Goal: Transaction & Acquisition: Book appointment/travel/reservation

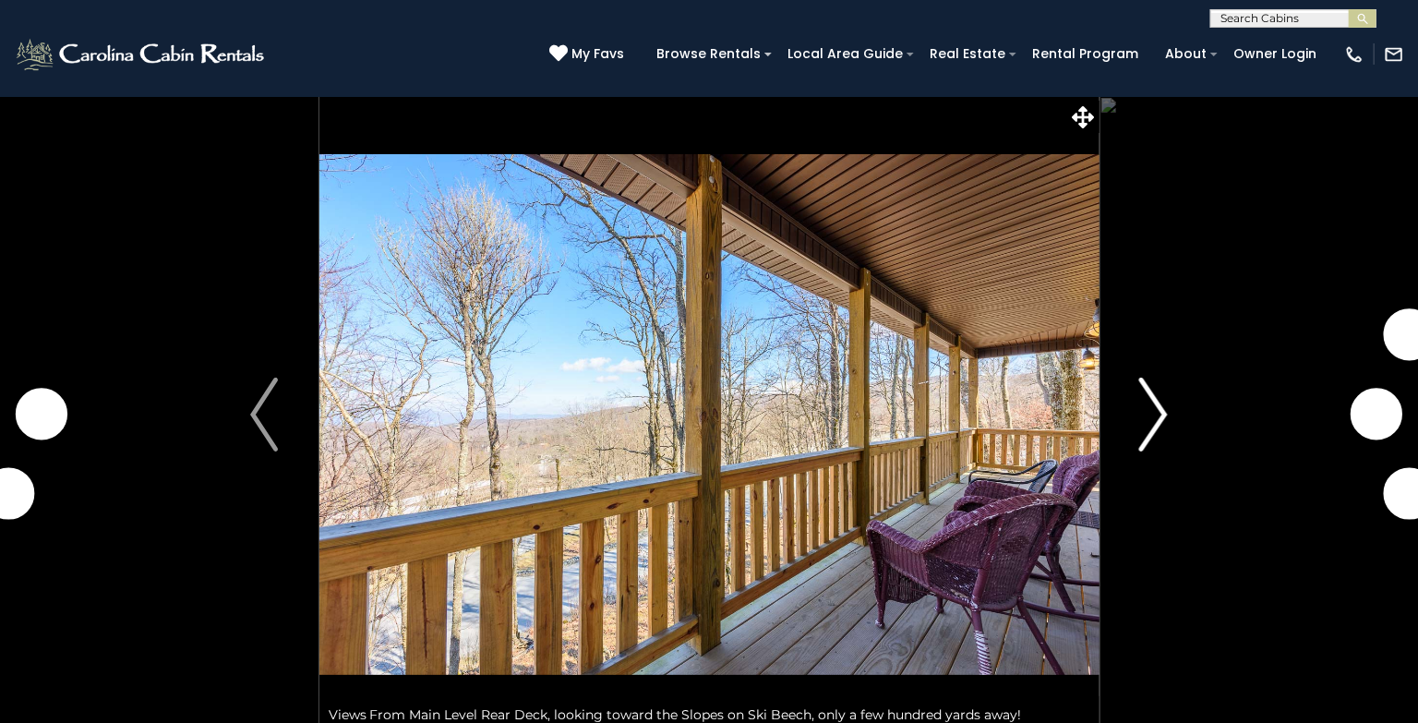
click at [1162, 410] on img "Next" at bounding box center [1154, 415] width 28 height 74
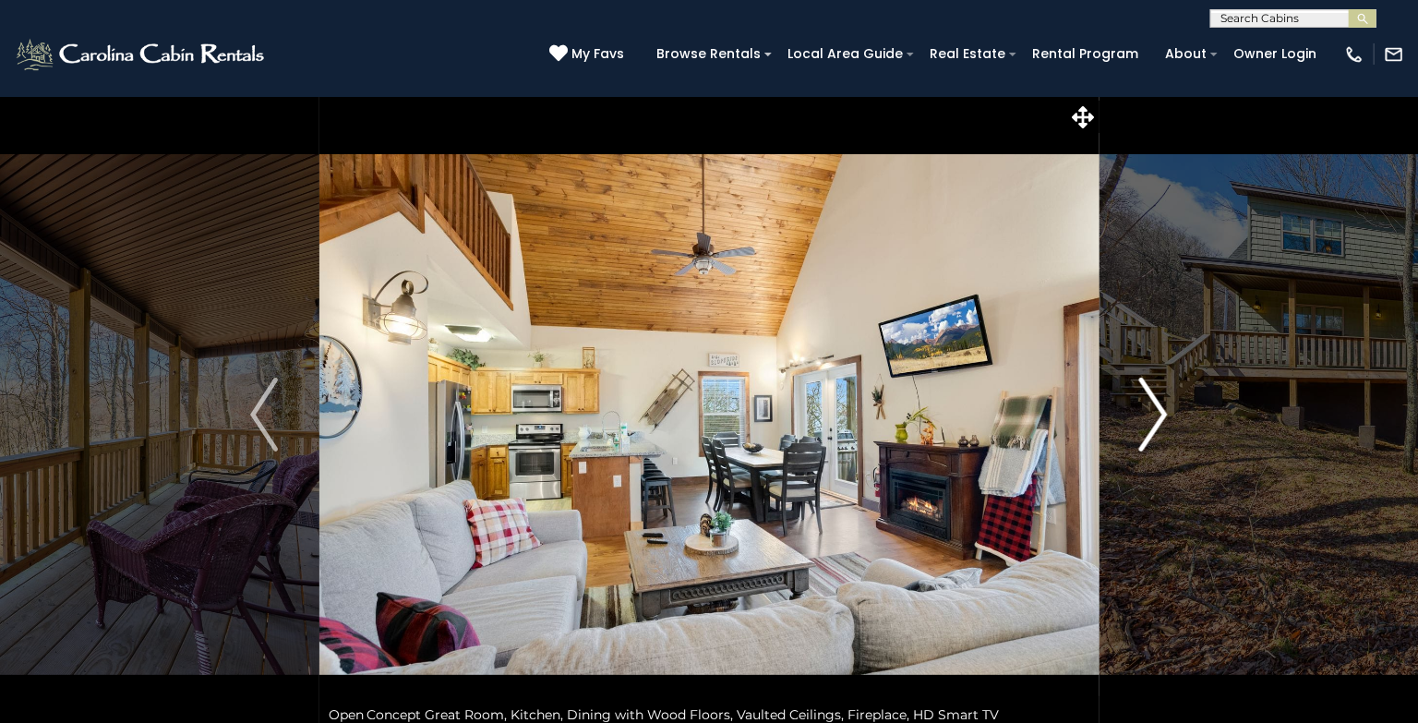
click at [1162, 410] on img "Next" at bounding box center [1154, 415] width 28 height 74
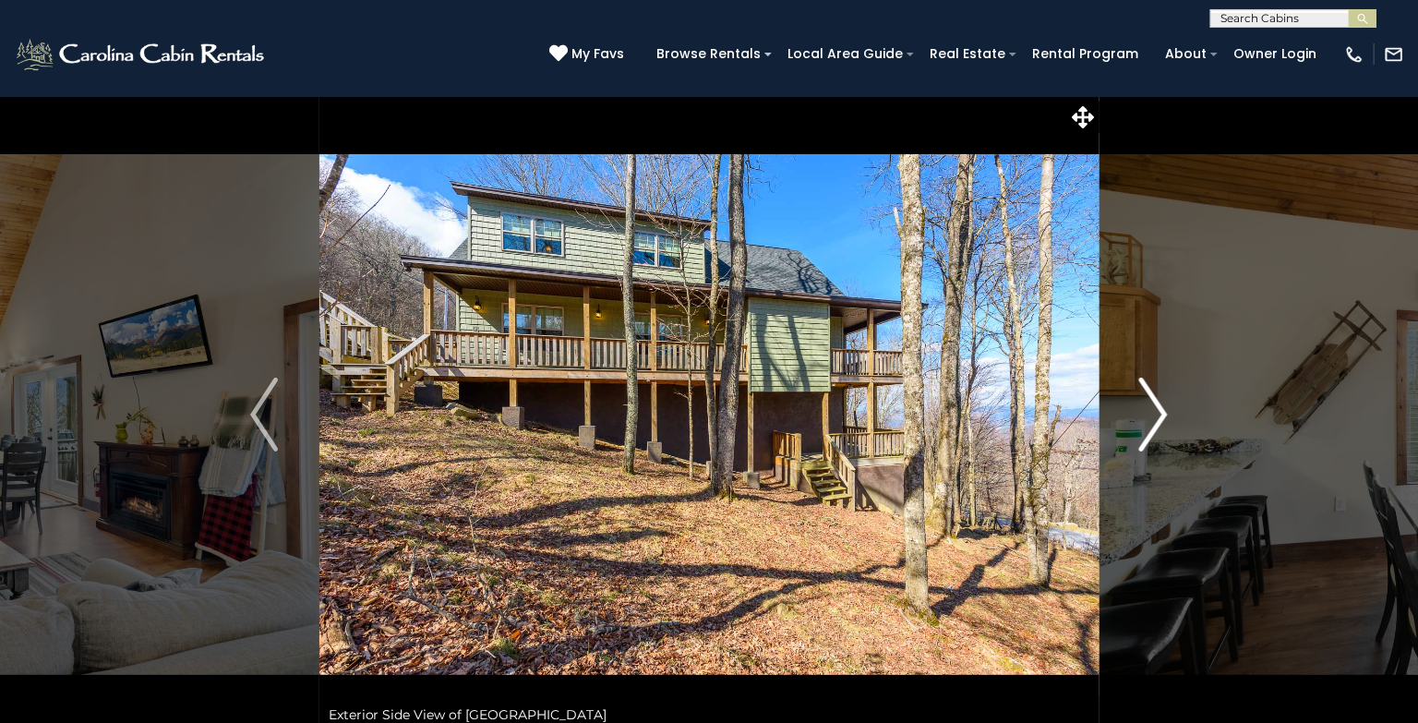
click at [1162, 410] on img "Next" at bounding box center [1154, 415] width 28 height 74
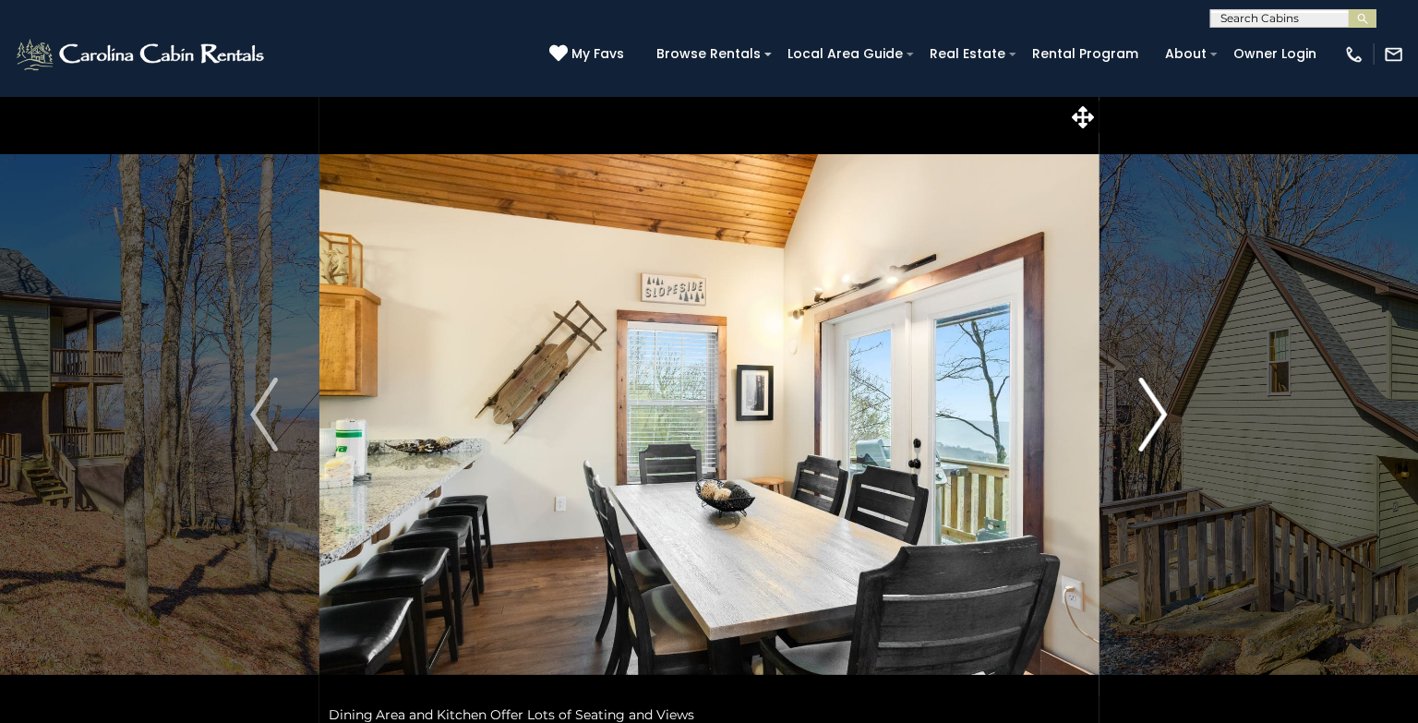
click at [1162, 410] on img "Next" at bounding box center [1154, 415] width 28 height 74
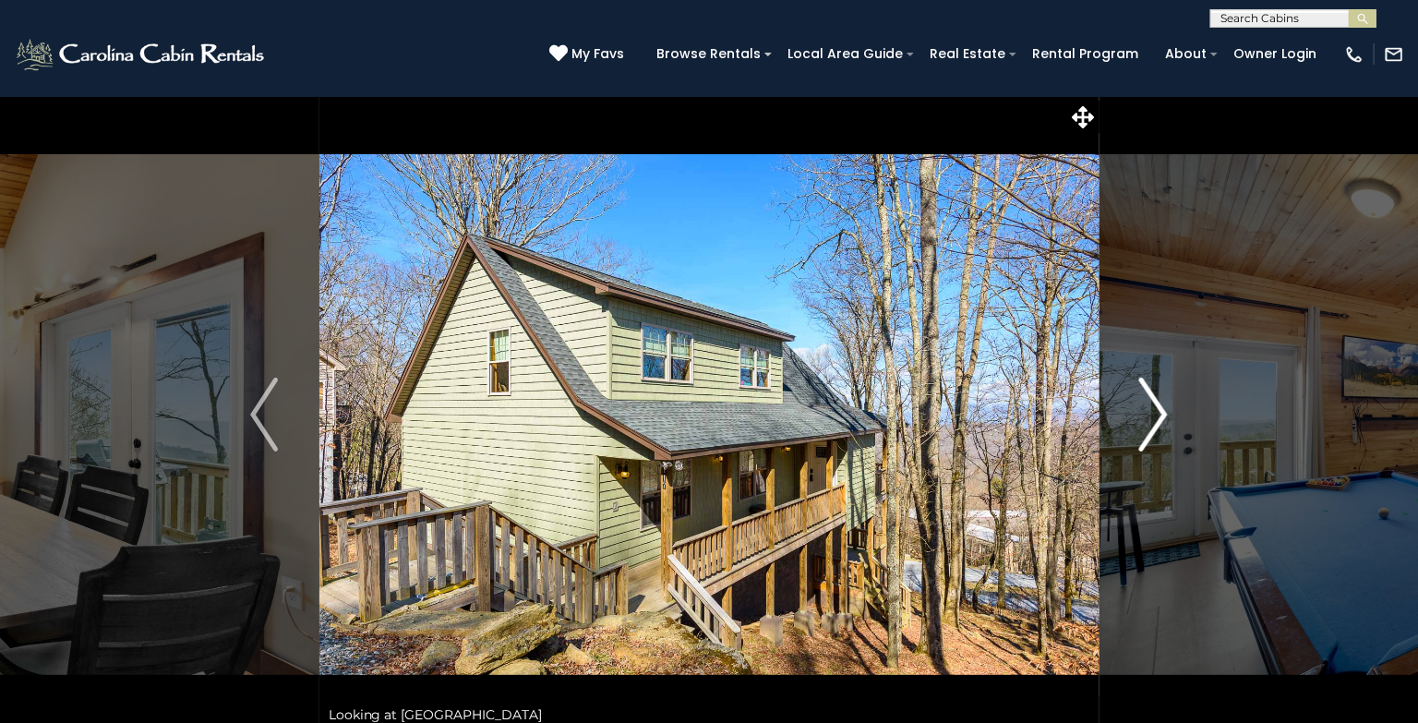
click at [1162, 410] on img "Next" at bounding box center [1154, 415] width 28 height 74
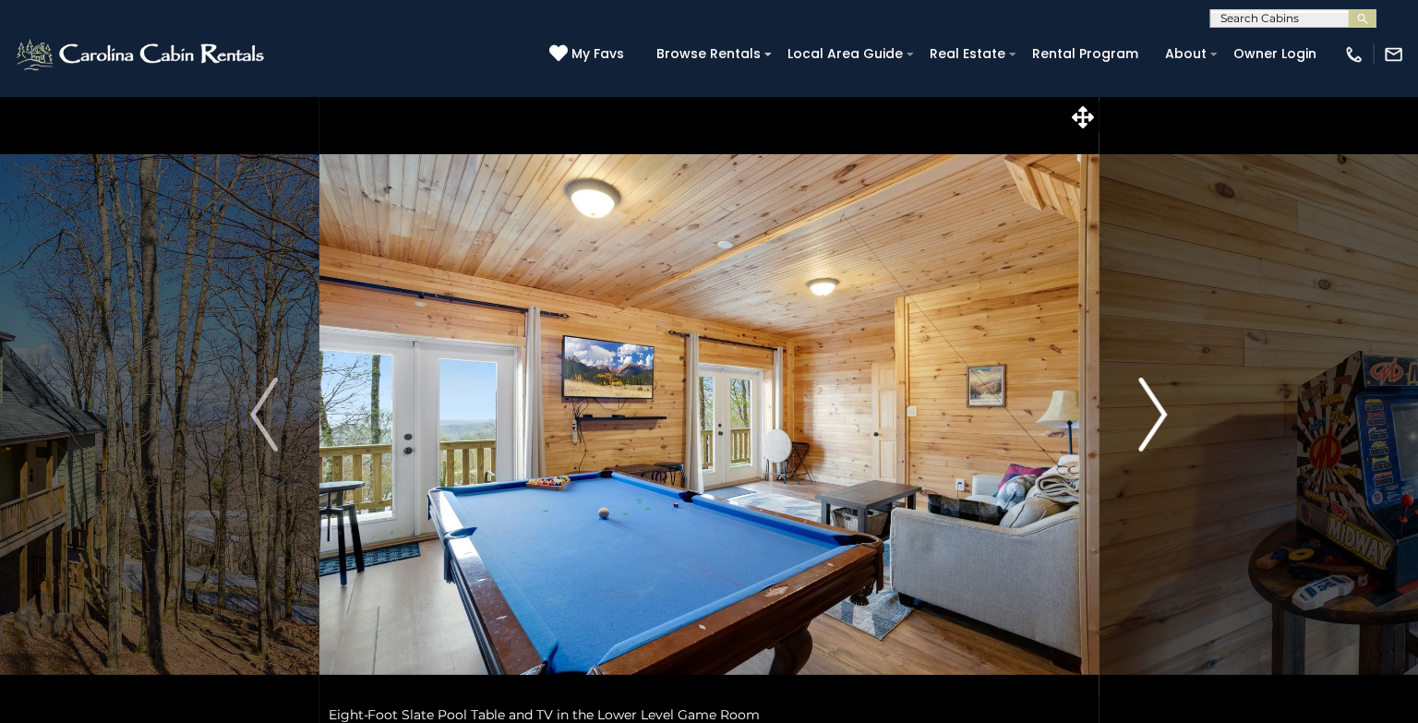
click at [1162, 424] on img "Next" at bounding box center [1154, 415] width 28 height 74
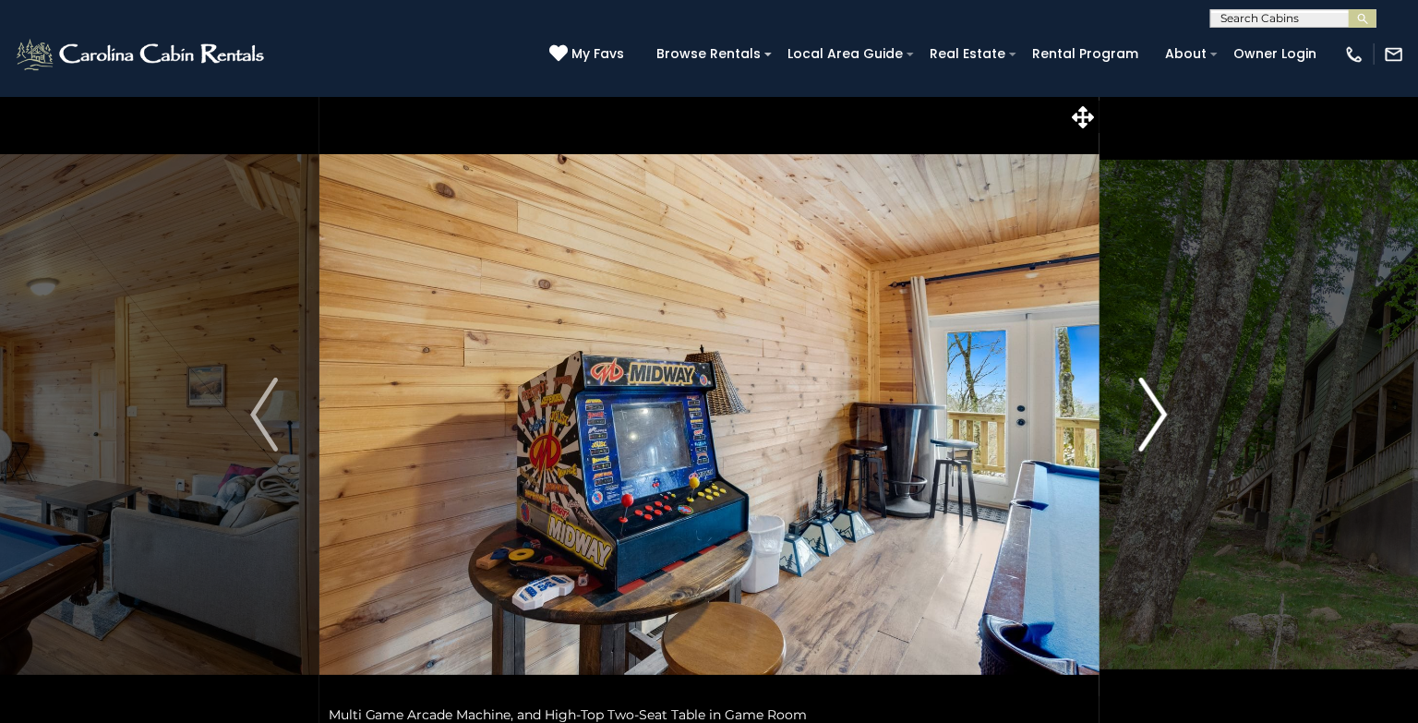
click at [1162, 424] on img "Next" at bounding box center [1154, 415] width 28 height 74
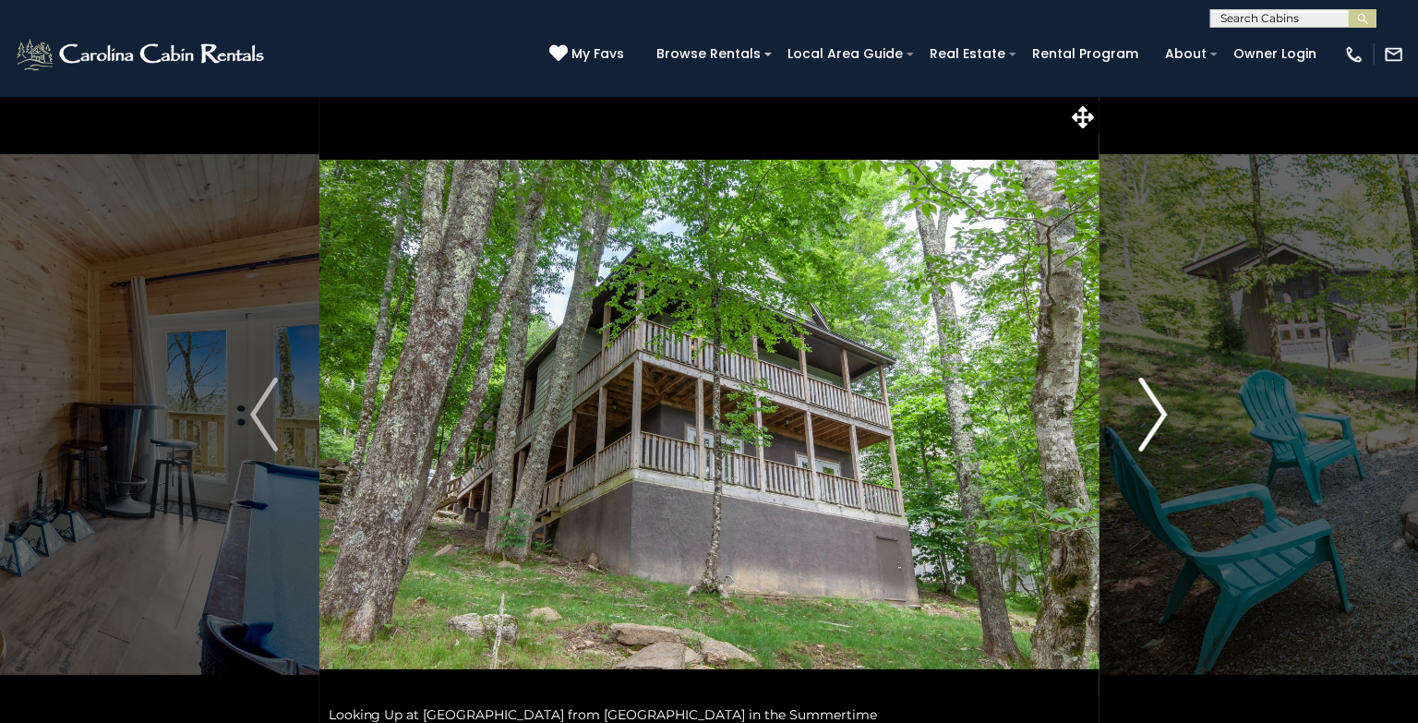
click at [1157, 398] on img "Next" at bounding box center [1154, 415] width 28 height 74
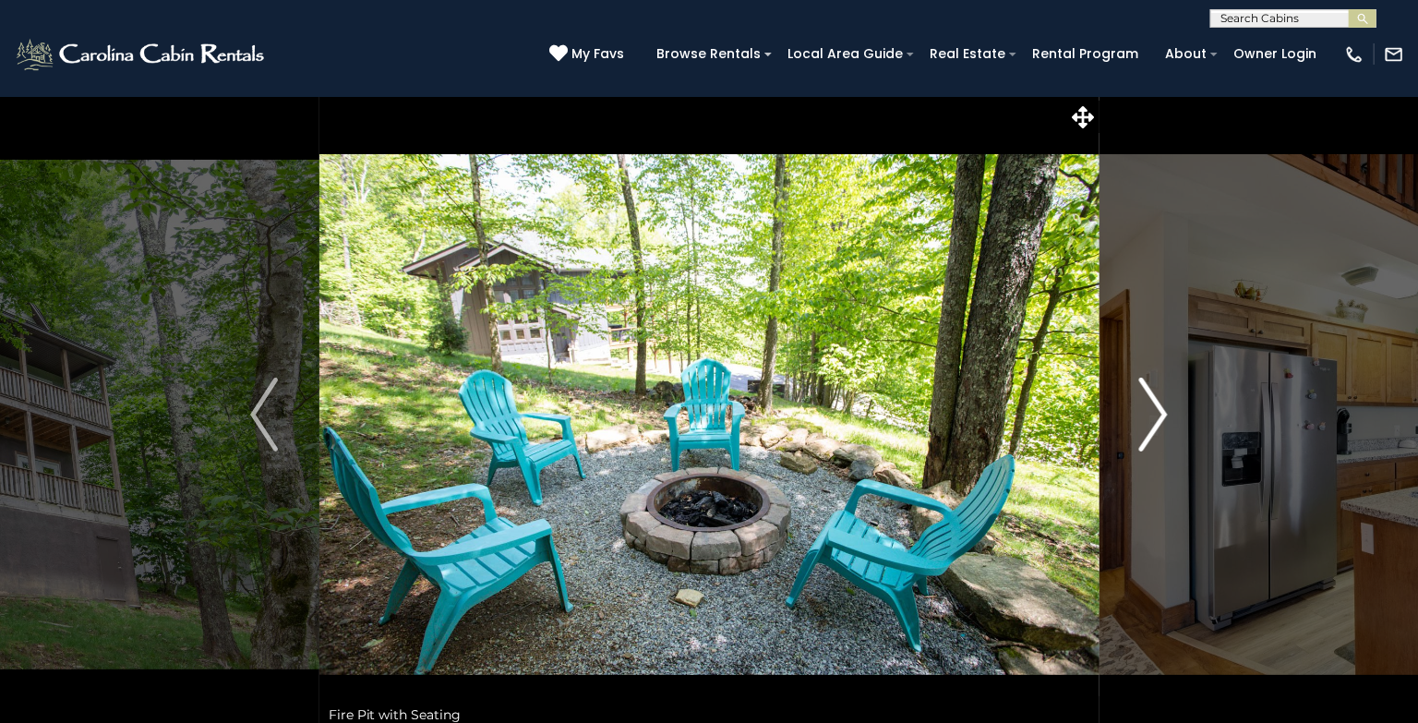
click at [1162, 406] on img "Next" at bounding box center [1154, 415] width 28 height 74
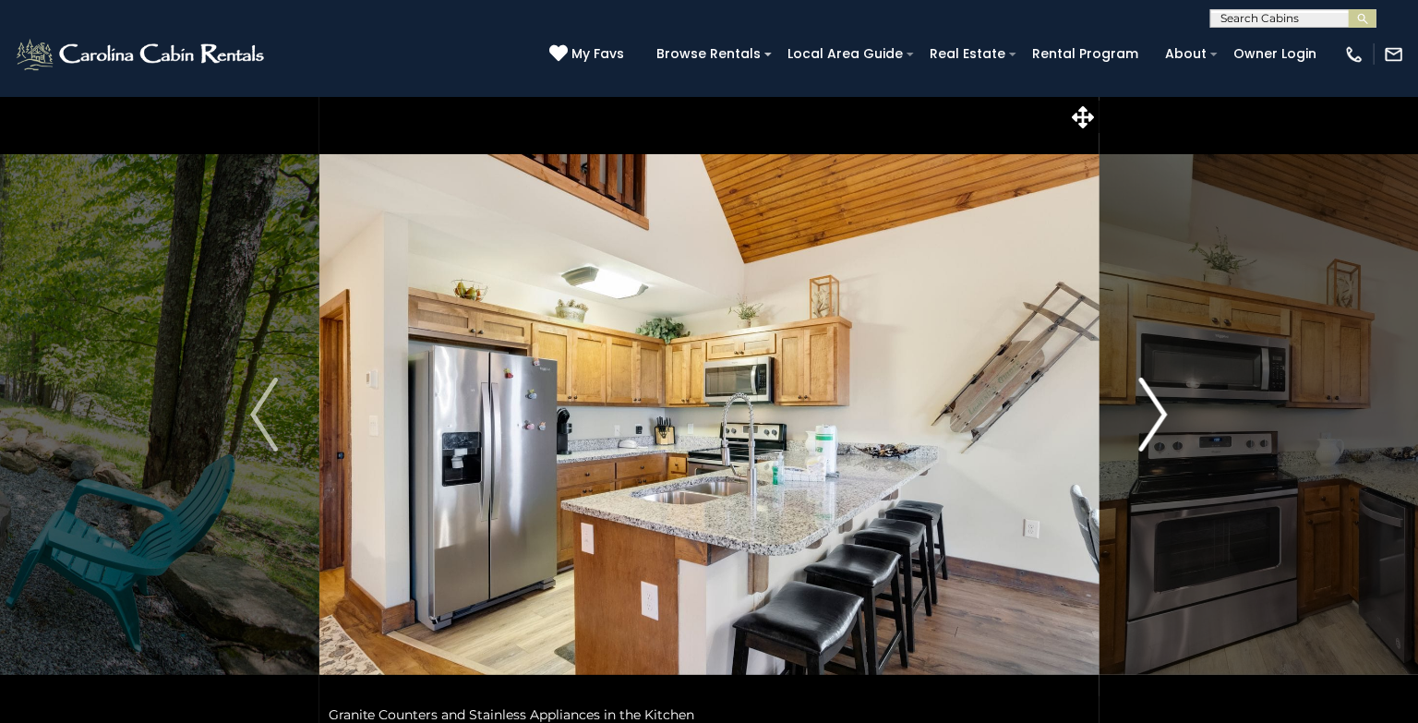
click at [1162, 406] on img "Next" at bounding box center [1154, 415] width 28 height 74
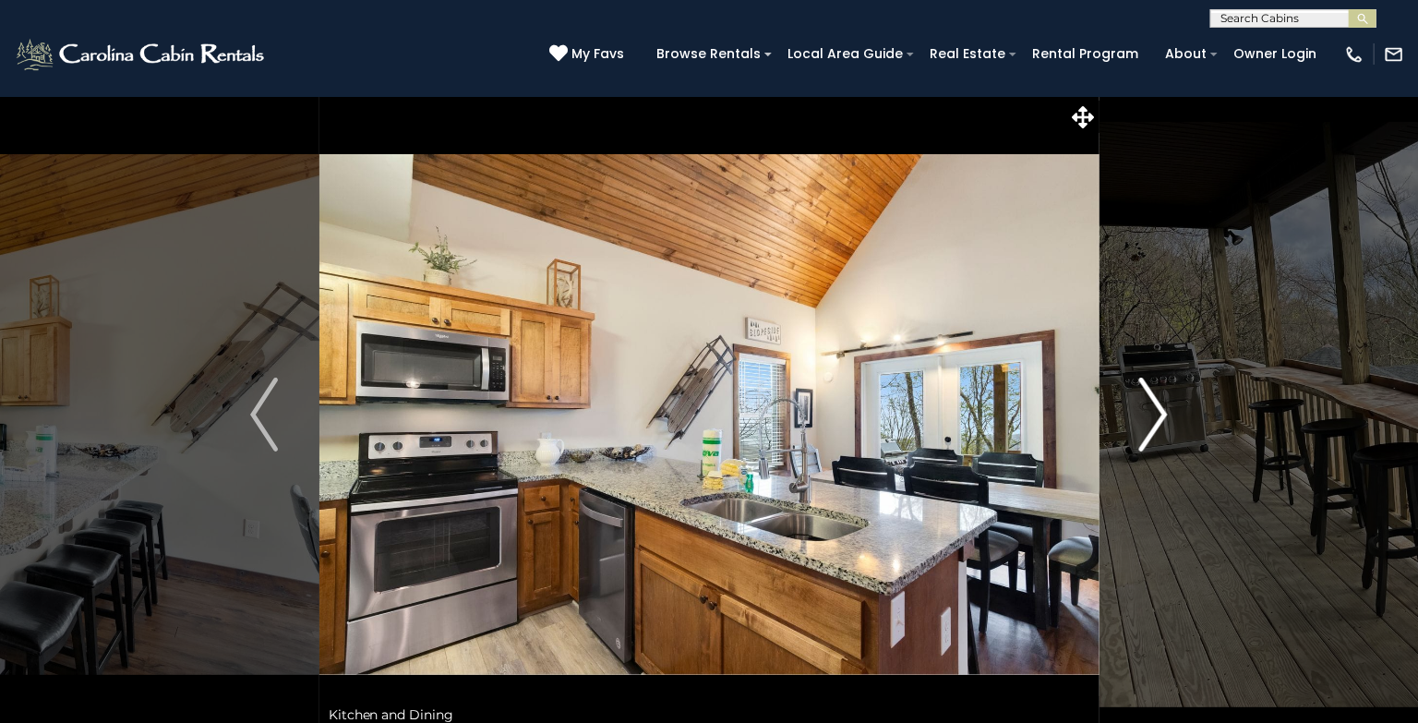
click at [1162, 406] on img "Next" at bounding box center [1154, 415] width 28 height 74
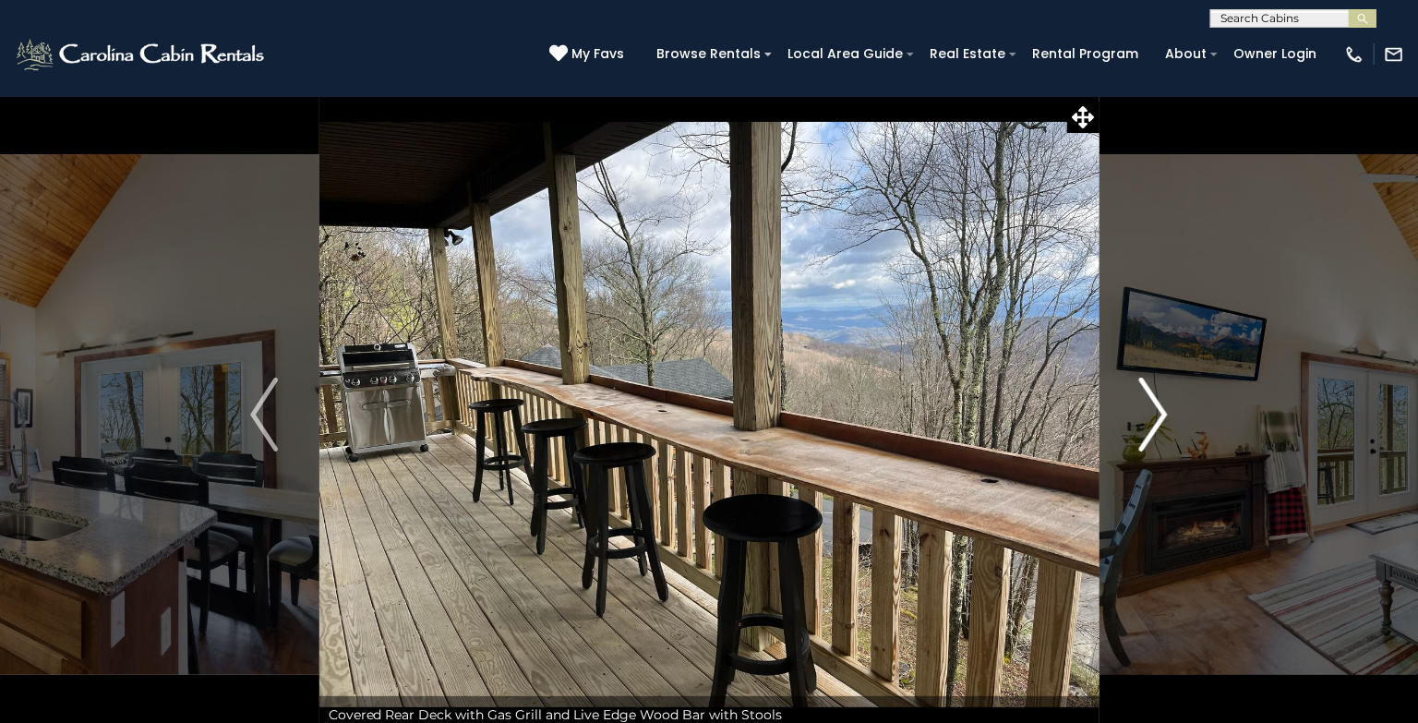
click at [1162, 406] on img "Next" at bounding box center [1154, 415] width 28 height 74
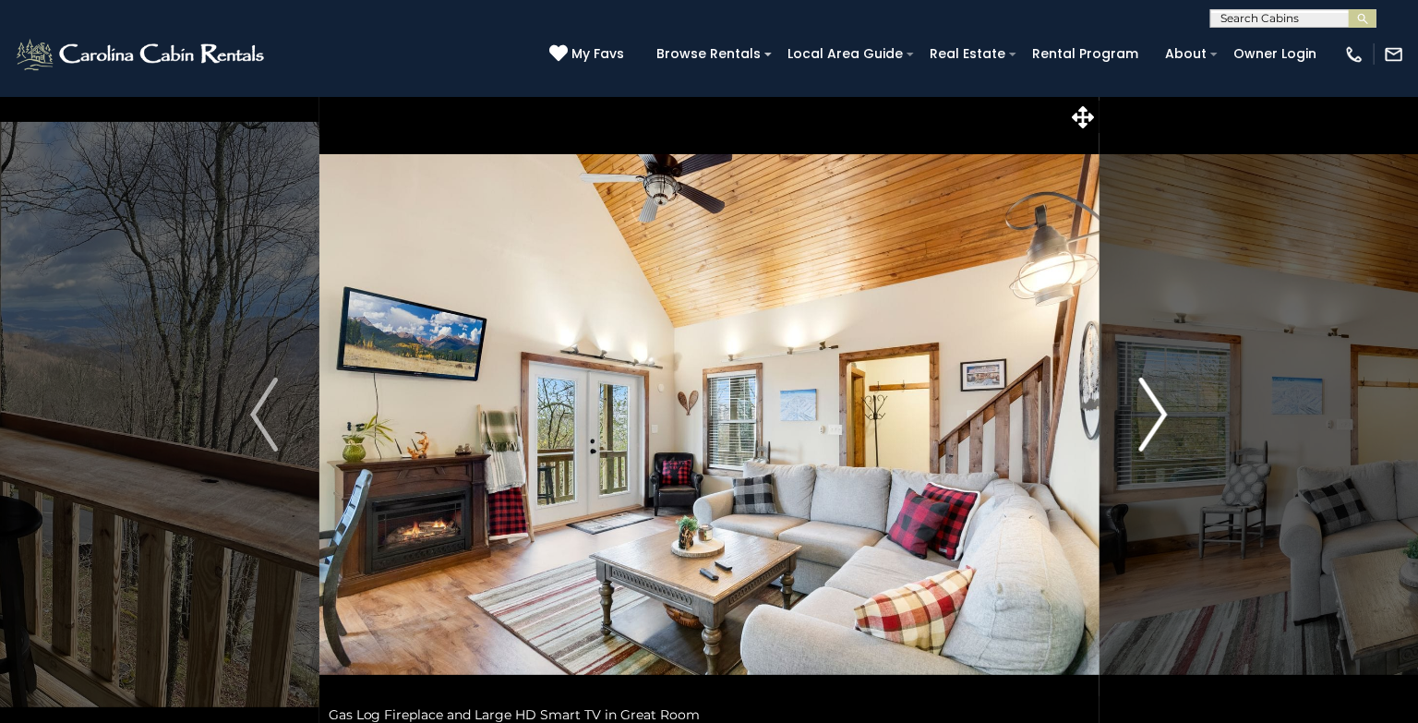
click at [1162, 406] on img "Next" at bounding box center [1154, 415] width 28 height 74
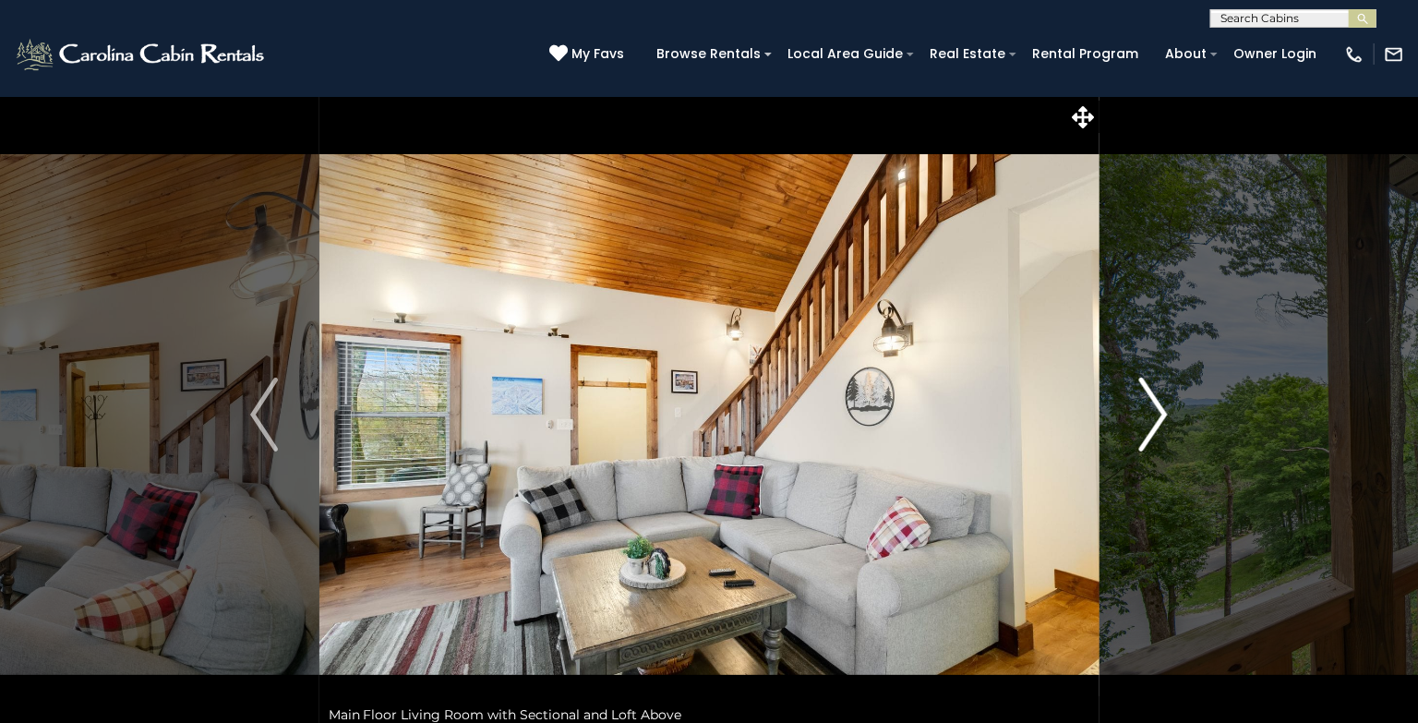
click at [1160, 411] on img "Next" at bounding box center [1154, 415] width 28 height 74
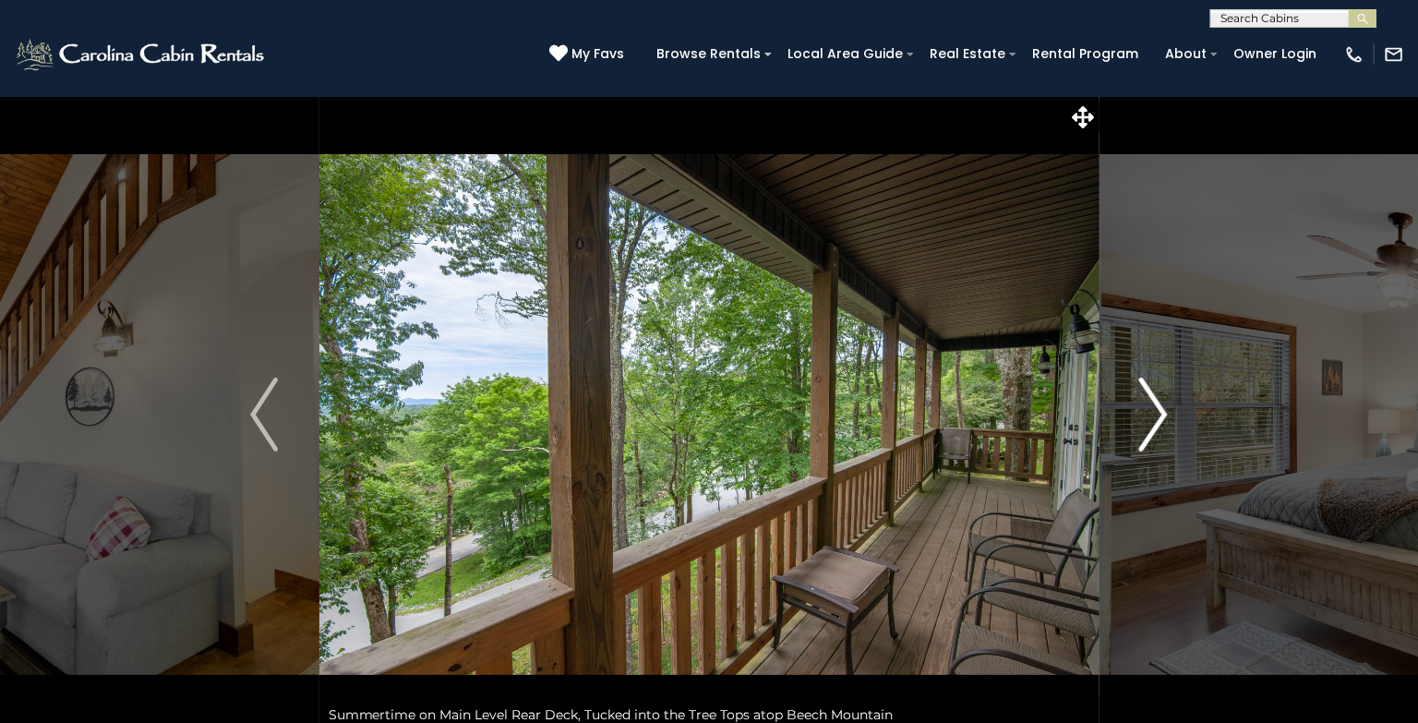
click at [1160, 411] on img "Next" at bounding box center [1154, 415] width 28 height 74
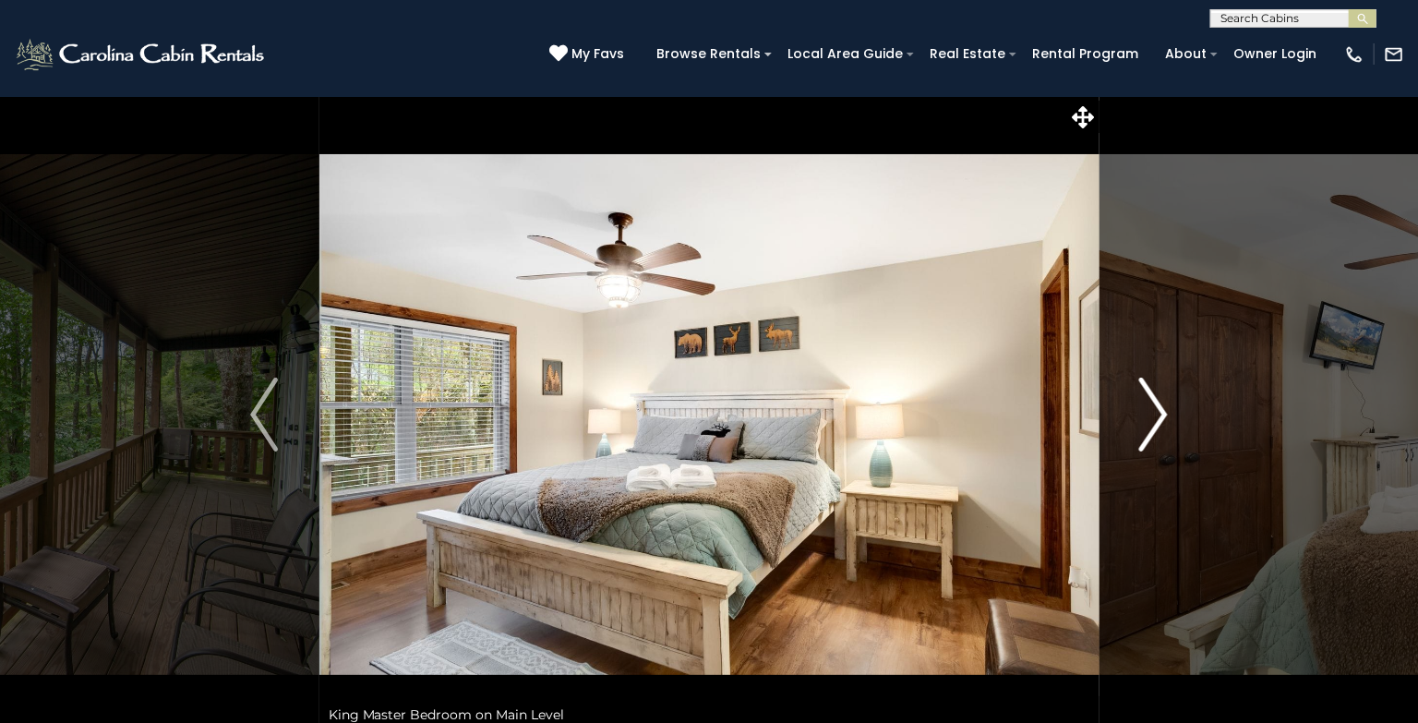
click at [1160, 411] on img "Next" at bounding box center [1154, 415] width 28 height 74
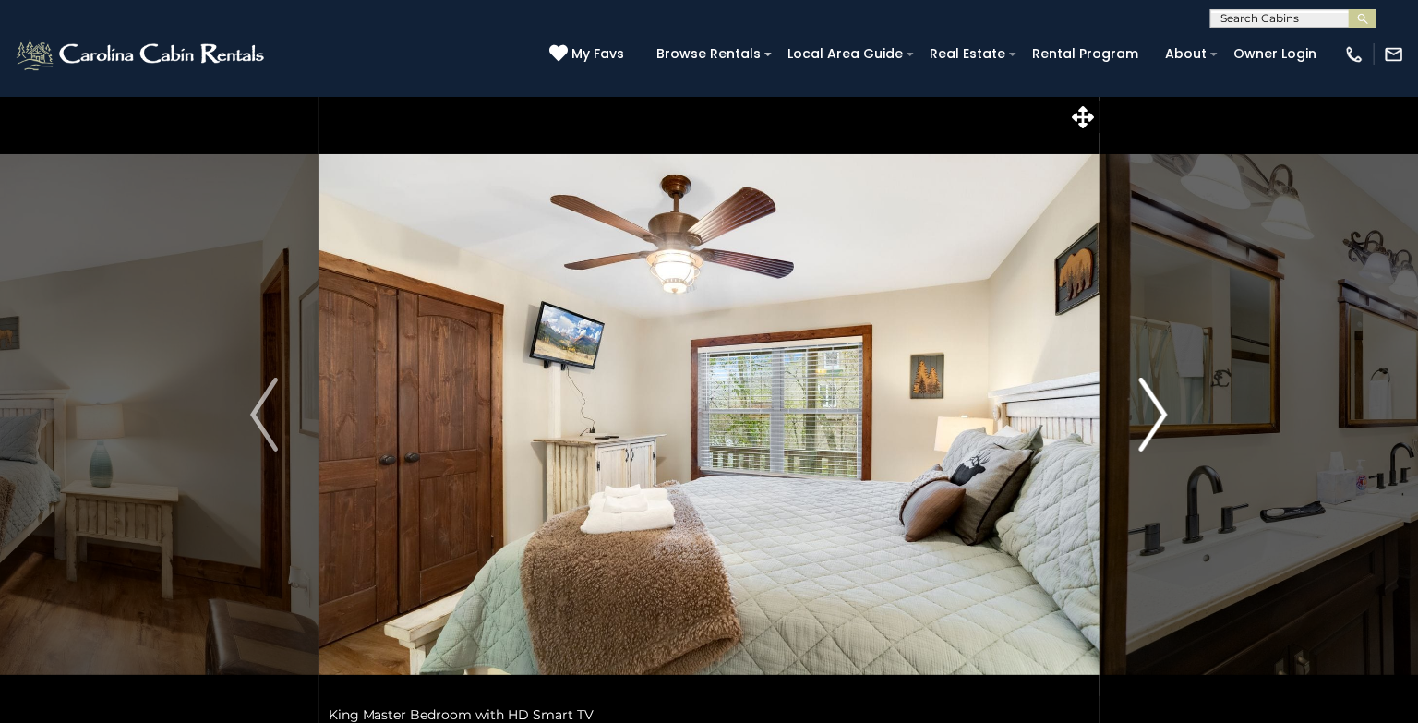
click at [1160, 411] on img "Next" at bounding box center [1154, 415] width 28 height 74
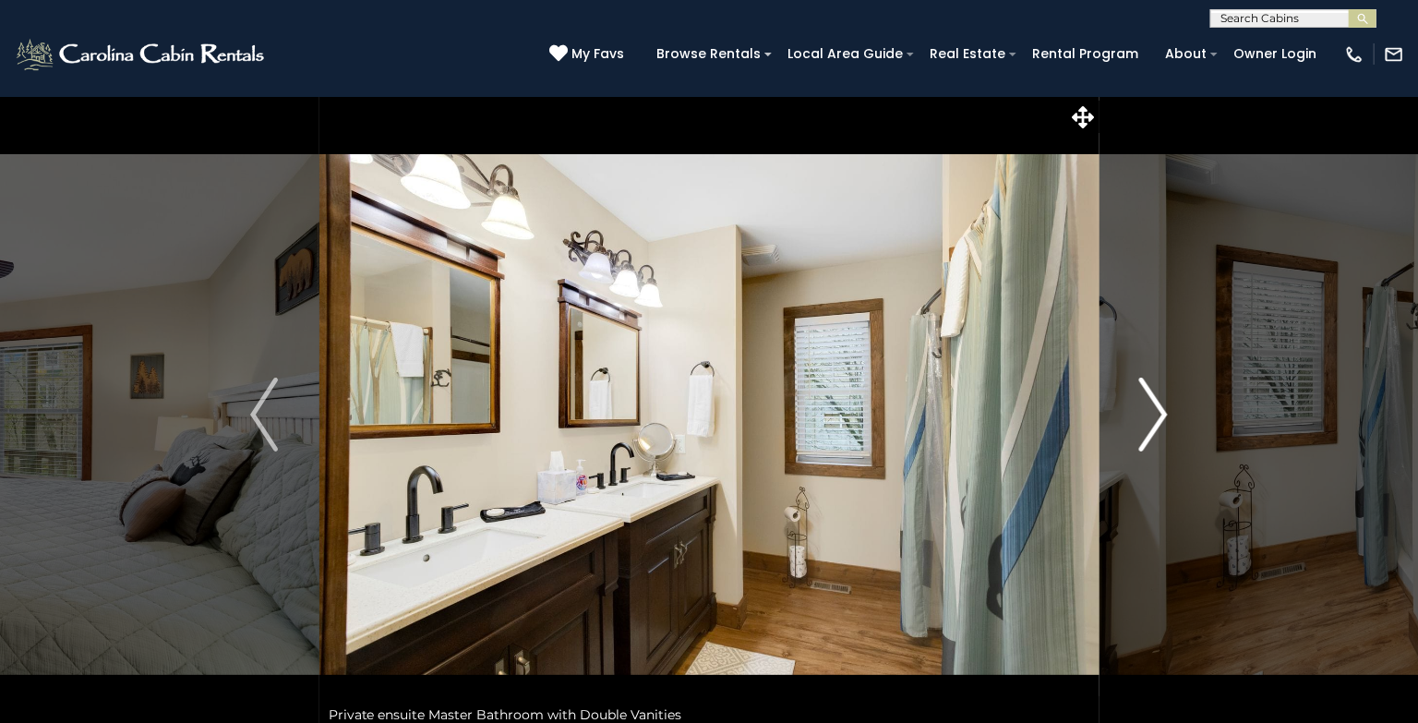
click at [1160, 411] on img "Next" at bounding box center [1154, 415] width 28 height 74
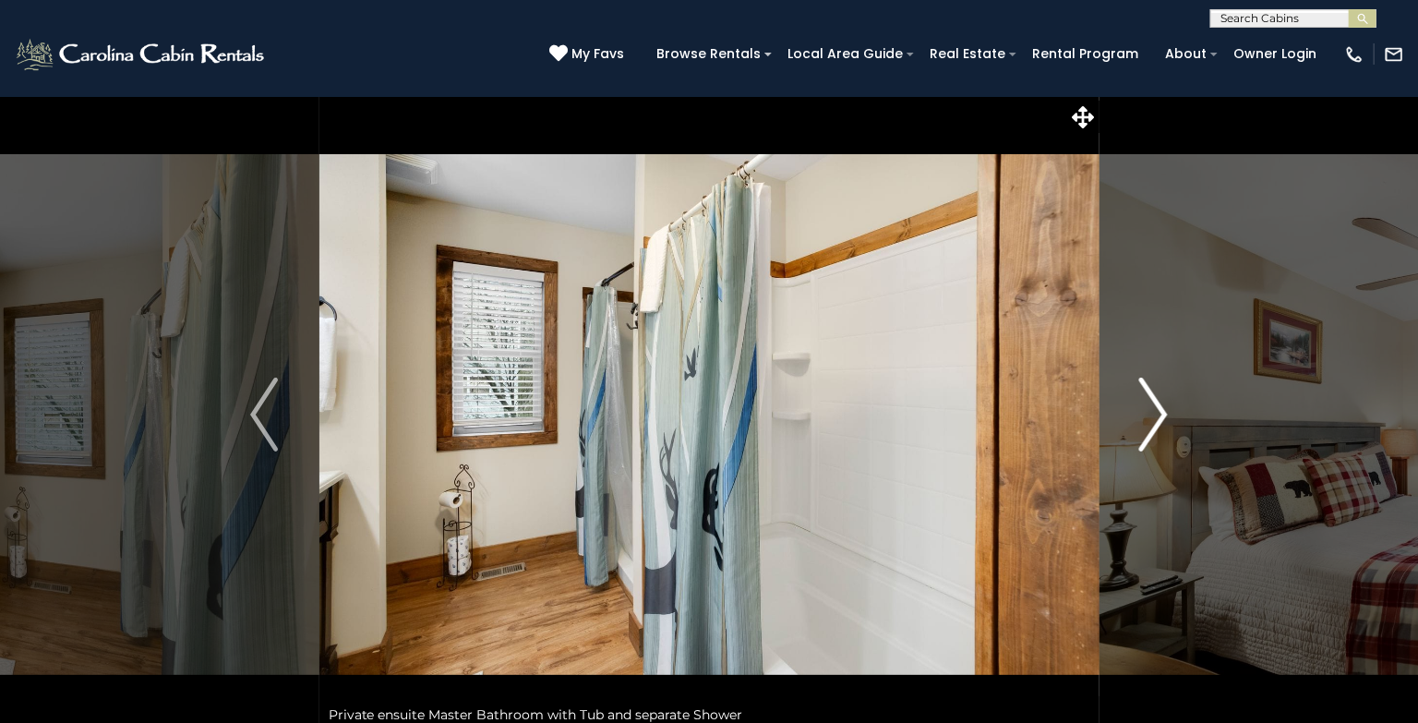
click at [1160, 411] on img "Next" at bounding box center [1154, 415] width 28 height 74
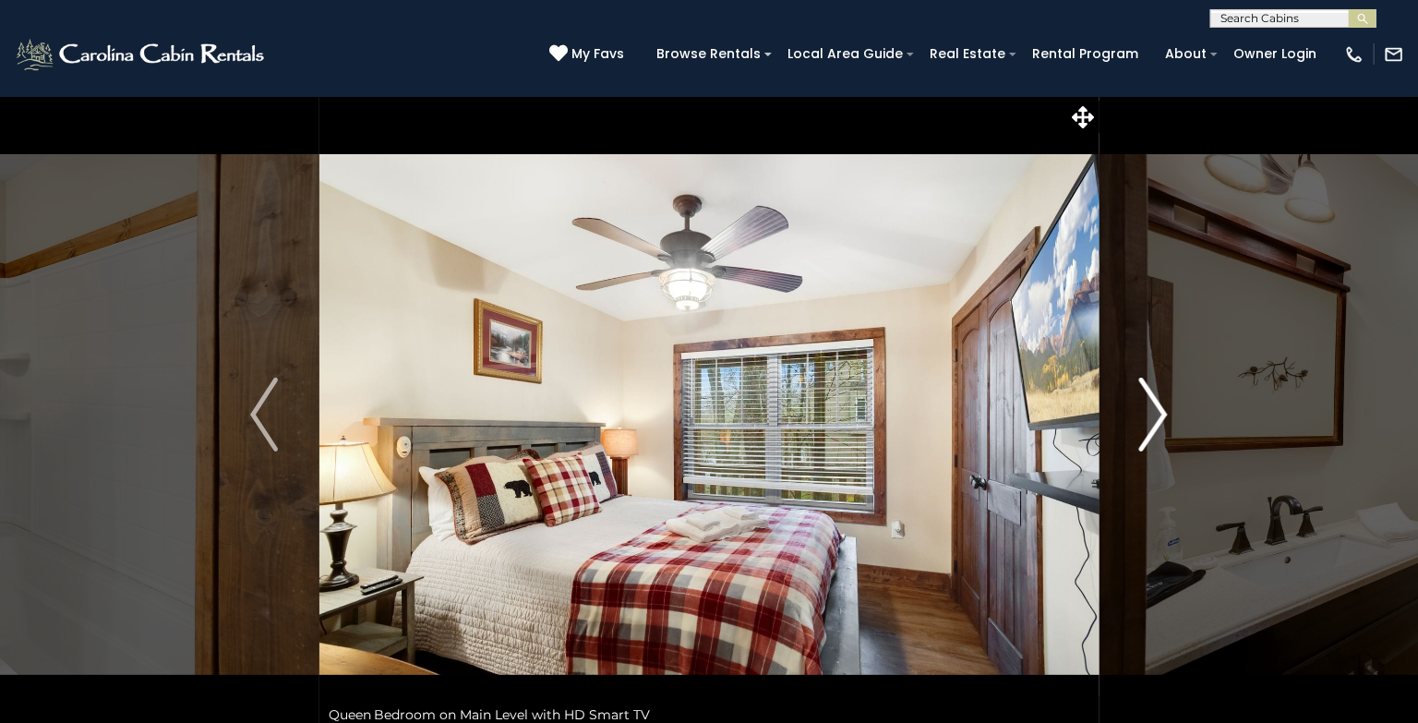
click at [1160, 411] on img "Next" at bounding box center [1154, 415] width 28 height 74
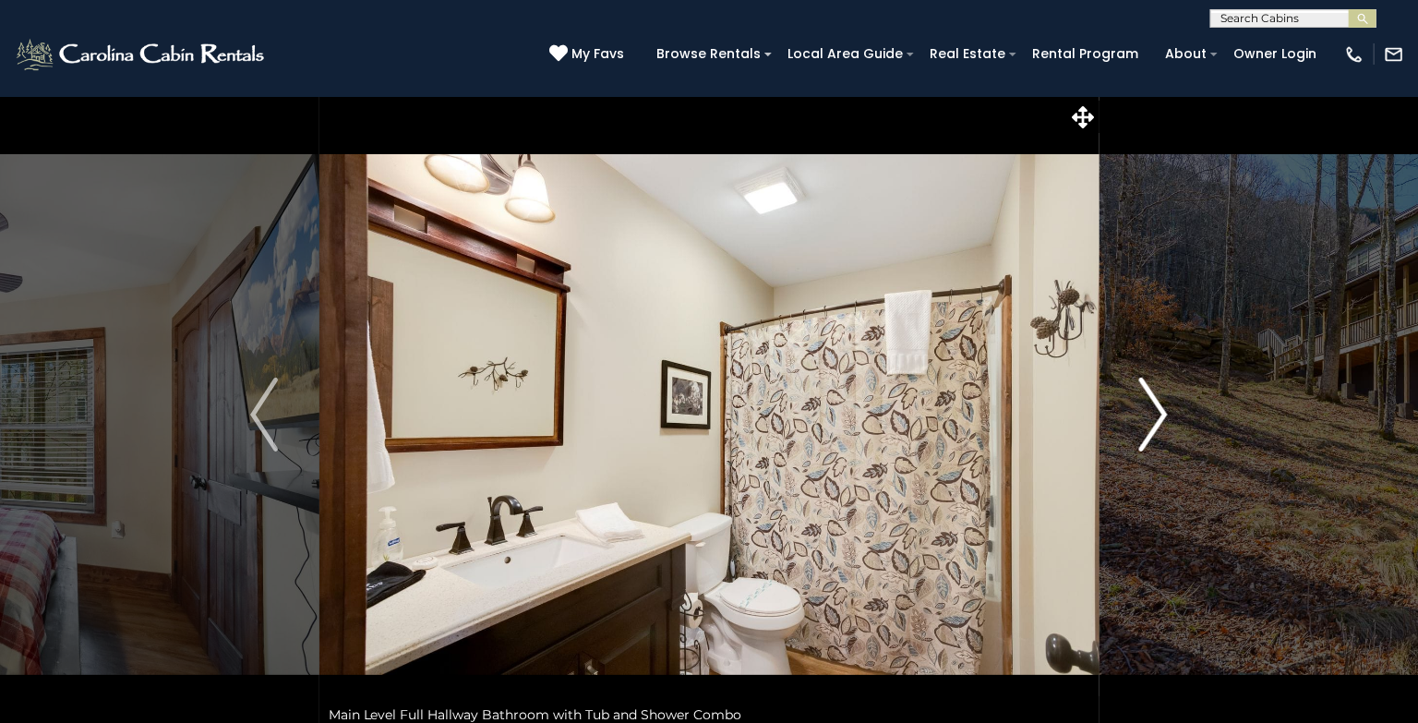
click at [1160, 411] on img "Next" at bounding box center [1154, 415] width 28 height 74
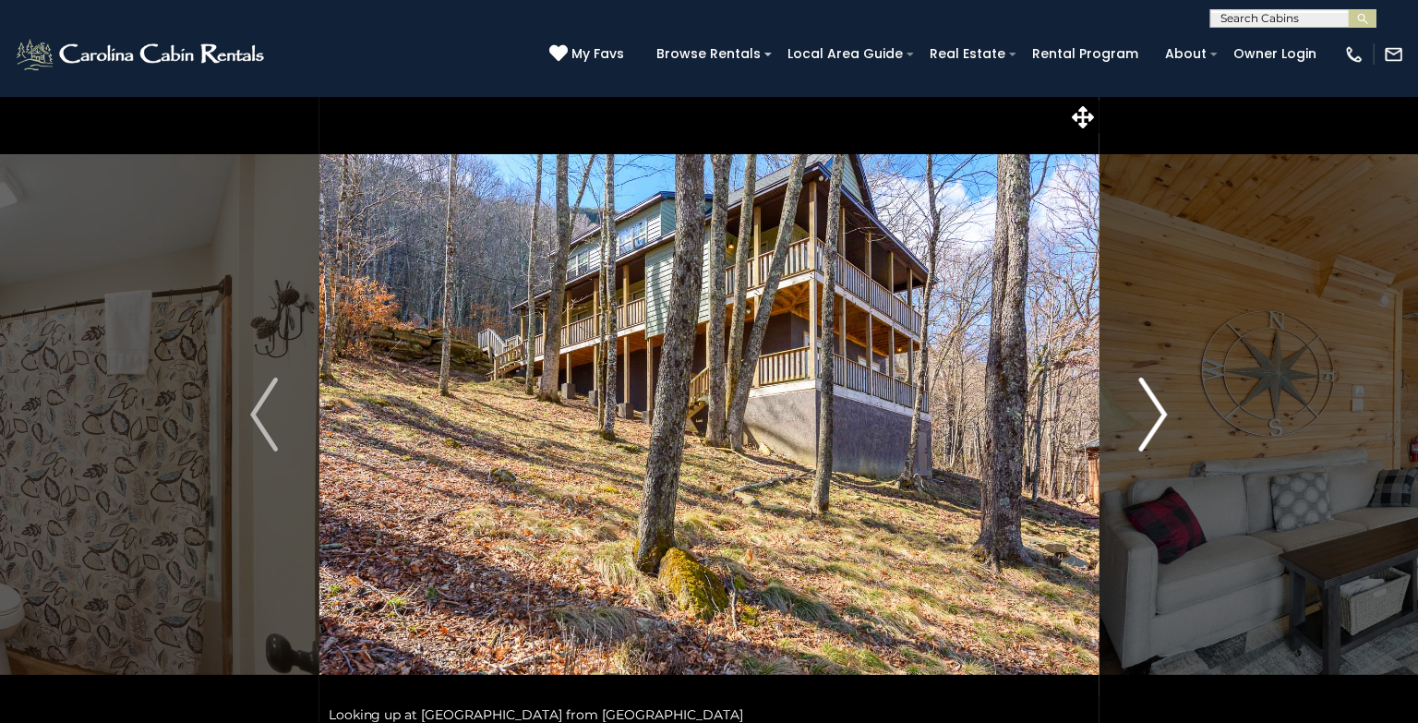
click at [1160, 411] on img "Next" at bounding box center [1154, 415] width 28 height 74
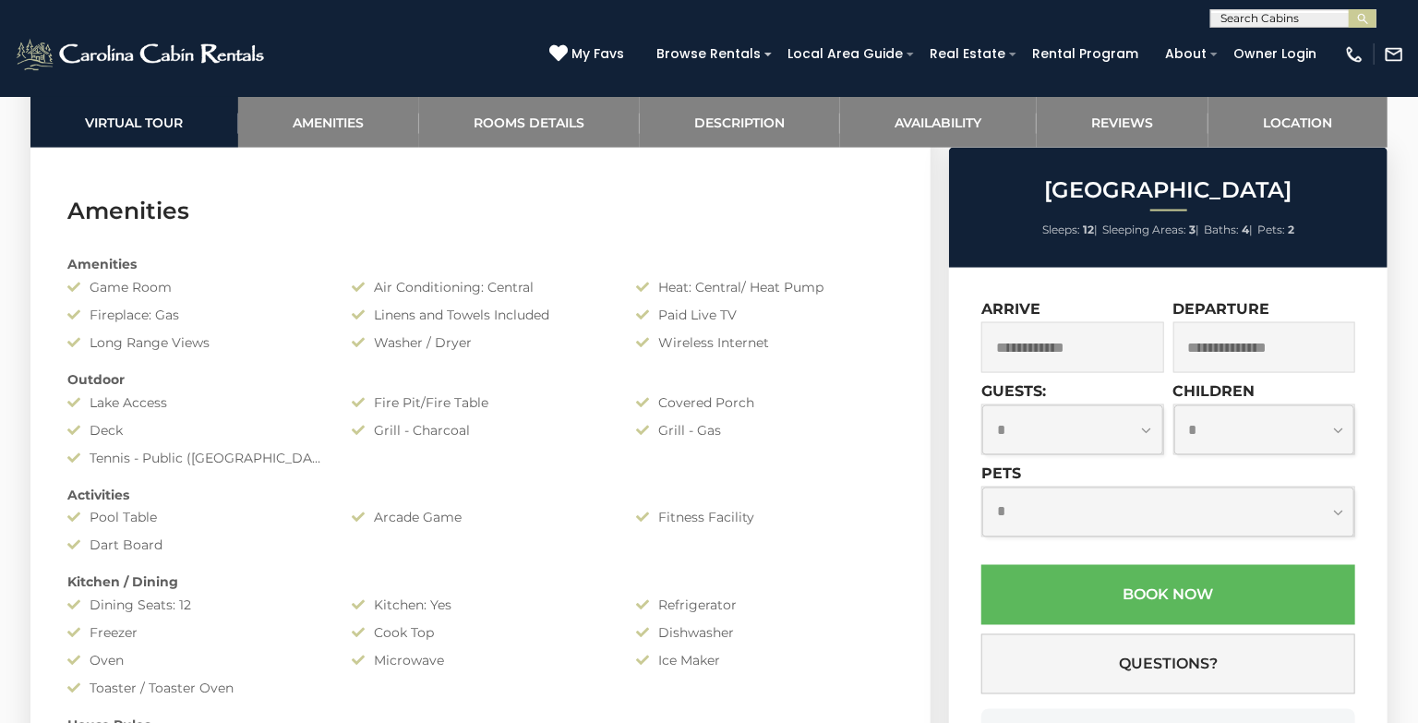
scroll to position [1434, 0]
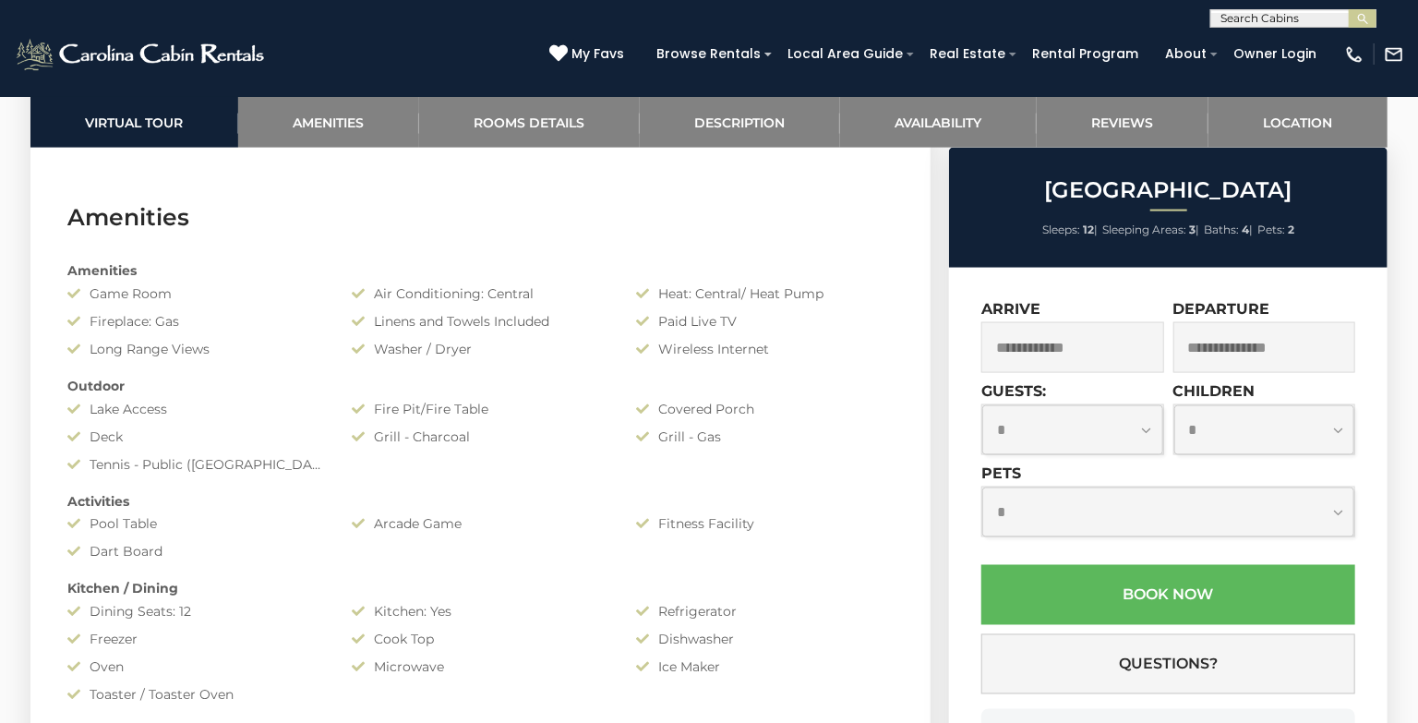
click at [1122, 334] on input "text" at bounding box center [1072, 347] width 183 height 51
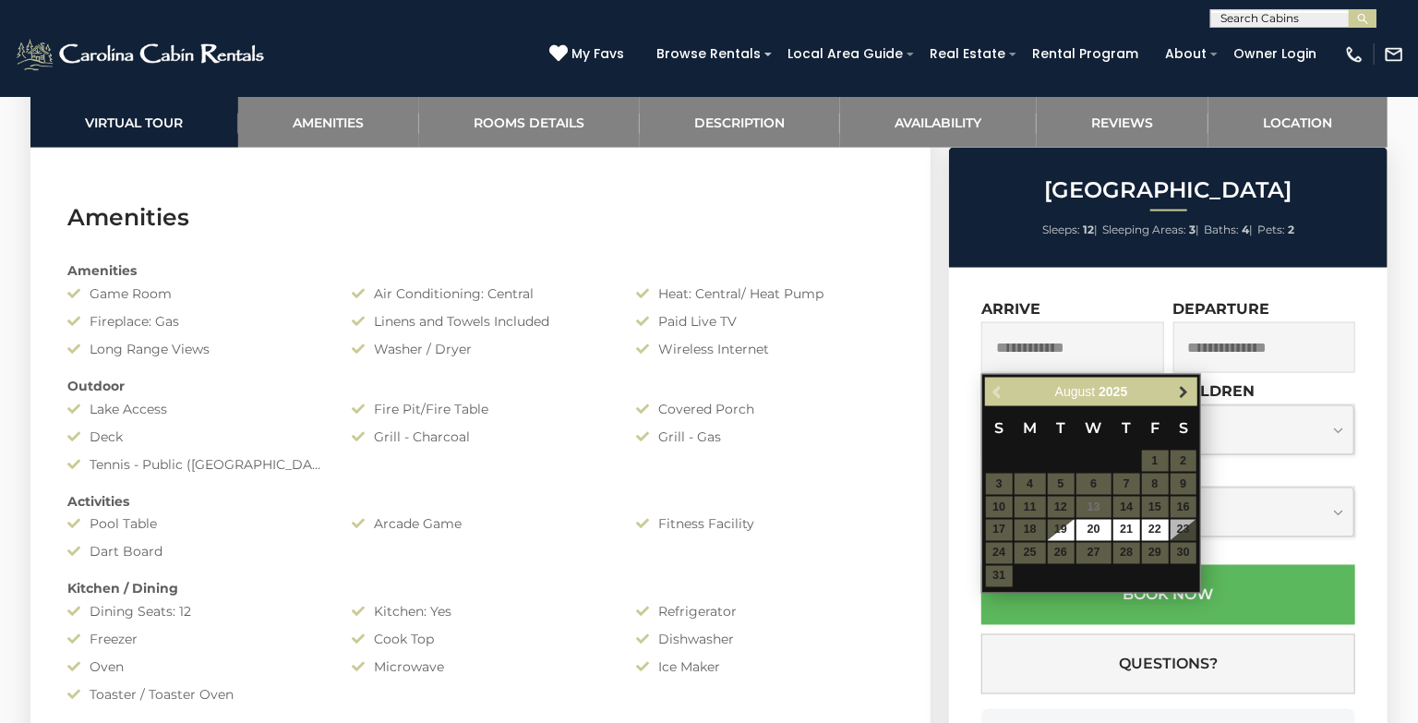
click at [1191, 387] on link "Next" at bounding box center [1183, 391] width 23 height 23
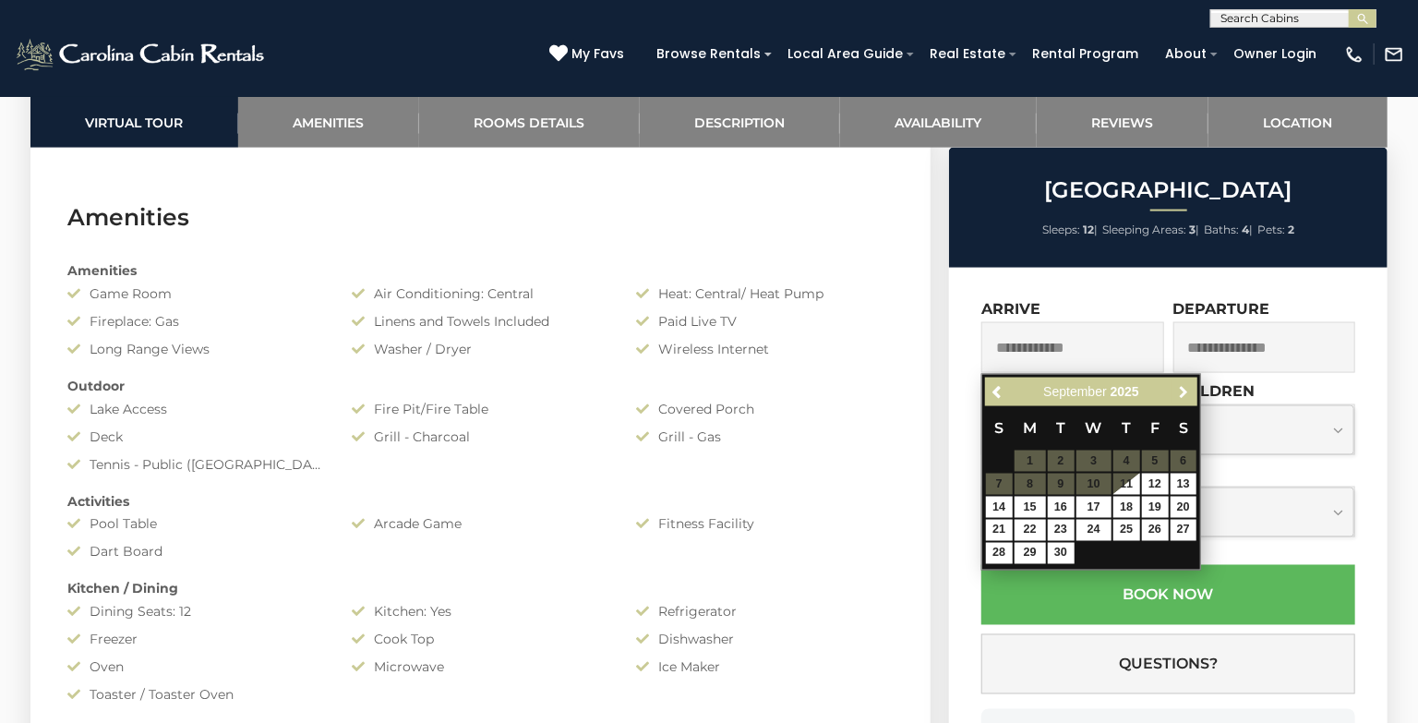
click at [1191, 387] on link "Next" at bounding box center [1183, 391] width 23 height 23
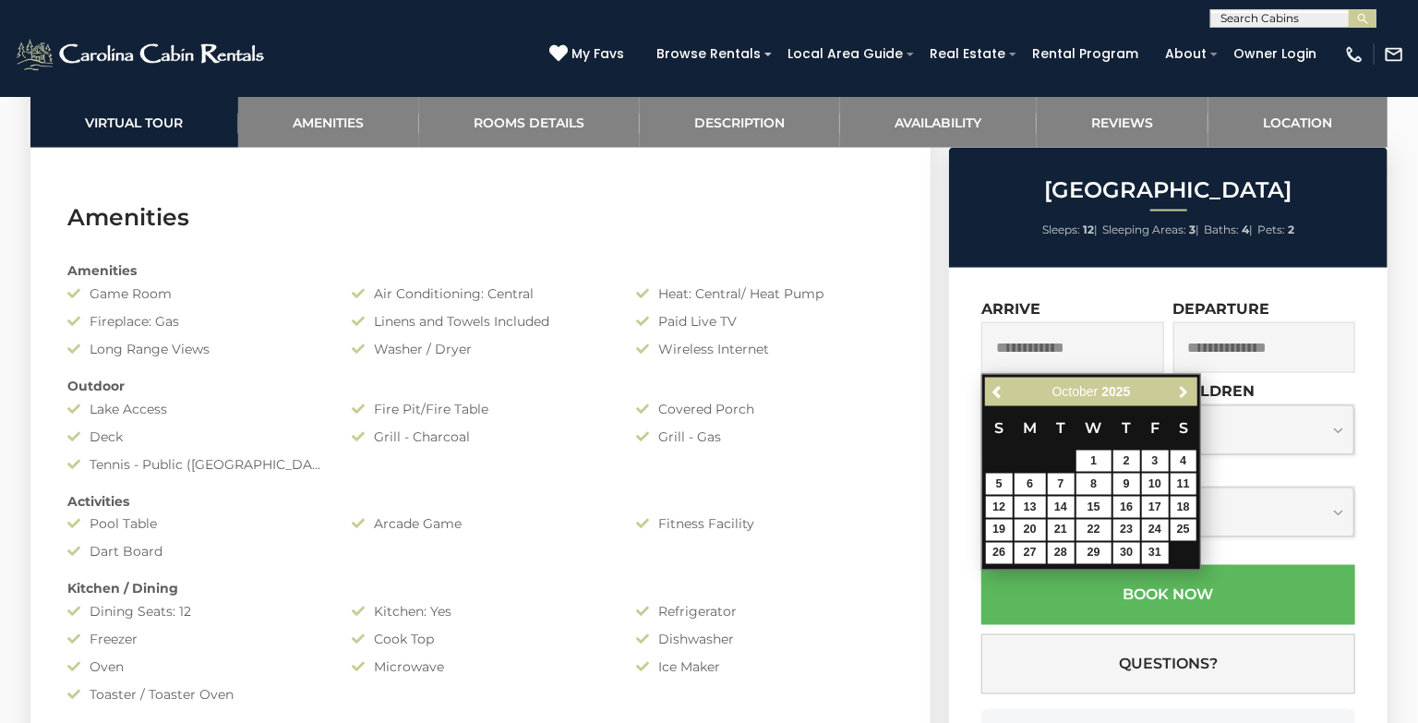
click at [1191, 387] on link "Next" at bounding box center [1183, 391] width 23 height 23
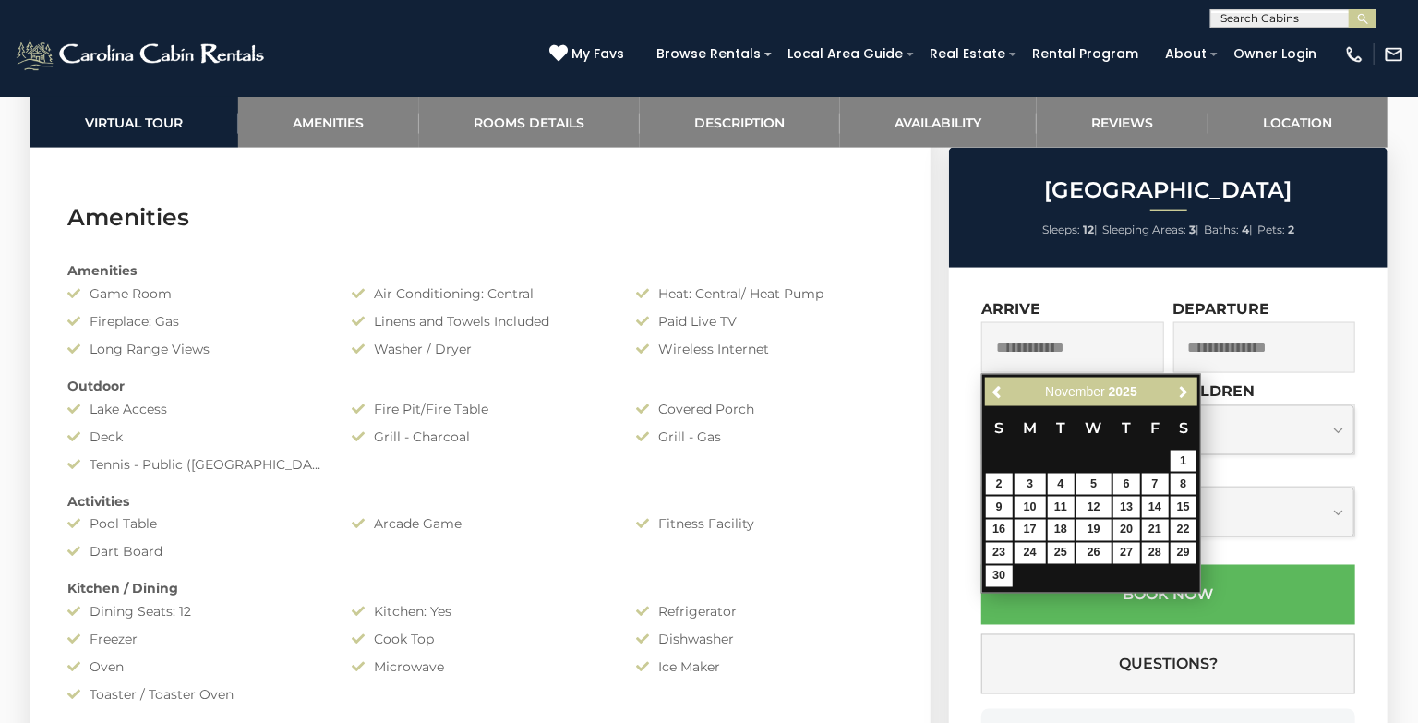
click at [1191, 387] on link "Next" at bounding box center [1183, 391] width 23 height 23
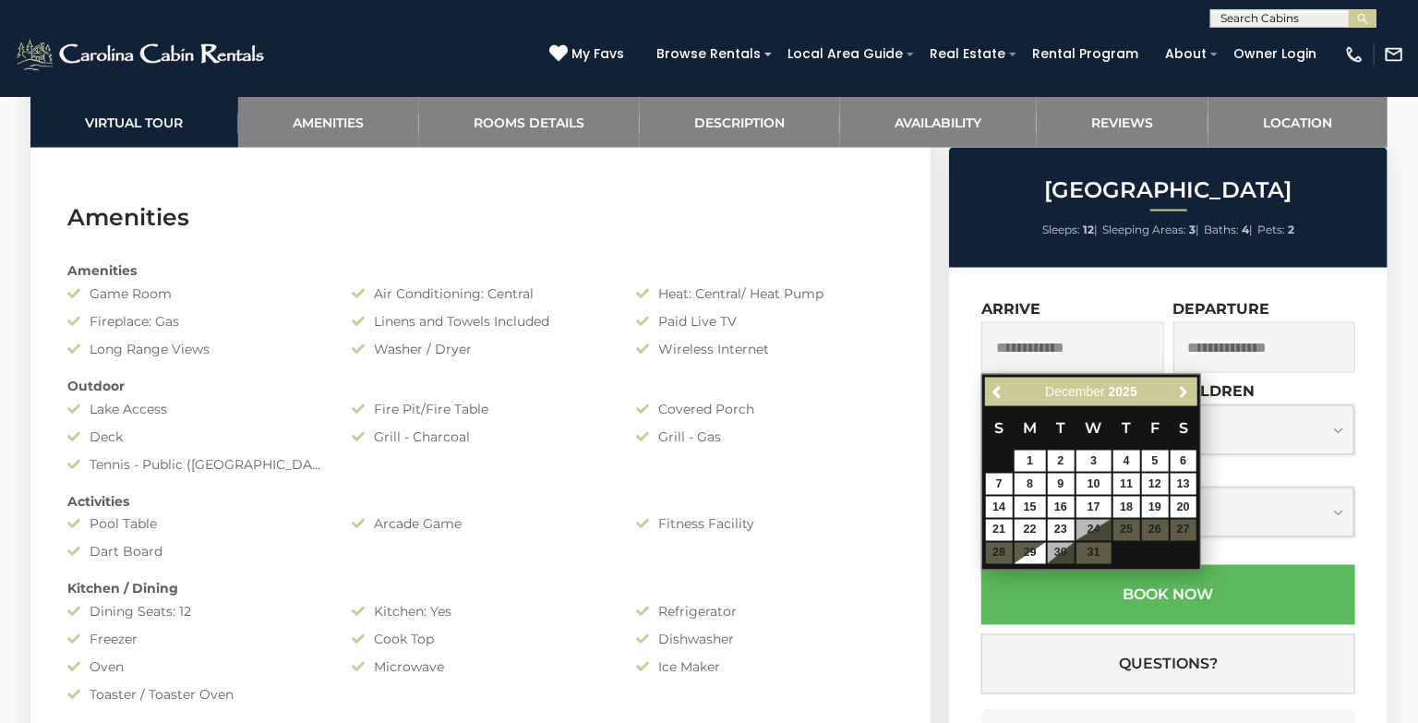
click at [1191, 387] on link "Next" at bounding box center [1183, 391] width 23 height 23
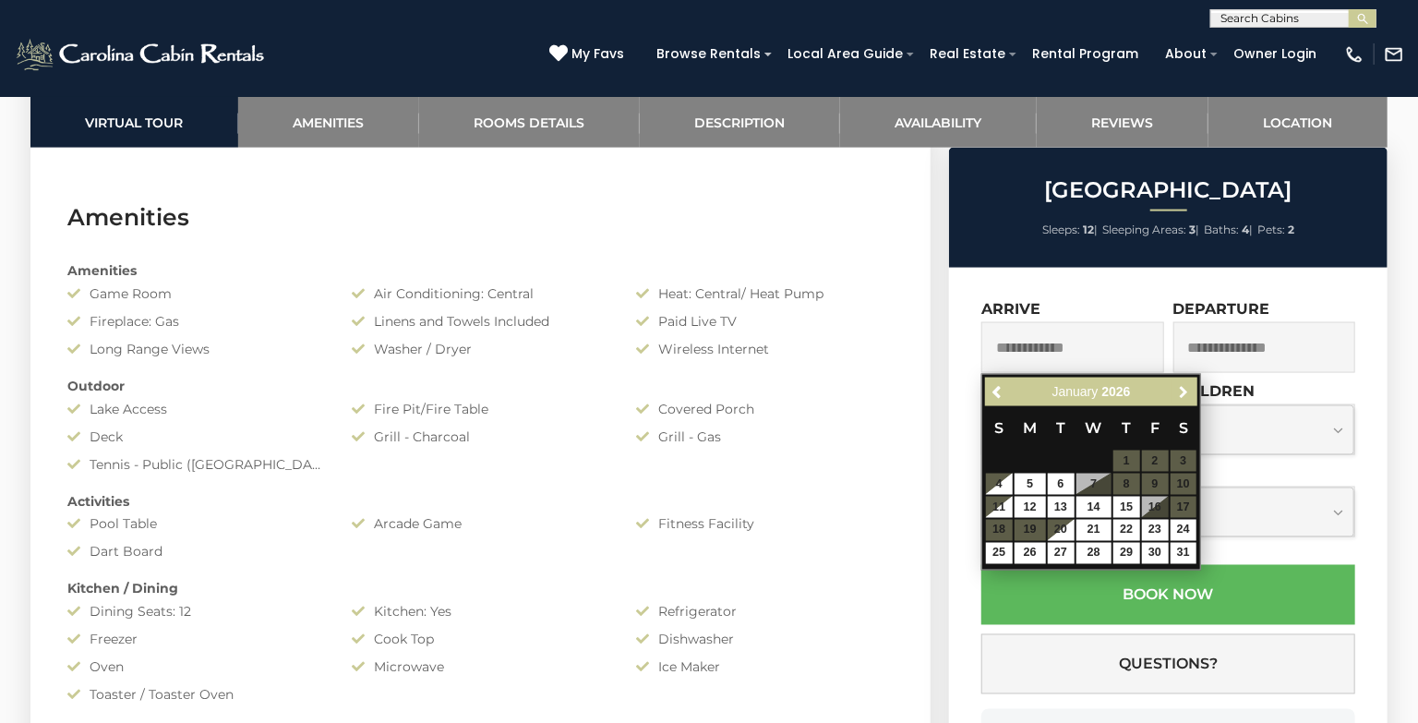
click at [1191, 387] on link "Next" at bounding box center [1183, 391] width 23 height 23
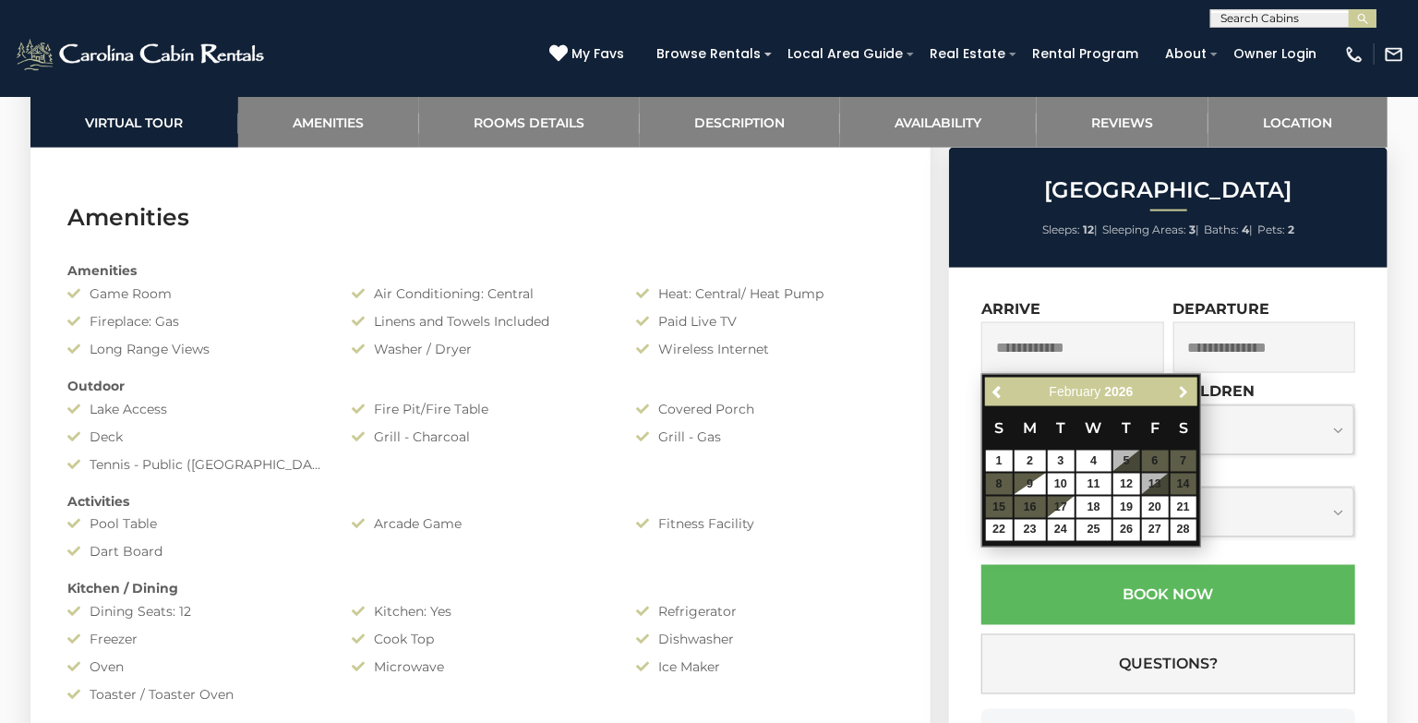
click at [1191, 387] on link "Next" at bounding box center [1183, 391] width 23 height 23
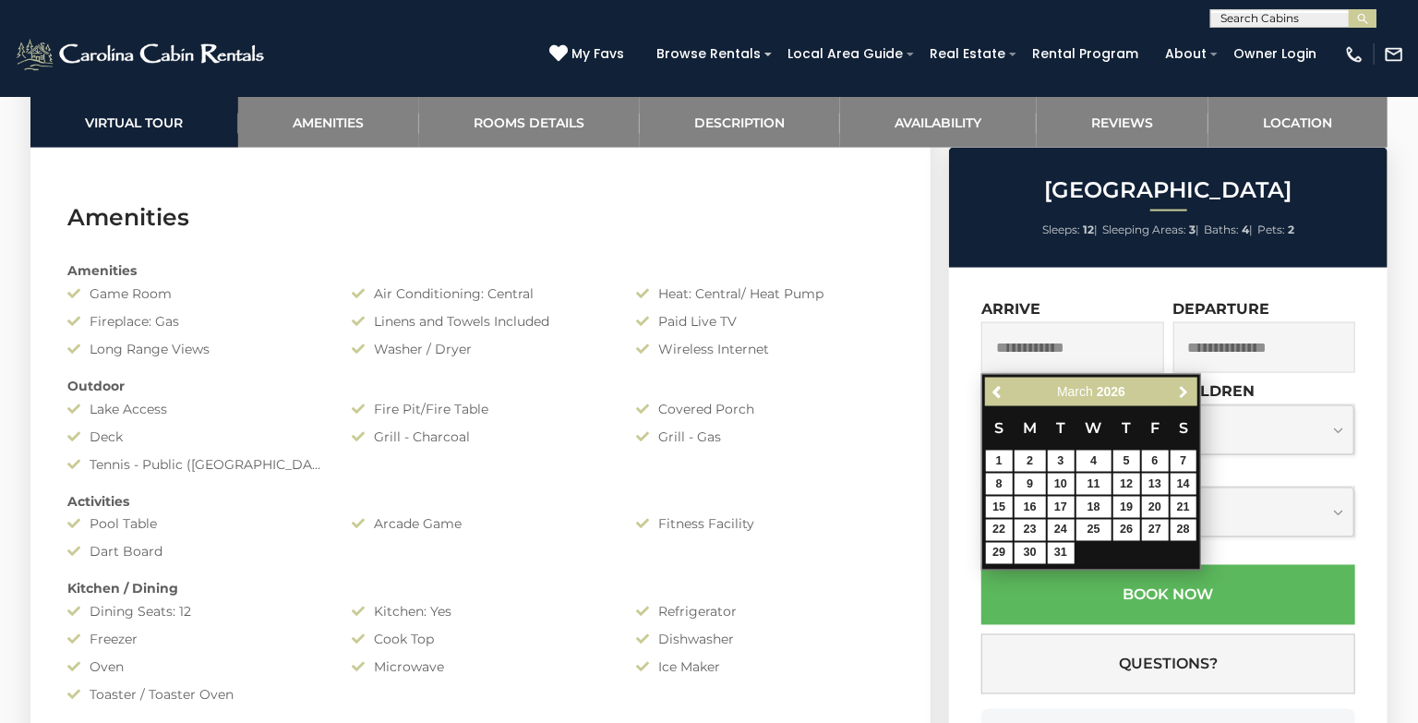
click at [1191, 387] on link "Next" at bounding box center [1183, 391] width 23 height 23
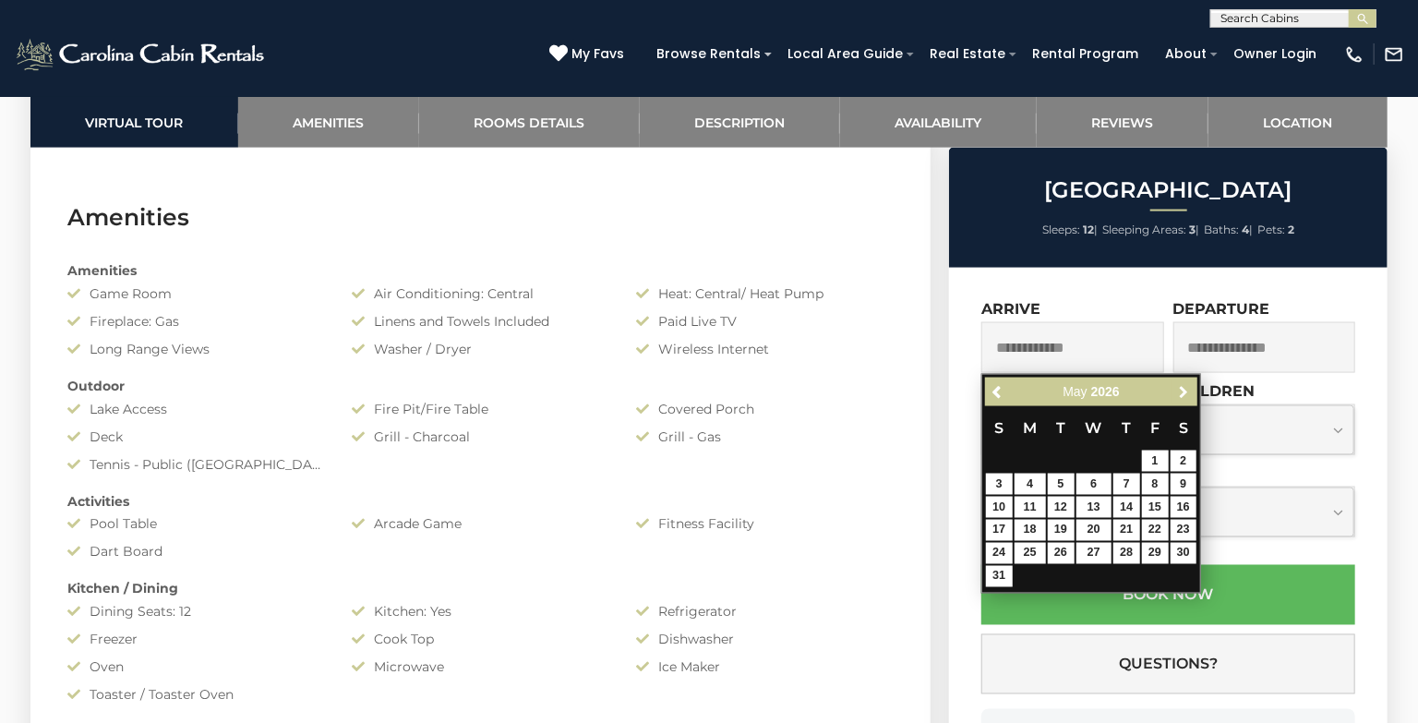
click at [1191, 387] on link "Next" at bounding box center [1183, 391] width 23 height 23
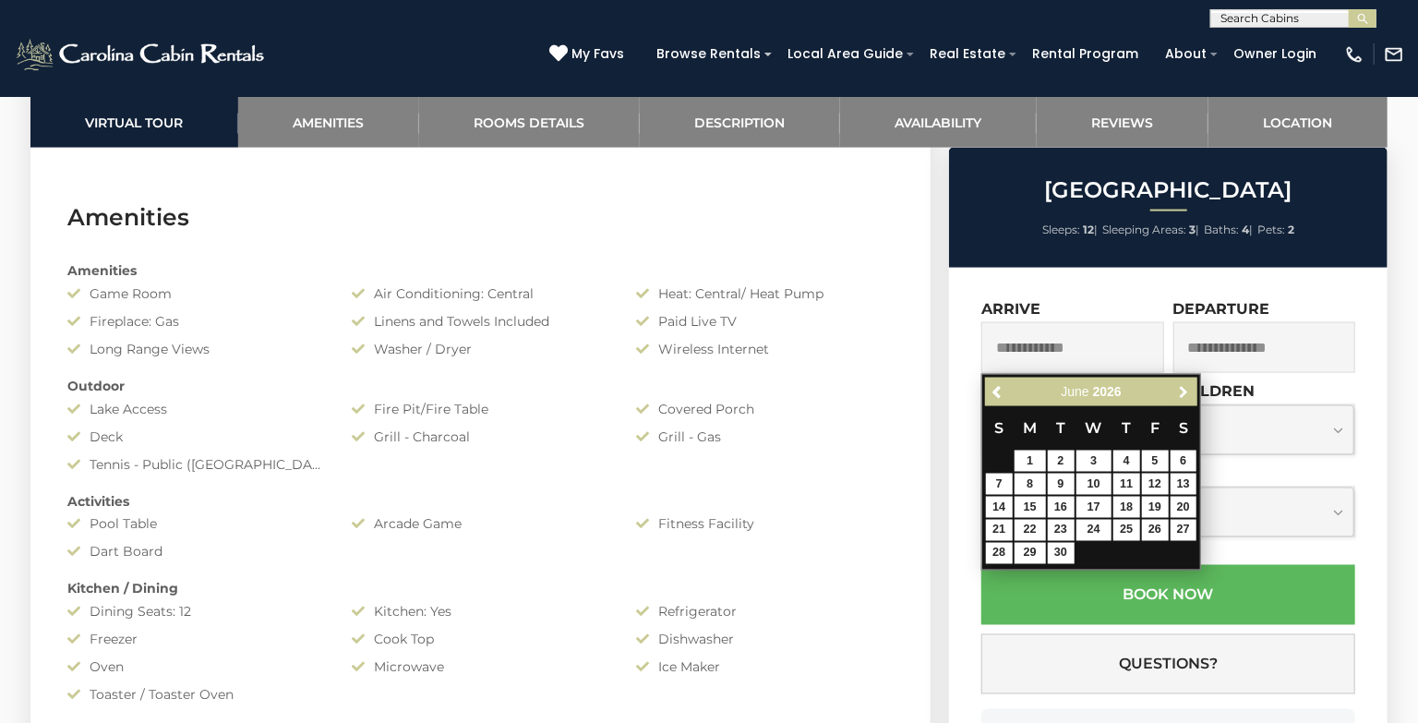
click at [1191, 387] on link "Next" at bounding box center [1183, 391] width 23 height 23
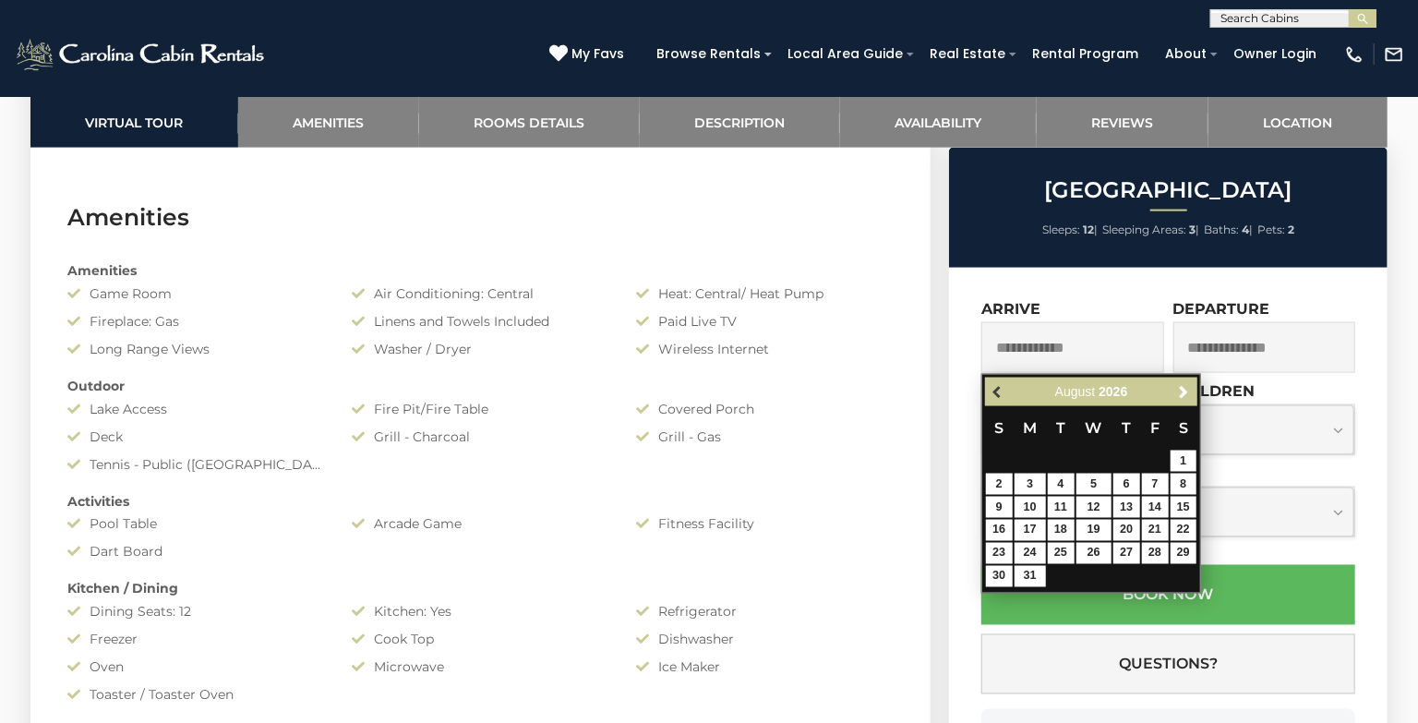
click at [1001, 391] on span "Previous" at bounding box center [998, 391] width 15 height 15
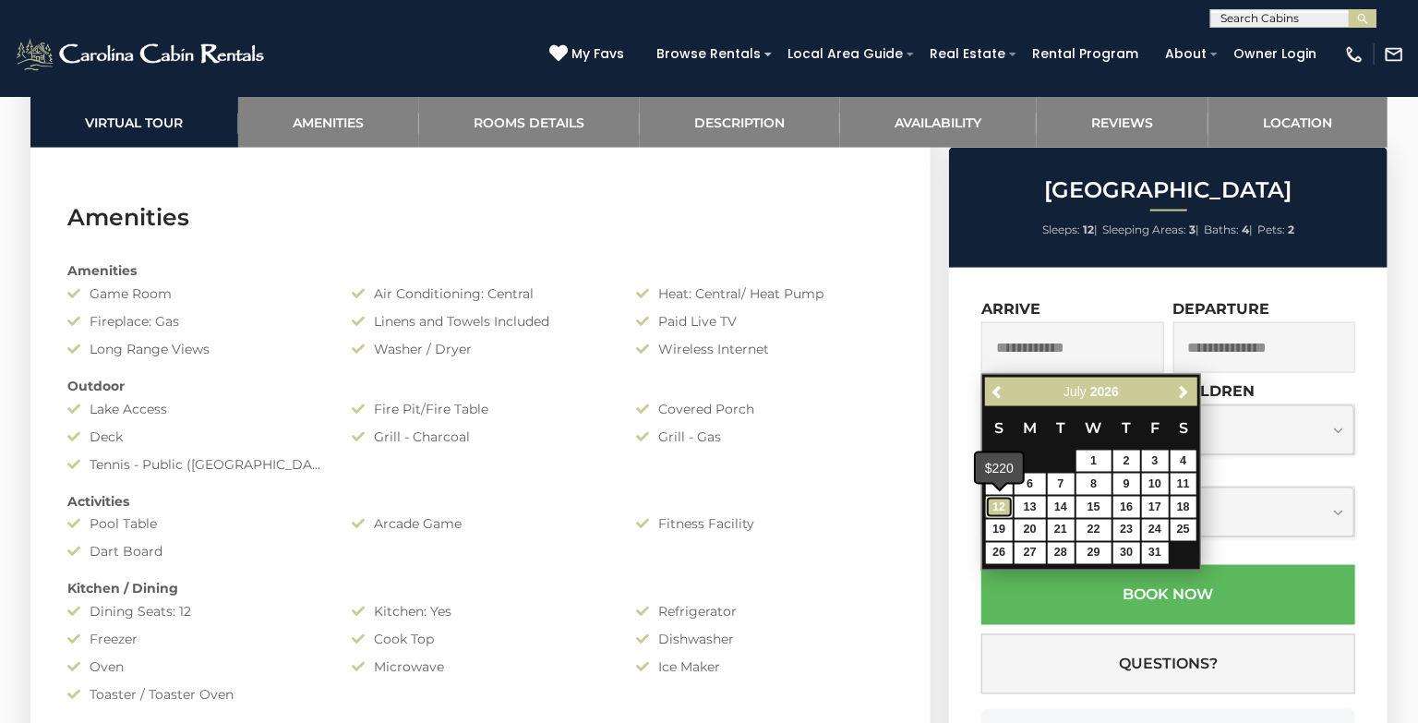
click at [1002, 501] on link "12" at bounding box center [999, 507] width 27 height 21
type input "**********"
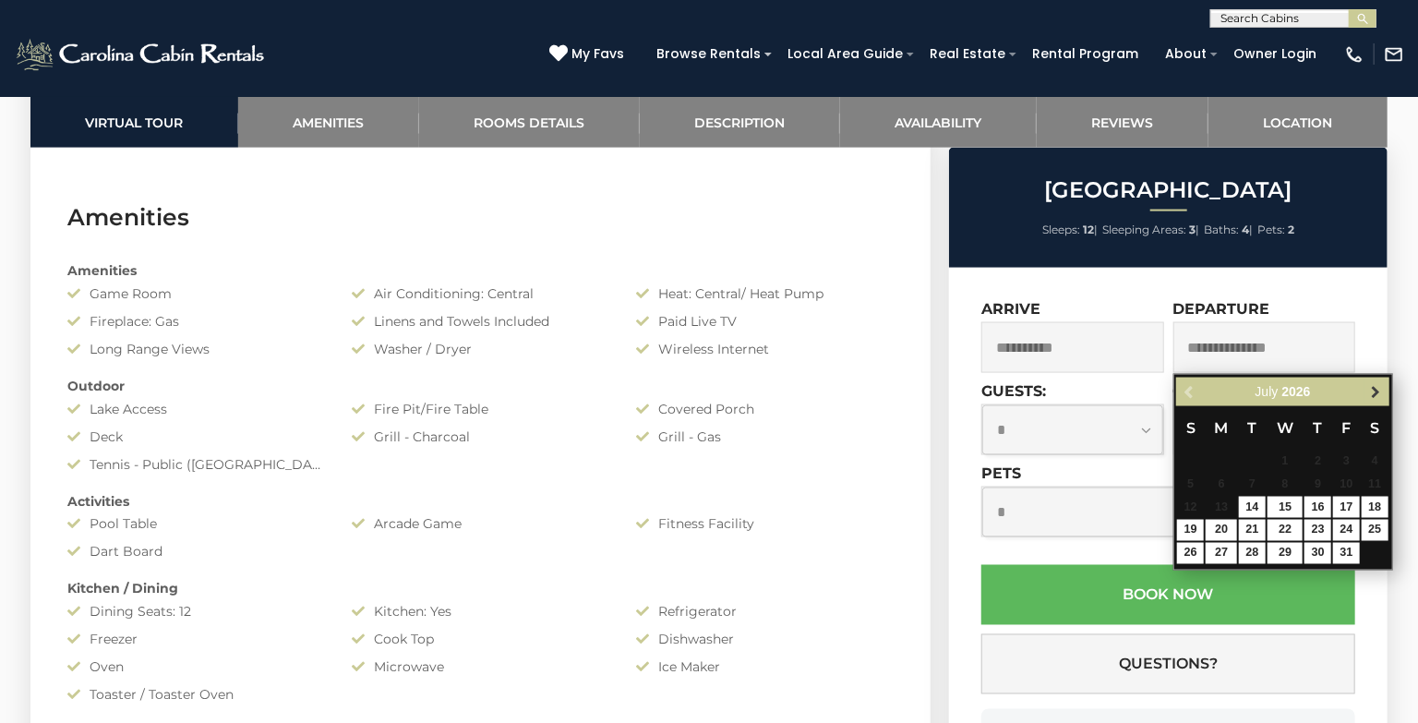
click at [1374, 384] on span "Next" at bounding box center [1375, 391] width 15 height 15
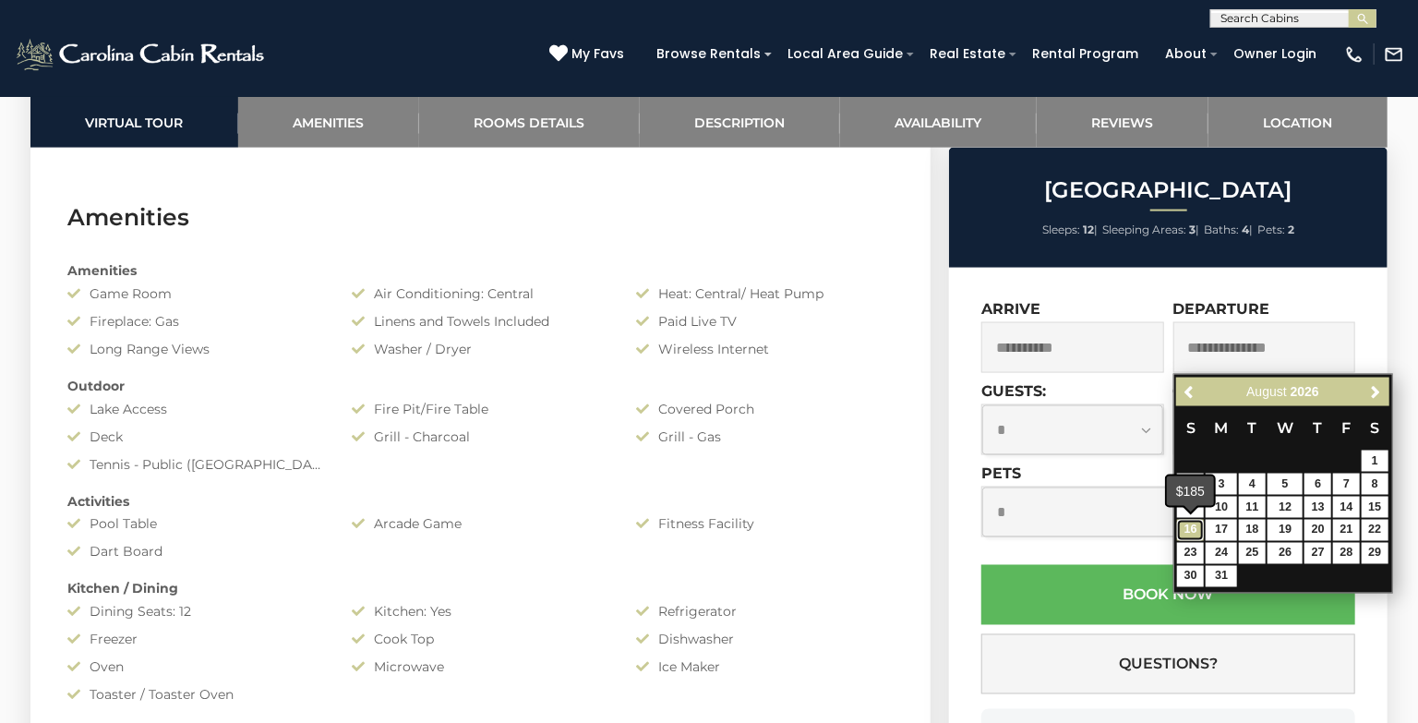
click at [1186, 527] on link "16" at bounding box center [1190, 530] width 27 height 21
type input "**********"
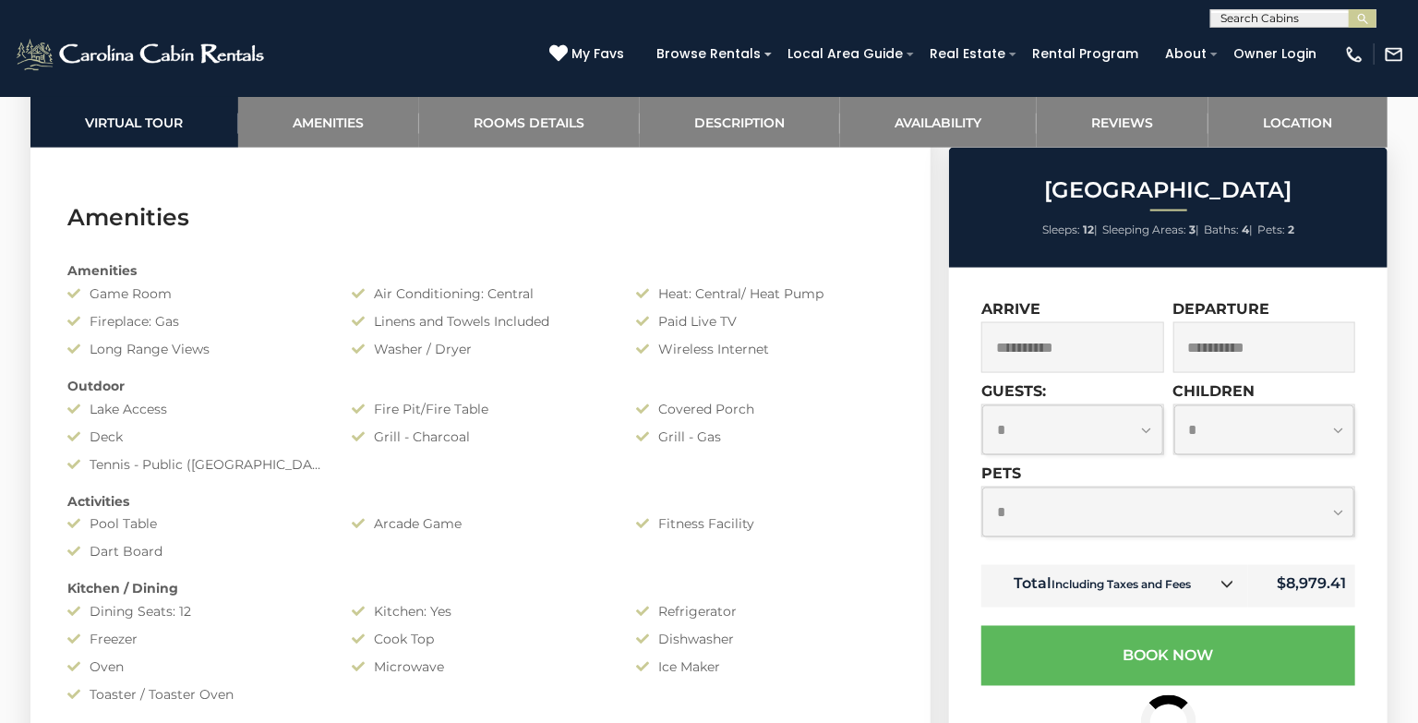
click at [1145, 424] on select "**********" at bounding box center [1072, 429] width 181 height 49
select select "*"
click at [1339, 511] on select "**********" at bounding box center [1168, 511] width 372 height 49
select select "*"
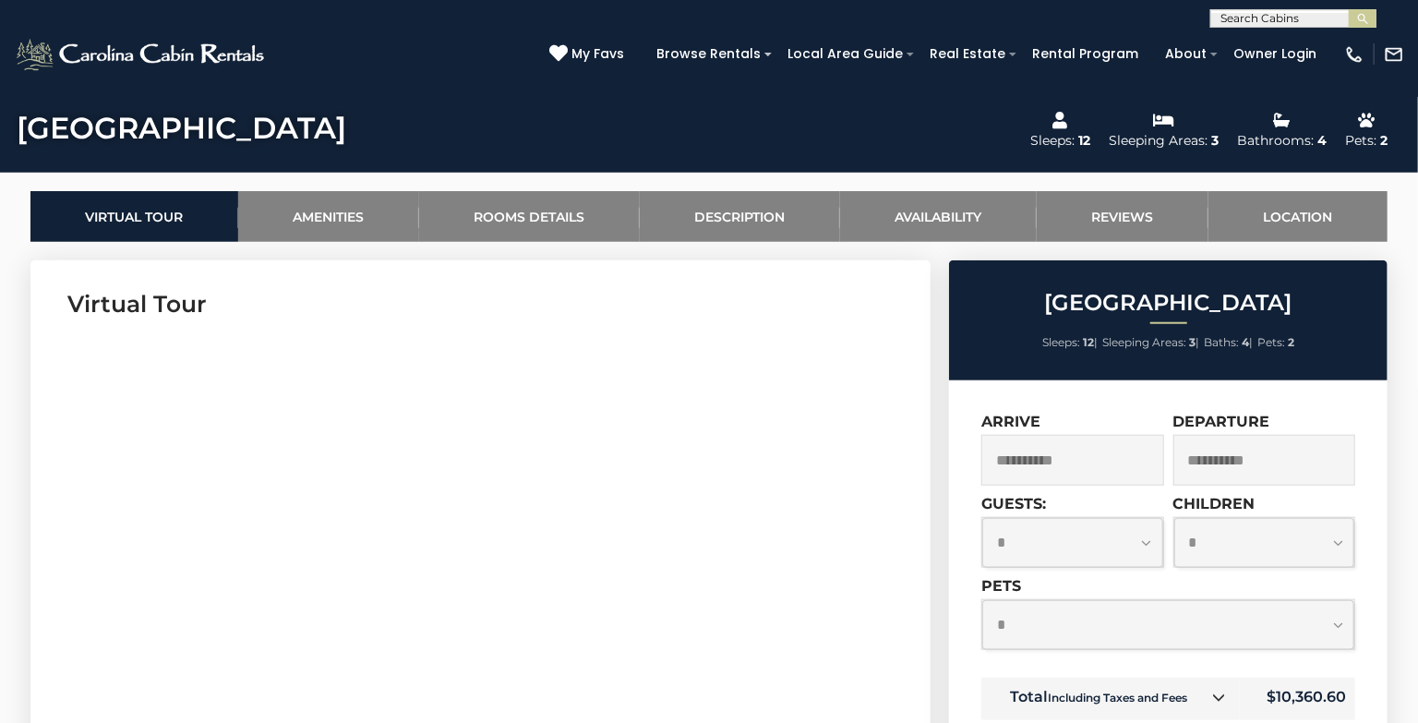
scroll to position [782, 0]
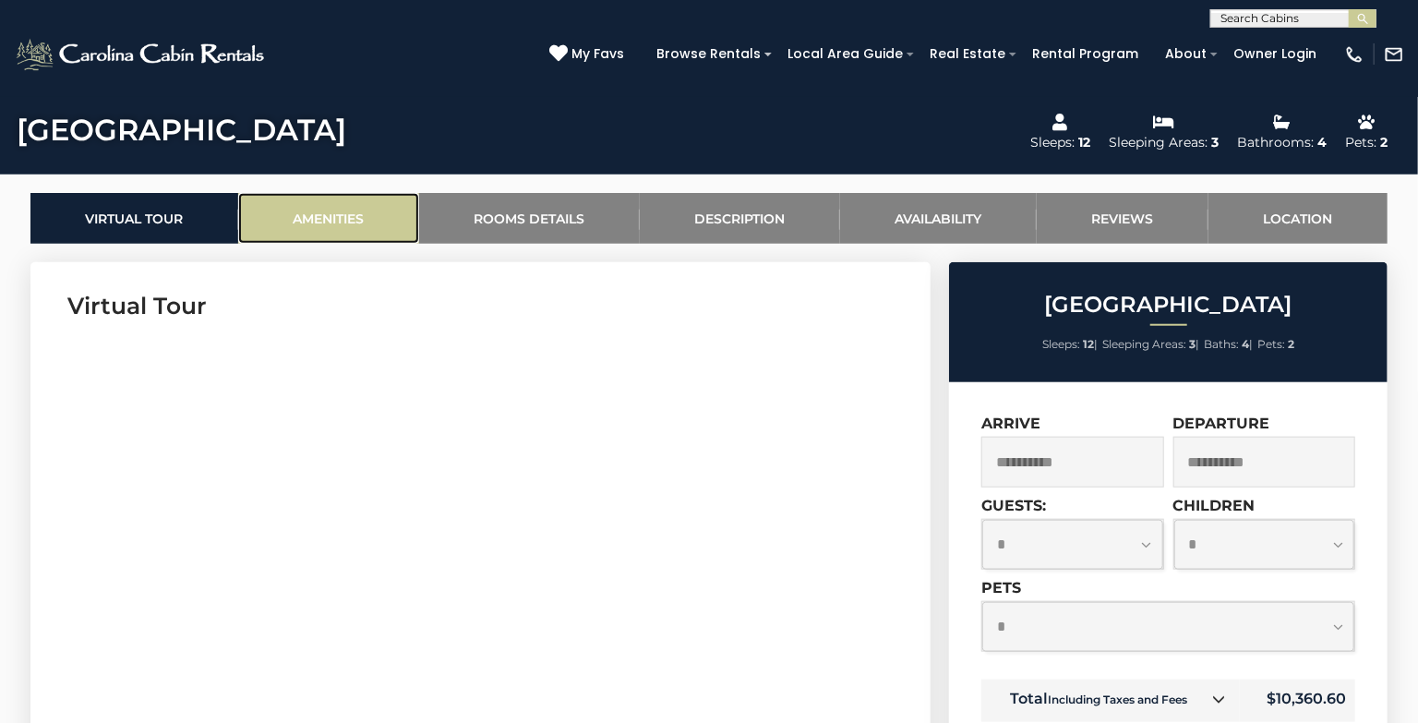
click at [370, 221] on link "Amenities" at bounding box center [328, 218] width 181 height 51
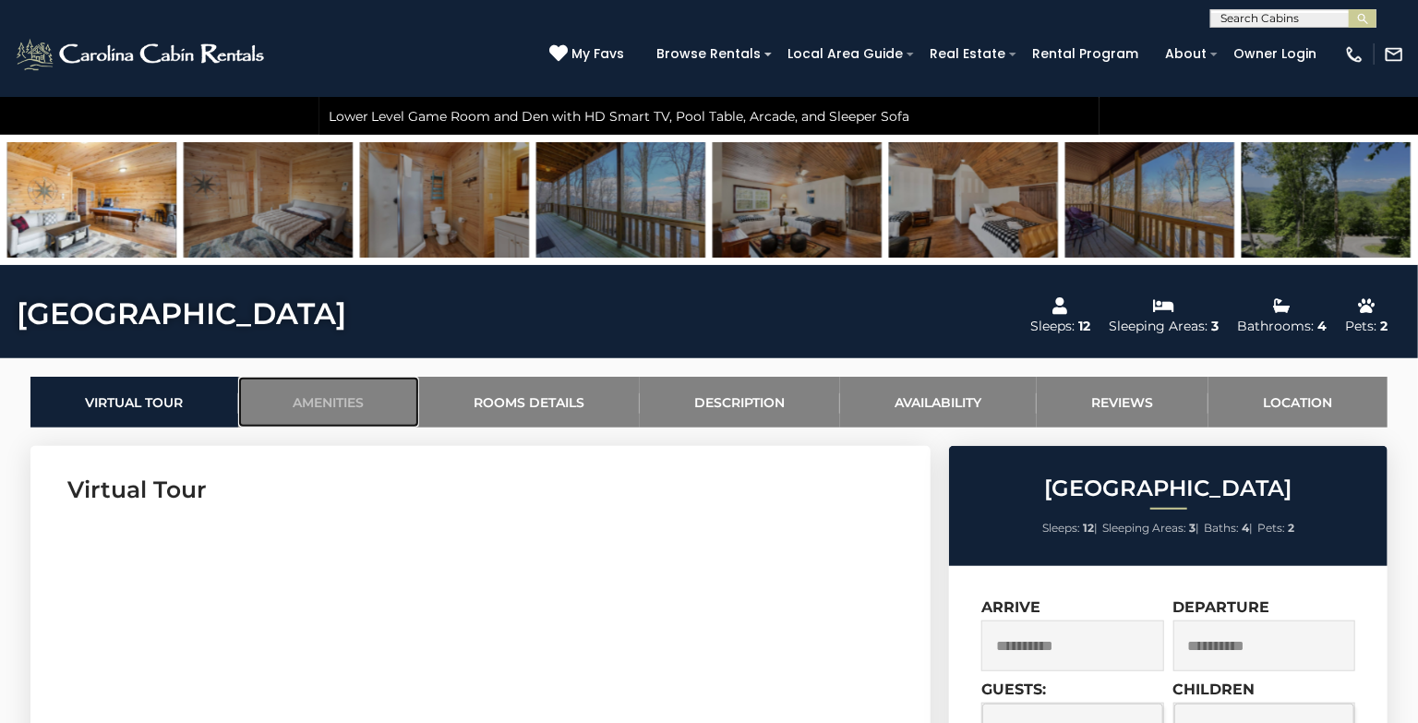
scroll to position [590, 0]
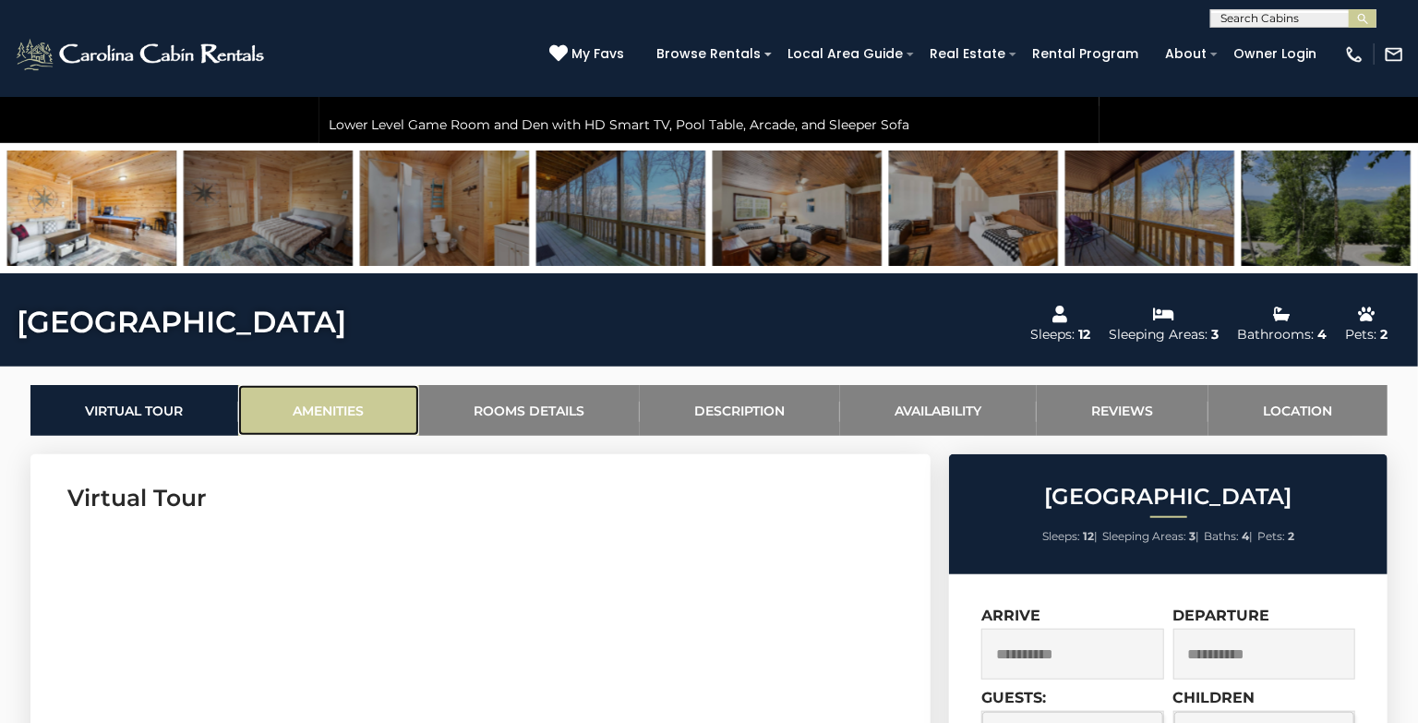
click at [303, 403] on link "Amenities" at bounding box center [328, 410] width 181 height 51
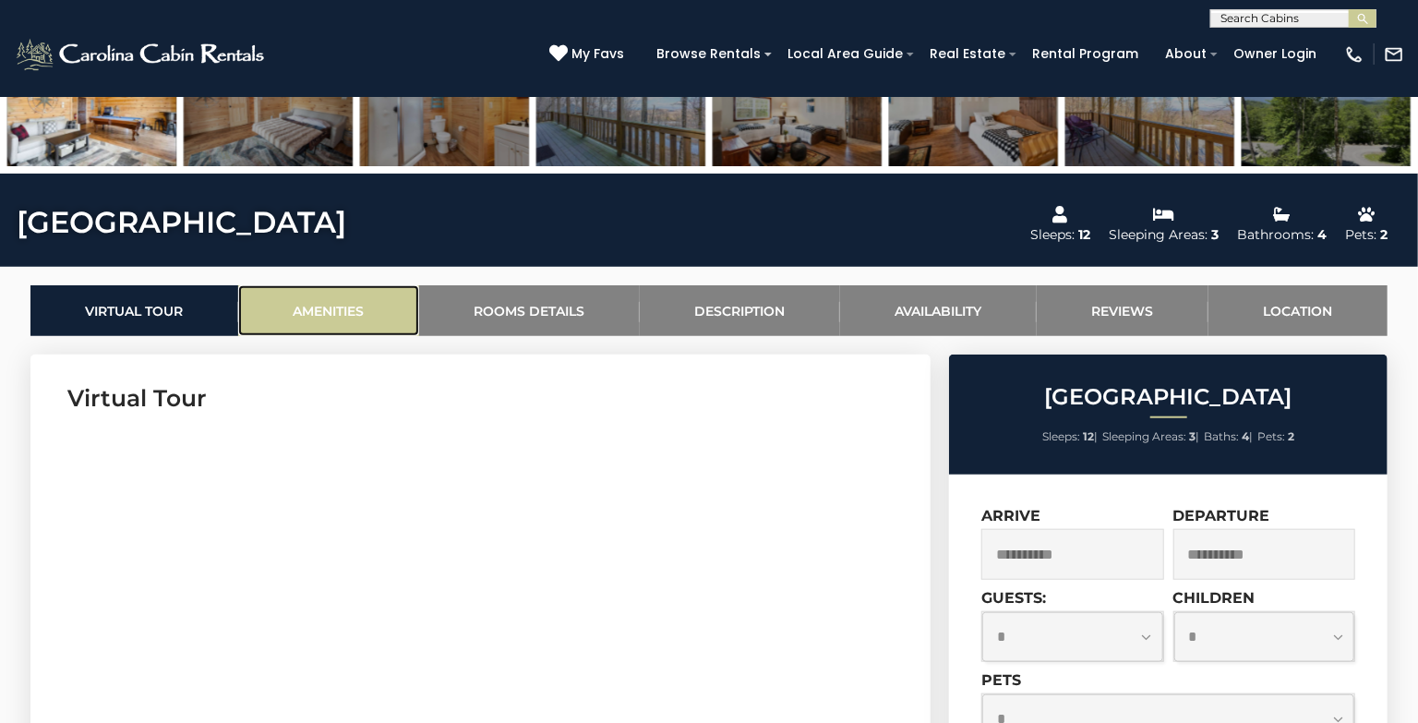
scroll to position [583, 0]
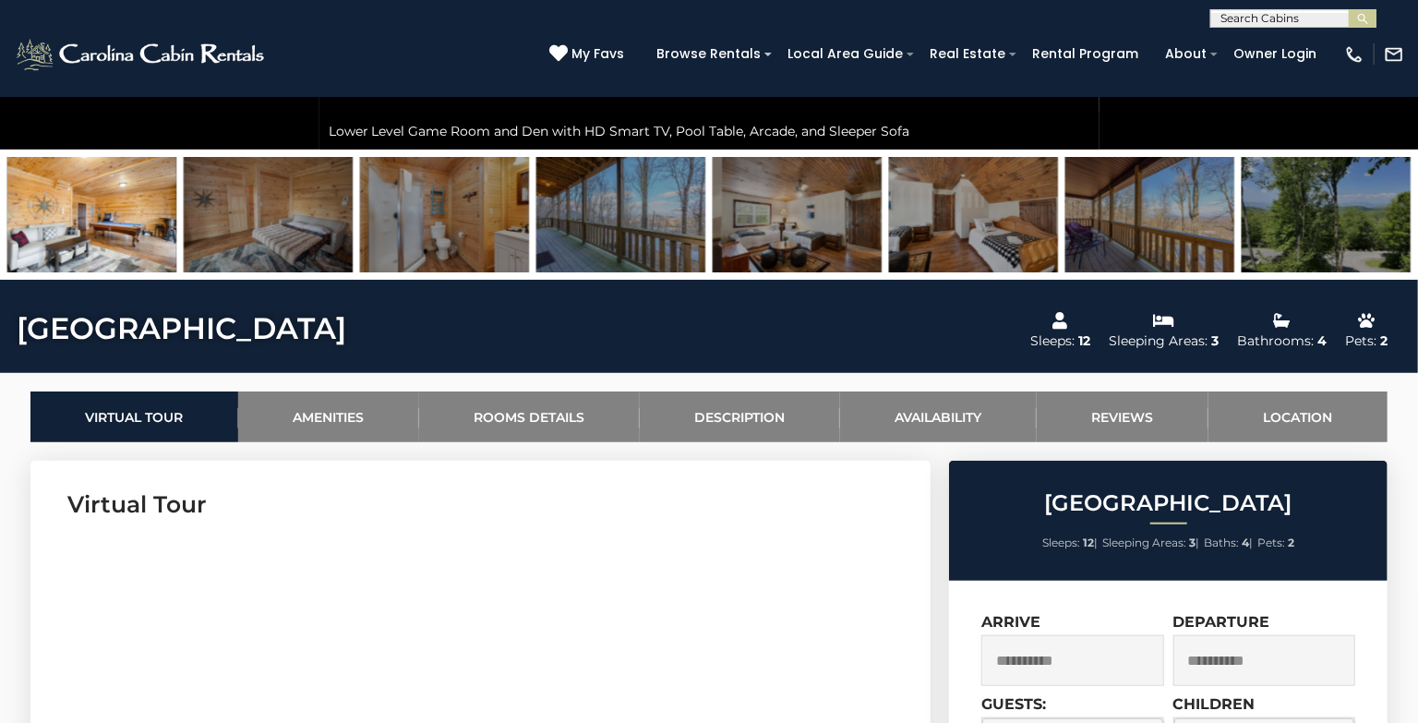
click at [143, 253] on img at bounding box center [91, 214] width 169 height 115
click at [283, 256] on img at bounding box center [268, 214] width 169 height 115
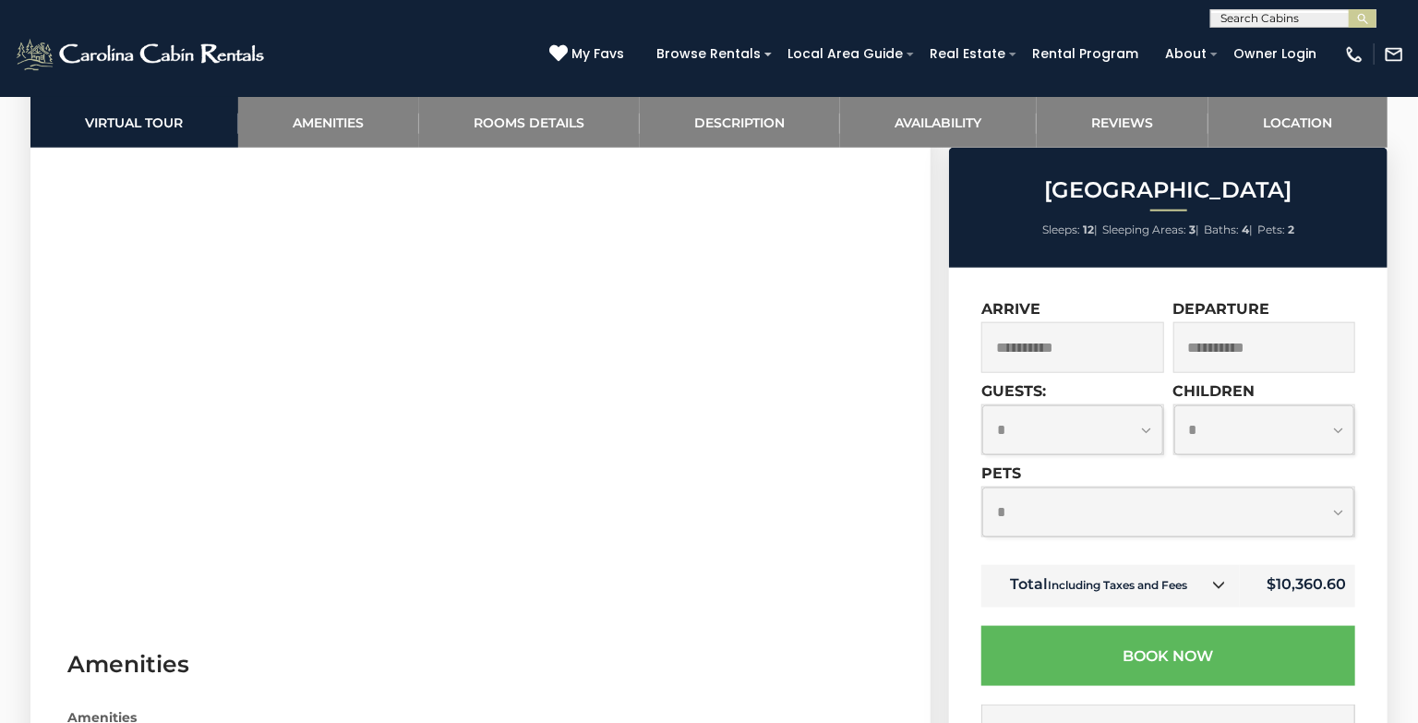
scroll to position [1001, 0]
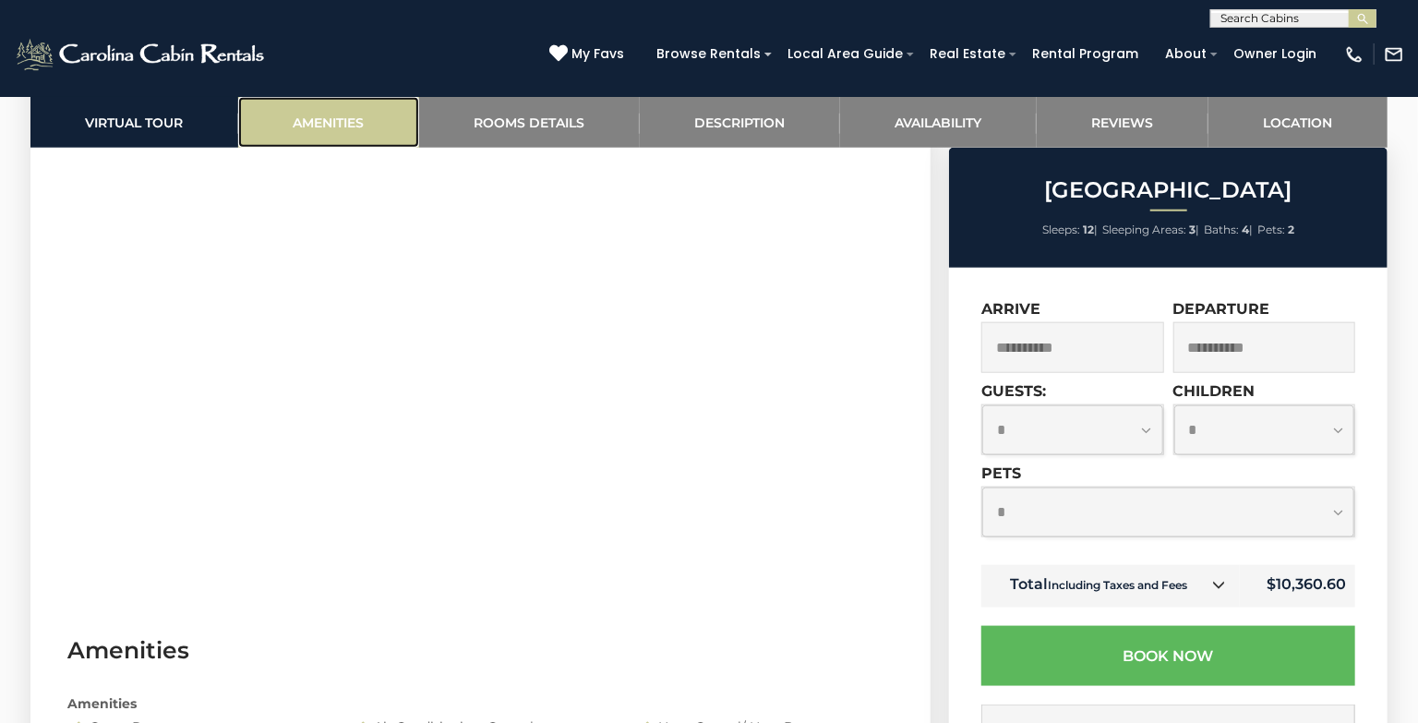
click at [399, 127] on link "Amenities" at bounding box center [328, 122] width 181 height 51
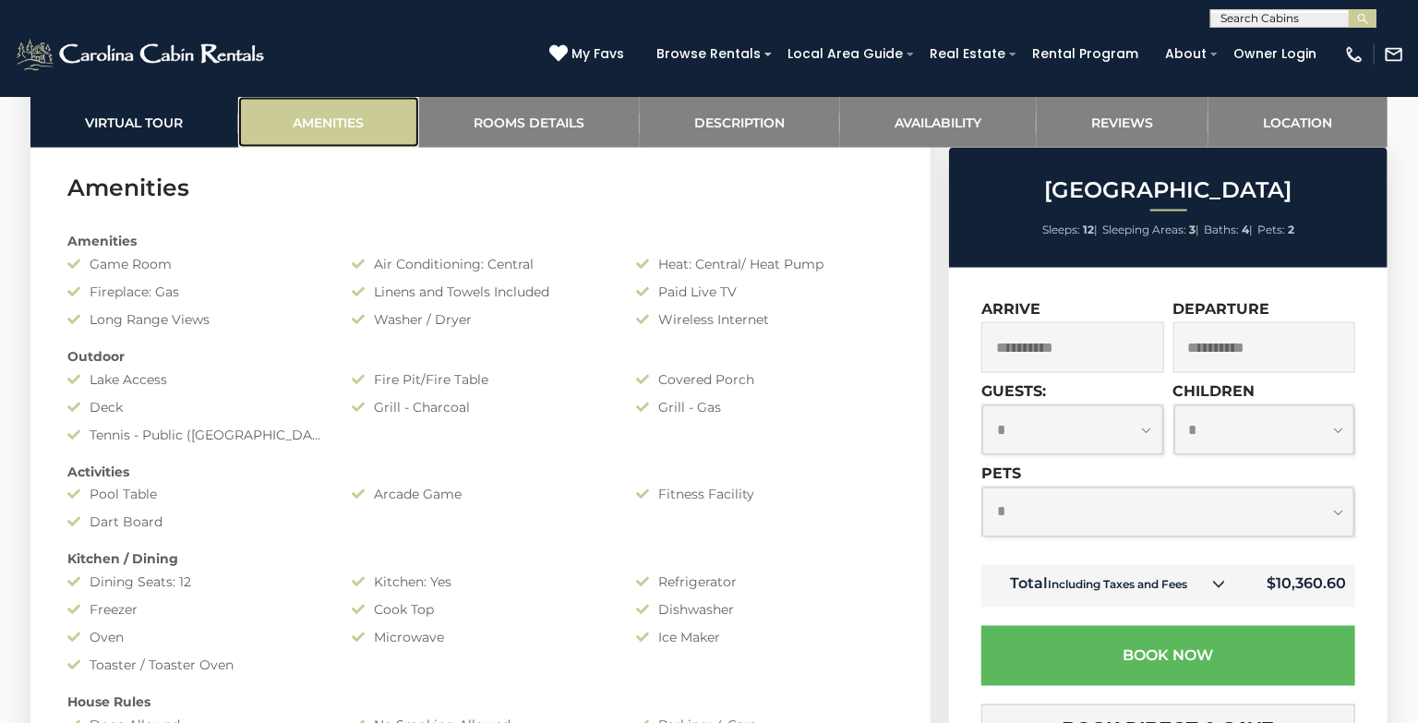
scroll to position [1469, 0]
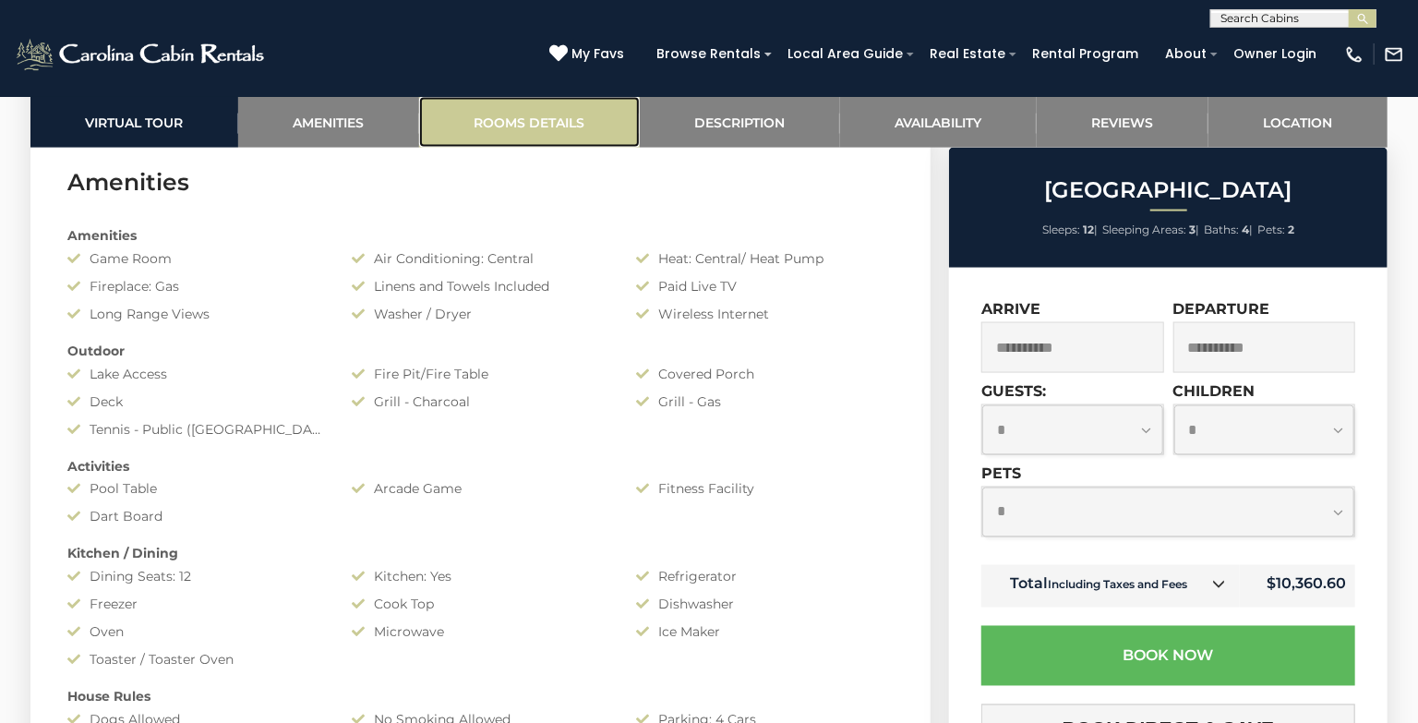
click at [546, 131] on link "Rooms Details" at bounding box center [529, 122] width 221 height 51
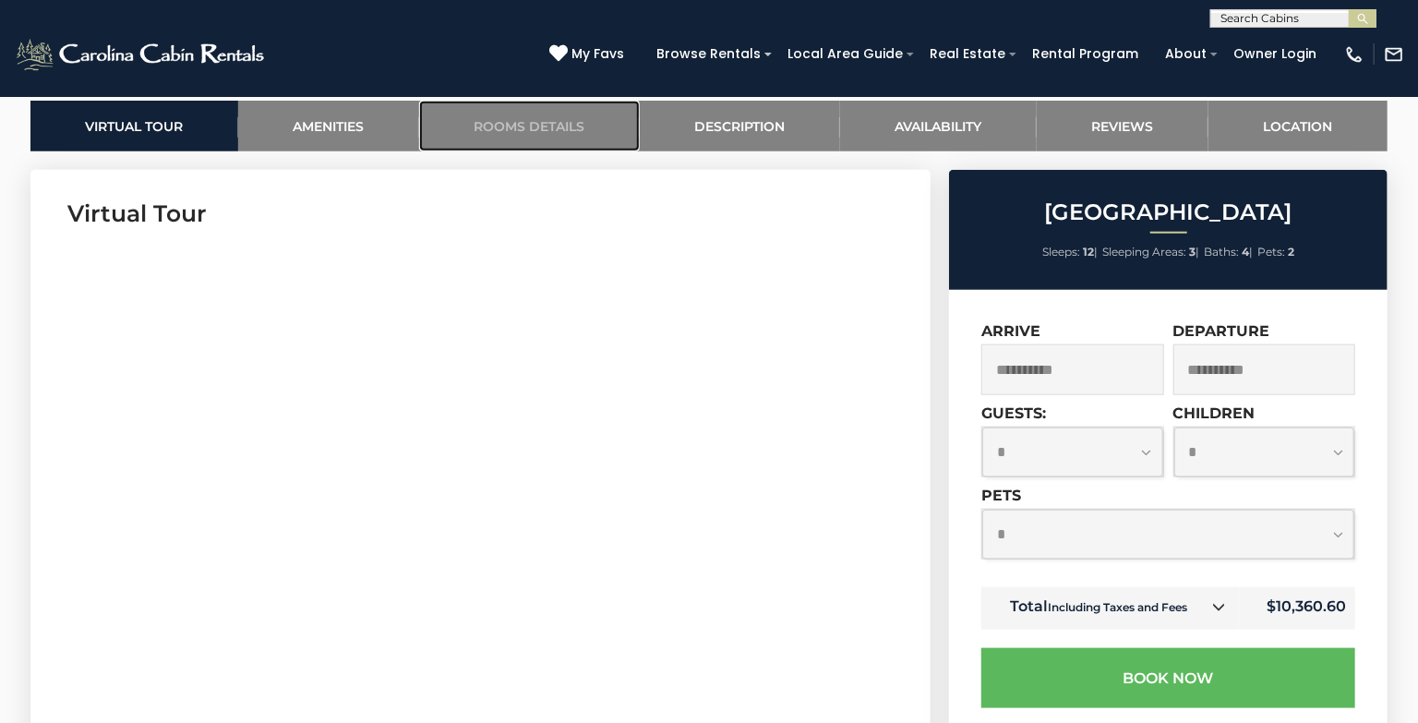
scroll to position [748, 0]
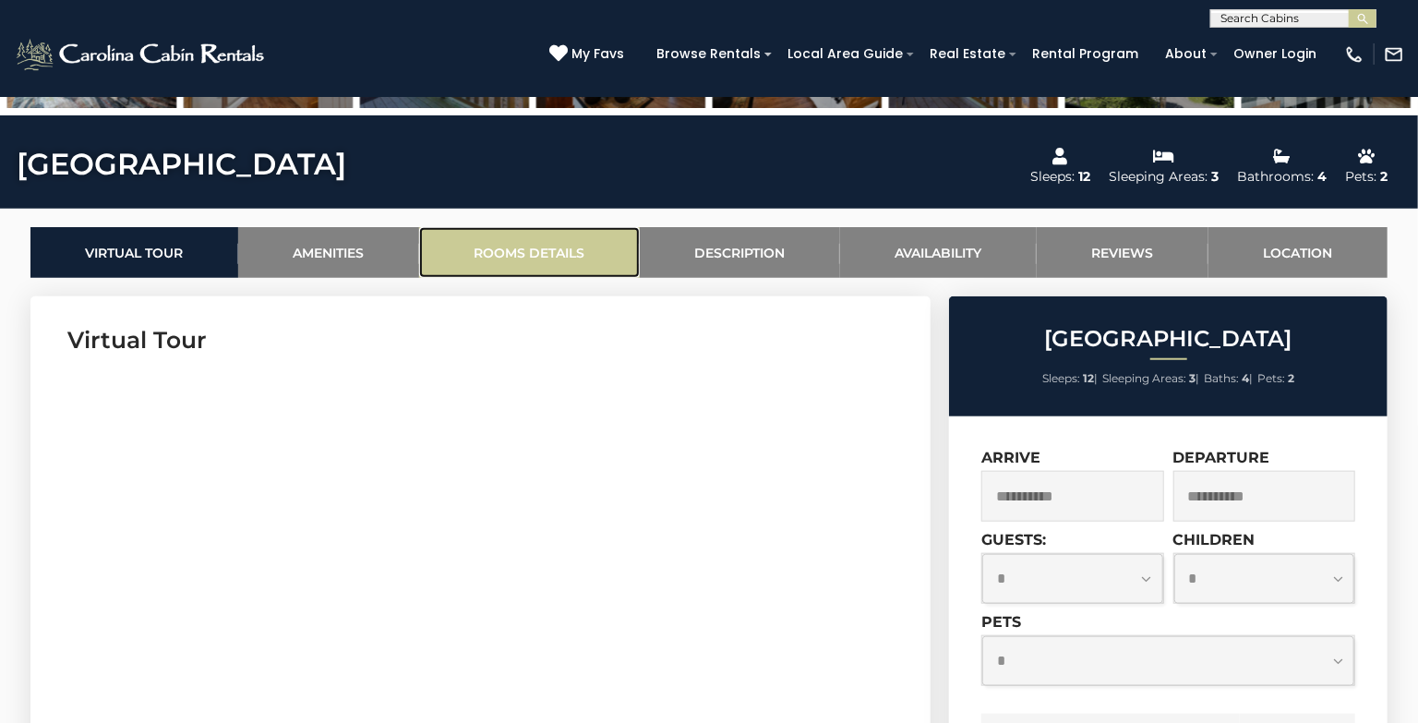
click at [571, 246] on link "Rooms Details" at bounding box center [529, 252] width 221 height 51
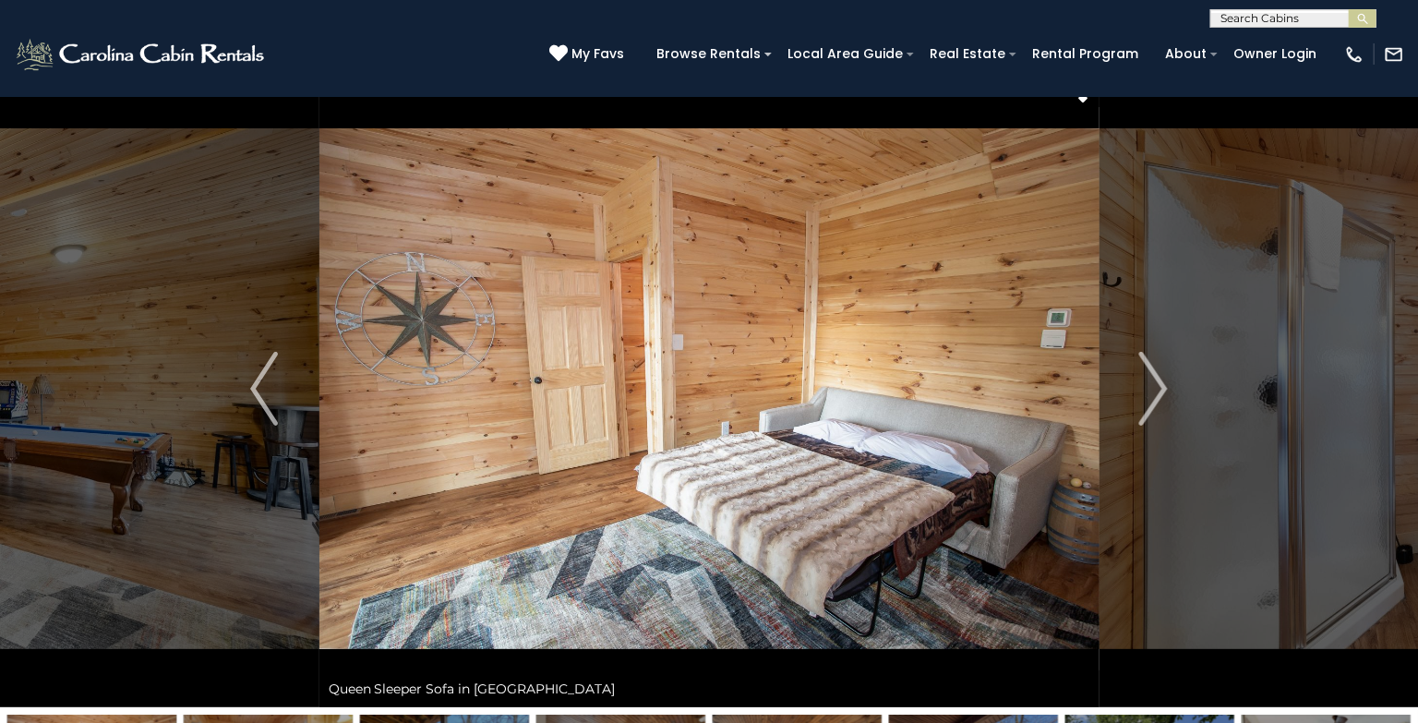
scroll to position [16, 0]
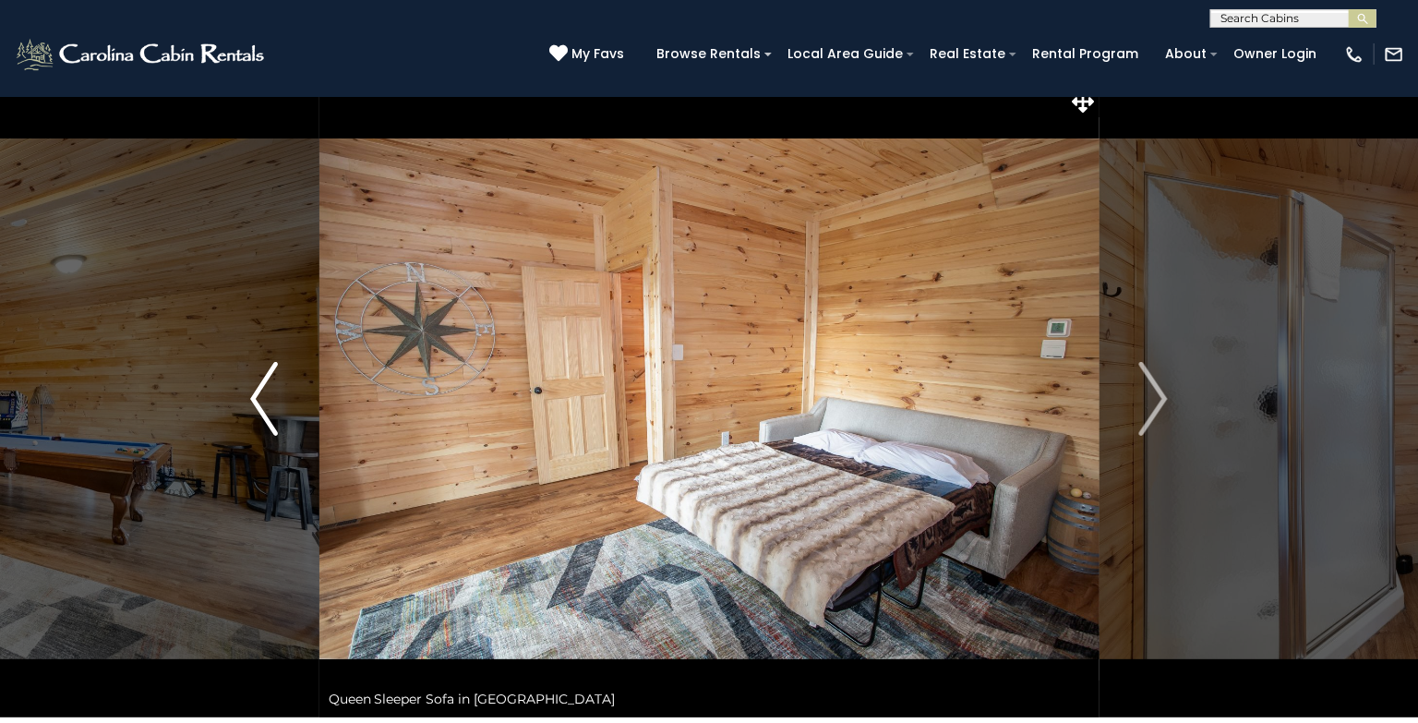
click at [246, 395] on button "Previous" at bounding box center [265, 398] width 110 height 637
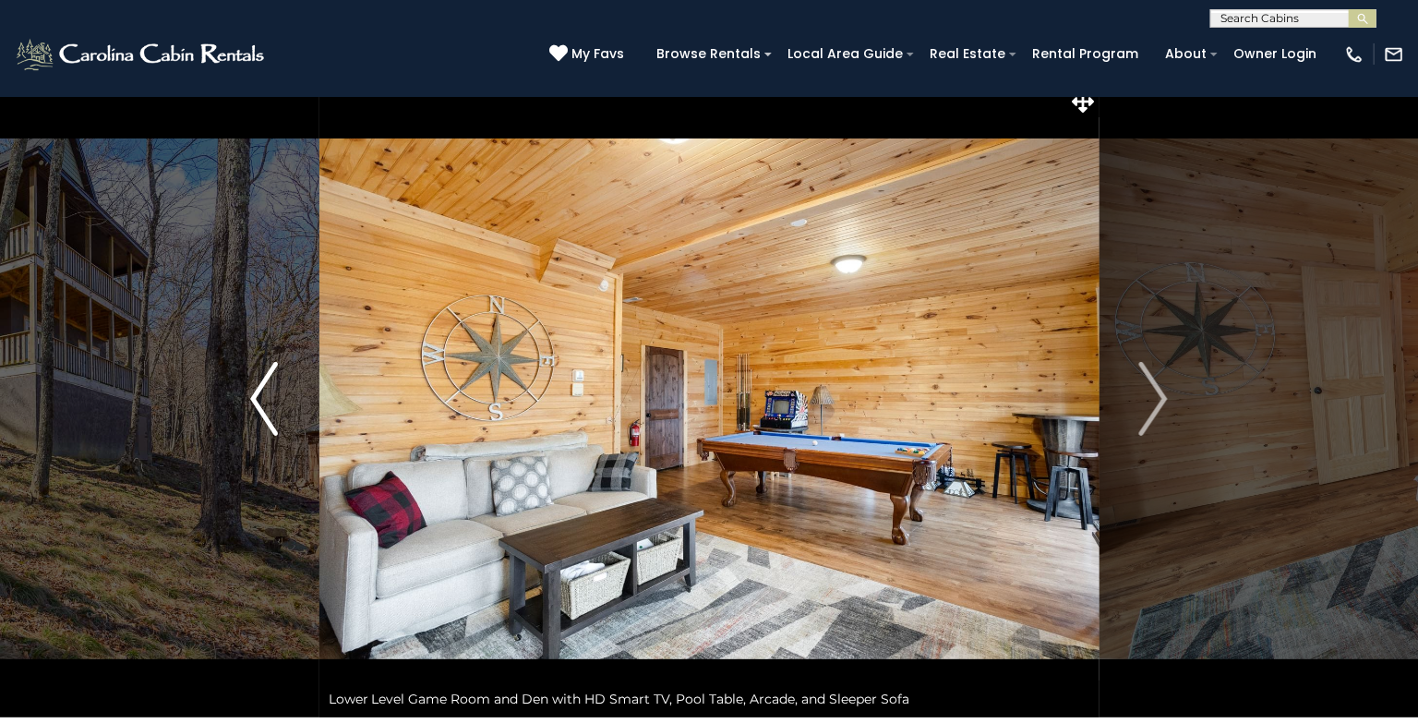
click at [246, 395] on button "Previous" at bounding box center [265, 398] width 110 height 637
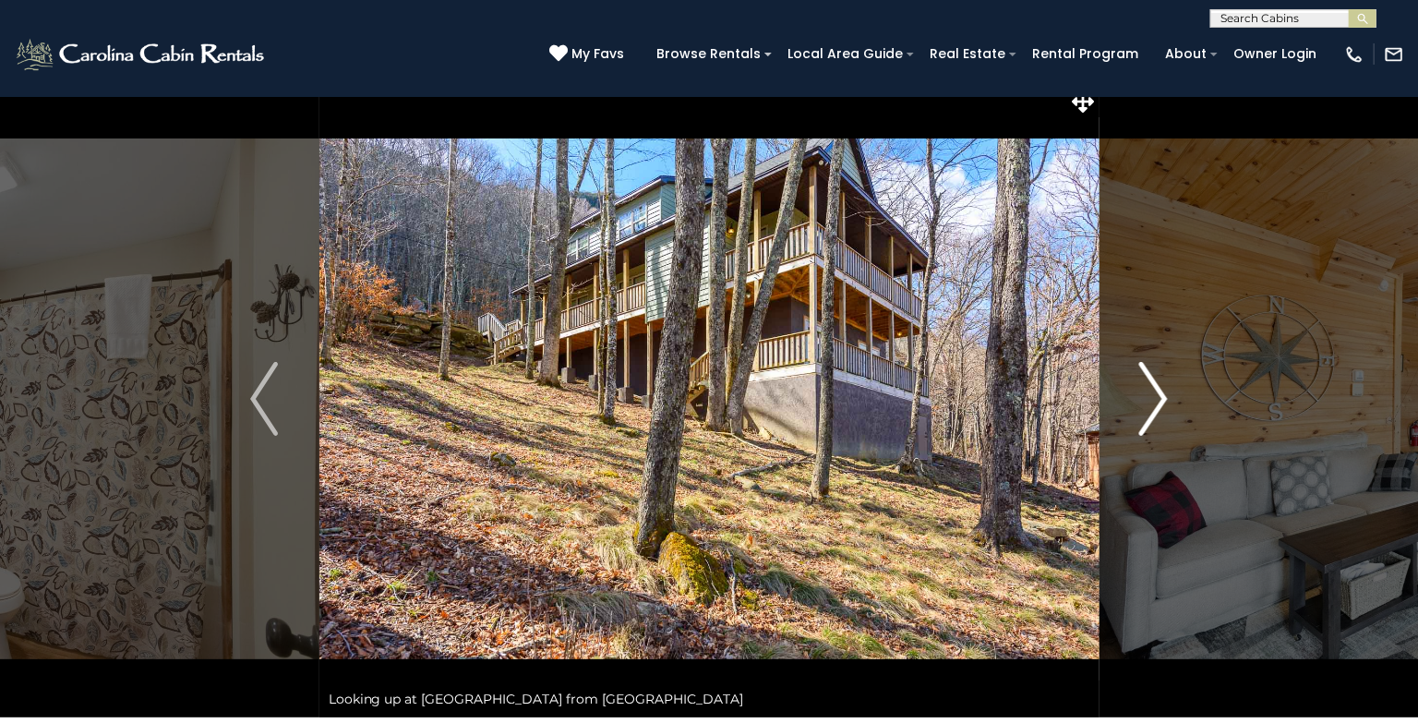
click at [1162, 406] on img "Next" at bounding box center [1154, 399] width 28 height 74
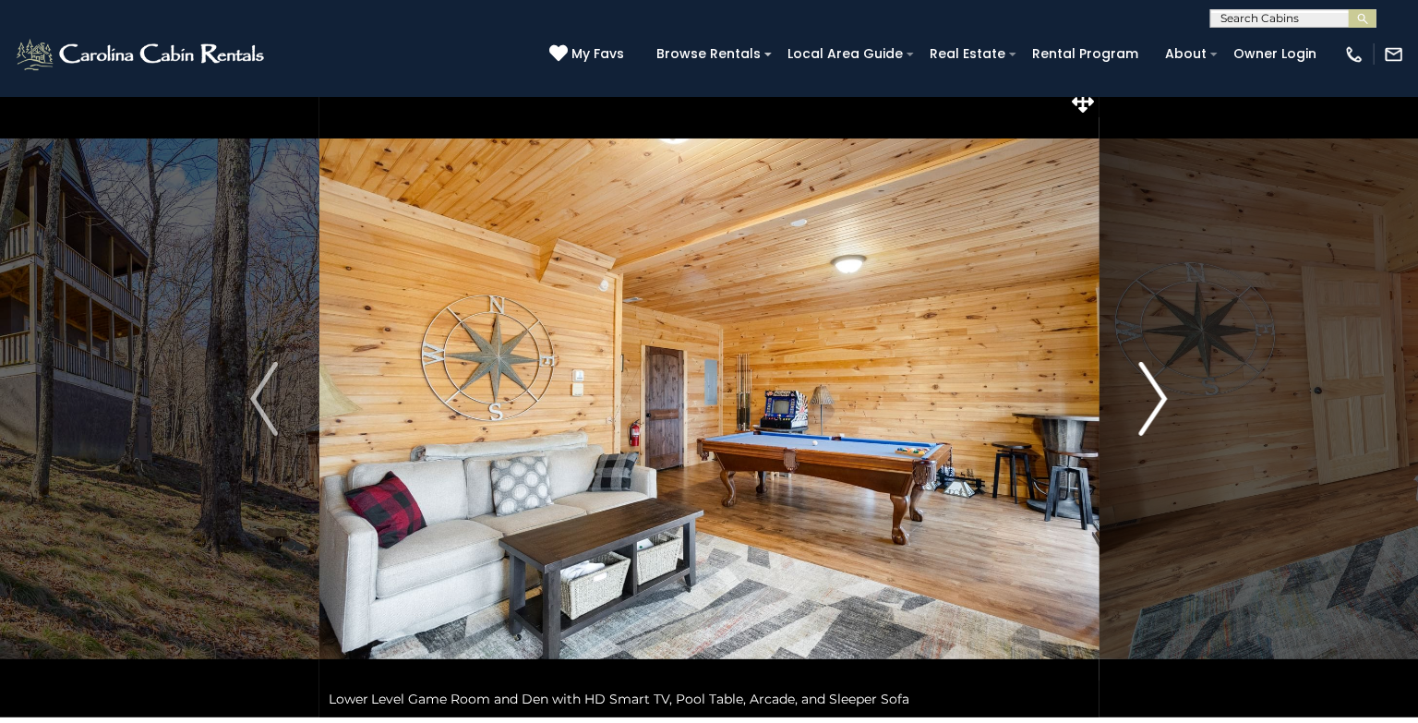
click at [1162, 406] on img "Next" at bounding box center [1154, 399] width 28 height 74
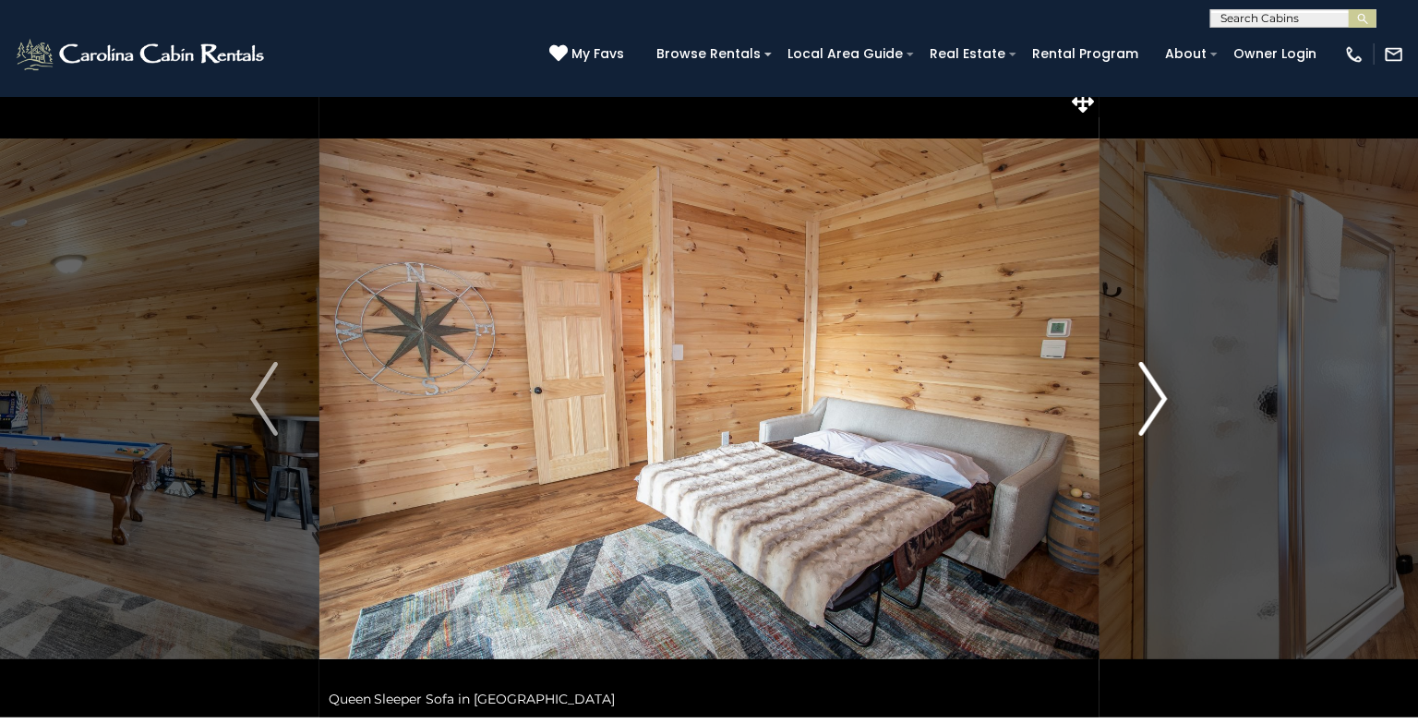
click at [1162, 406] on img "Next" at bounding box center [1154, 399] width 28 height 74
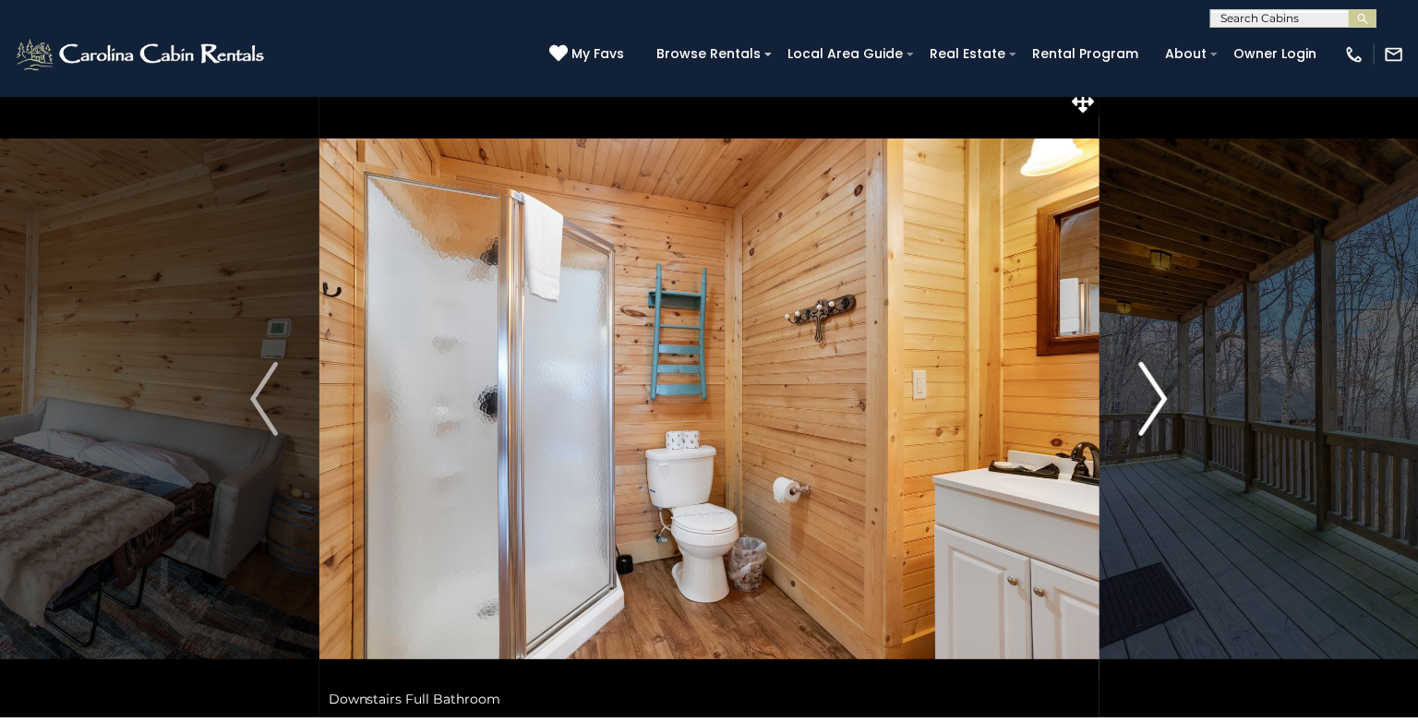
click at [1162, 406] on img "Next" at bounding box center [1154, 399] width 28 height 74
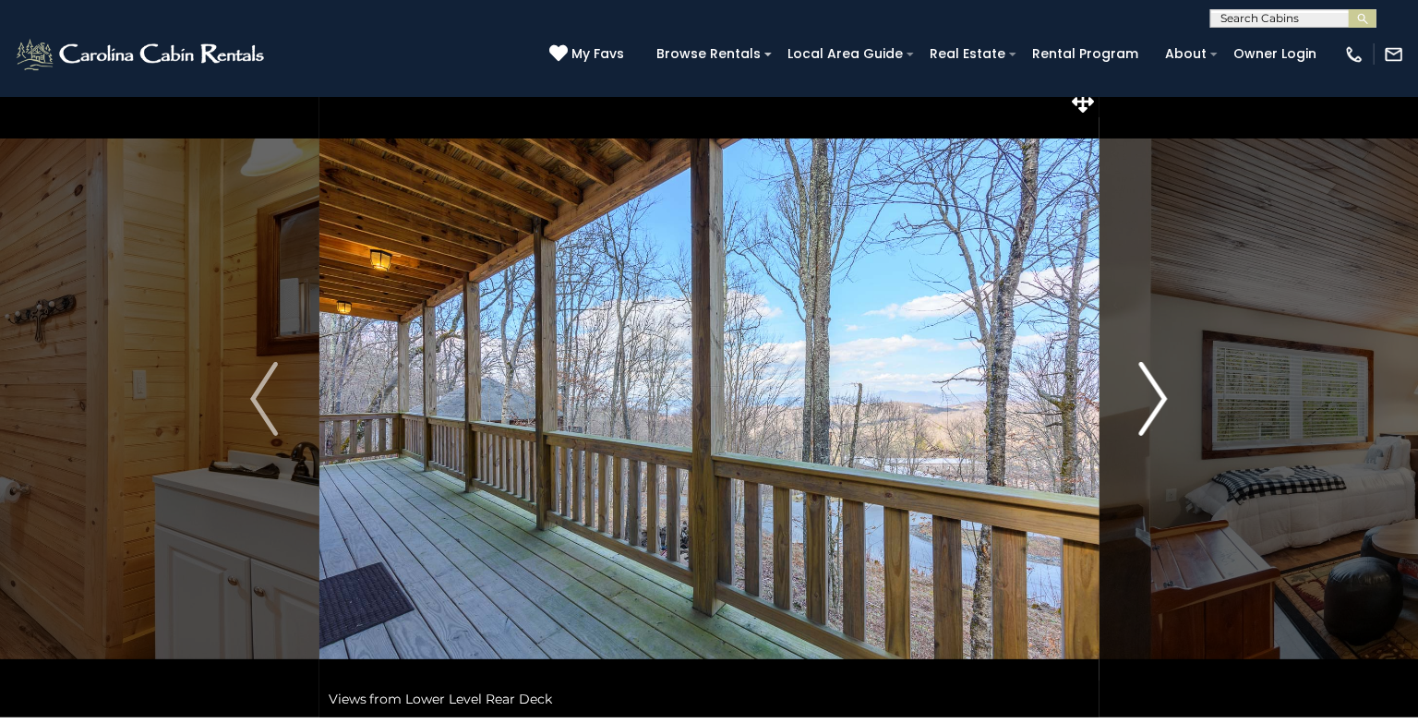
click at [1162, 406] on img "Next" at bounding box center [1154, 399] width 28 height 74
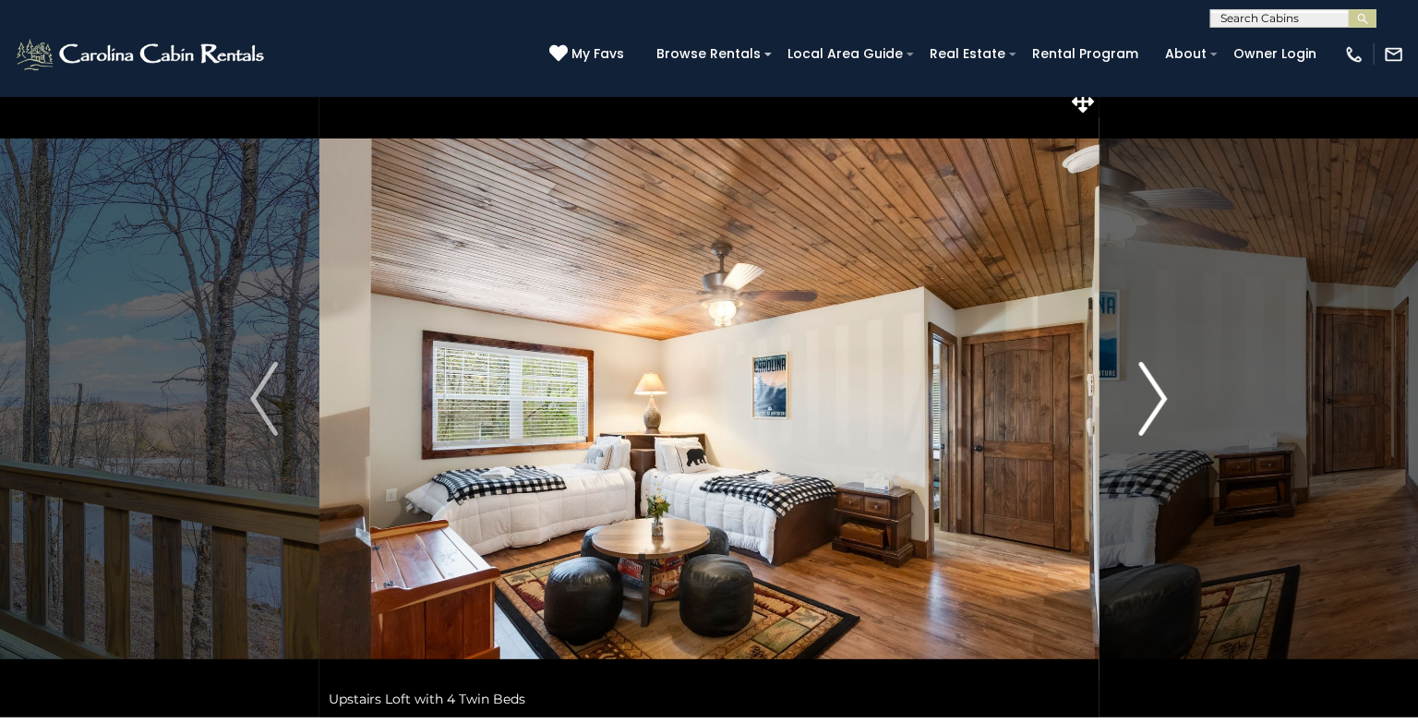
click at [1162, 406] on img "Next" at bounding box center [1154, 399] width 28 height 74
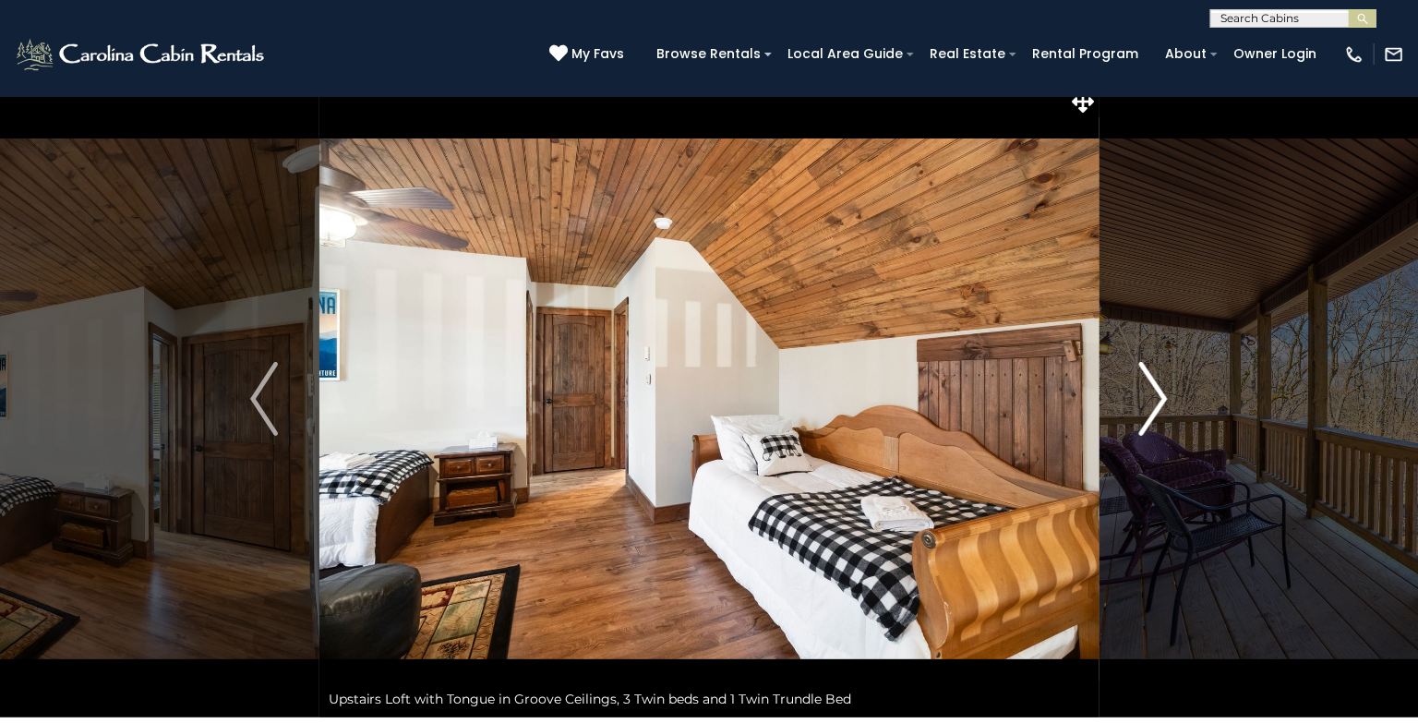
click at [1162, 406] on img "Next" at bounding box center [1154, 399] width 28 height 74
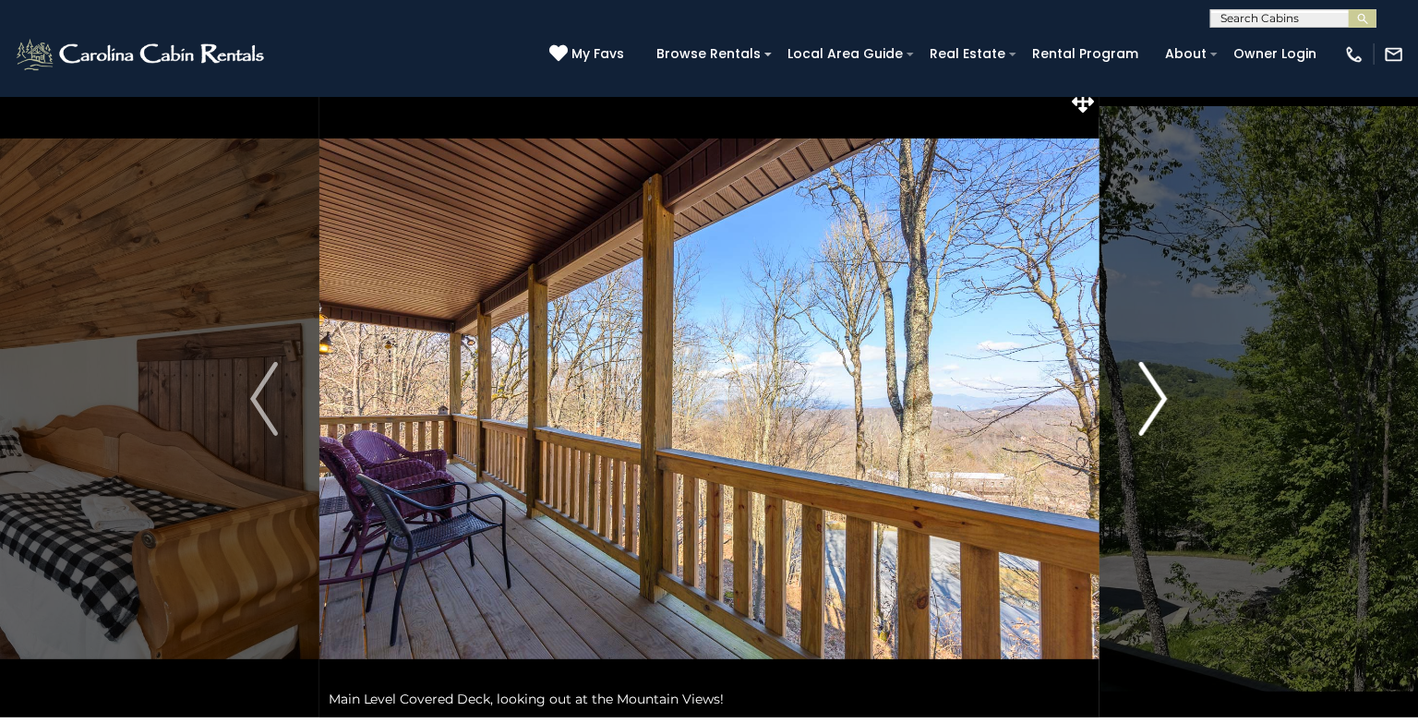
click at [1162, 406] on img "Next" at bounding box center [1154, 399] width 28 height 74
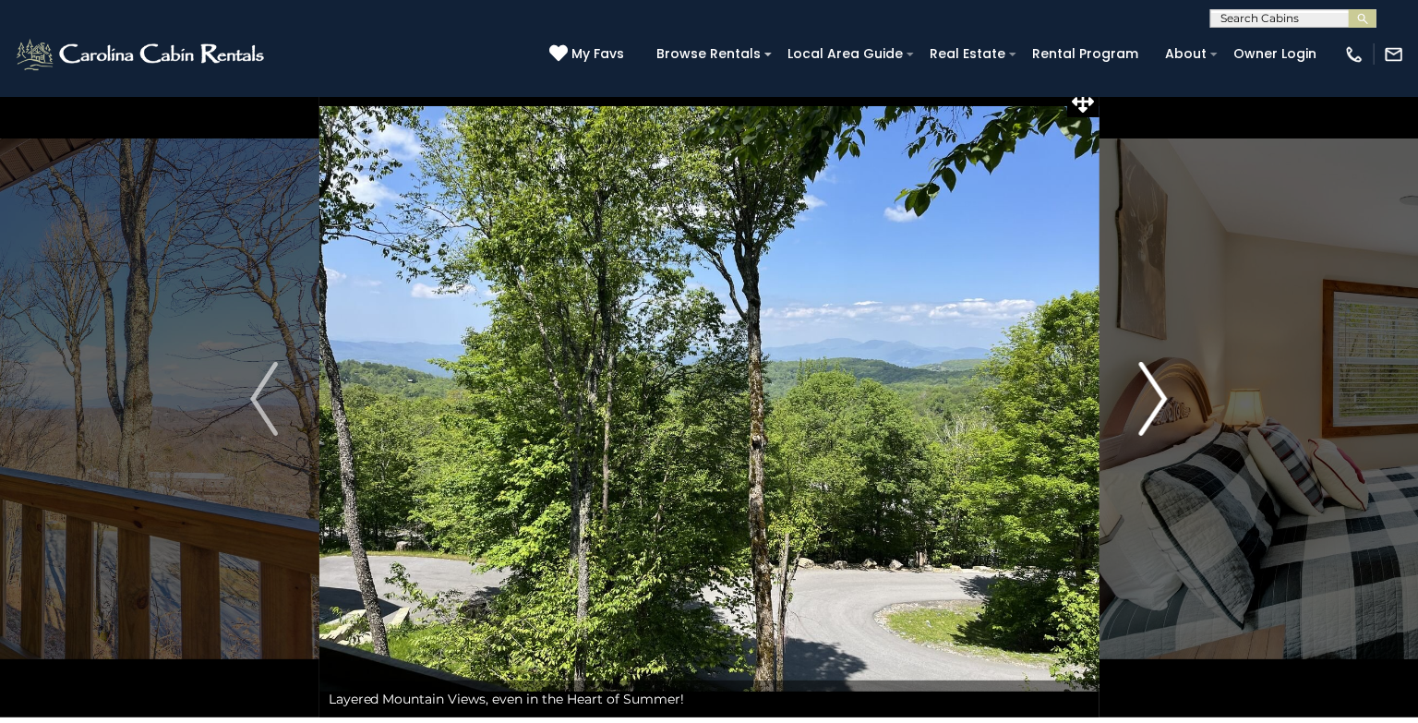
click at [1162, 406] on img "Next" at bounding box center [1154, 399] width 28 height 74
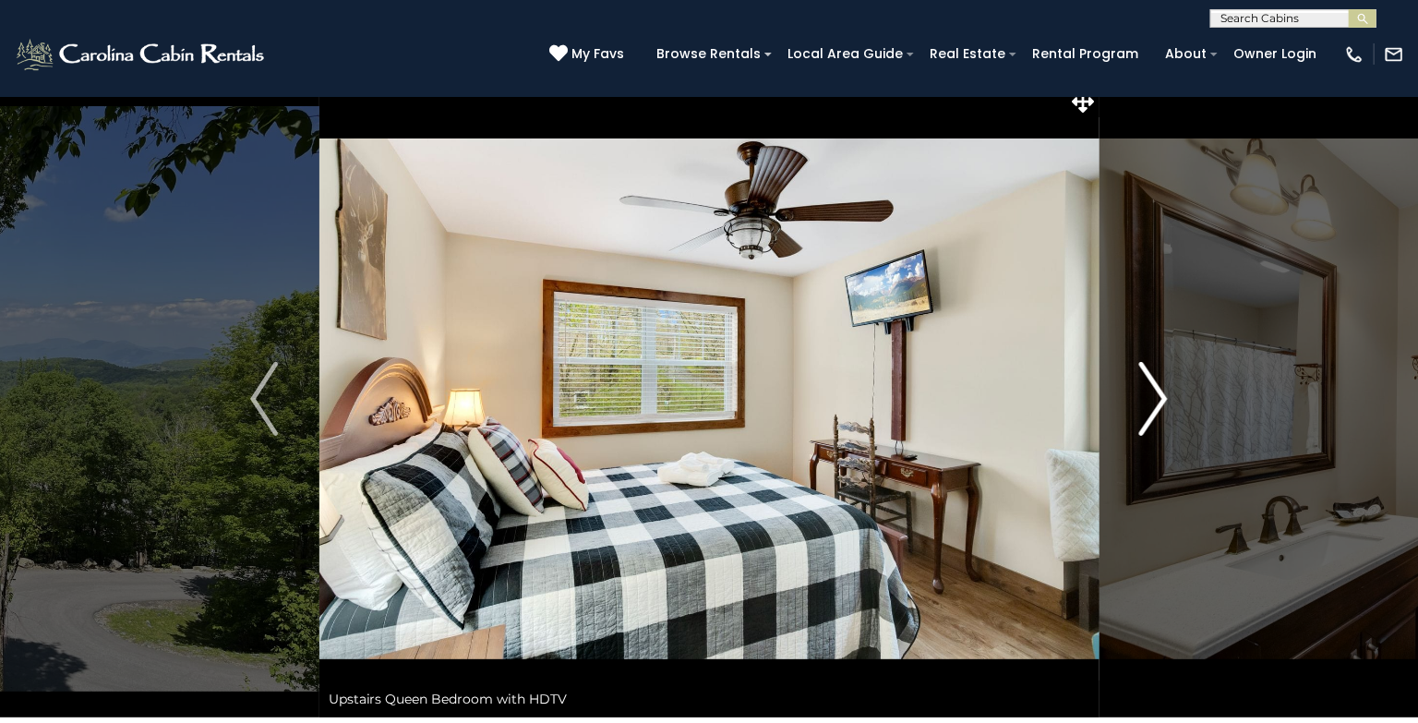
click at [1162, 406] on img "Next" at bounding box center [1154, 399] width 28 height 74
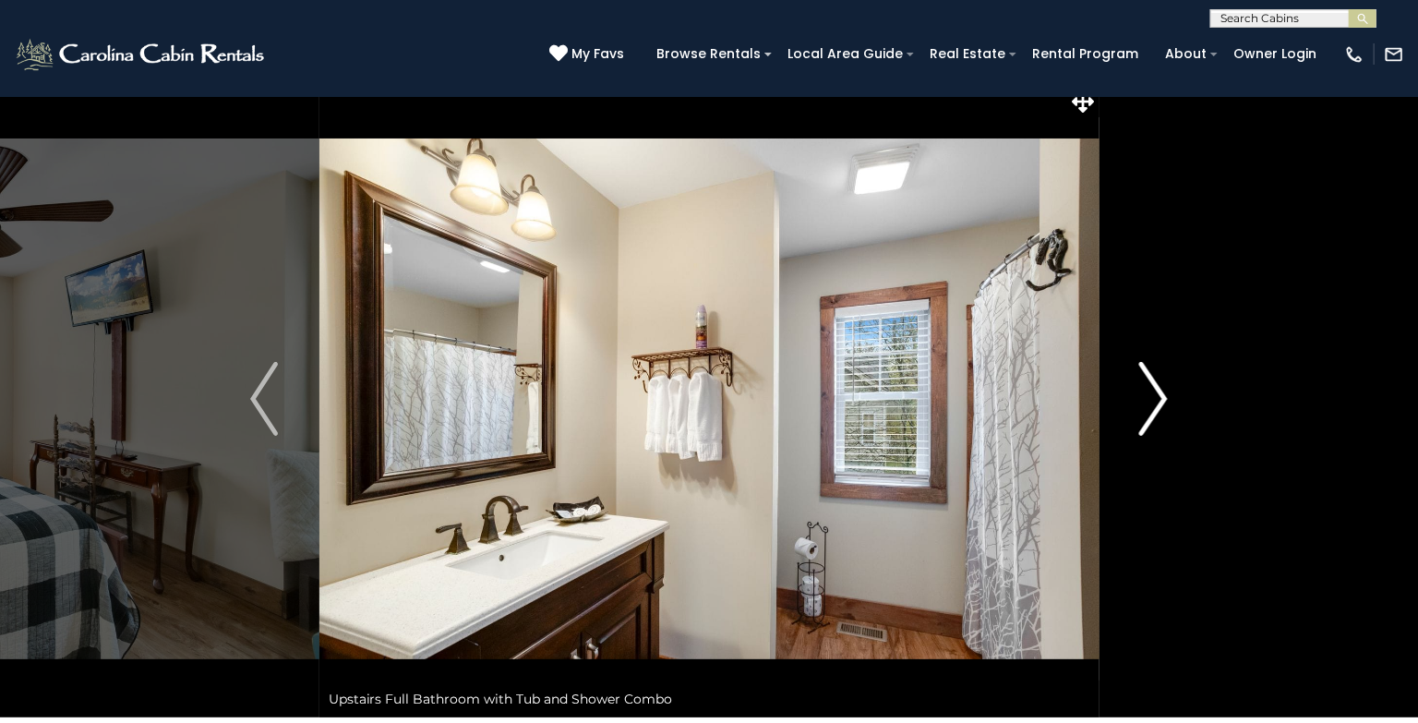
click at [1162, 406] on img "Next" at bounding box center [1154, 399] width 28 height 74
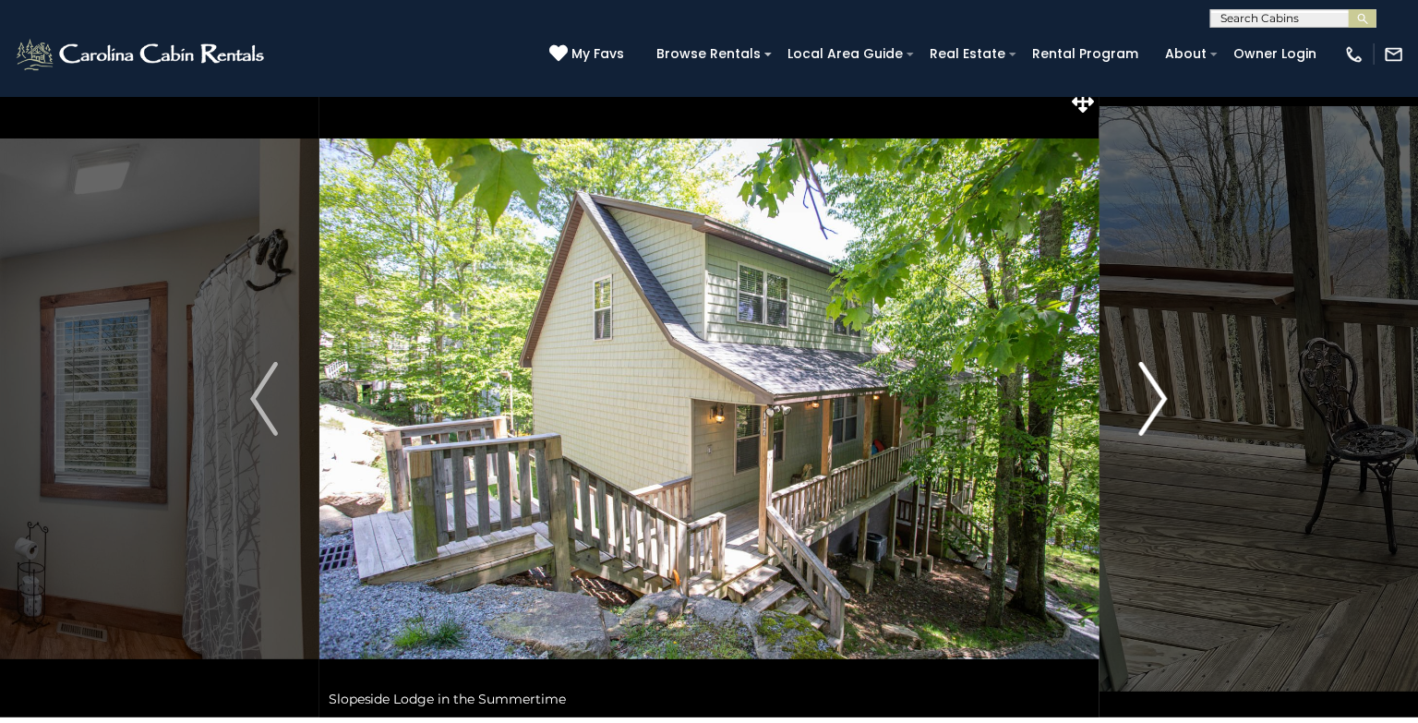
click at [1162, 406] on img "Next" at bounding box center [1154, 399] width 28 height 74
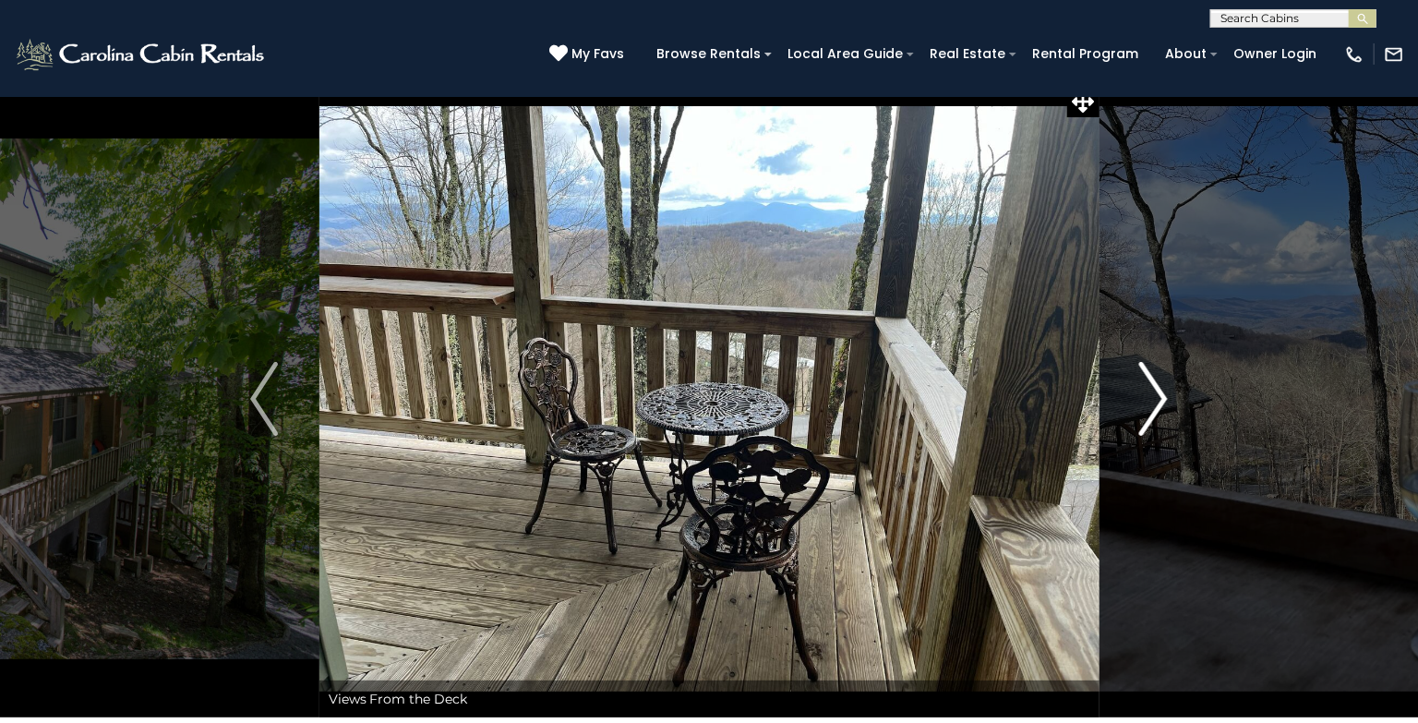
click at [1162, 406] on img "Next" at bounding box center [1154, 399] width 28 height 74
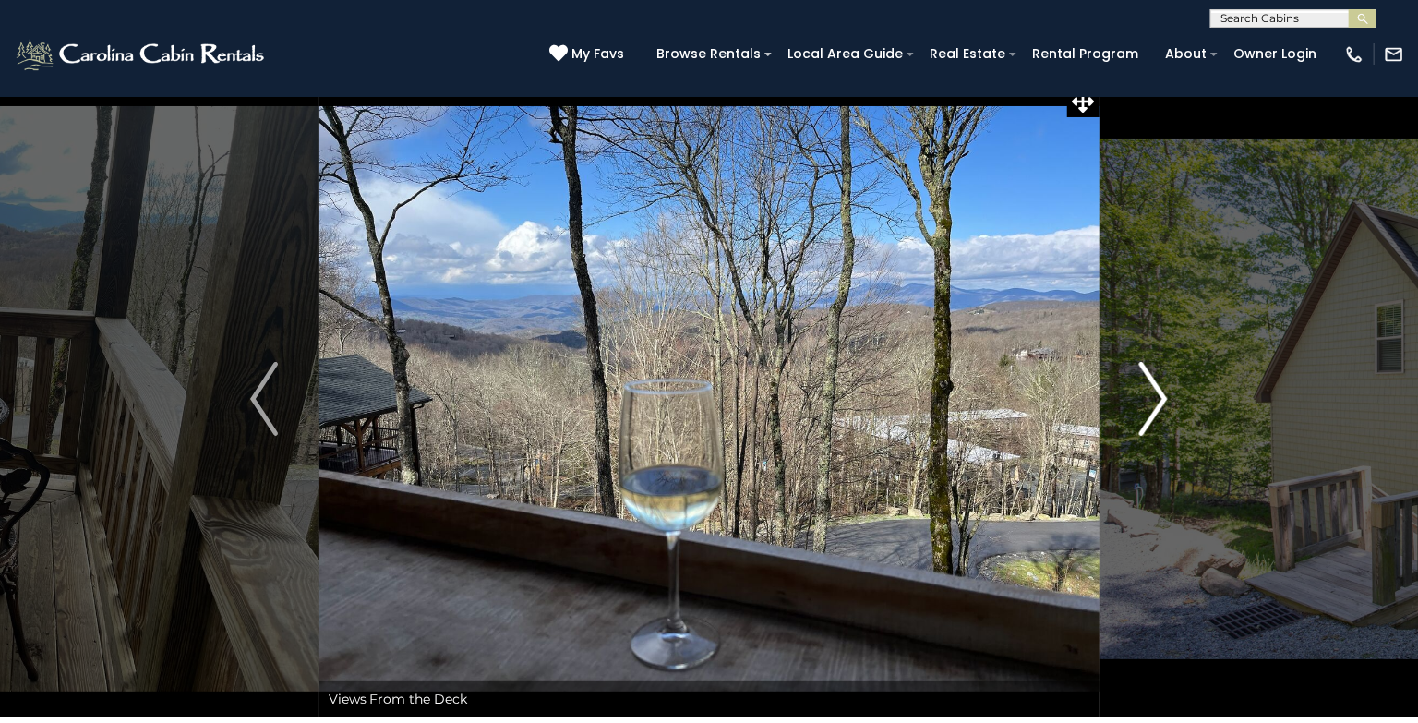
click at [1157, 391] on img "Next" at bounding box center [1154, 399] width 28 height 74
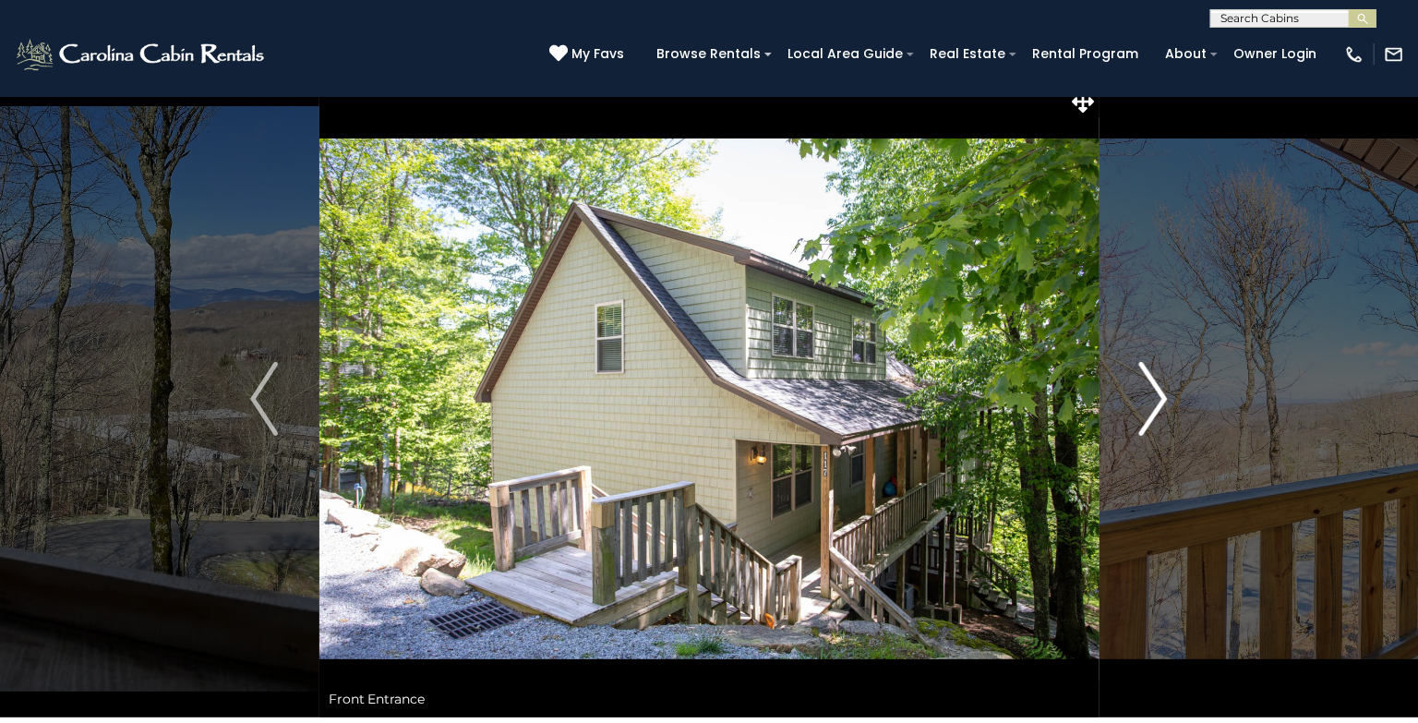
click at [1157, 391] on img "Next" at bounding box center [1154, 399] width 28 height 74
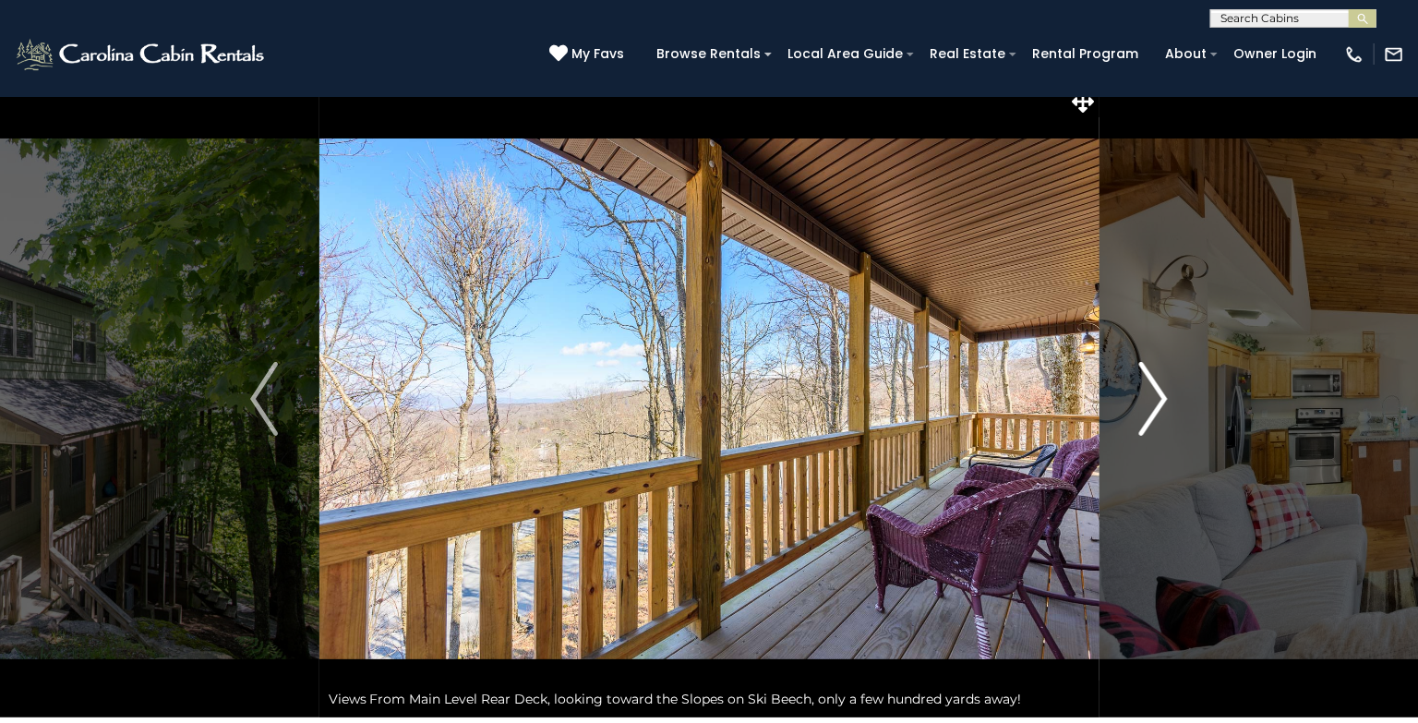
click at [1157, 391] on img "Next" at bounding box center [1154, 399] width 28 height 74
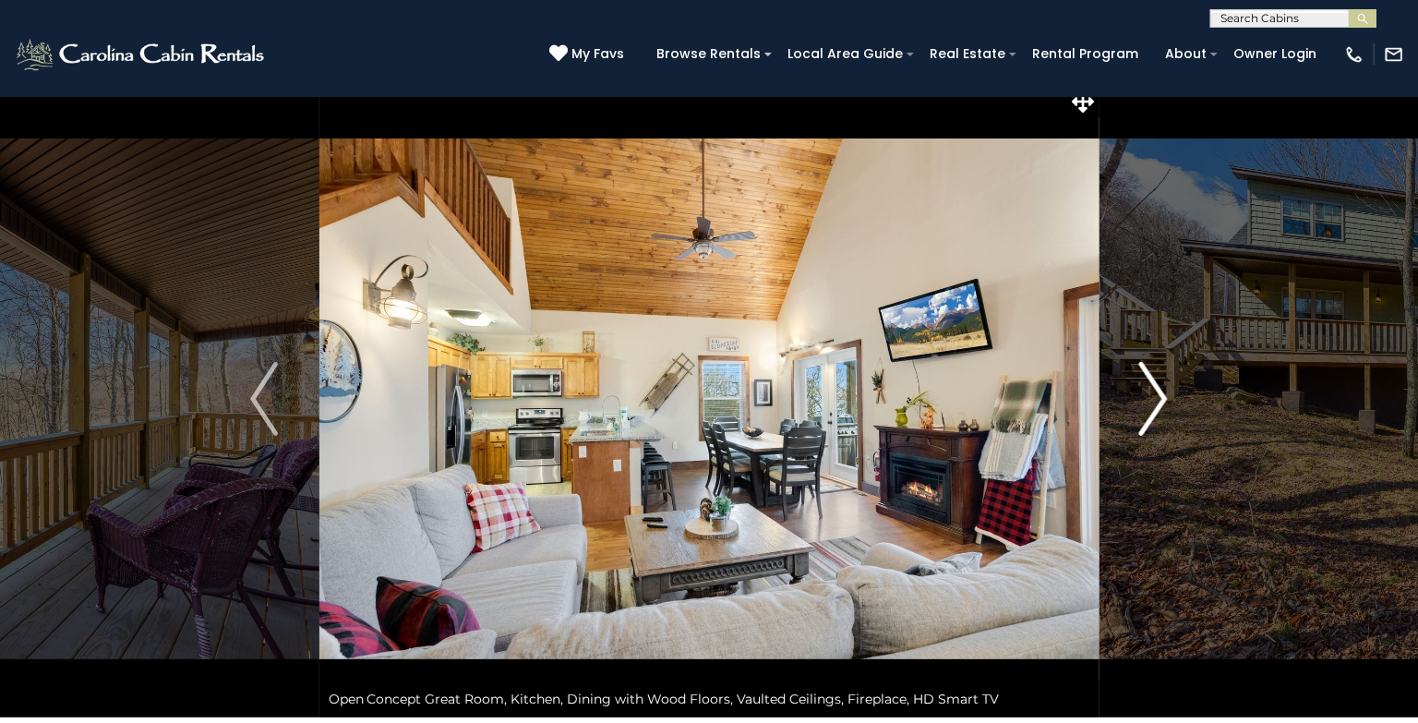
click at [1178, 391] on button "Next" at bounding box center [1153, 398] width 110 height 637
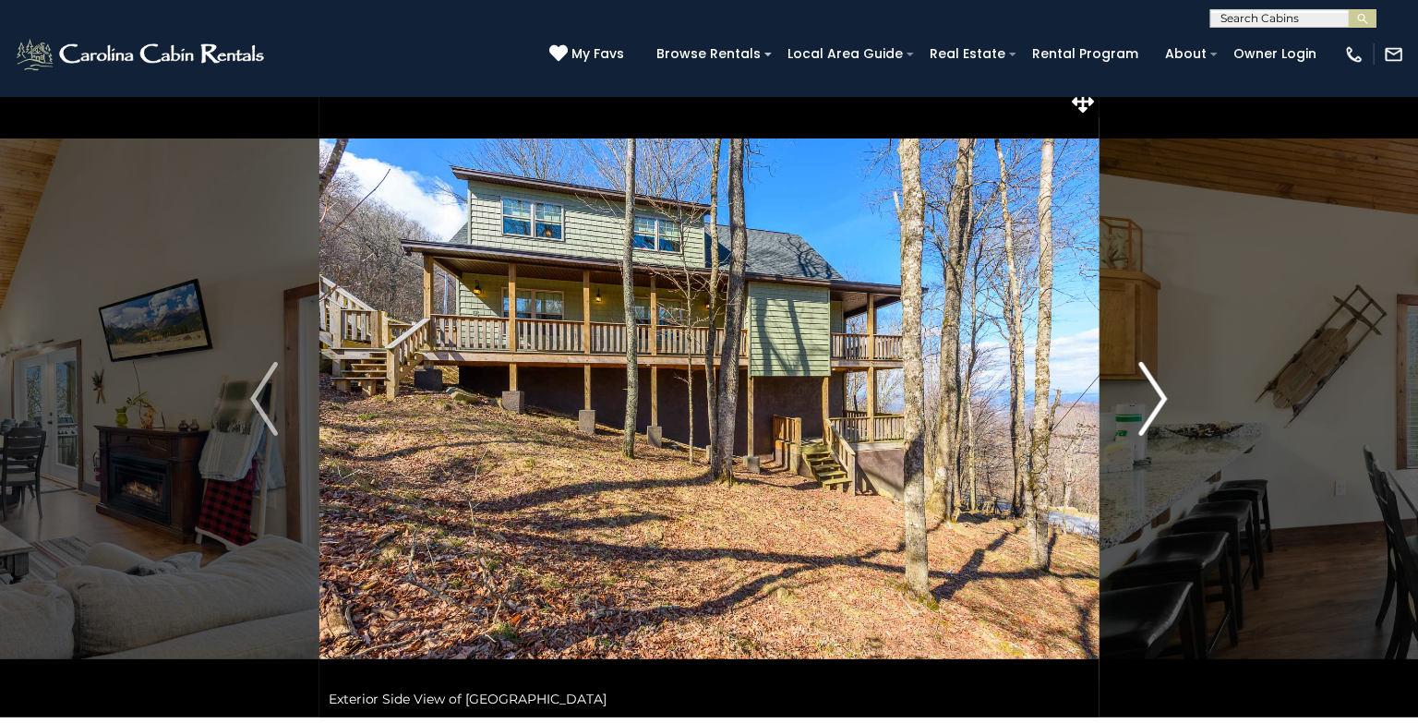
click at [1168, 405] on button "Next" at bounding box center [1153, 398] width 110 height 637
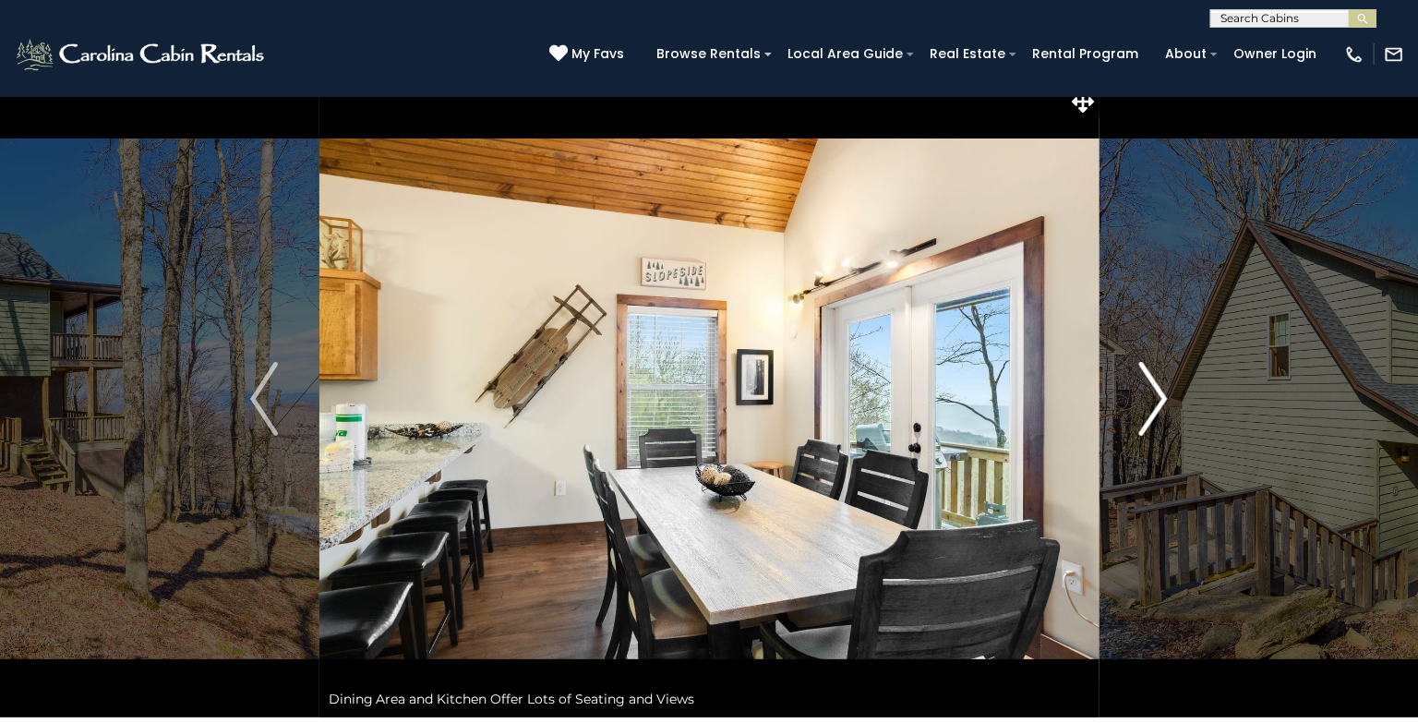
click at [1168, 405] on button "Next" at bounding box center [1153, 398] width 110 height 637
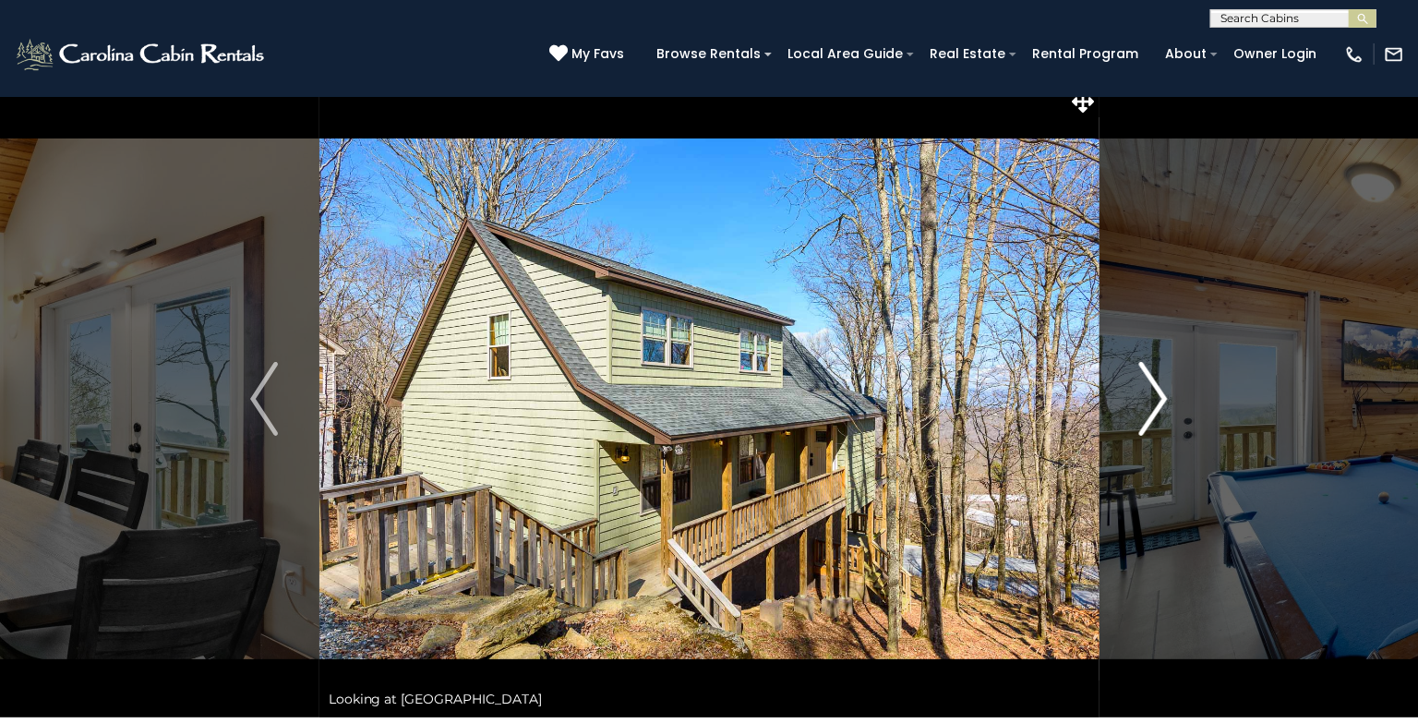
click at [1157, 405] on img "Next" at bounding box center [1154, 399] width 28 height 74
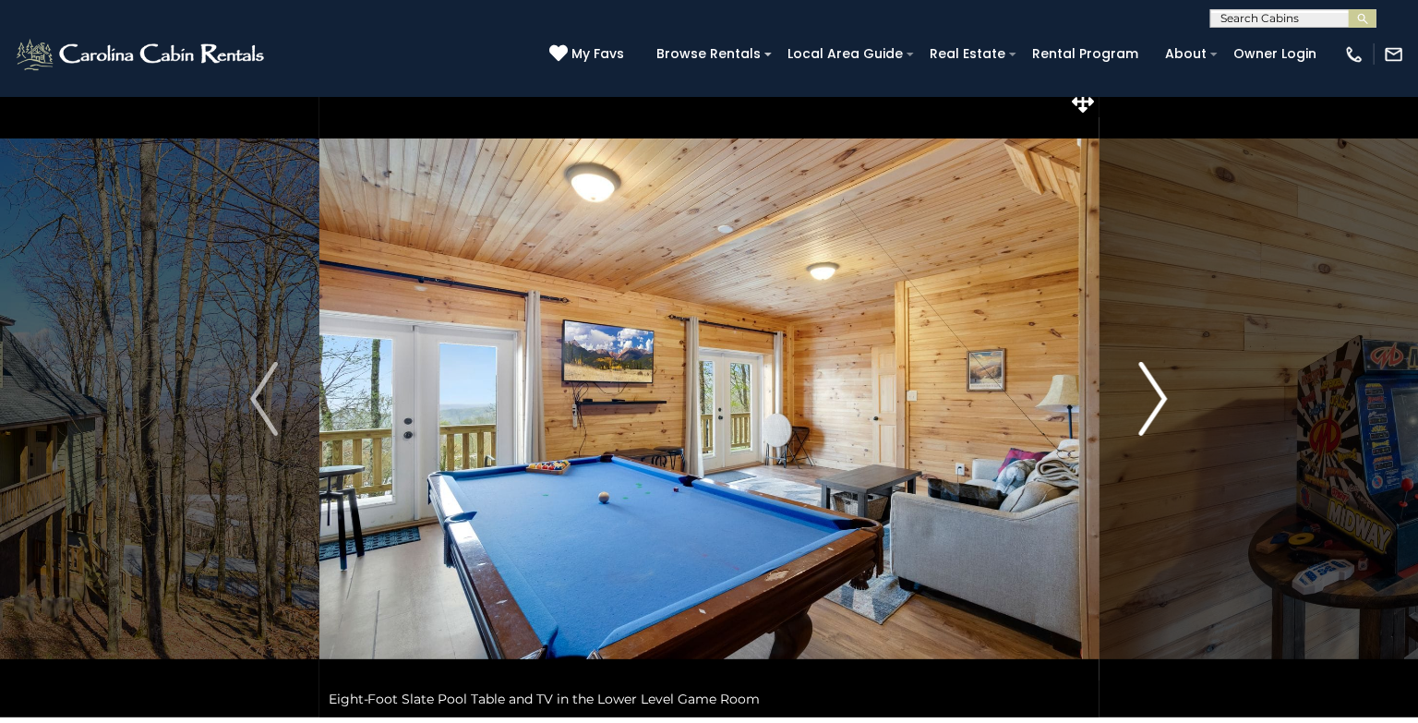
click at [1157, 405] on img "Next" at bounding box center [1154, 399] width 28 height 74
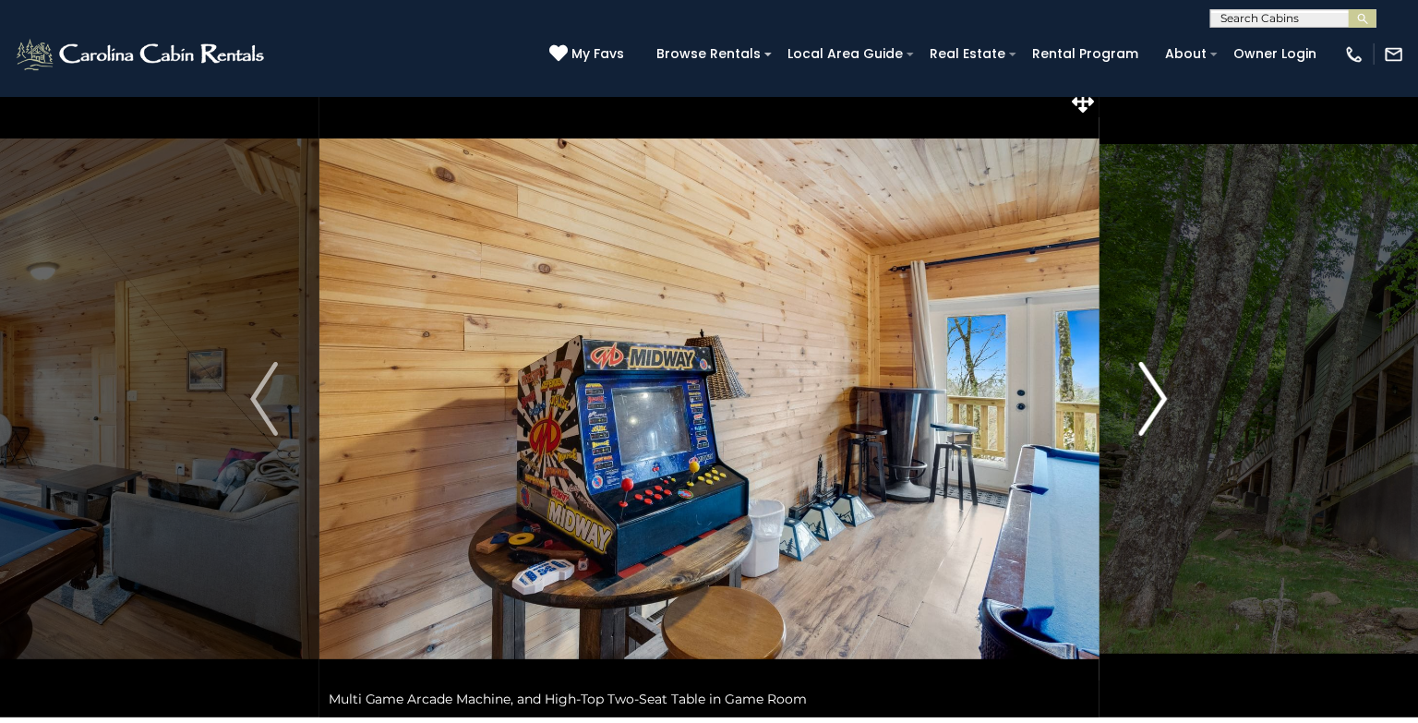
click at [1157, 405] on img "Next" at bounding box center [1154, 399] width 28 height 74
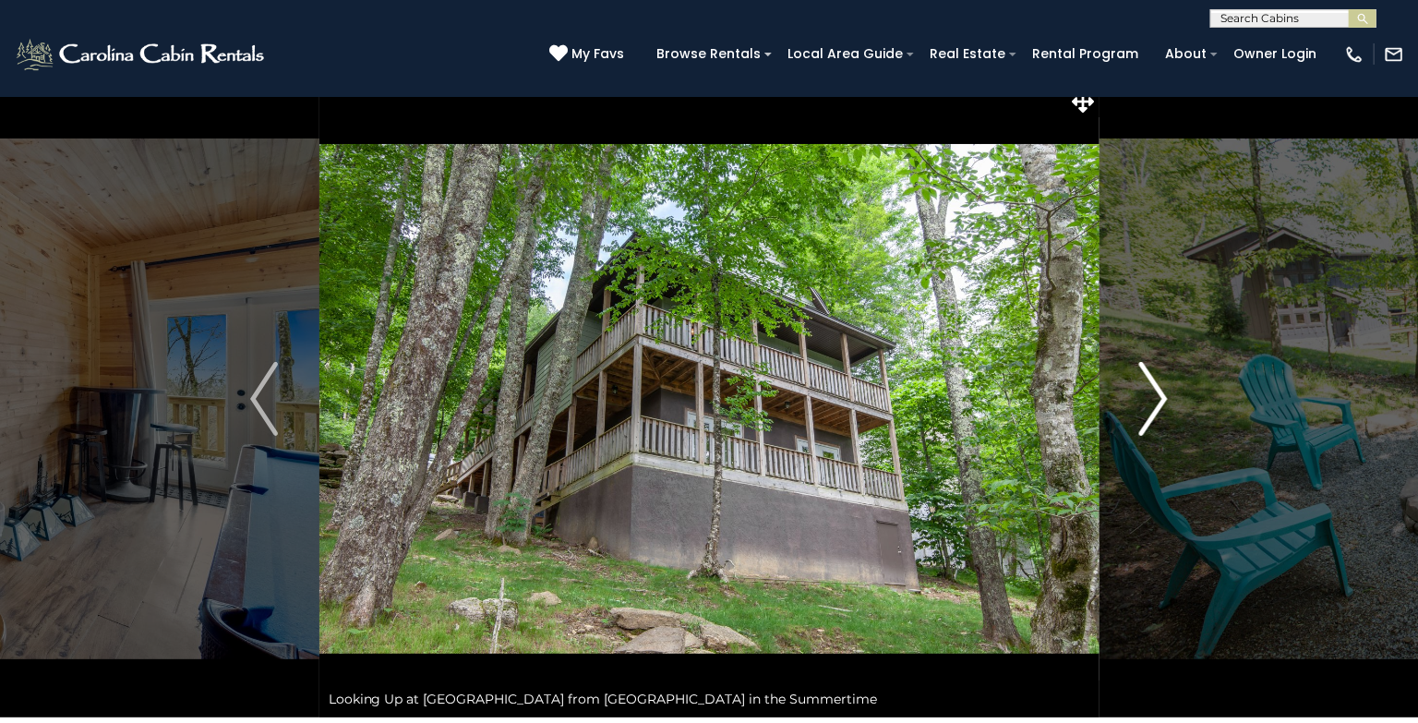
click at [1157, 405] on img "Next" at bounding box center [1154, 399] width 28 height 74
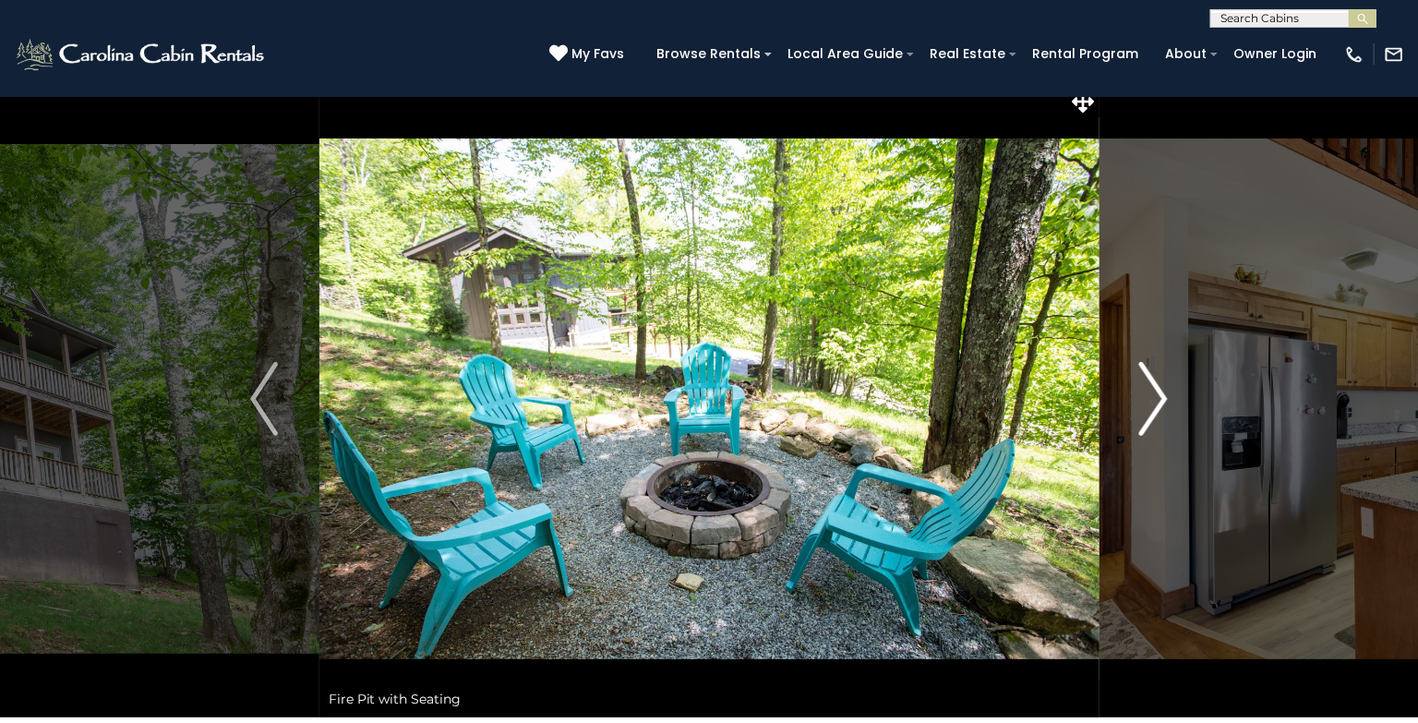
click at [1157, 405] on img "Next" at bounding box center [1154, 399] width 28 height 74
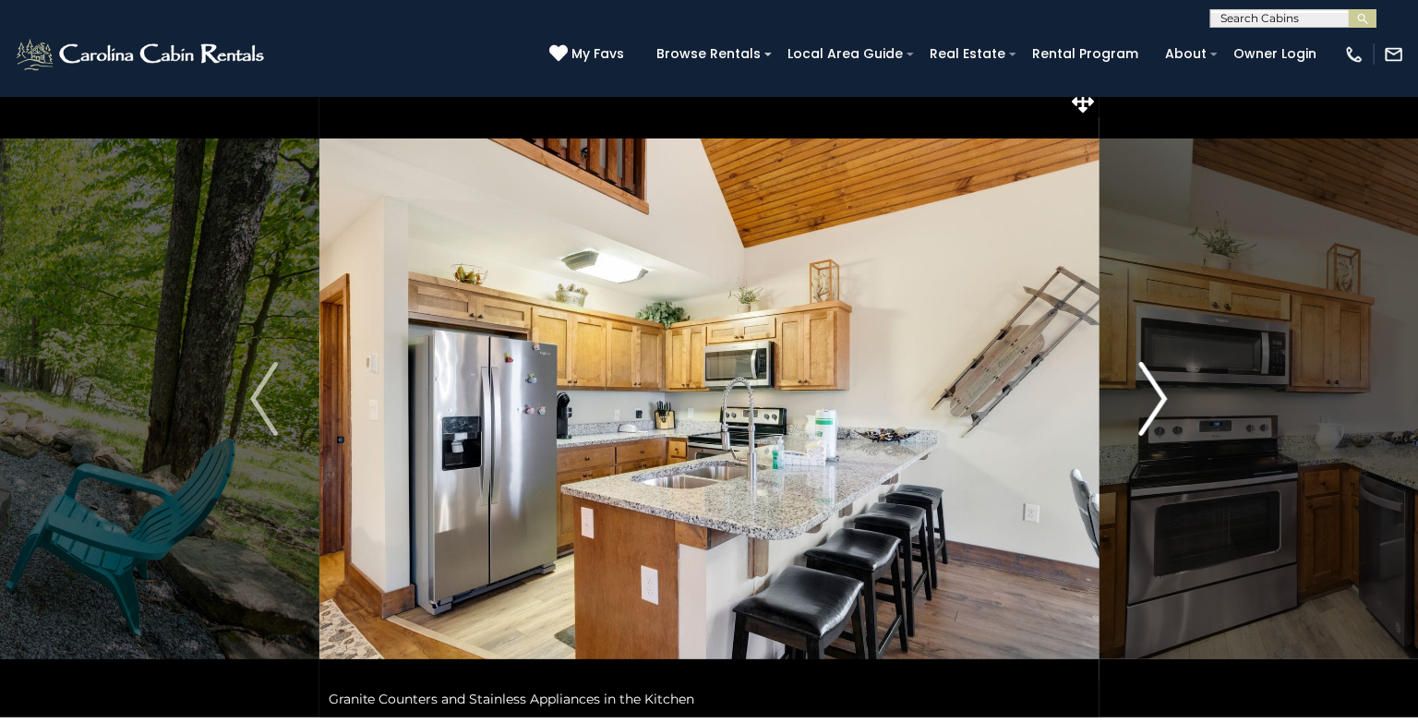
click at [1157, 405] on img "Next" at bounding box center [1154, 399] width 28 height 74
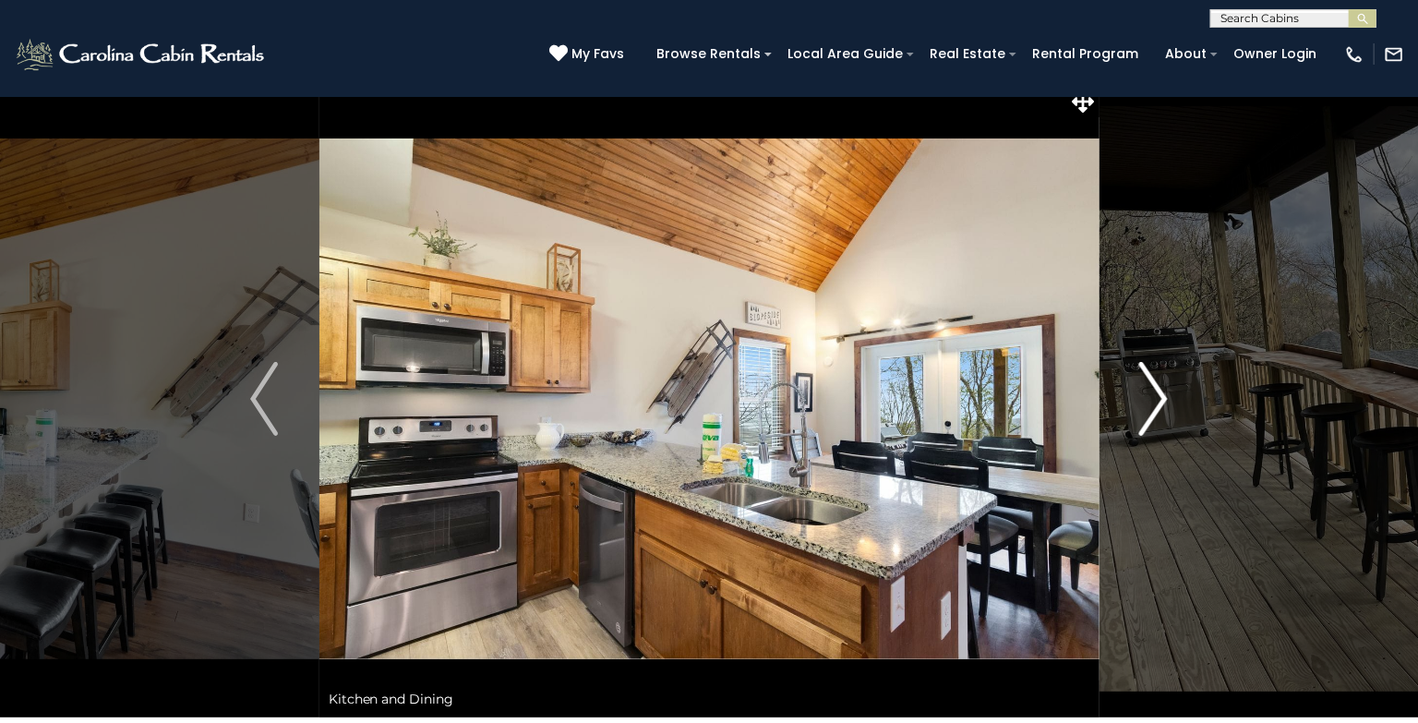
click at [1157, 405] on img "Next" at bounding box center [1154, 399] width 28 height 74
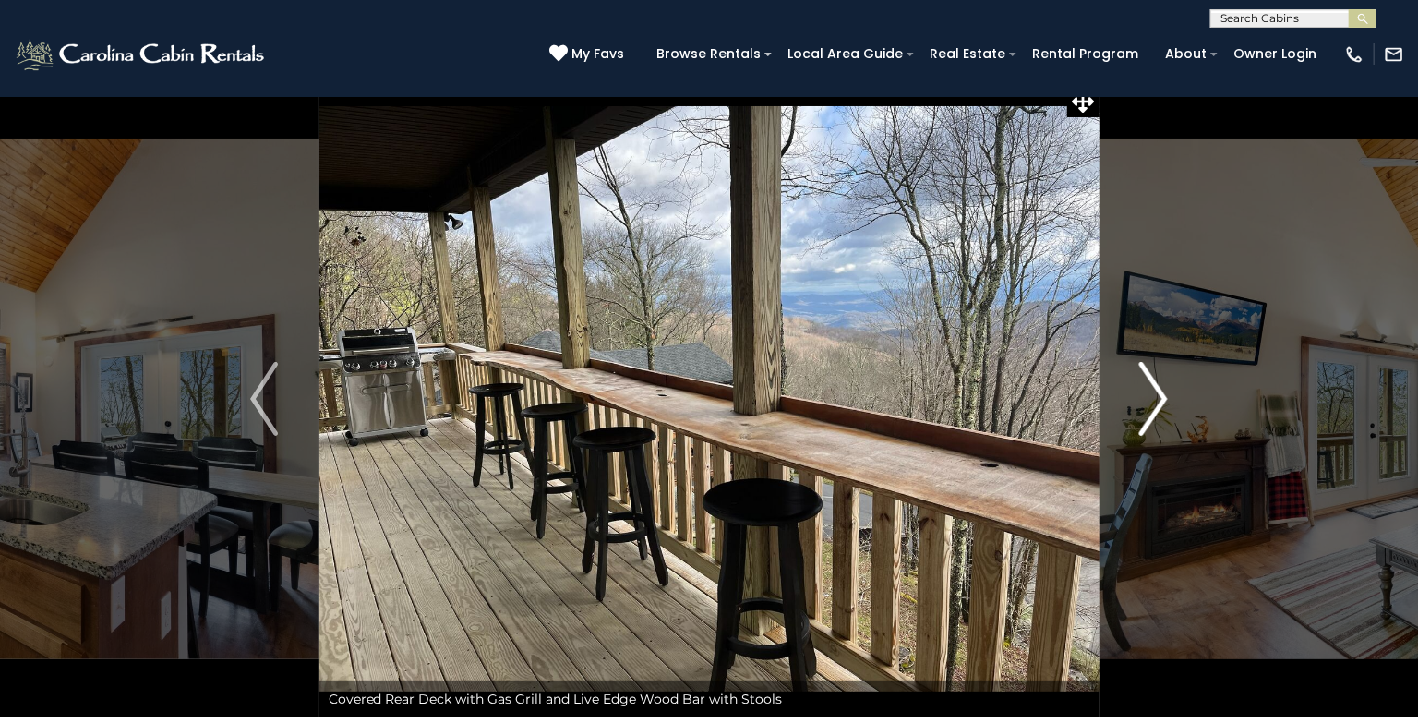
click at [1157, 405] on img "Next" at bounding box center [1154, 399] width 28 height 74
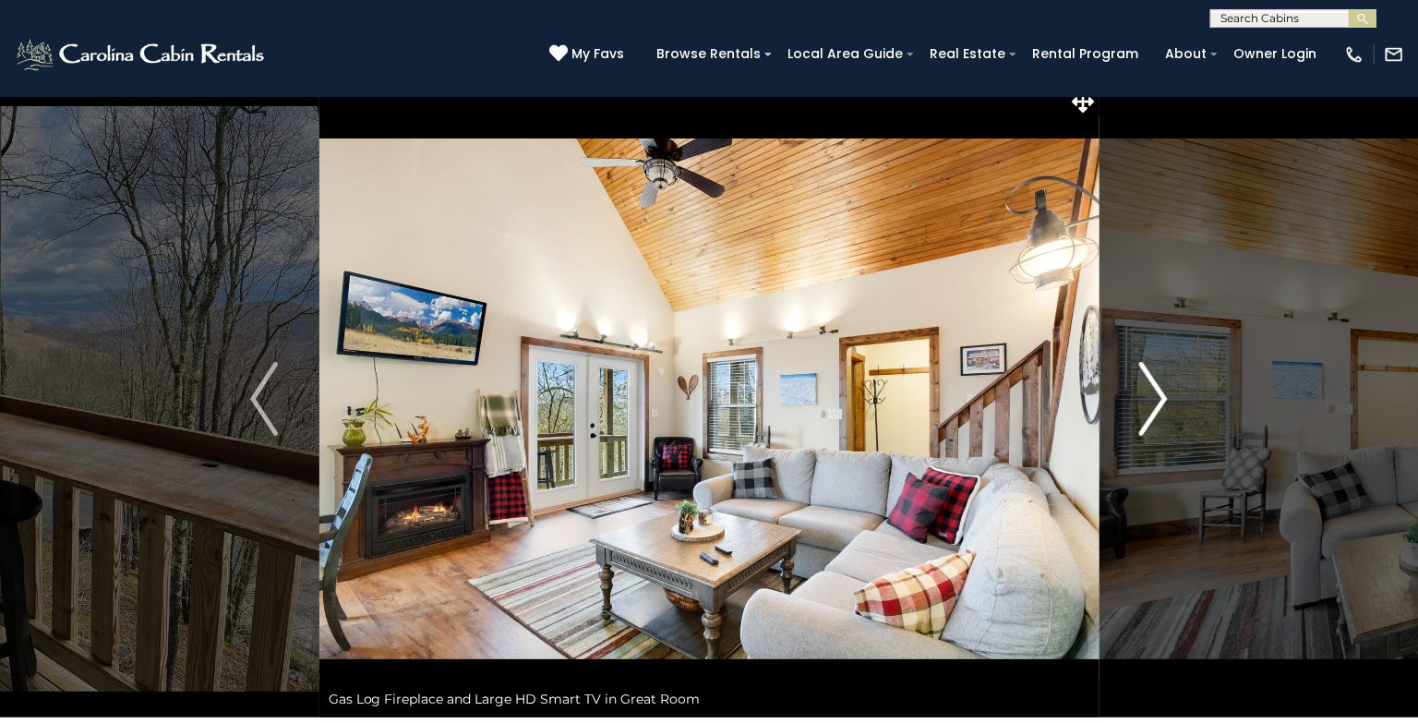
click at [1157, 405] on img "Next" at bounding box center [1154, 399] width 28 height 74
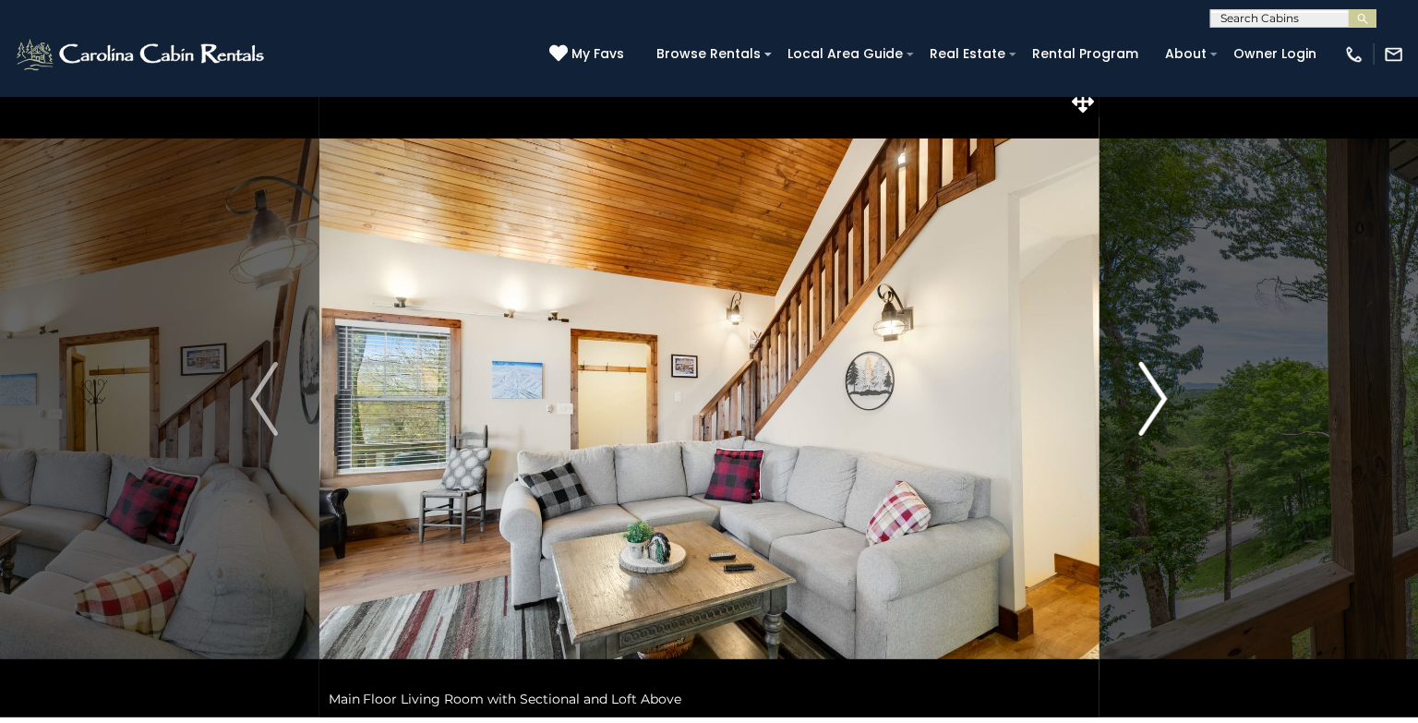
click at [1157, 405] on img "Next" at bounding box center [1154, 399] width 28 height 74
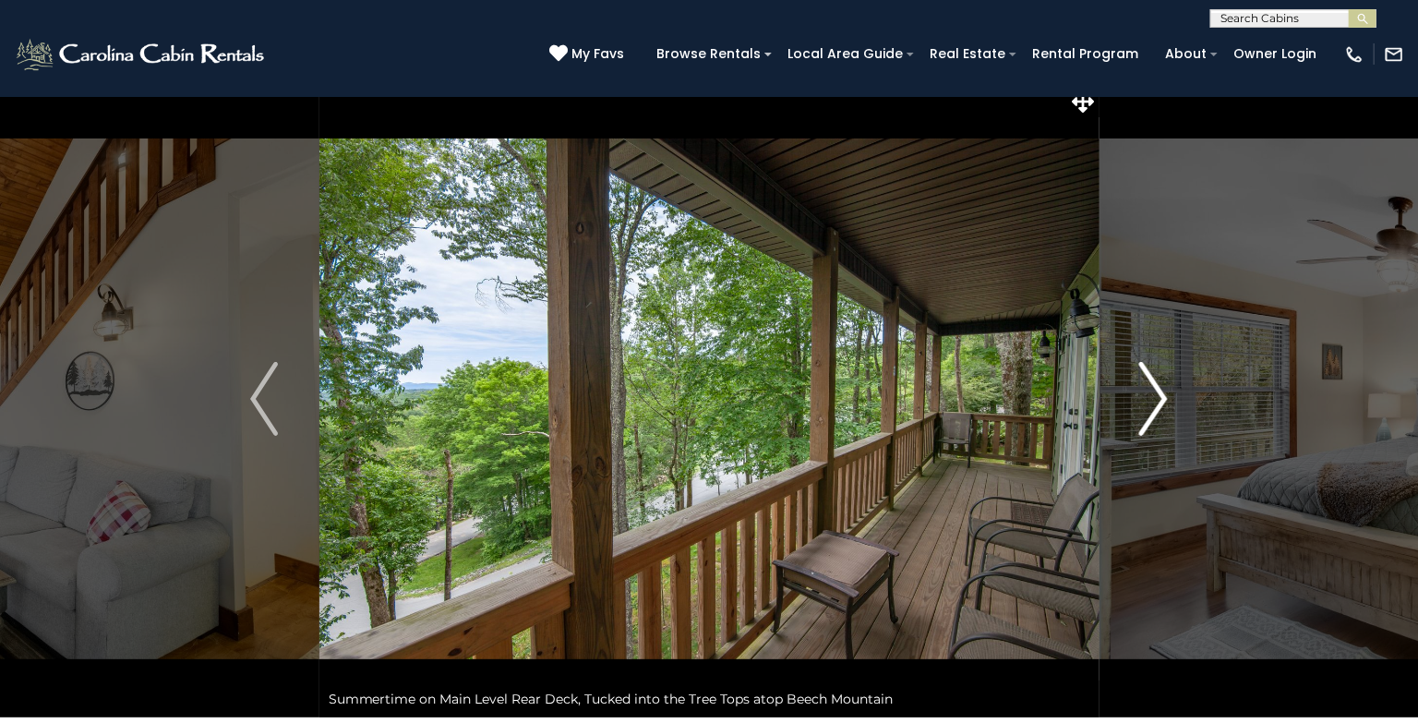
click at [1157, 405] on img "Next" at bounding box center [1154, 399] width 28 height 74
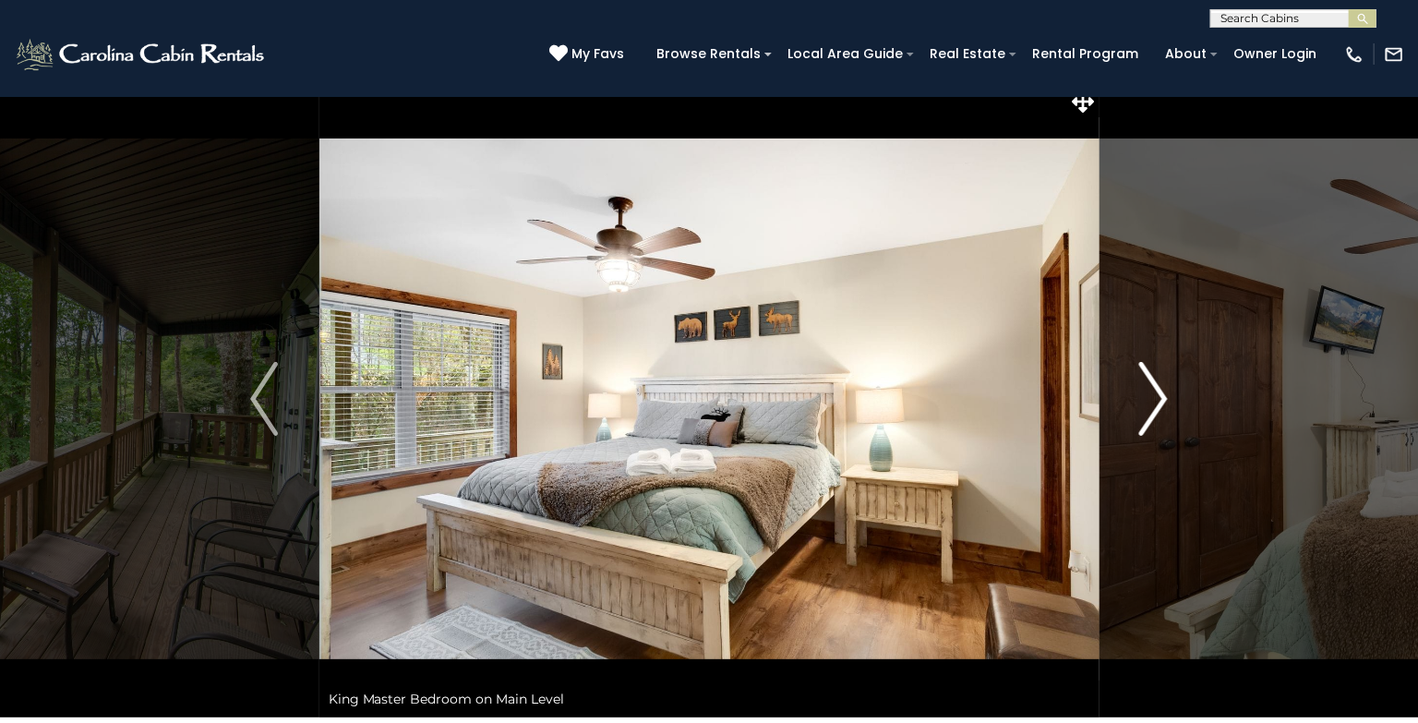
click at [1157, 405] on img "Next" at bounding box center [1154, 399] width 28 height 74
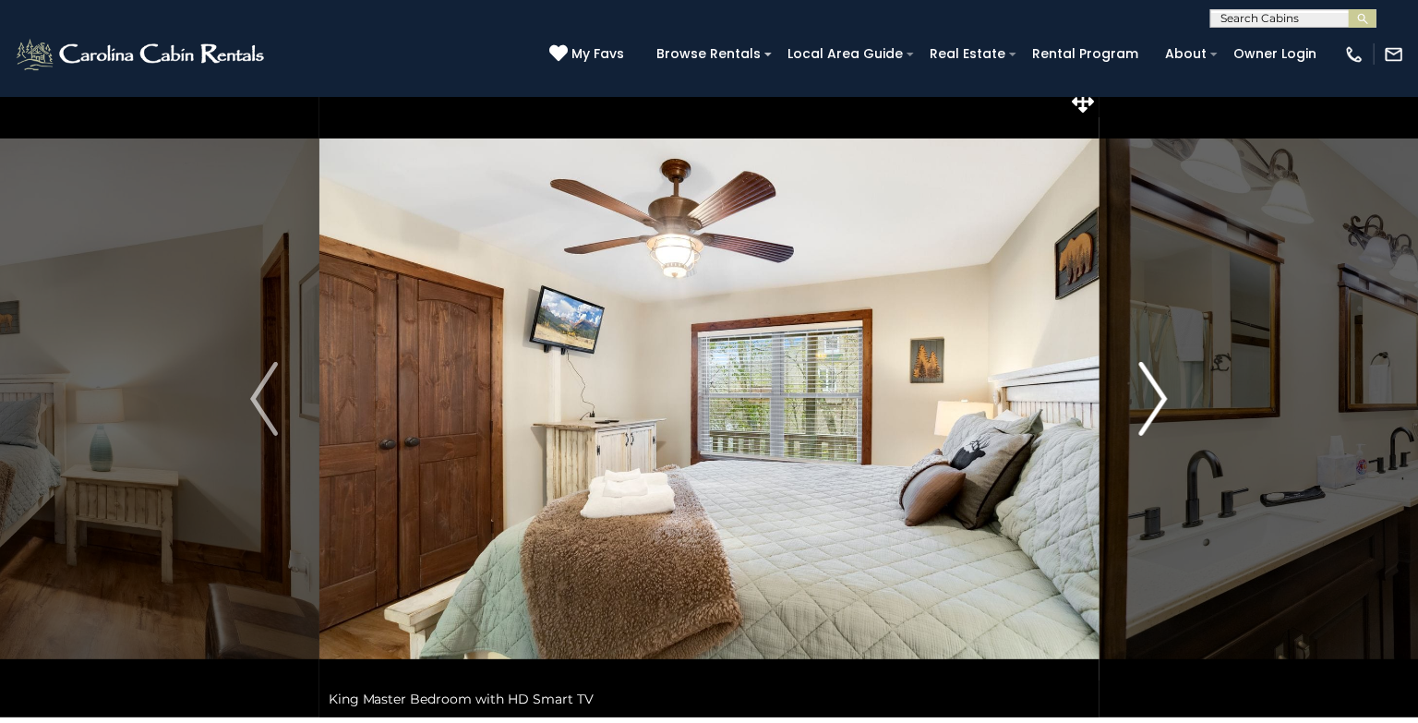
click at [1157, 405] on img "Next" at bounding box center [1154, 399] width 28 height 74
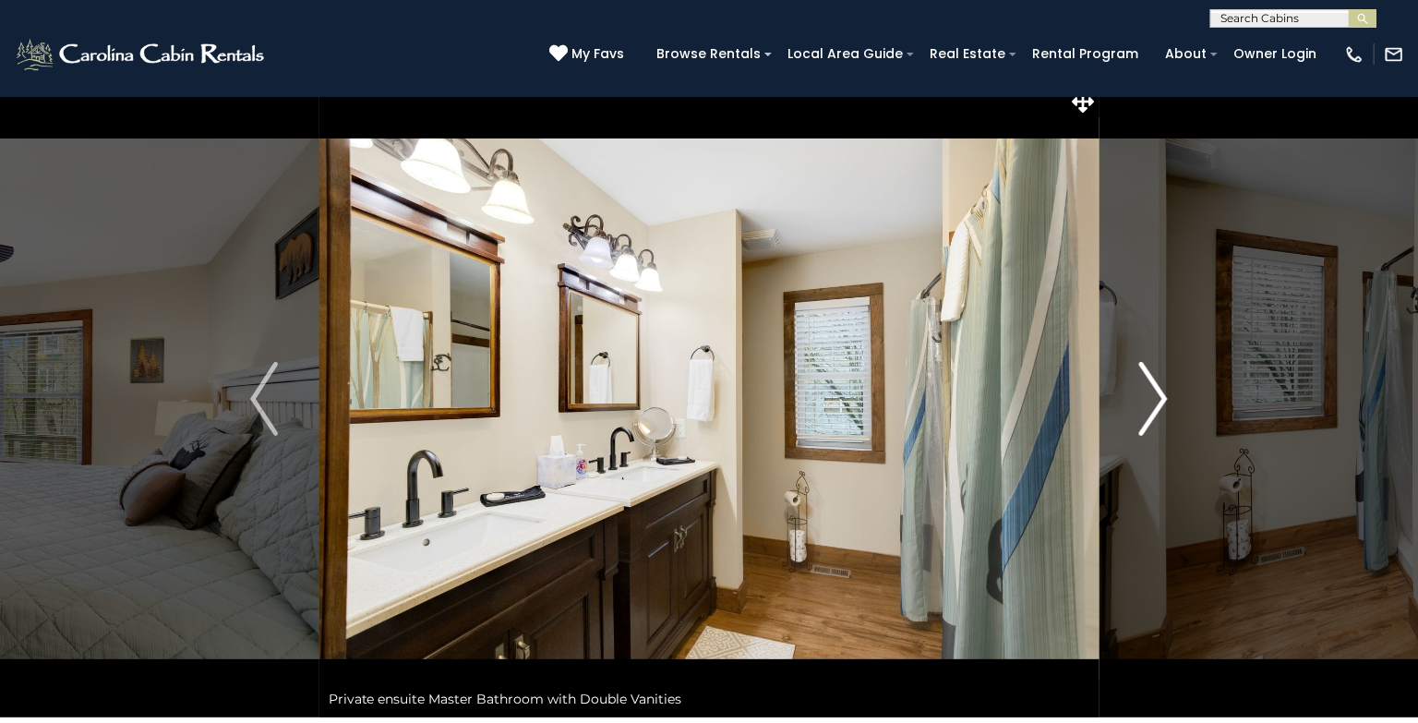
click at [1157, 405] on img "Next" at bounding box center [1154, 399] width 28 height 74
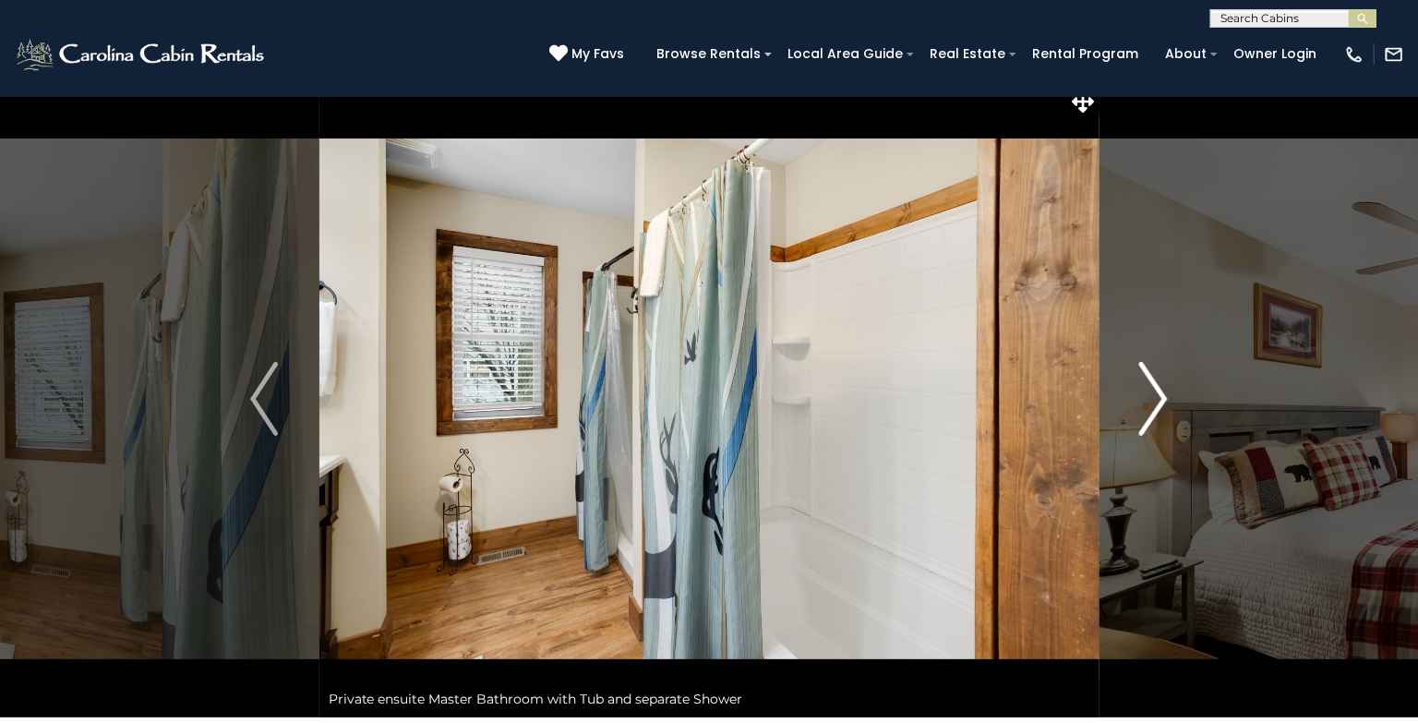
click at [1157, 405] on img "Next" at bounding box center [1154, 399] width 28 height 74
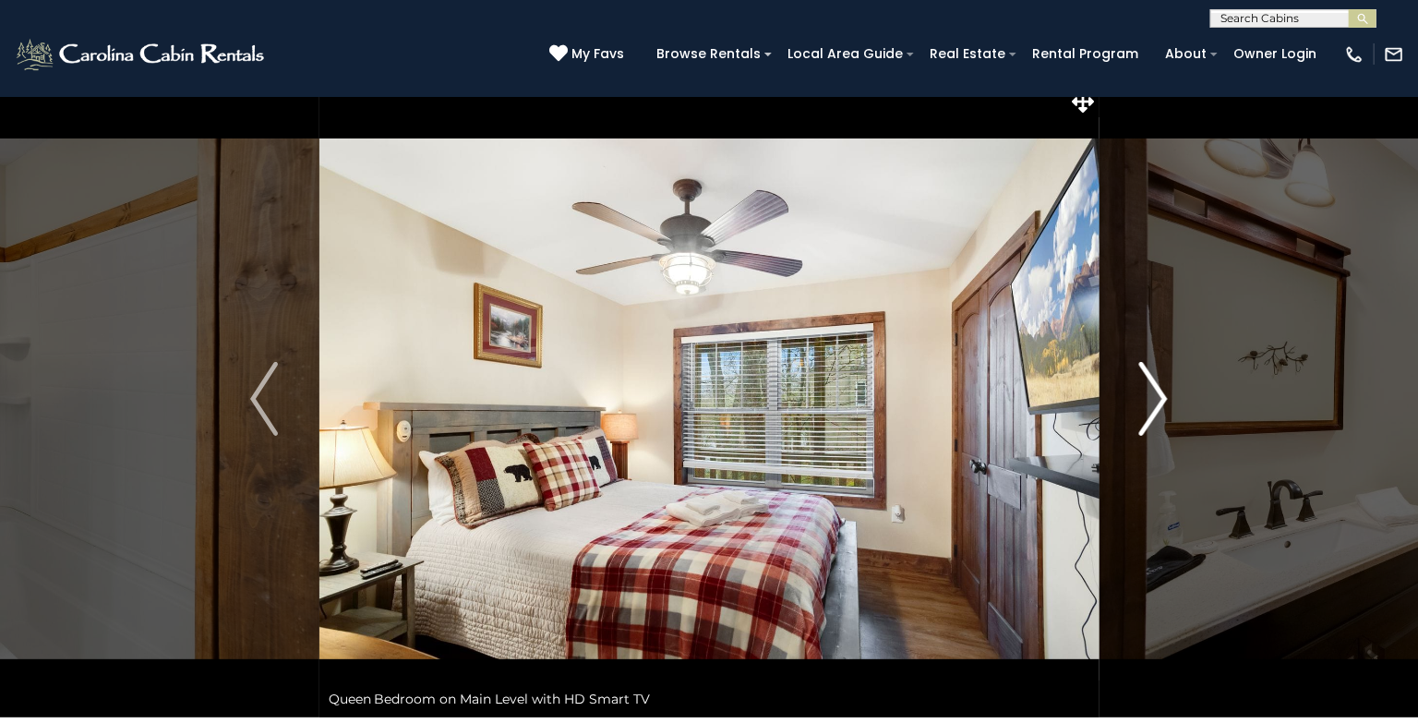
click at [1157, 405] on img "Next" at bounding box center [1154, 399] width 28 height 74
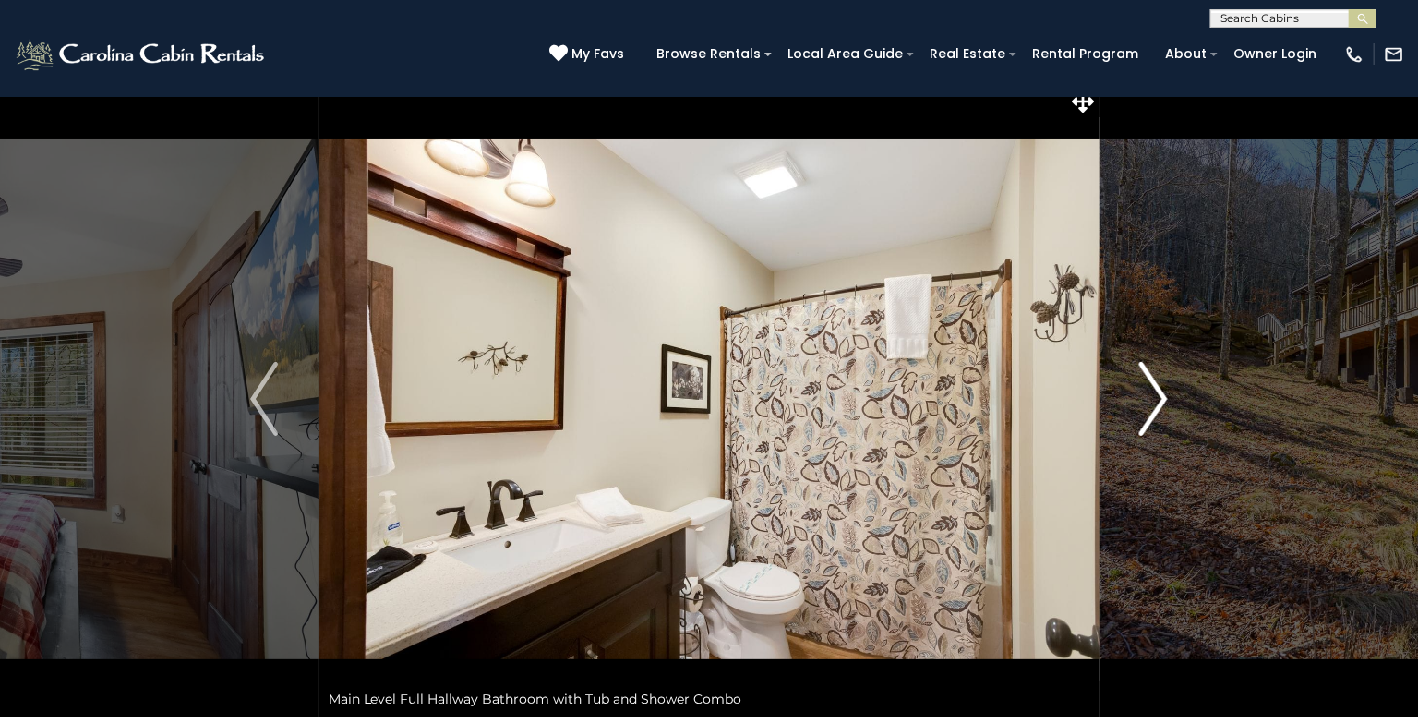
click at [1157, 405] on img "Next" at bounding box center [1154, 399] width 28 height 74
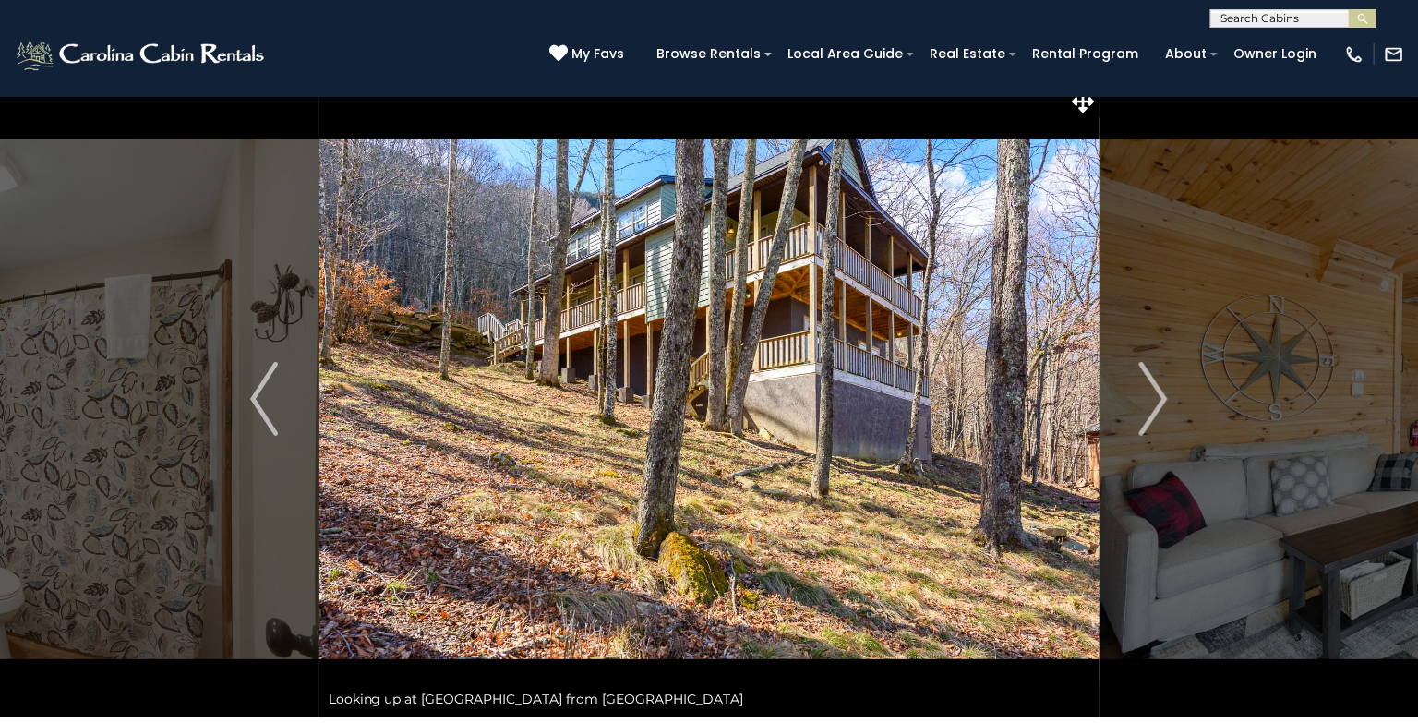
scroll to position [0, 0]
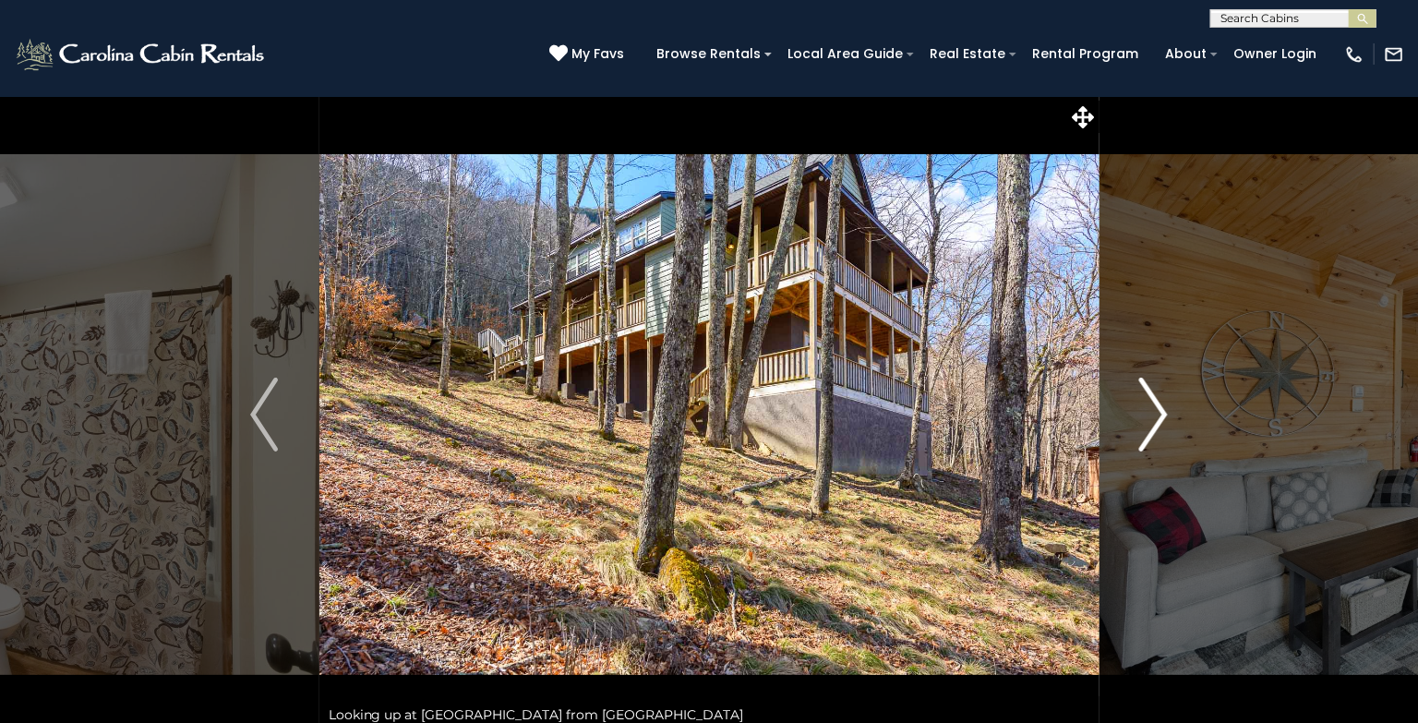
click at [1159, 413] on img "Next" at bounding box center [1154, 415] width 28 height 74
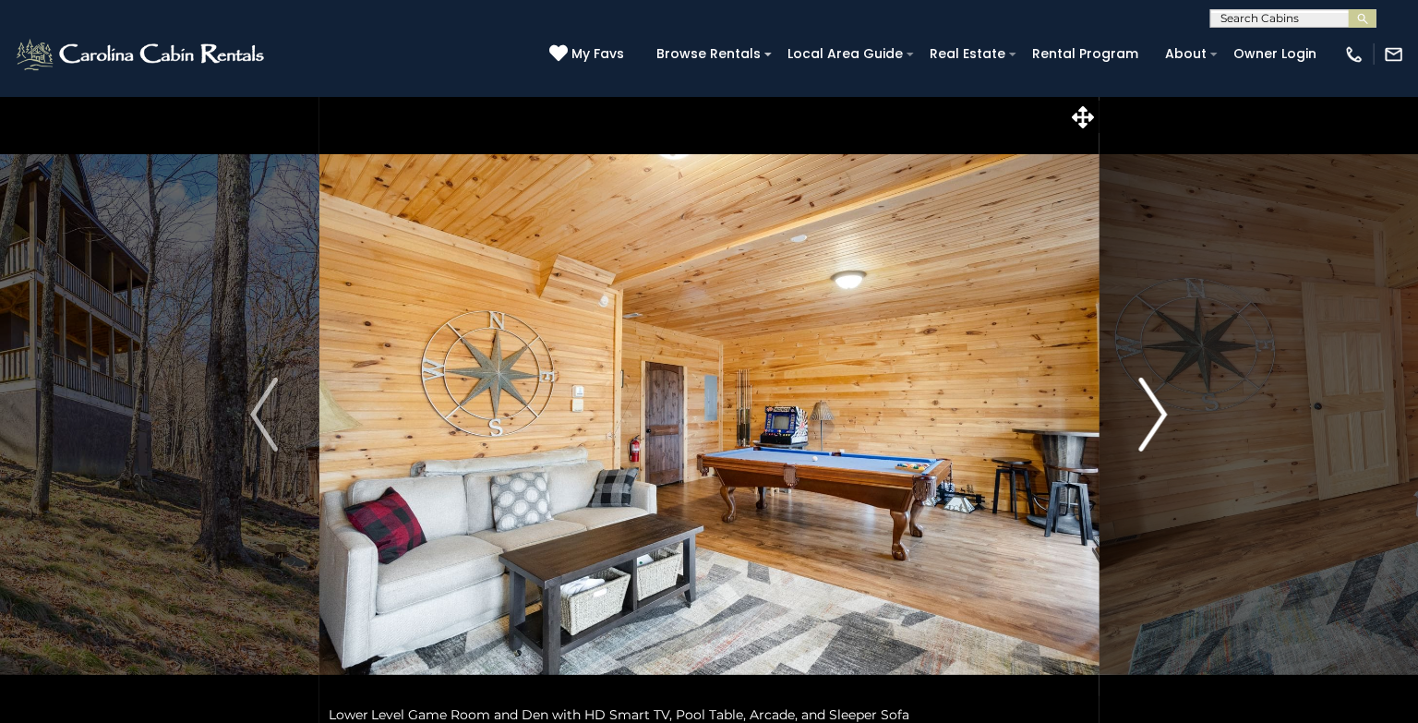
click at [1159, 413] on img "Next" at bounding box center [1154, 415] width 28 height 74
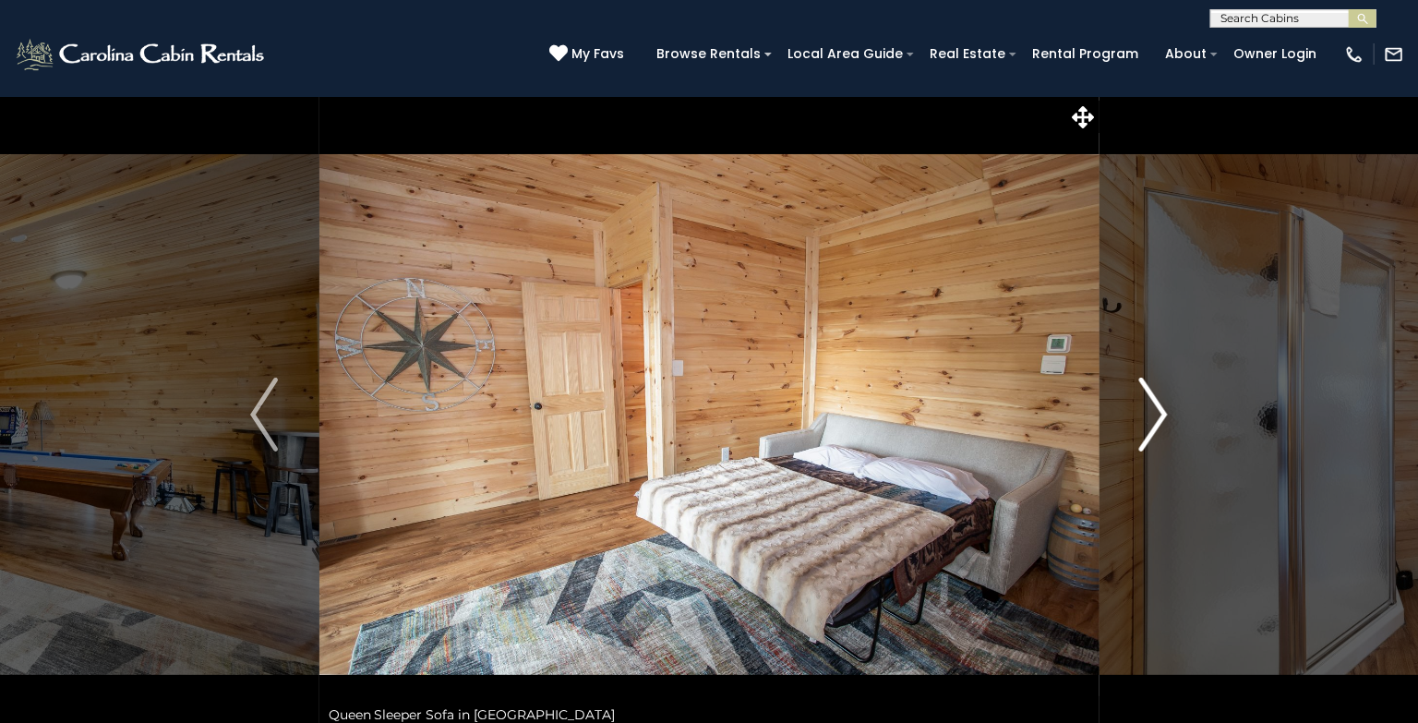
click at [1159, 413] on img "Next" at bounding box center [1154, 415] width 28 height 74
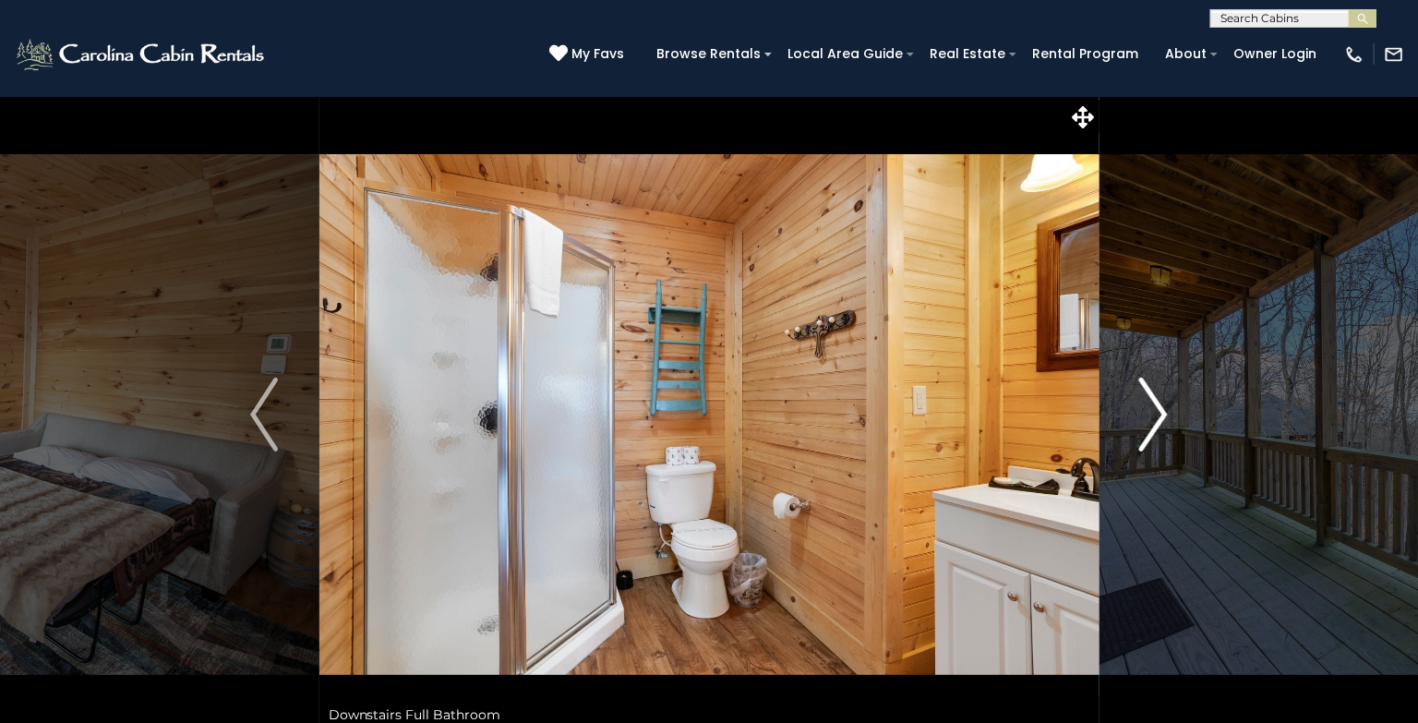
click at [1159, 413] on img "Next" at bounding box center [1154, 415] width 28 height 74
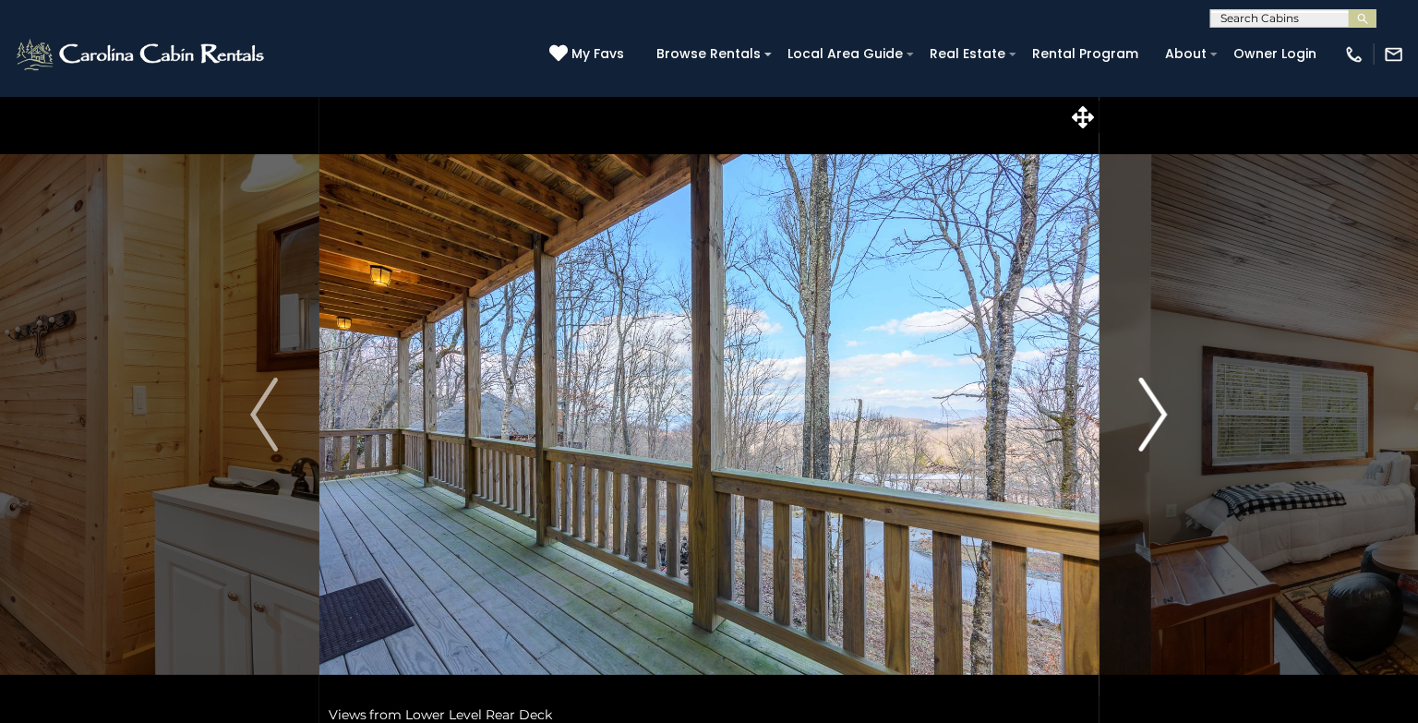
click at [1159, 413] on img "Next" at bounding box center [1154, 415] width 28 height 74
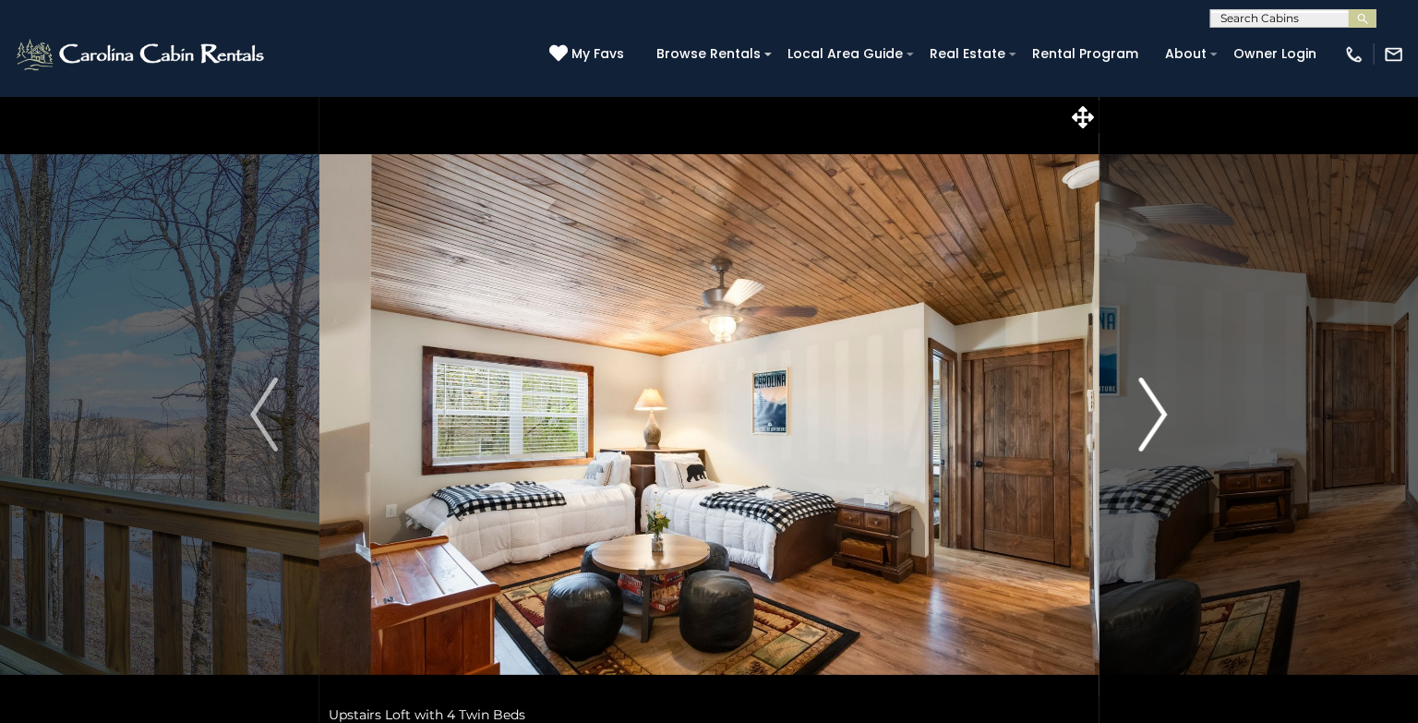
click at [1159, 413] on img "Next" at bounding box center [1154, 415] width 28 height 74
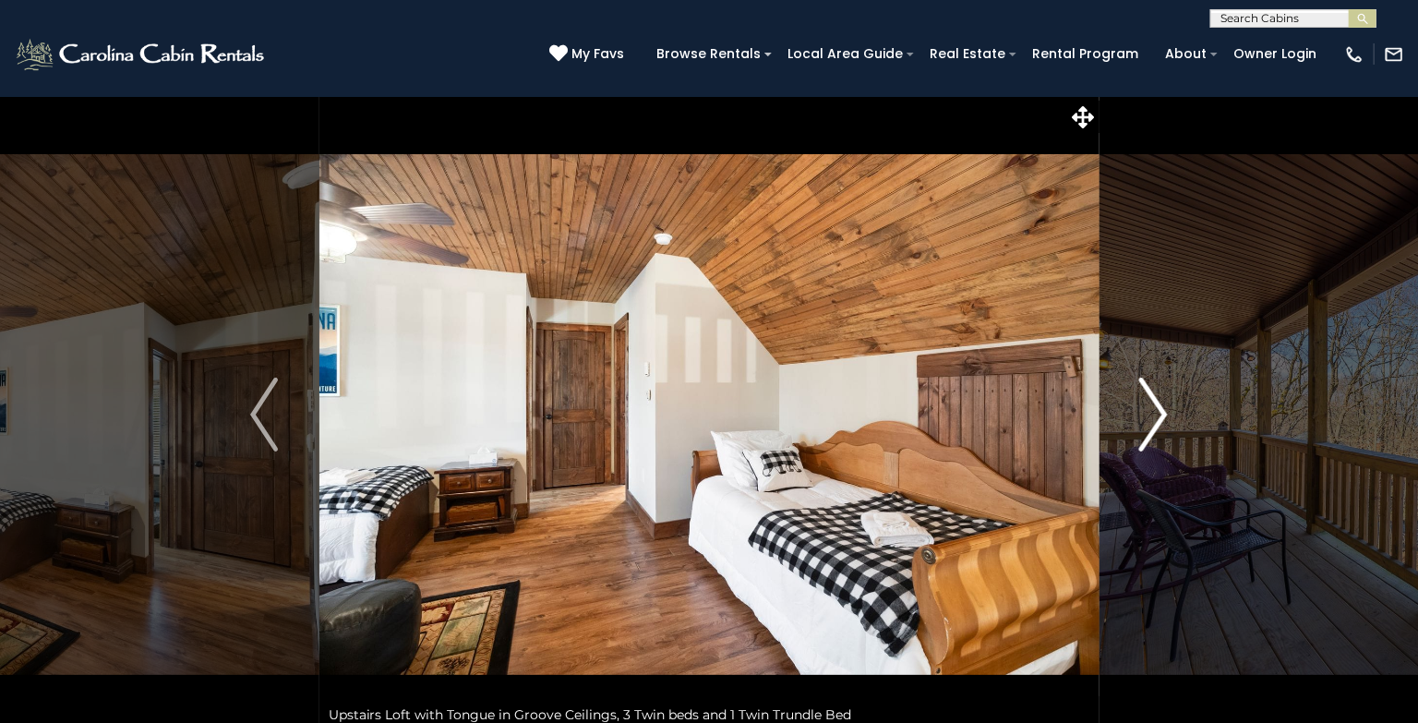
click at [1159, 413] on img "Next" at bounding box center [1154, 415] width 28 height 74
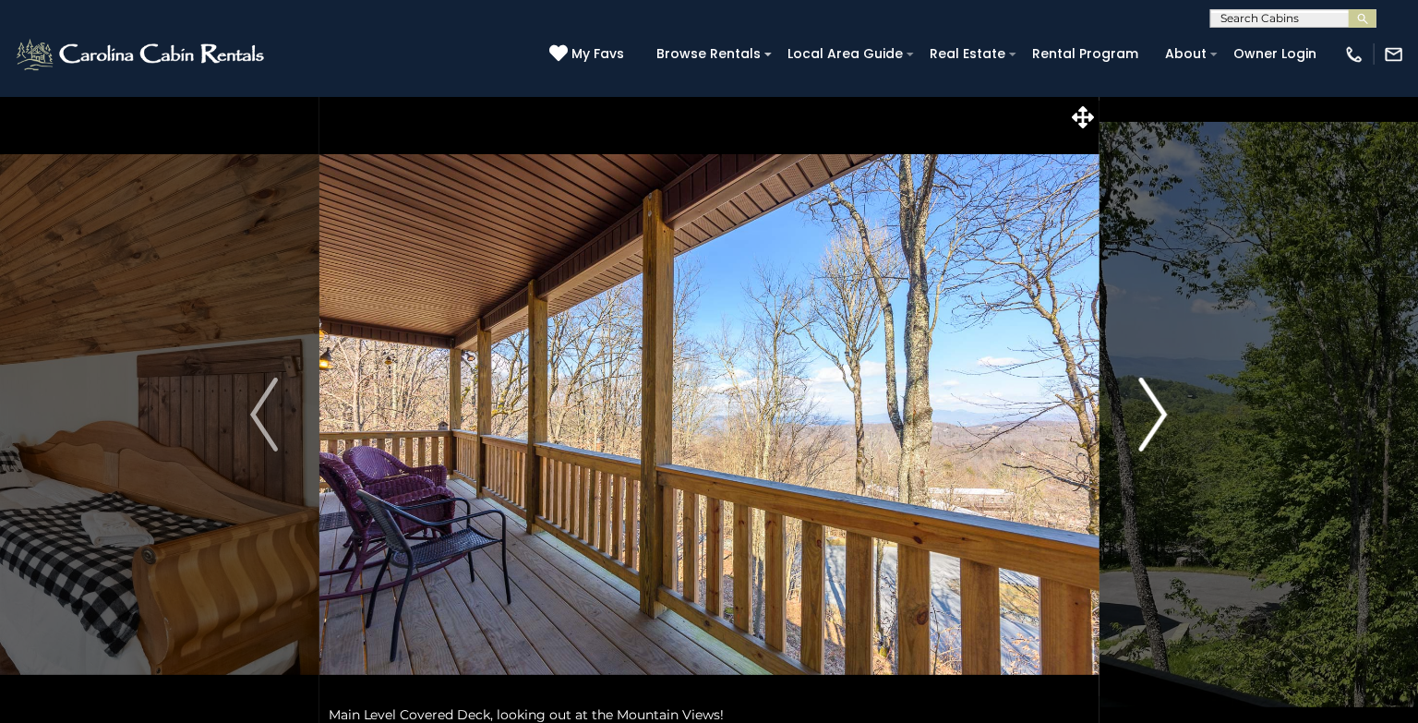
click at [1159, 413] on img "Next" at bounding box center [1154, 415] width 28 height 74
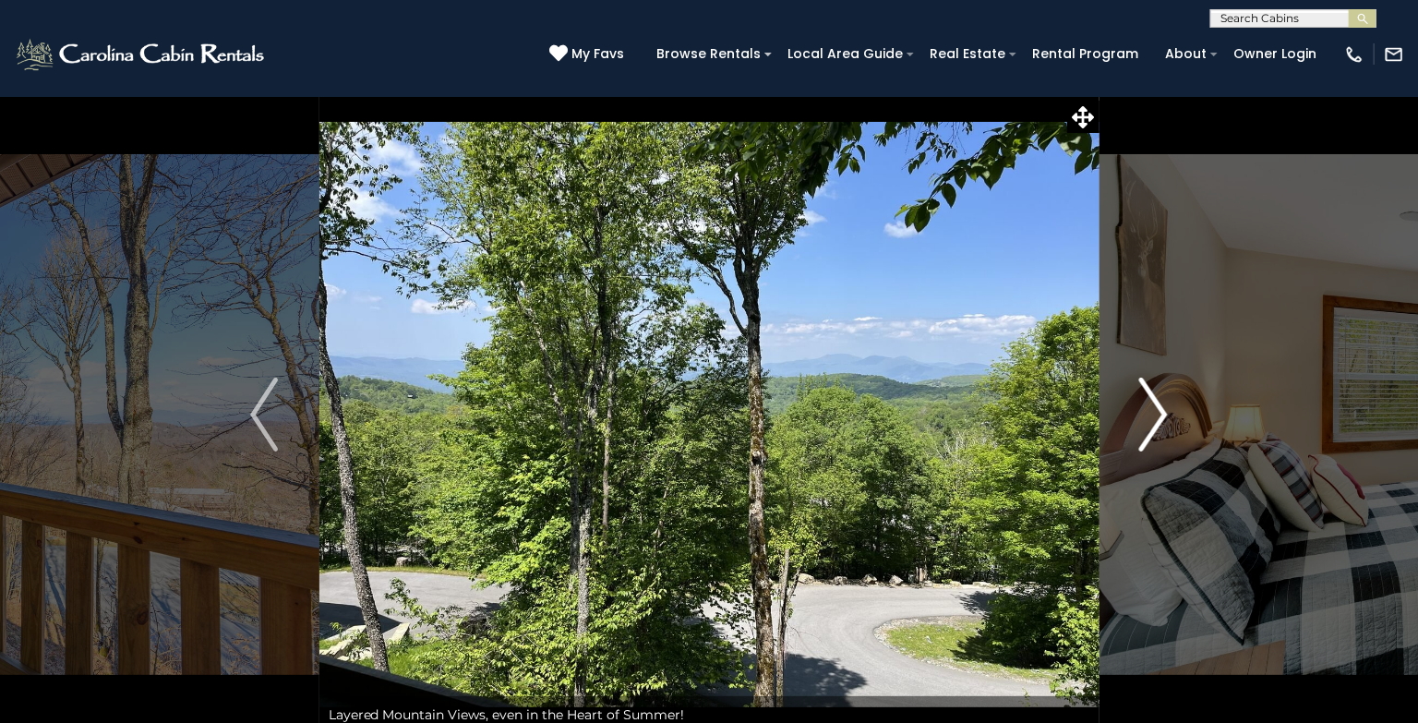
click at [1159, 413] on img "Next" at bounding box center [1154, 415] width 28 height 74
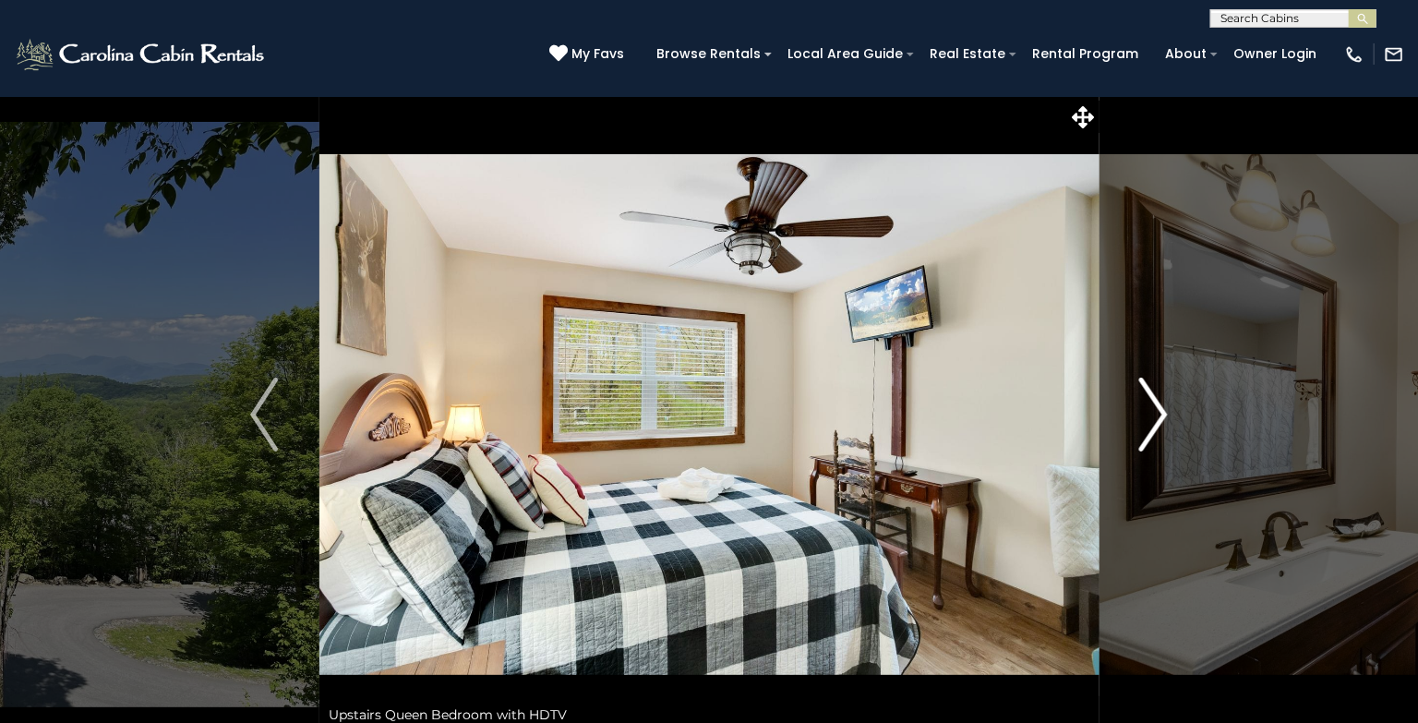
click at [1159, 413] on img "Next" at bounding box center [1154, 415] width 28 height 74
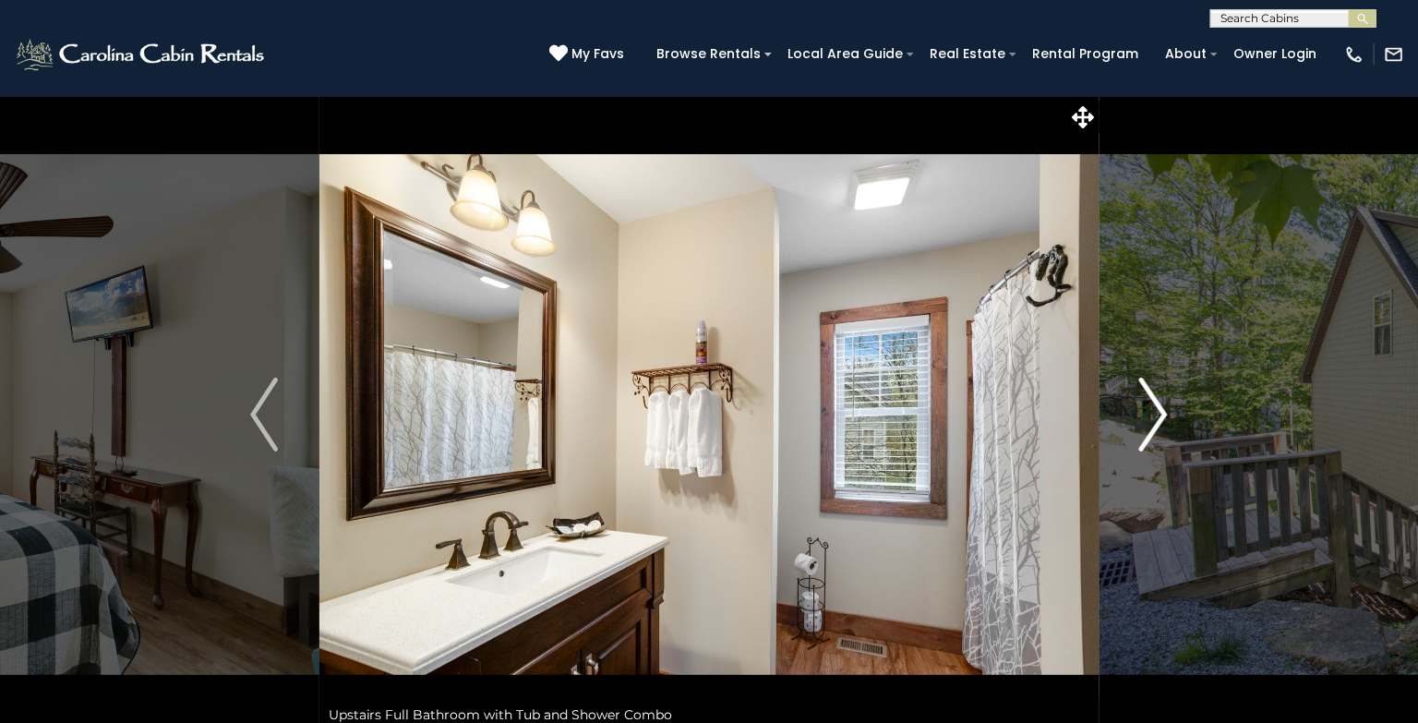
click at [1159, 413] on img "Next" at bounding box center [1154, 415] width 28 height 74
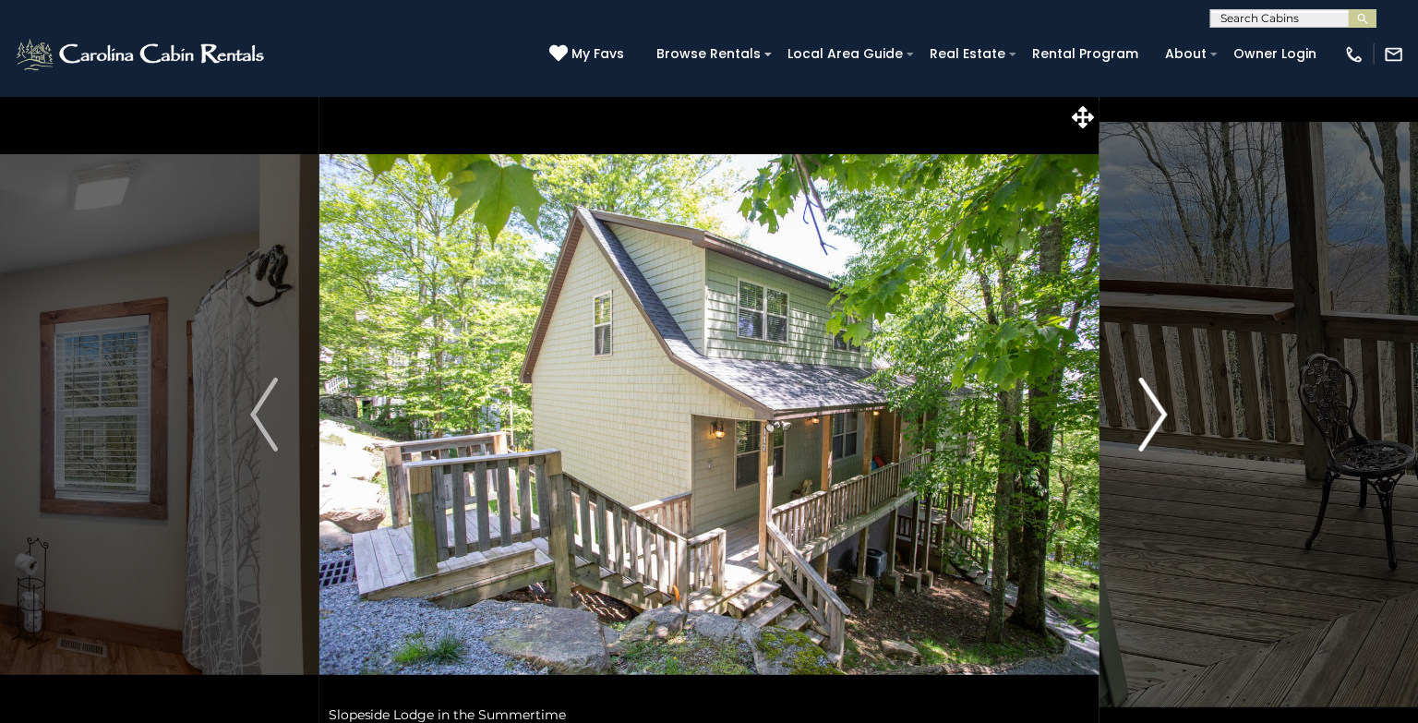
click at [1159, 413] on img "Next" at bounding box center [1154, 415] width 28 height 74
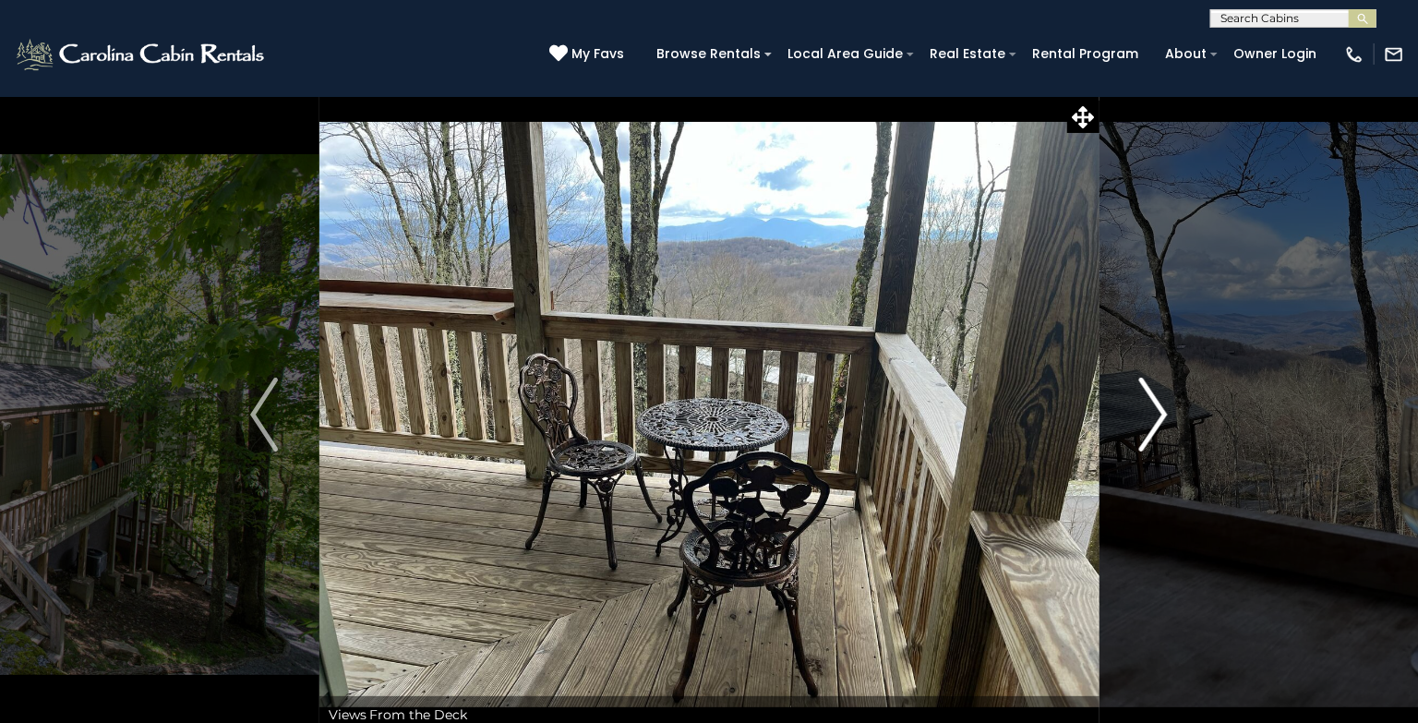
click at [1159, 413] on img "Next" at bounding box center [1154, 415] width 28 height 74
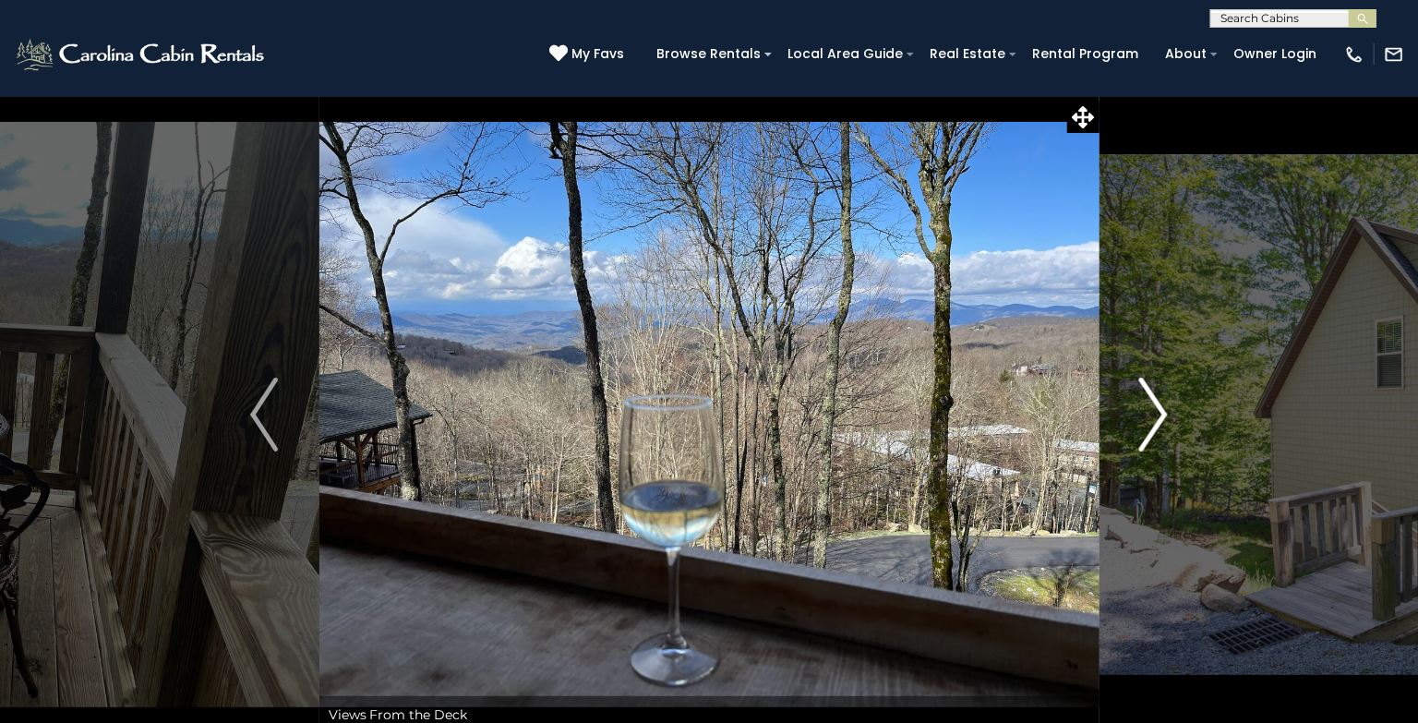
click at [1159, 413] on img "Next" at bounding box center [1154, 415] width 28 height 74
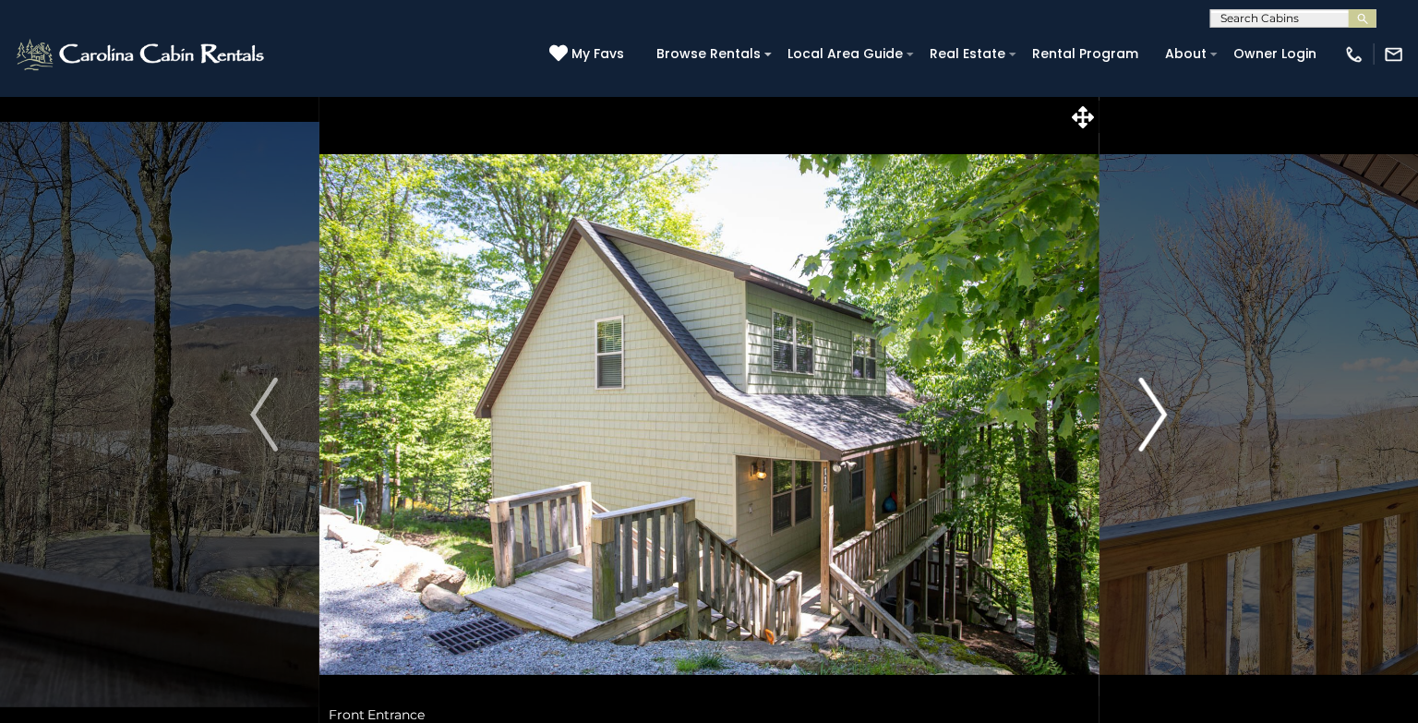
click at [1159, 413] on img "Next" at bounding box center [1154, 415] width 28 height 74
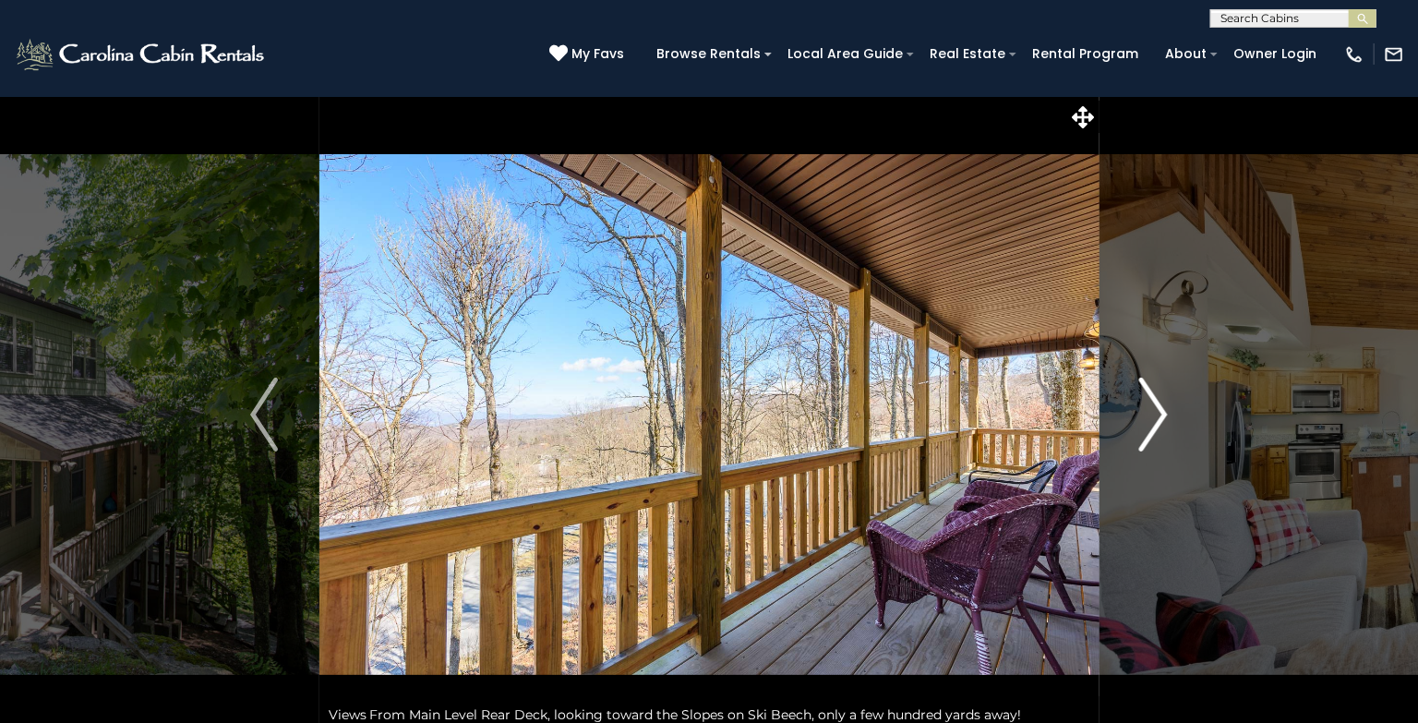
click at [1159, 413] on img "Next" at bounding box center [1154, 415] width 28 height 74
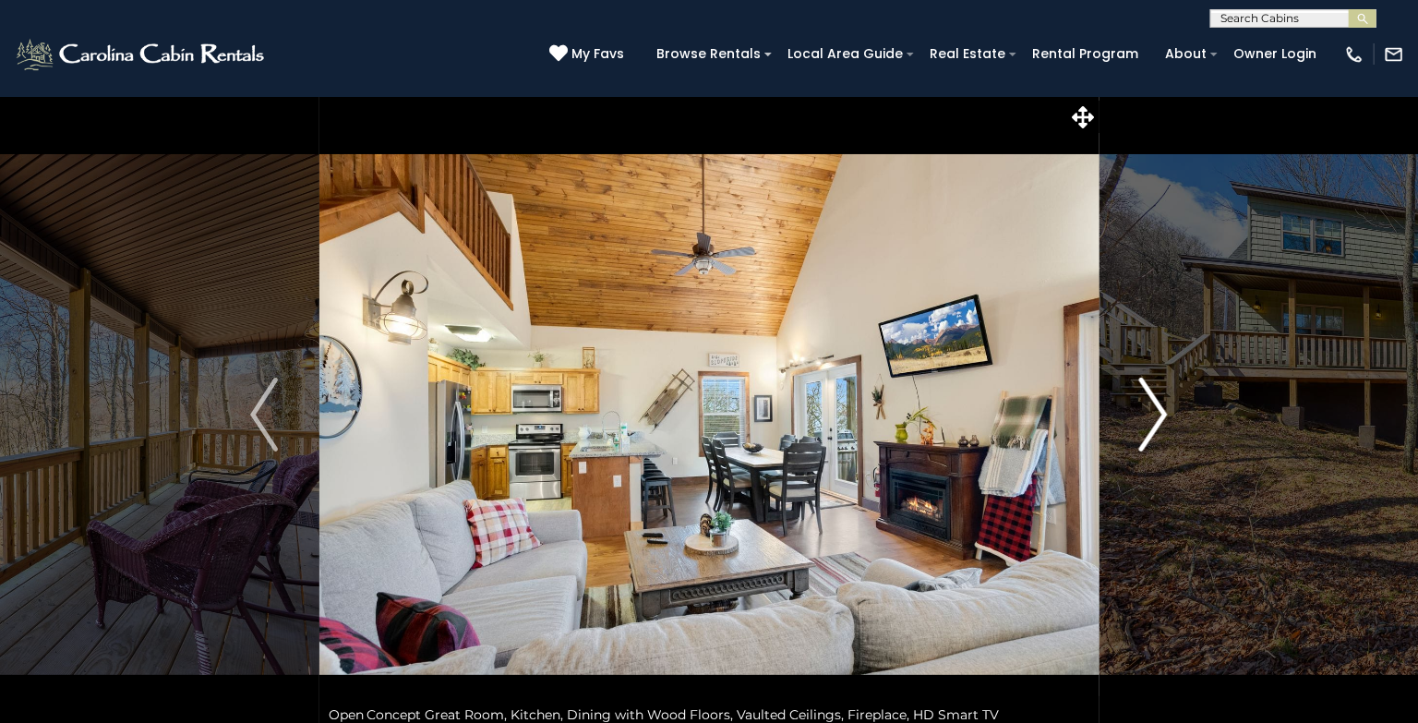
click at [1159, 413] on img "Next" at bounding box center [1154, 415] width 28 height 74
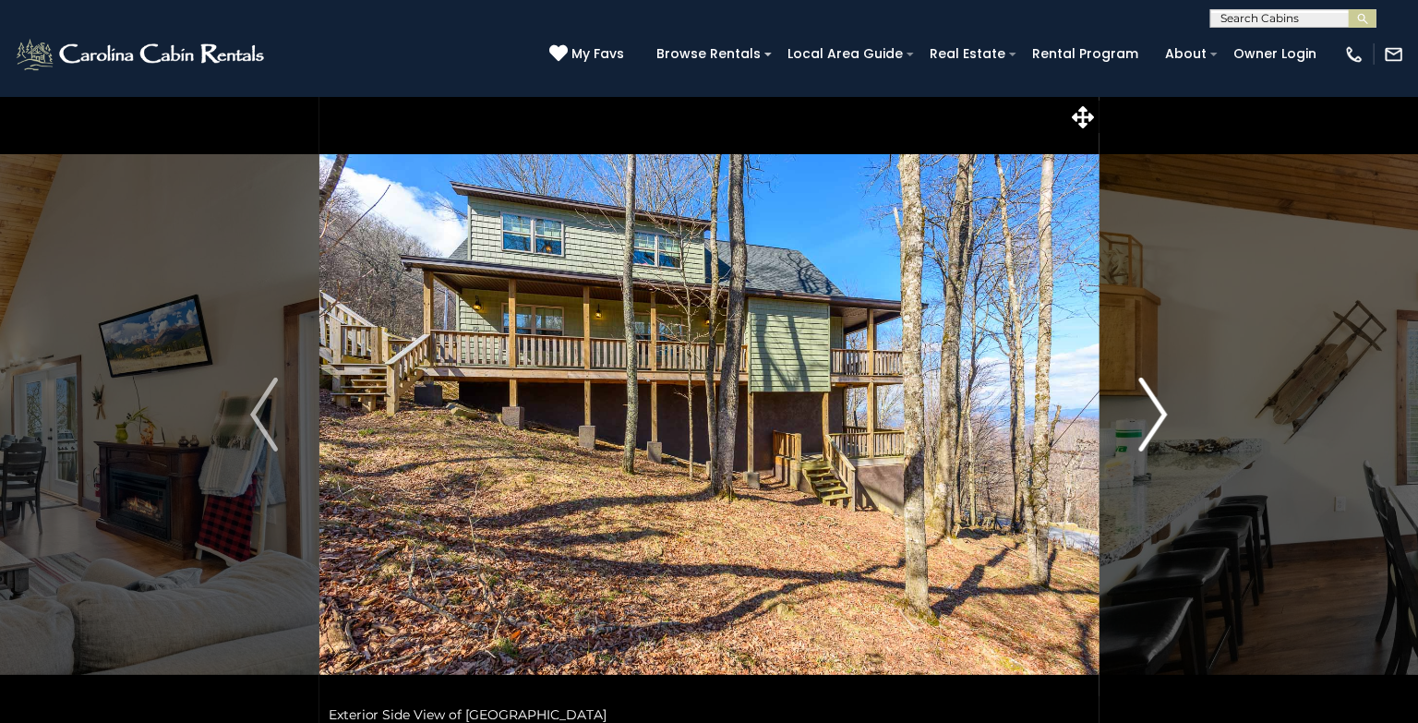
click at [1159, 413] on img "Next" at bounding box center [1154, 415] width 28 height 74
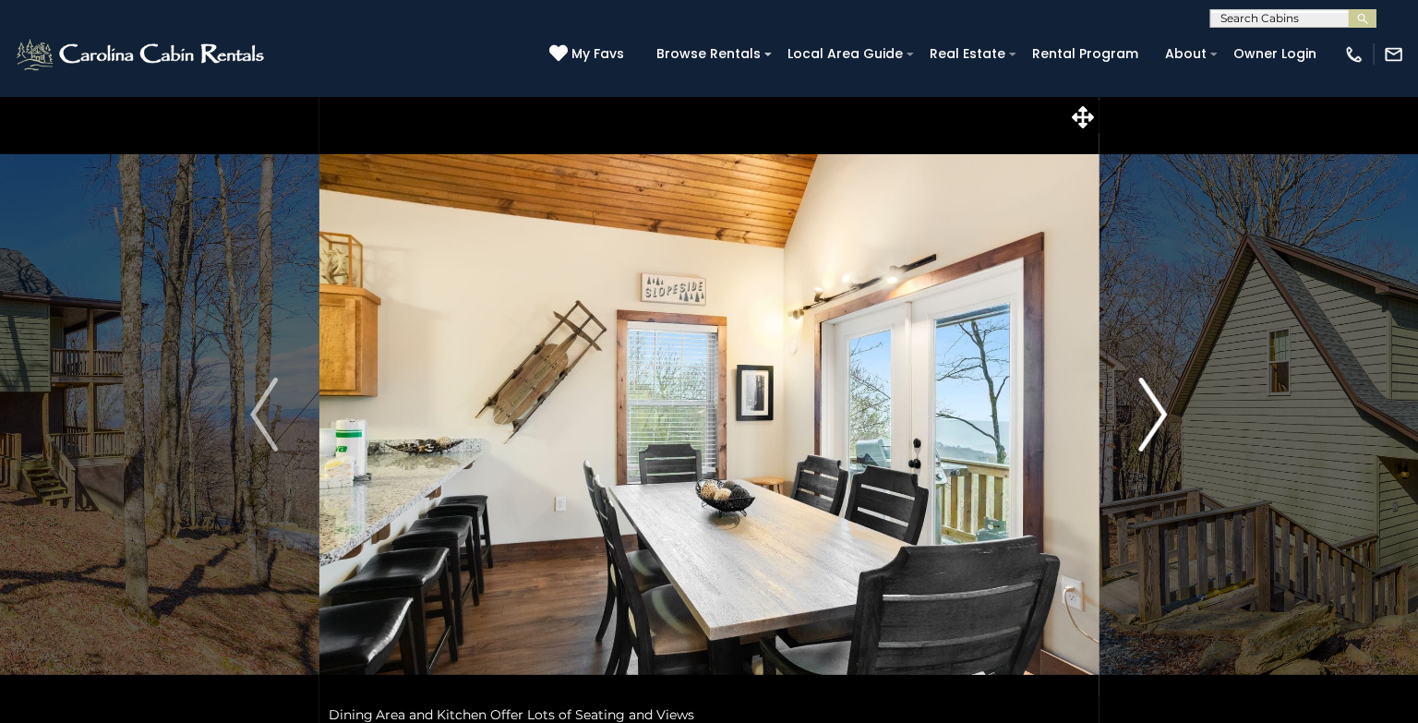
click at [1159, 413] on img "Next" at bounding box center [1154, 415] width 28 height 74
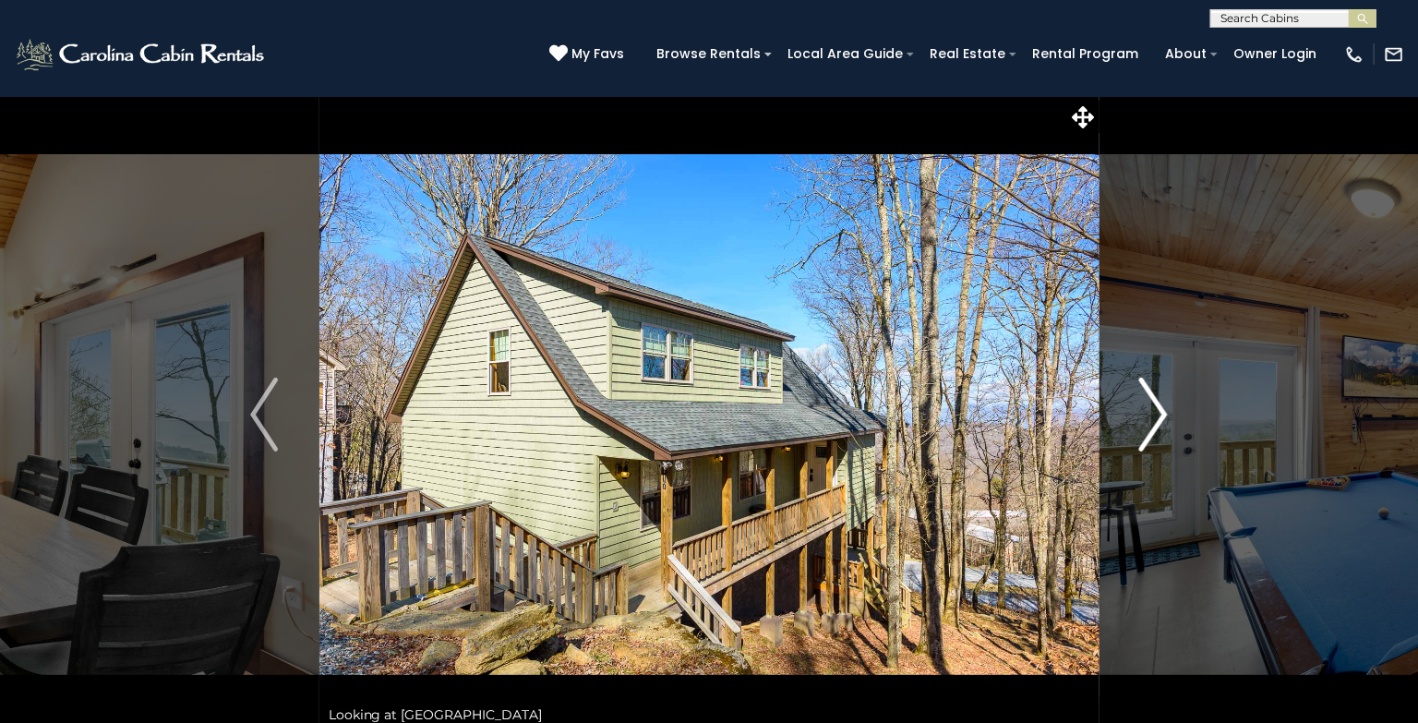
click at [1159, 413] on img "Next" at bounding box center [1154, 415] width 28 height 74
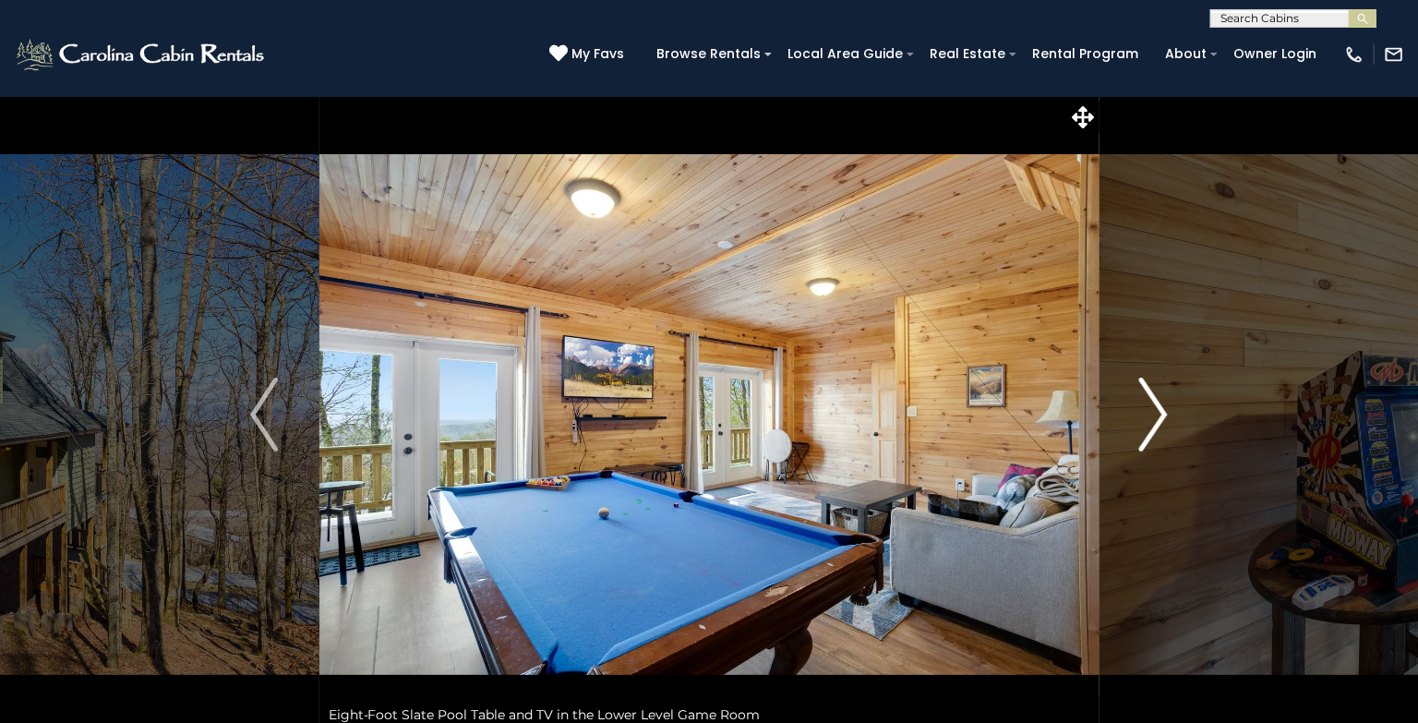
click at [1159, 413] on img "Next" at bounding box center [1154, 415] width 28 height 74
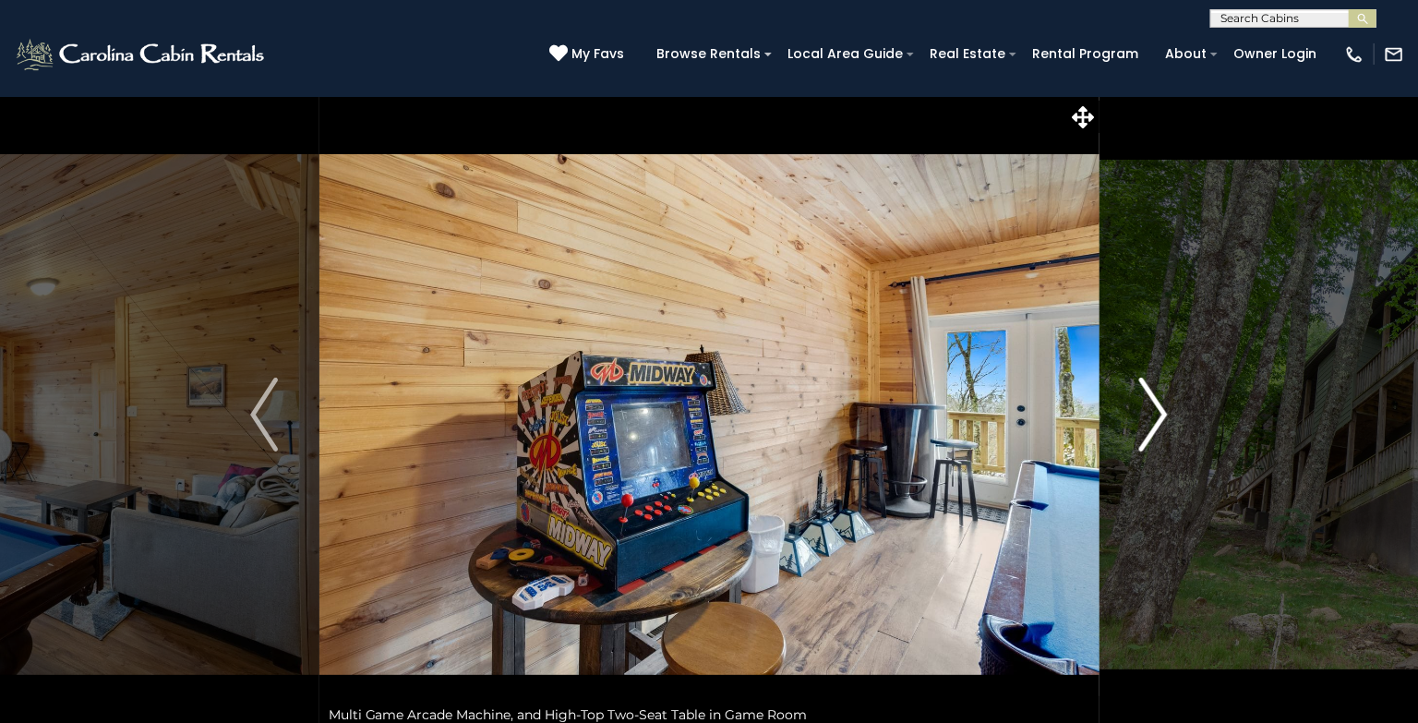
click at [1159, 413] on img "Next" at bounding box center [1154, 415] width 28 height 74
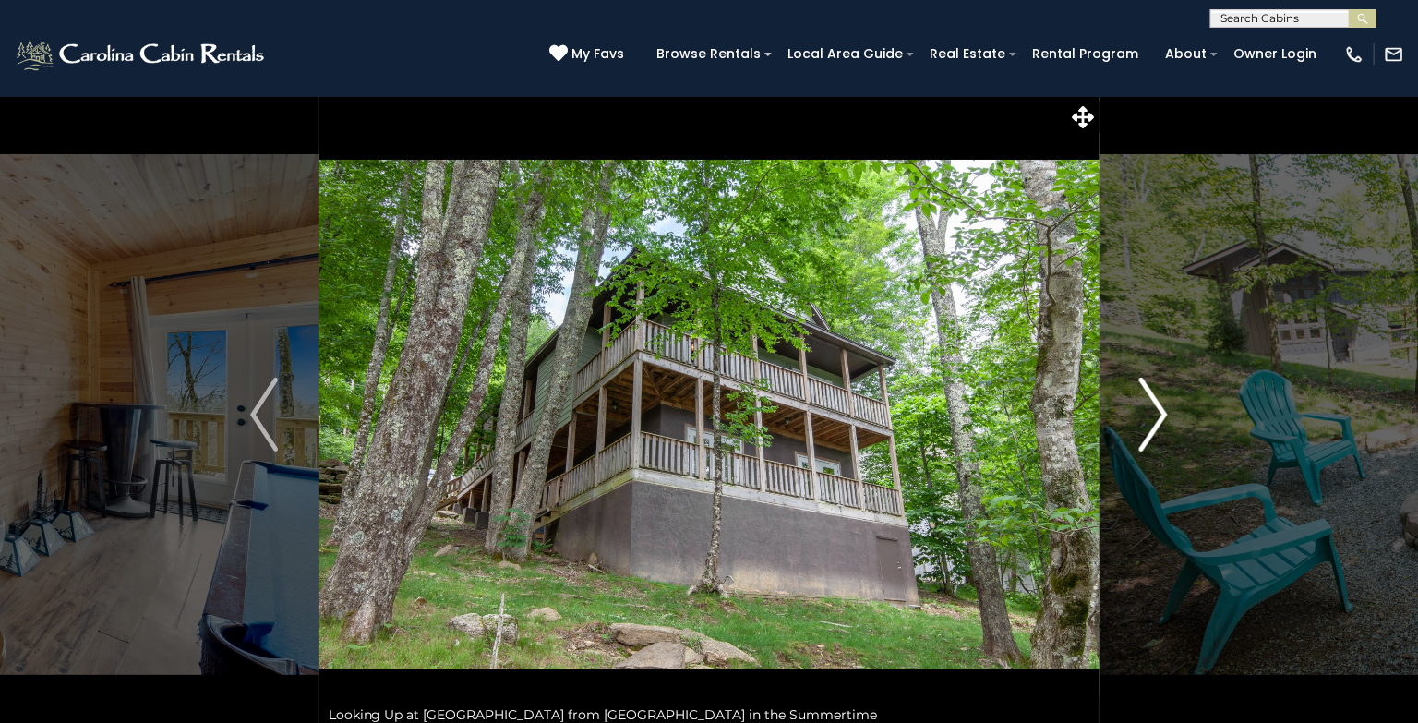
click at [1159, 413] on img "Next" at bounding box center [1154, 415] width 28 height 74
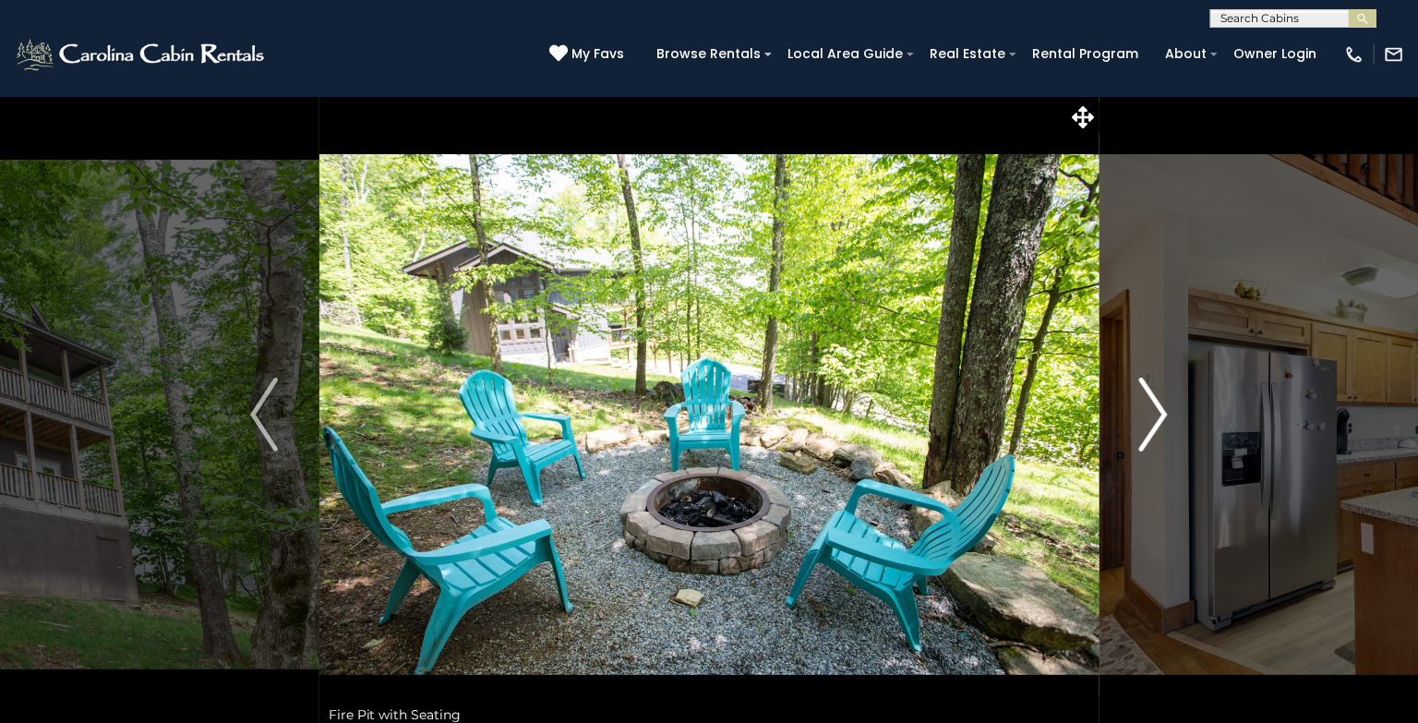
click at [1159, 413] on img "Next" at bounding box center [1154, 415] width 28 height 74
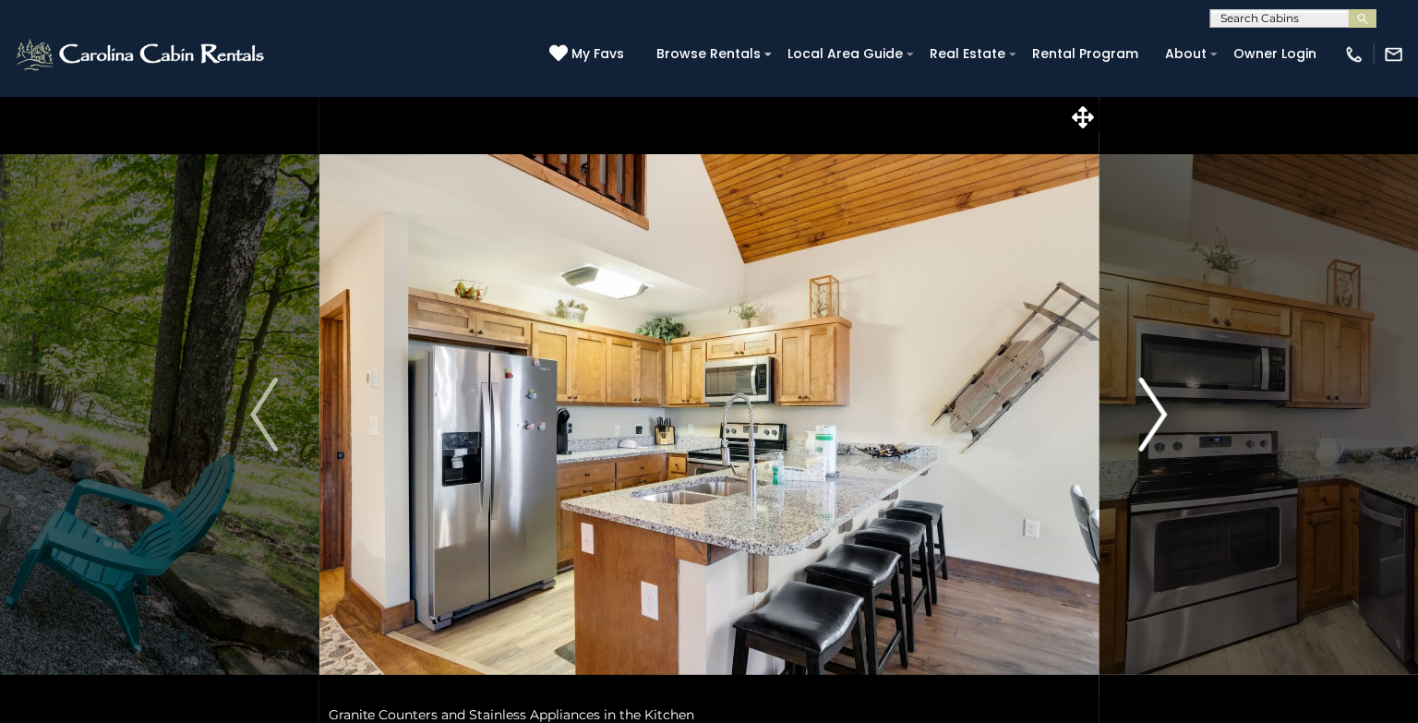
click at [1159, 413] on img "Next" at bounding box center [1154, 415] width 28 height 74
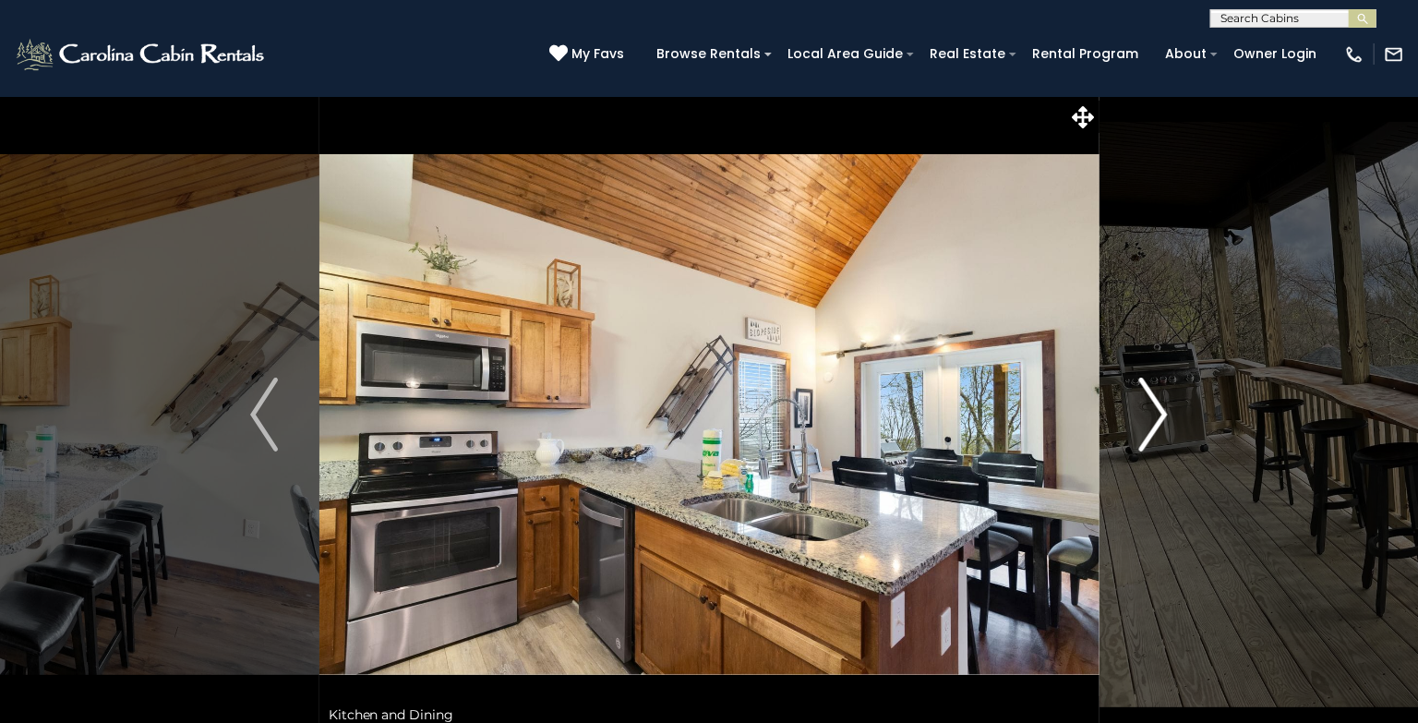
click at [1159, 413] on img "Next" at bounding box center [1154, 415] width 28 height 74
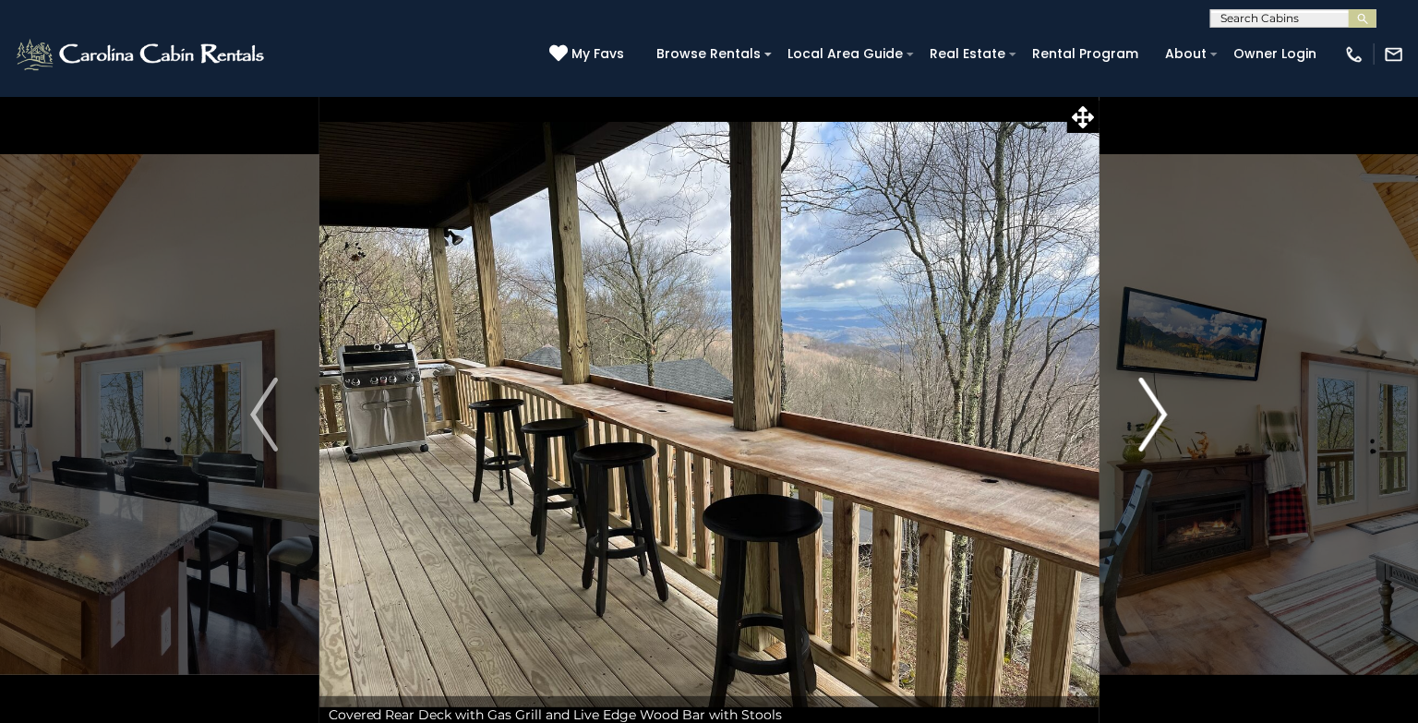
click at [1159, 413] on img "Next" at bounding box center [1154, 415] width 28 height 74
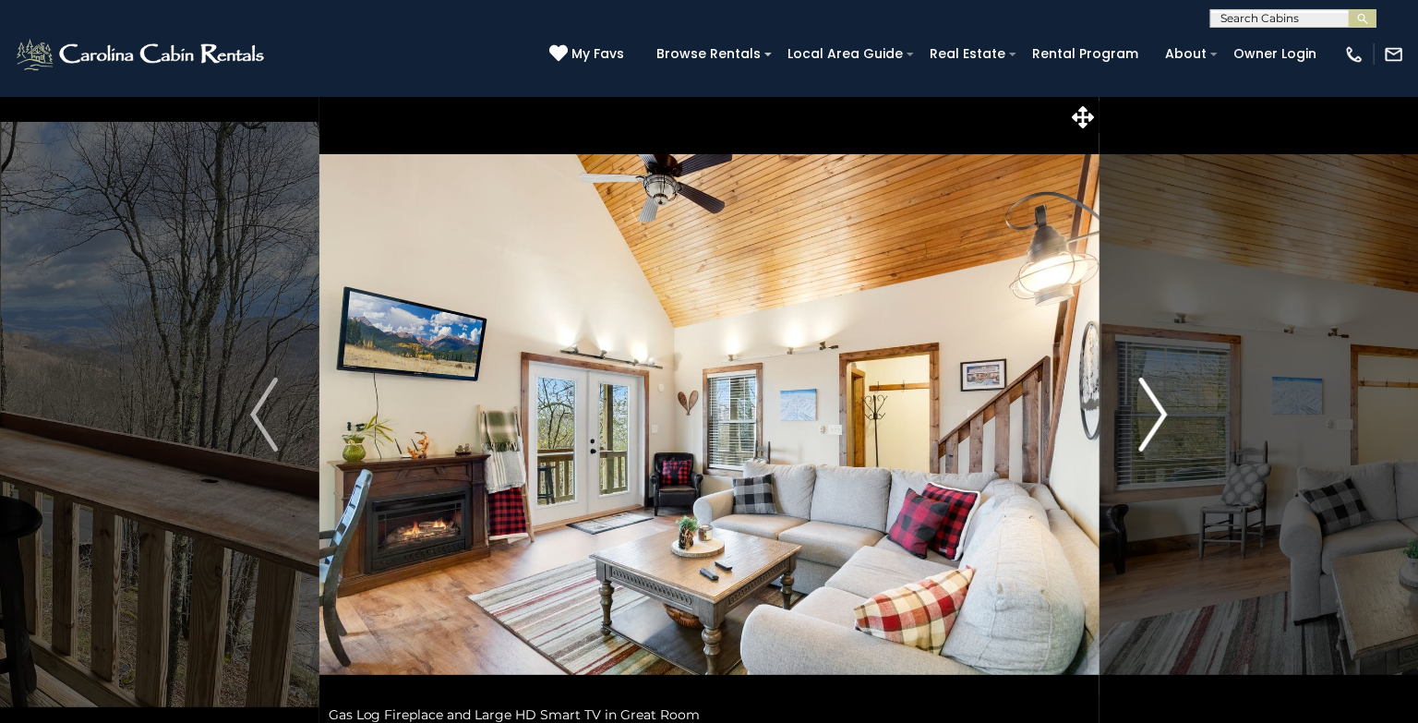
click at [1159, 413] on img "Next" at bounding box center [1154, 415] width 28 height 74
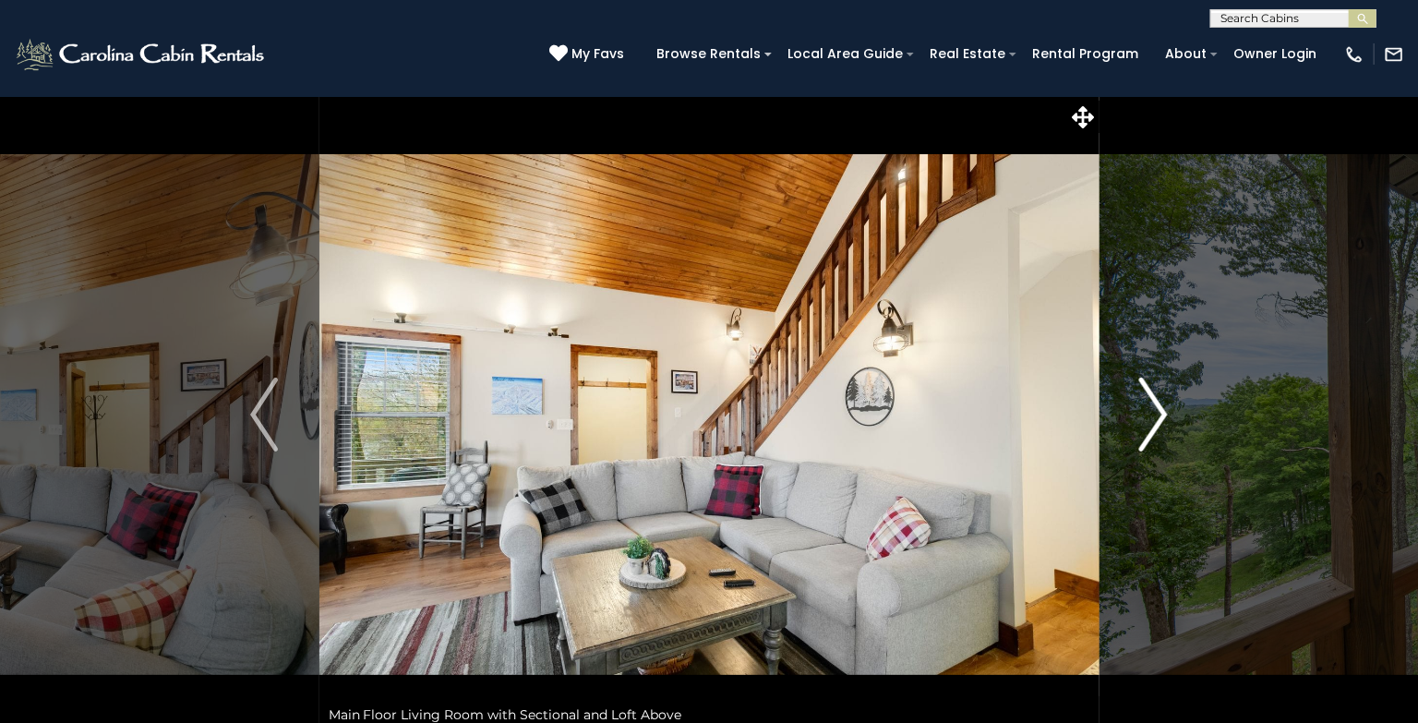
click at [1159, 413] on img "Next" at bounding box center [1154, 415] width 28 height 74
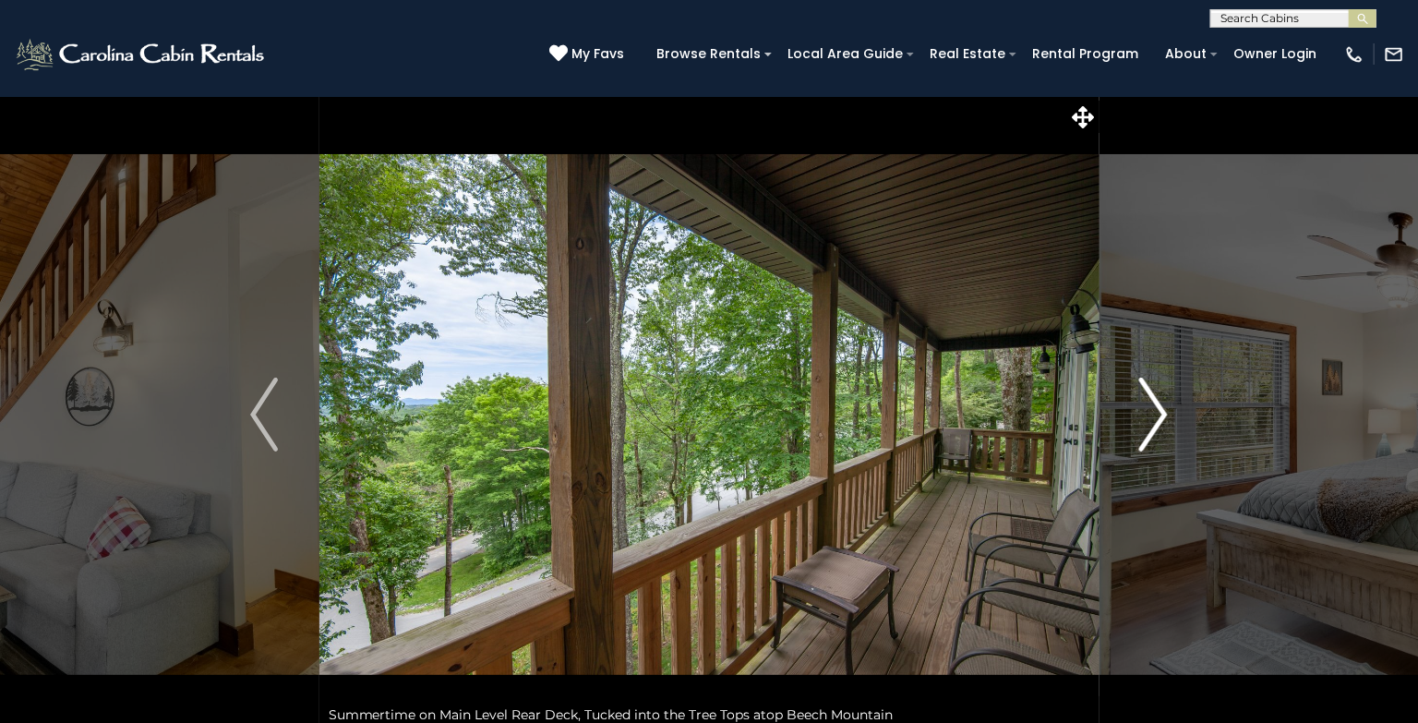
click at [1159, 413] on img "Next" at bounding box center [1154, 415] width 28 height 74
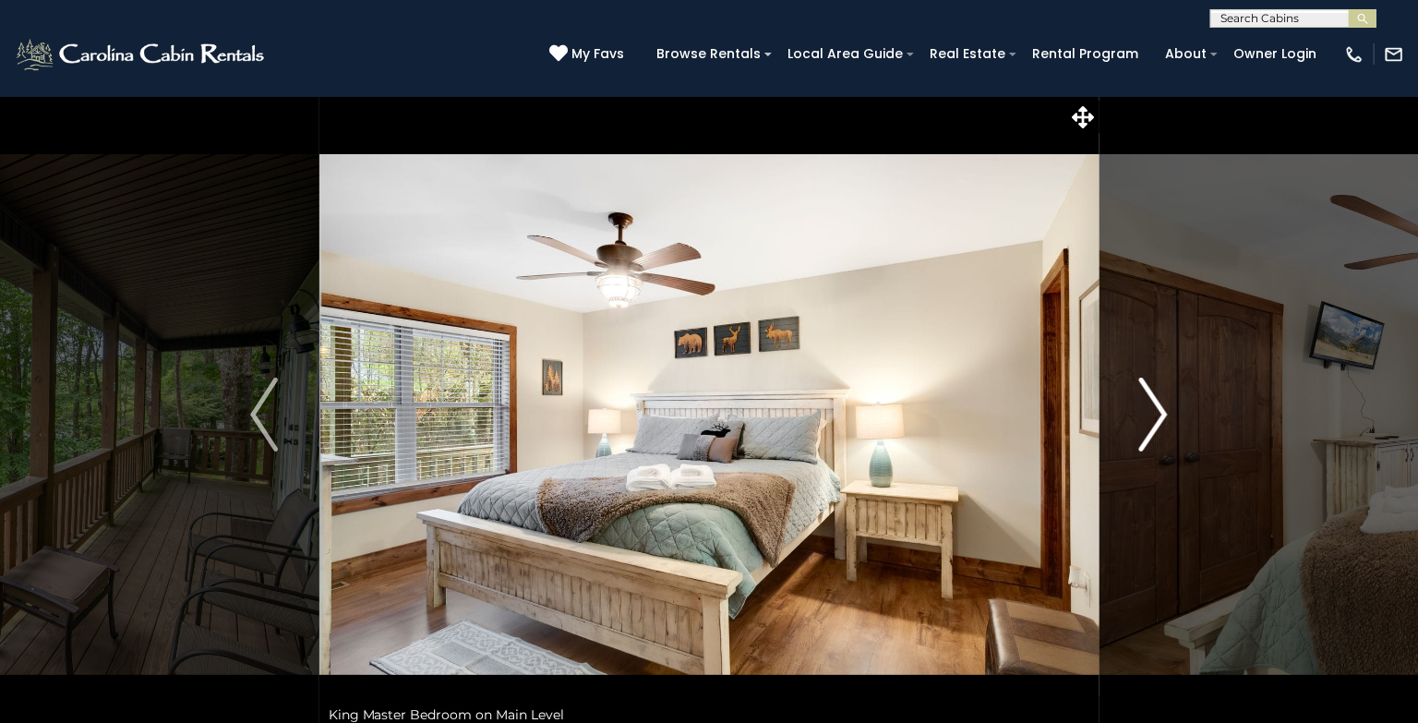
click at [1159, 413] on img "Next" at bounding box center [1154, 415] width 28 height 74
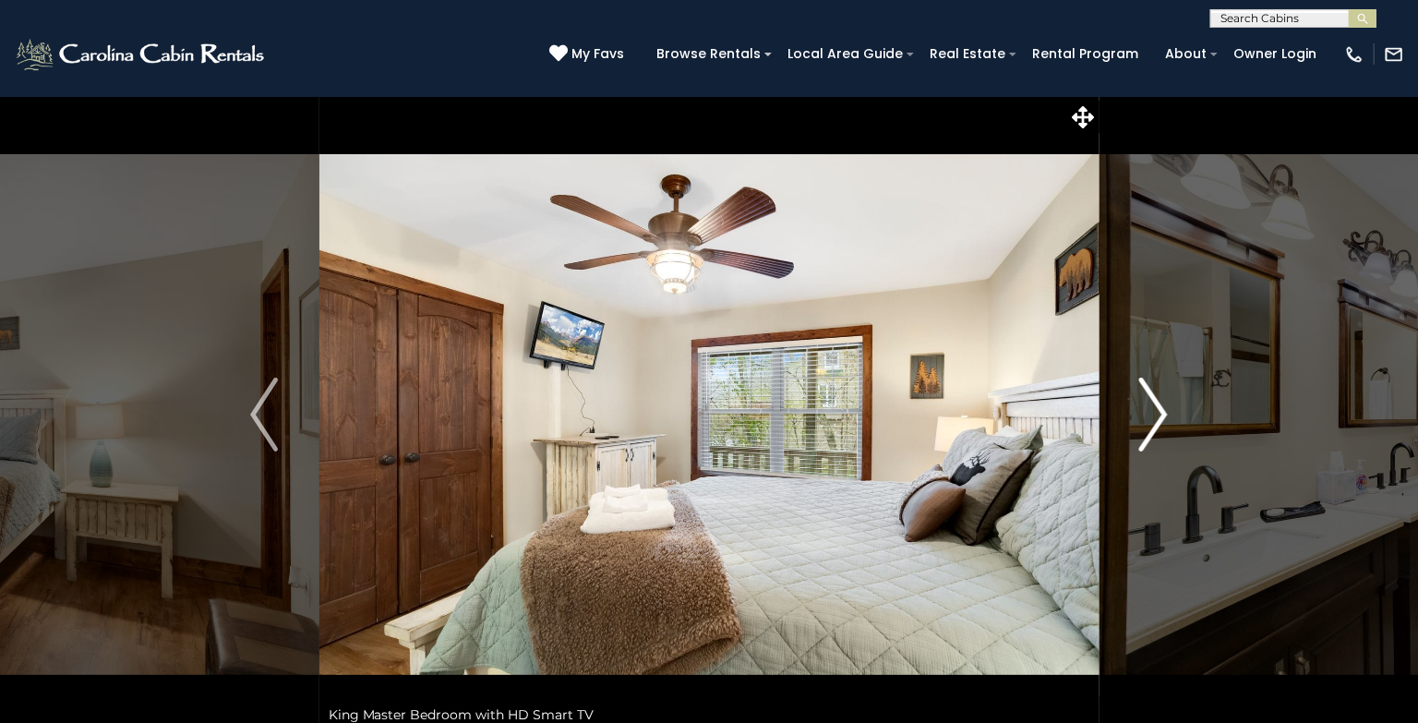
click at [1159, 413] on img "Next" at bounding box center [1154, 415] width 28 height 74
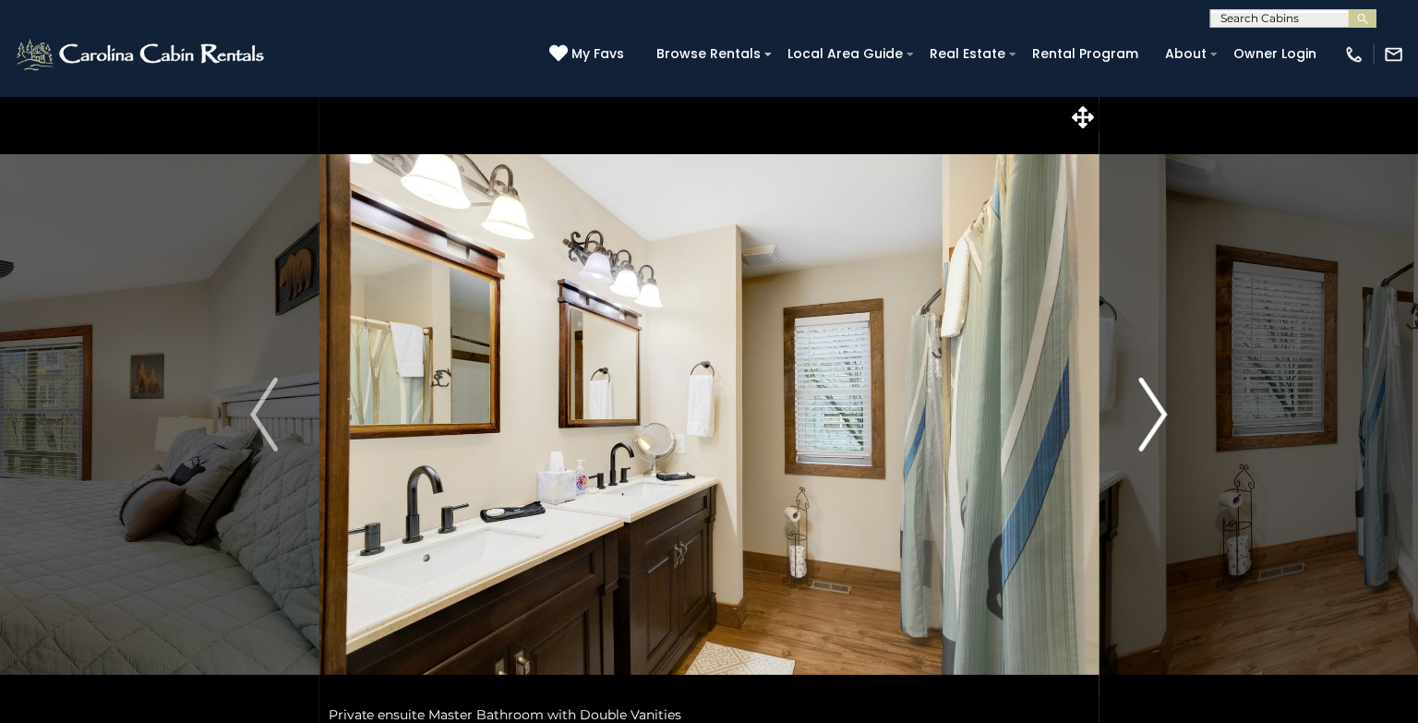
click at [1159, 413] on img "Next" at bounding box center [1154, 415] width 28 height 74
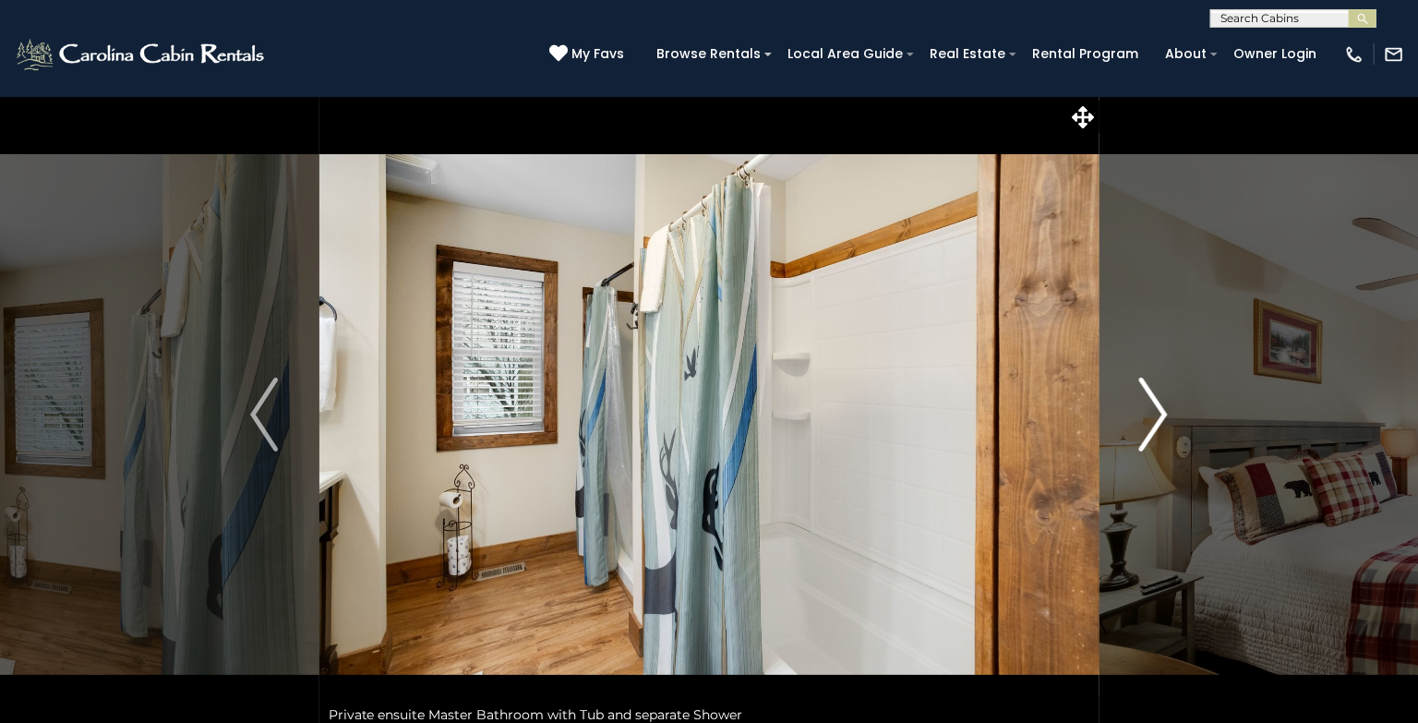
click at [1159, 413] on img "Next" at bounding box center [1154, 415] width 28 height 74
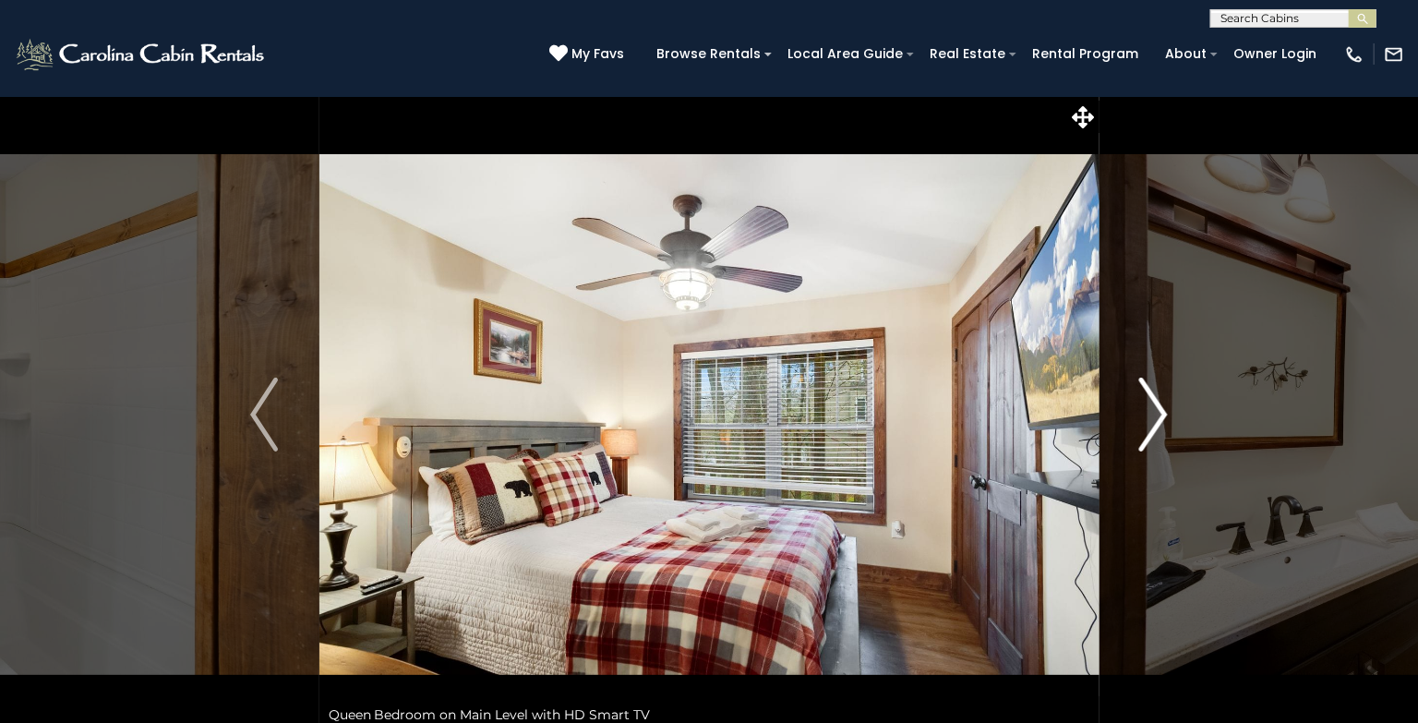
click at [1159, 413] on img "Next" at bounding box center [1154, 415] width 28 height 74
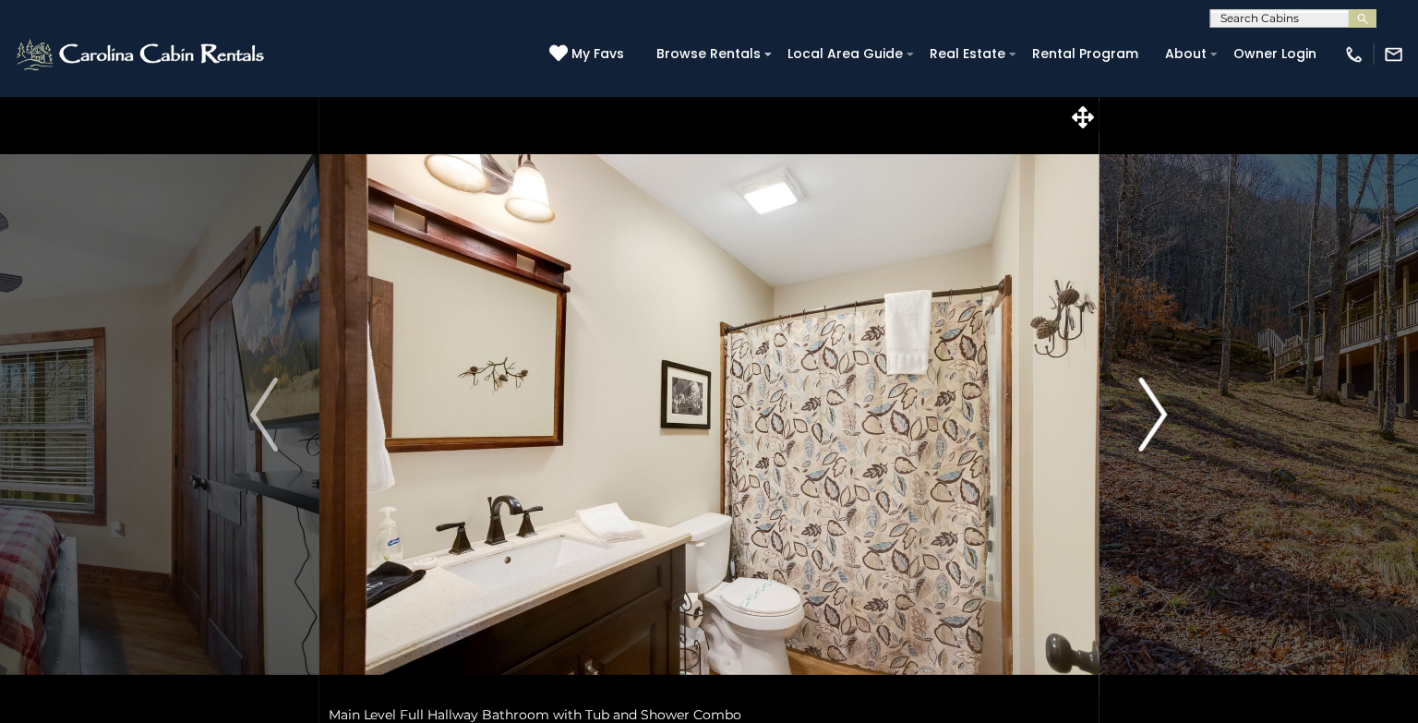
click at [1159, 413] on img "Next" at bounding box center [1154, 415] width 28 height 74
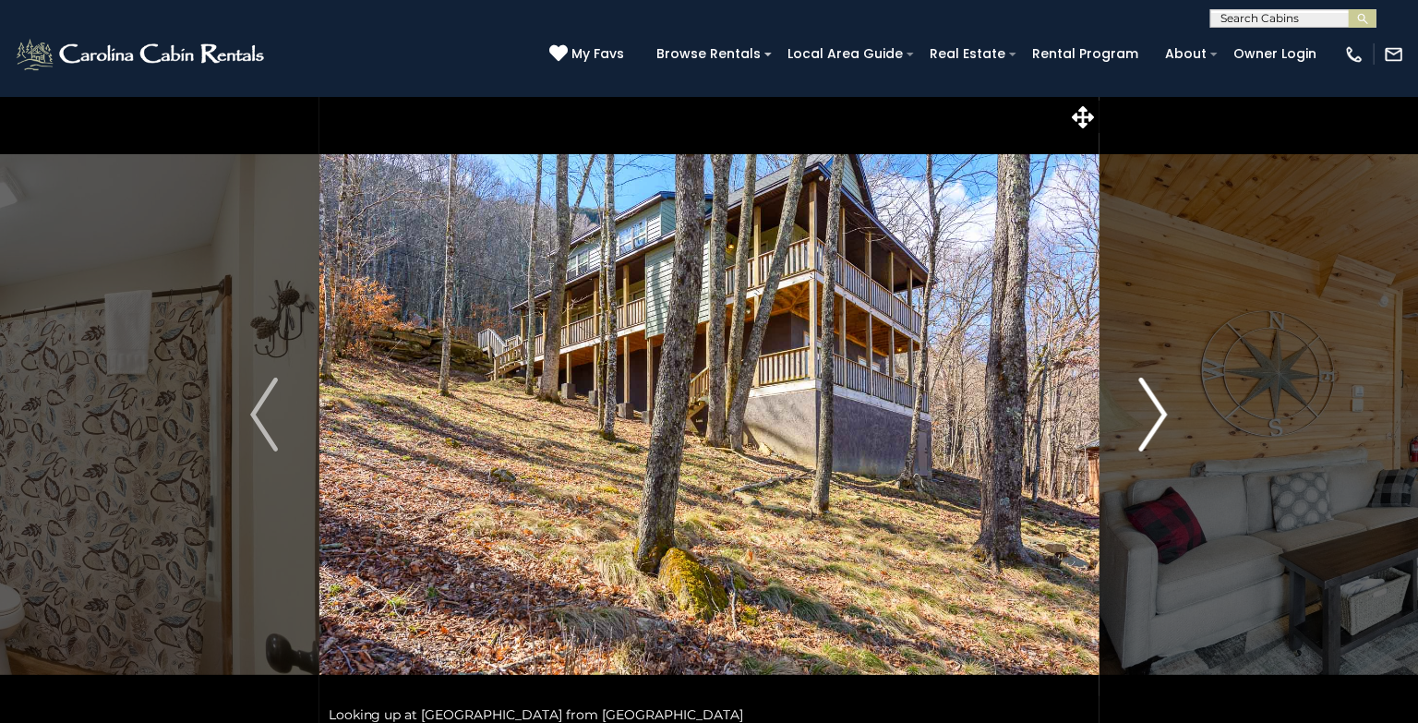
click at [1159, 413] on img "Next" at bounding box center [1154, 415] width 28 height 74
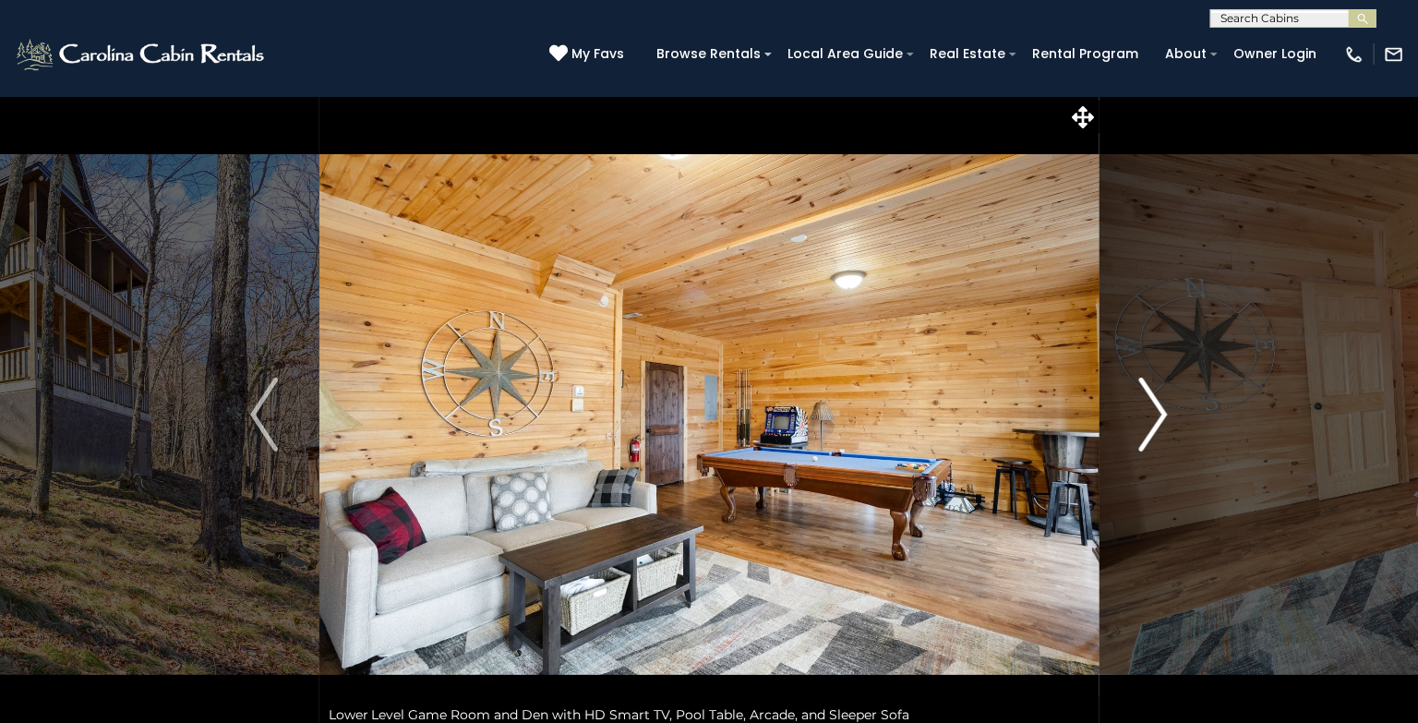
click at [1159, 413] on img "Next" at bounding box center [1154, 415] width 28 height 74
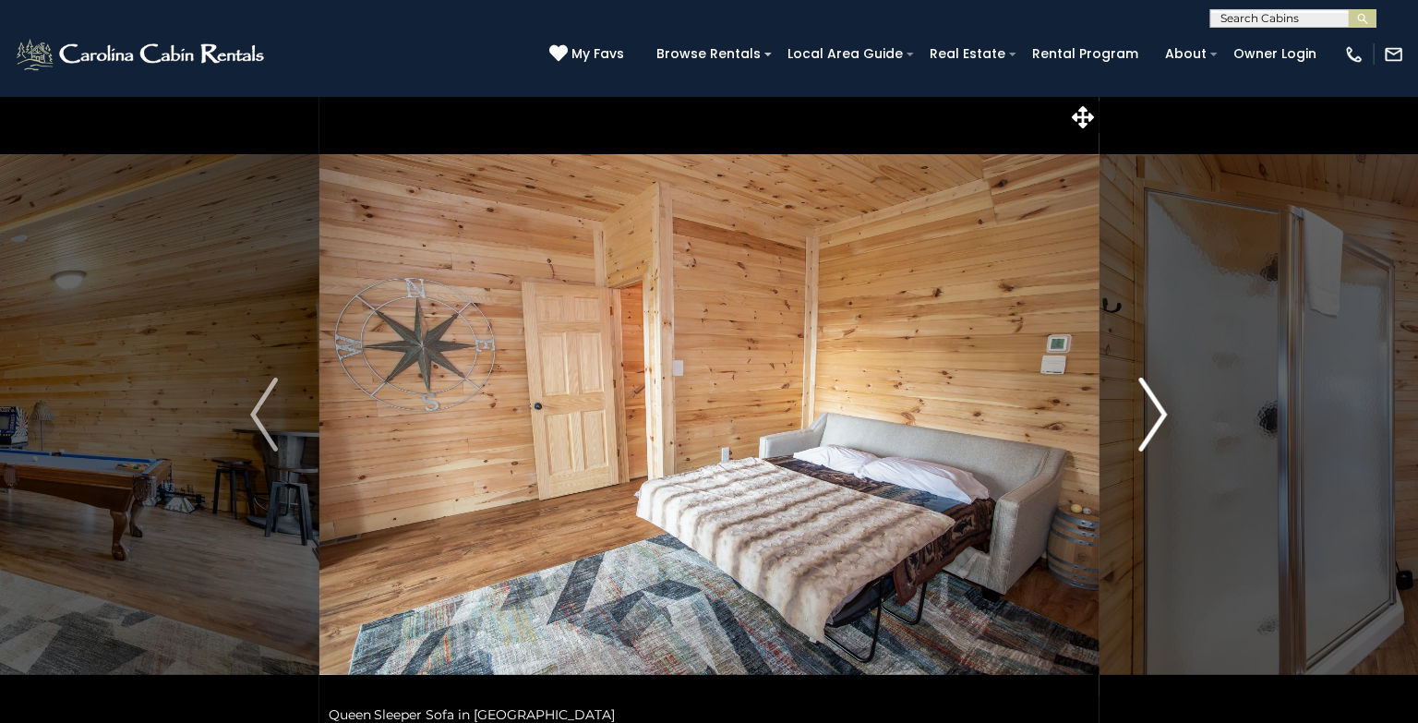
click at [1159, 413] on img "Next" at bounding box center [1154, 415] width 28 height 74
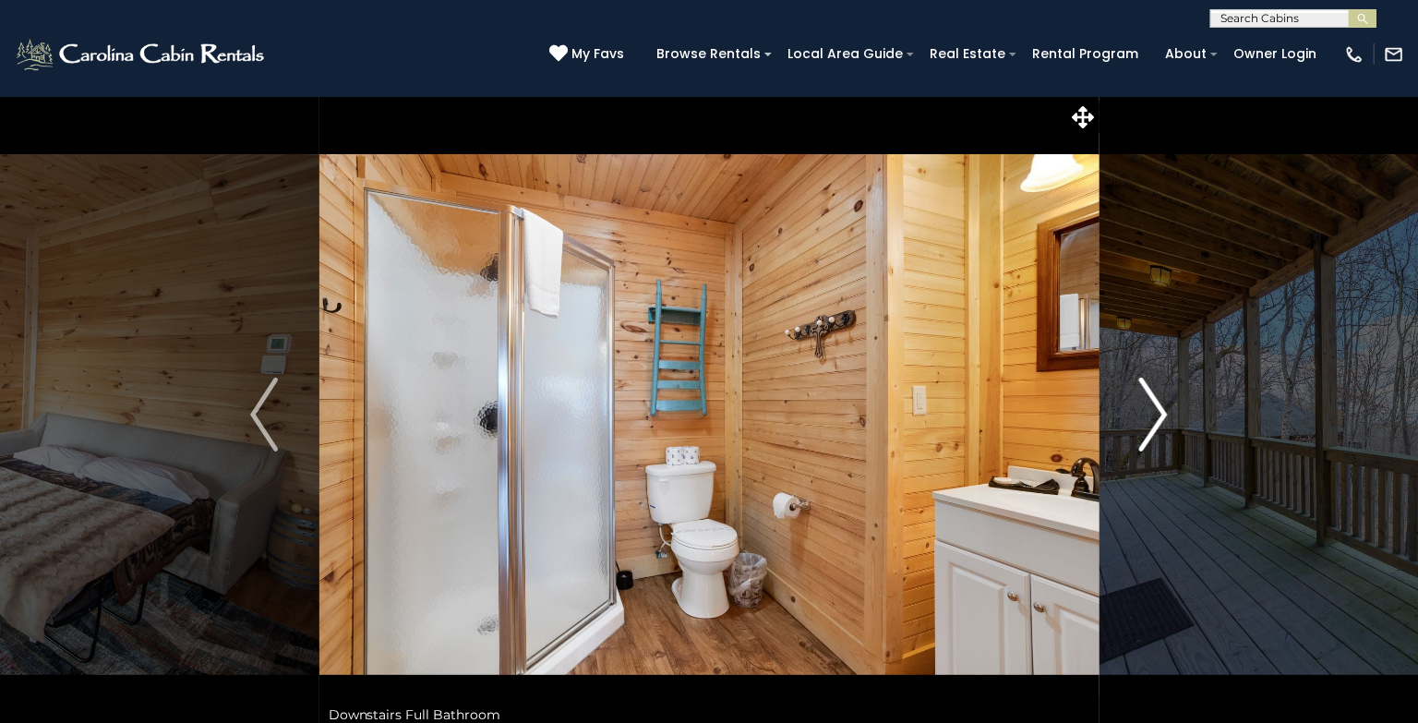
click at [1159, 413] on img "Next" at bounding box center [1154, 415] width 28 height 74
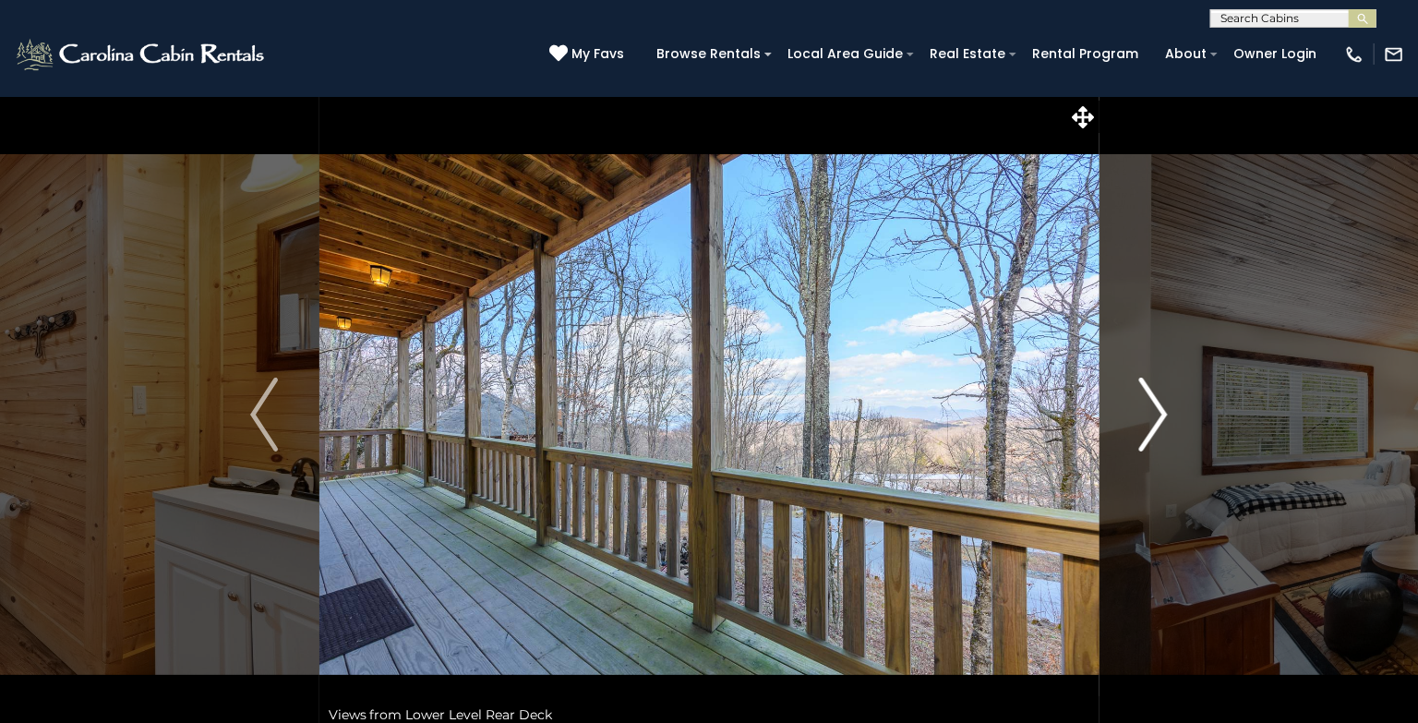
click at [1159, 413] on img "Next" at bounding box center [1154, 415] width 28 height 74
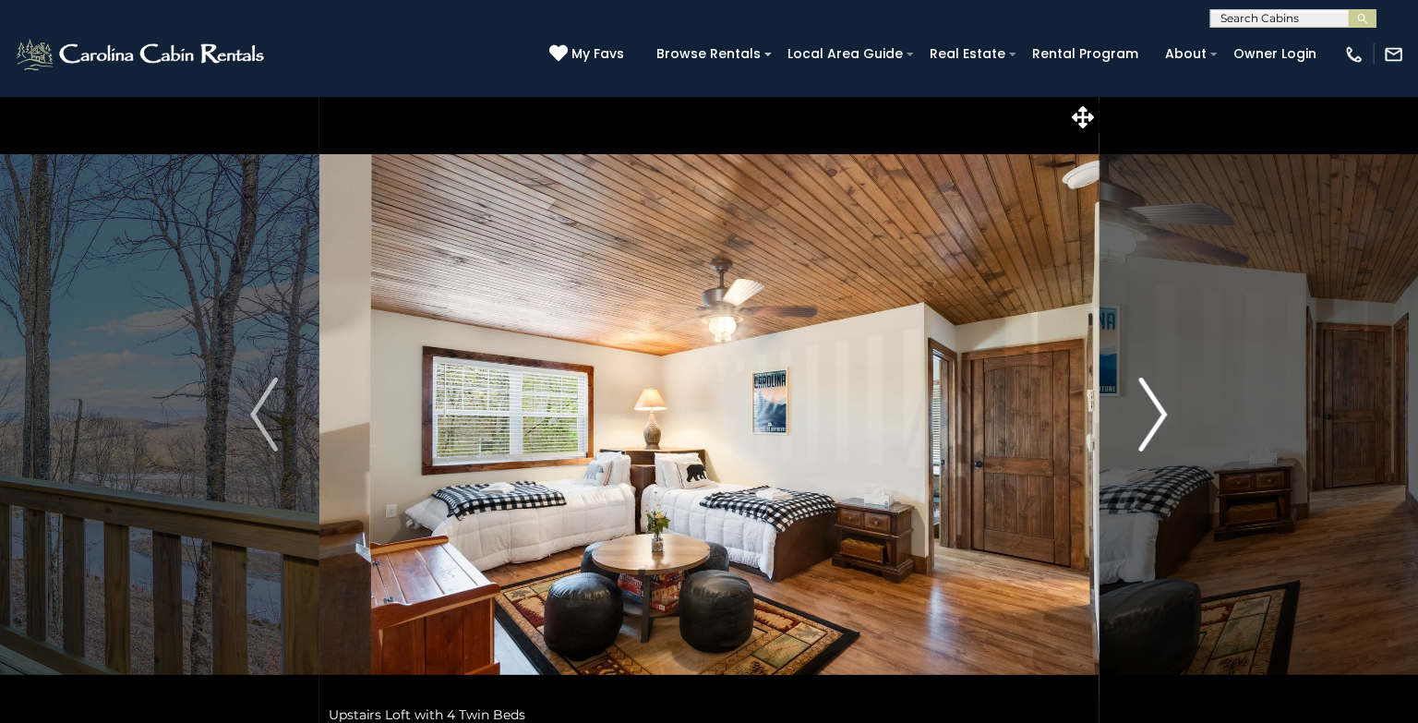
click at [1159, 413] on img "Next" at bounding box center [1154, 415] width 28 height 74
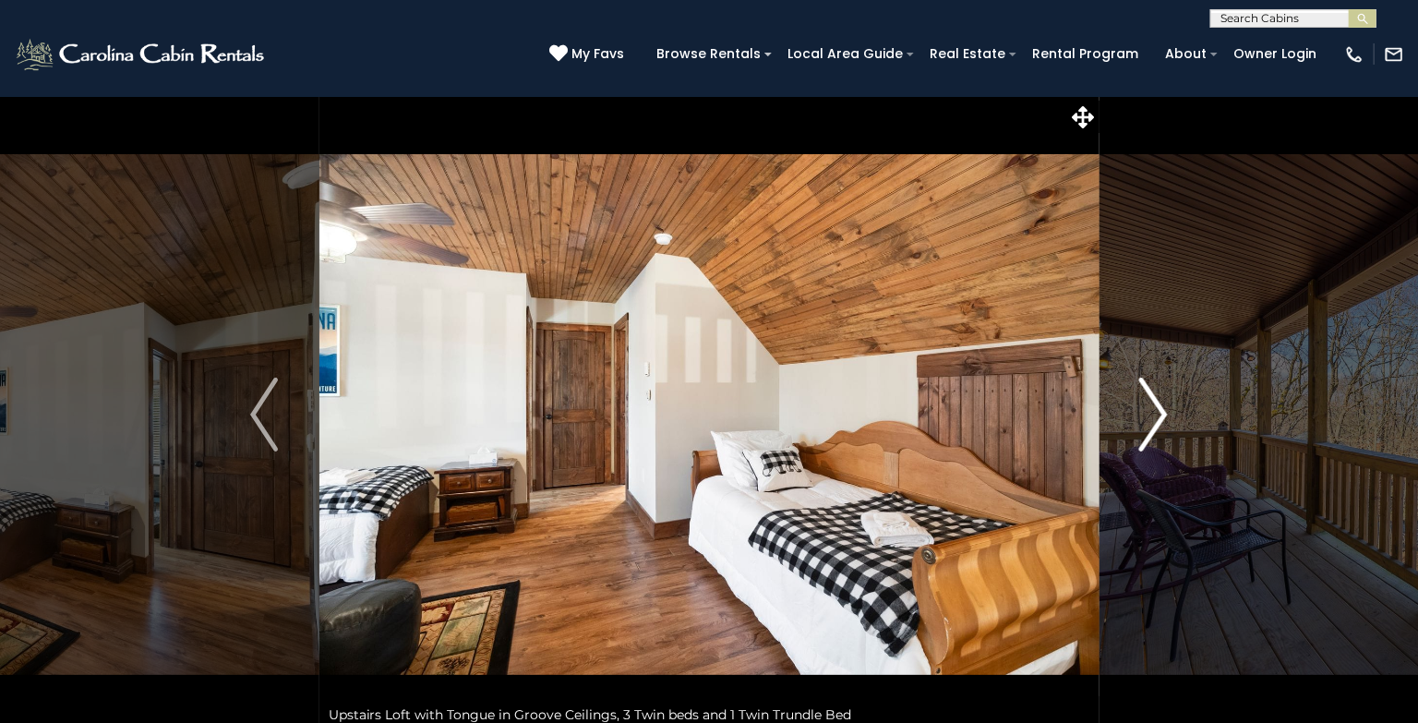
click at [1159, 413] on img "Next" at bounding box center [1154, 415] width 28 height 74
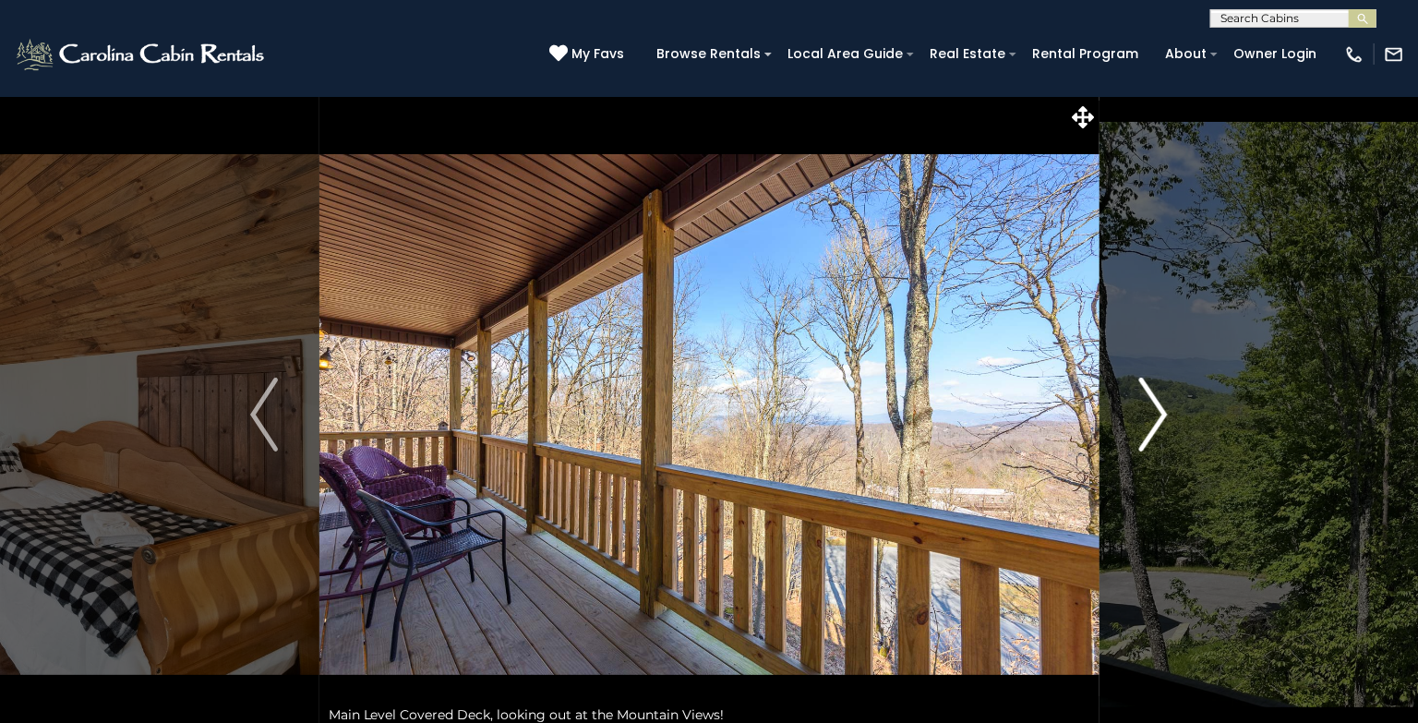
click at [1159, 413] on img "Next" at bounding box center [1154, 415] width 28 height 74
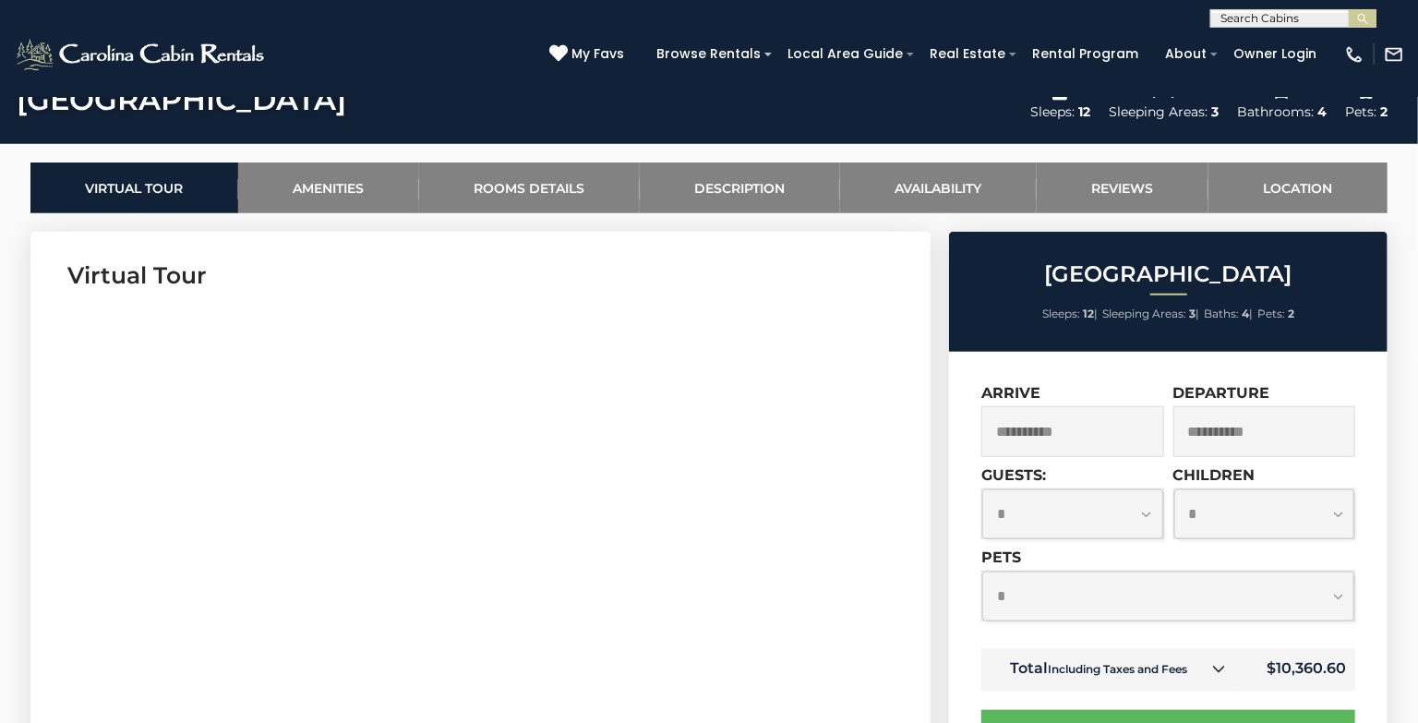
scroll to position [842, 0]
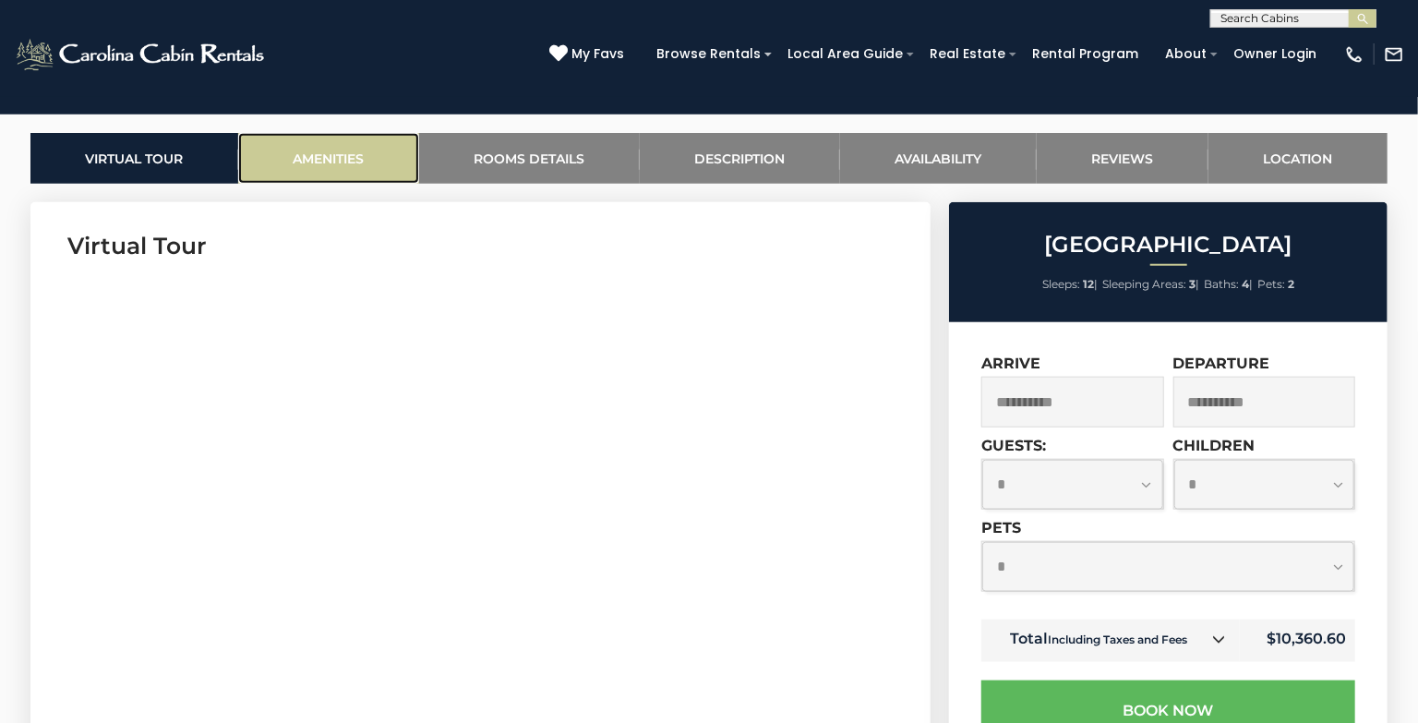
click at [369, 166] on link "Amenities" at bounding box center [328, 158] width 181 height 51
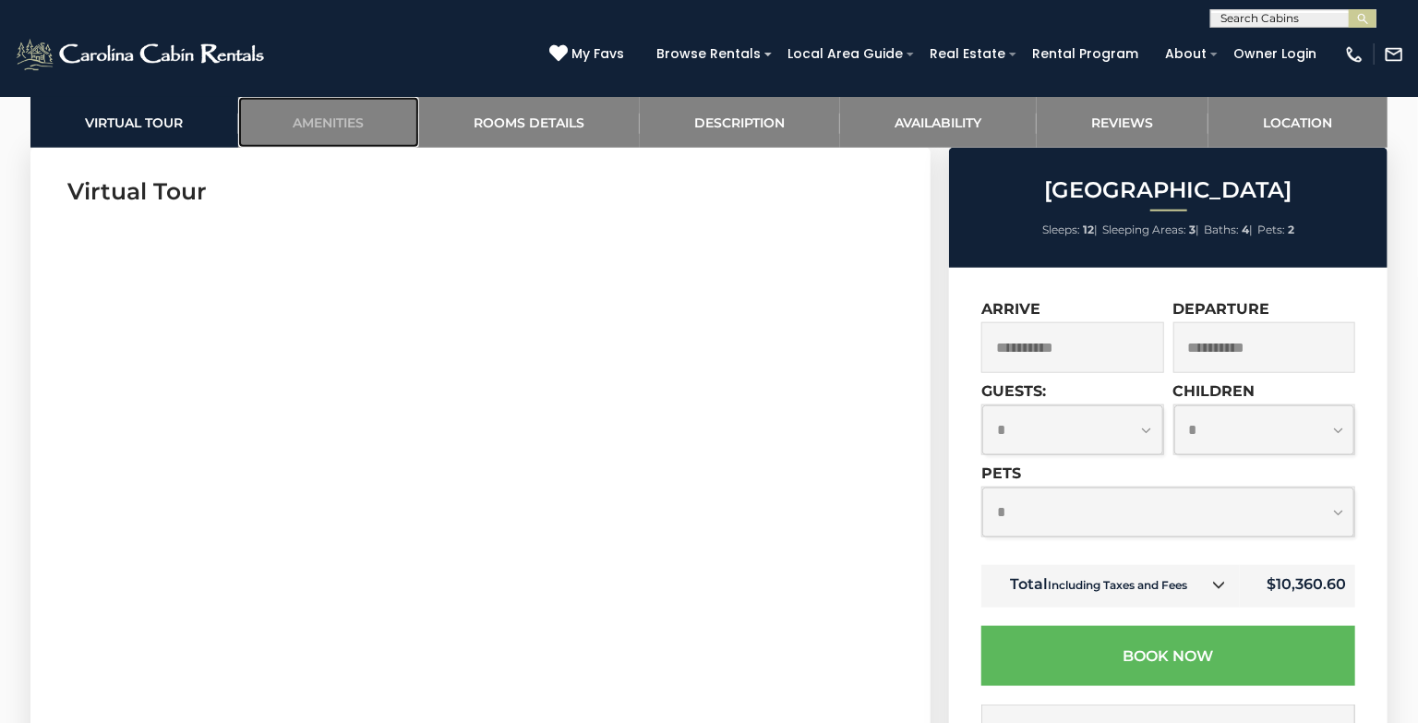
scroll to position [892, 0]
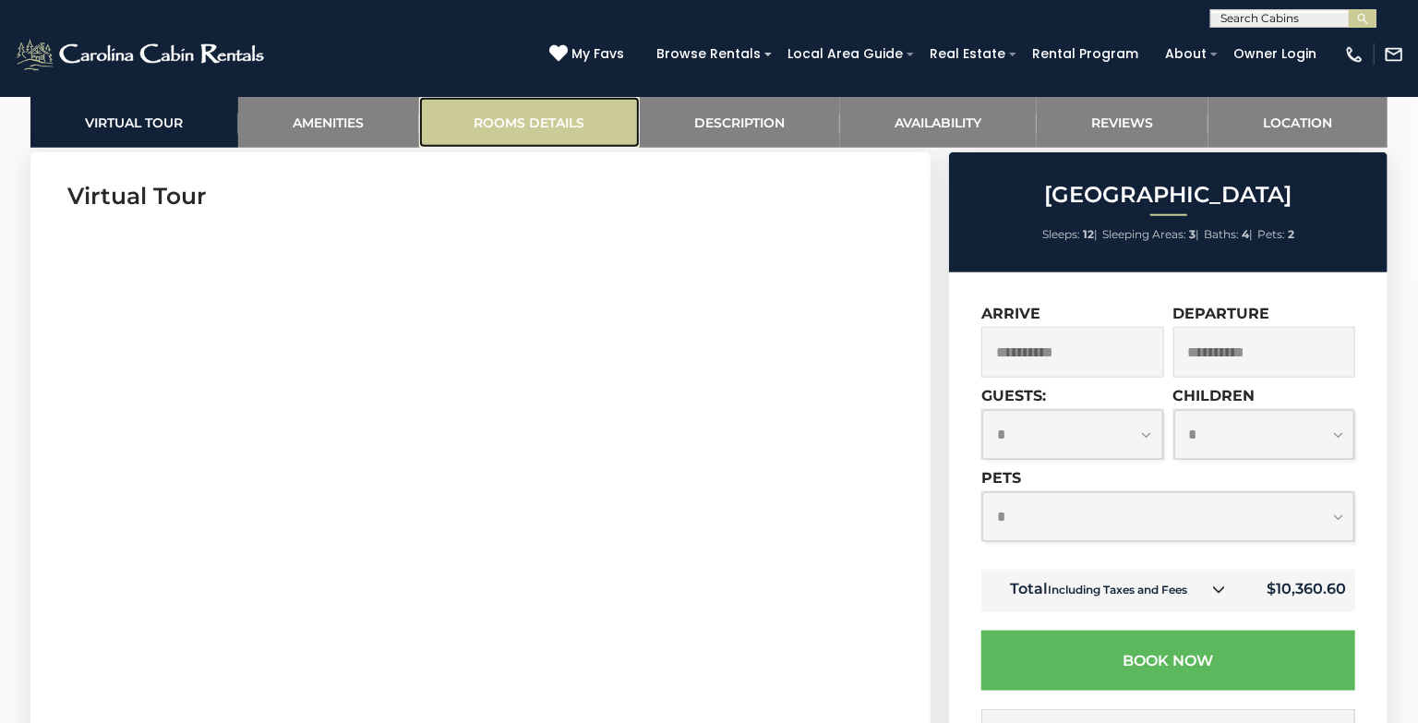
click at [561, 120] on link "Rooms Details" at bounding box center [529, 122] width 221 height 51
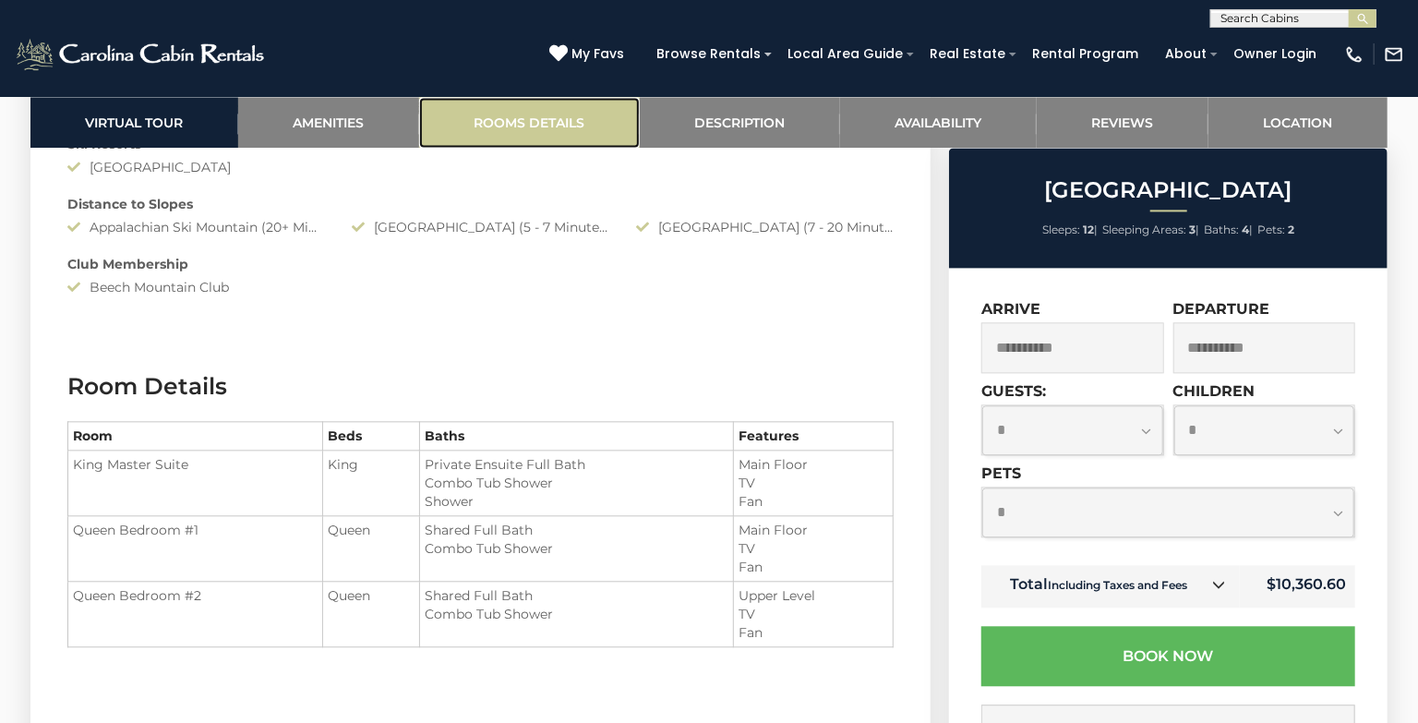
scroll to position [2373, 0]
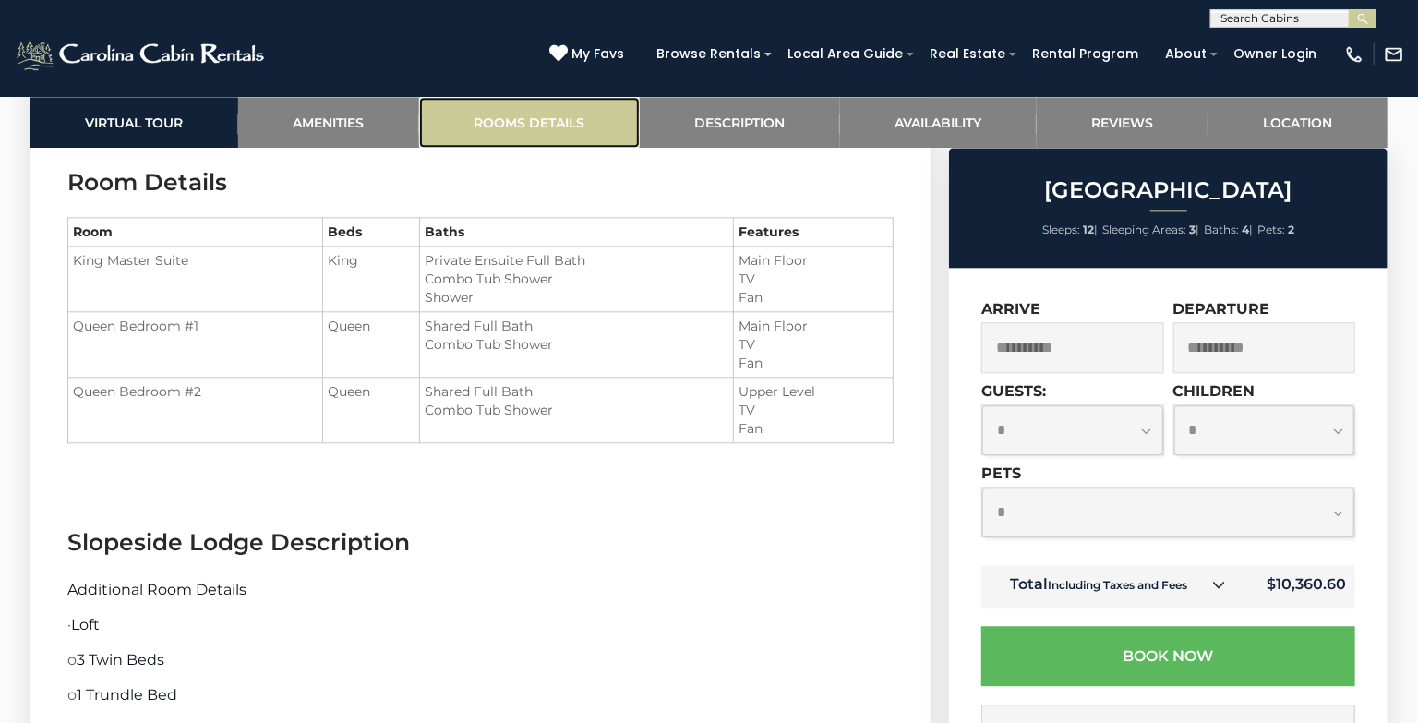
click at [590, 123] on link "Rooms Details" at bounding box center [529, 122] width 221 height 51
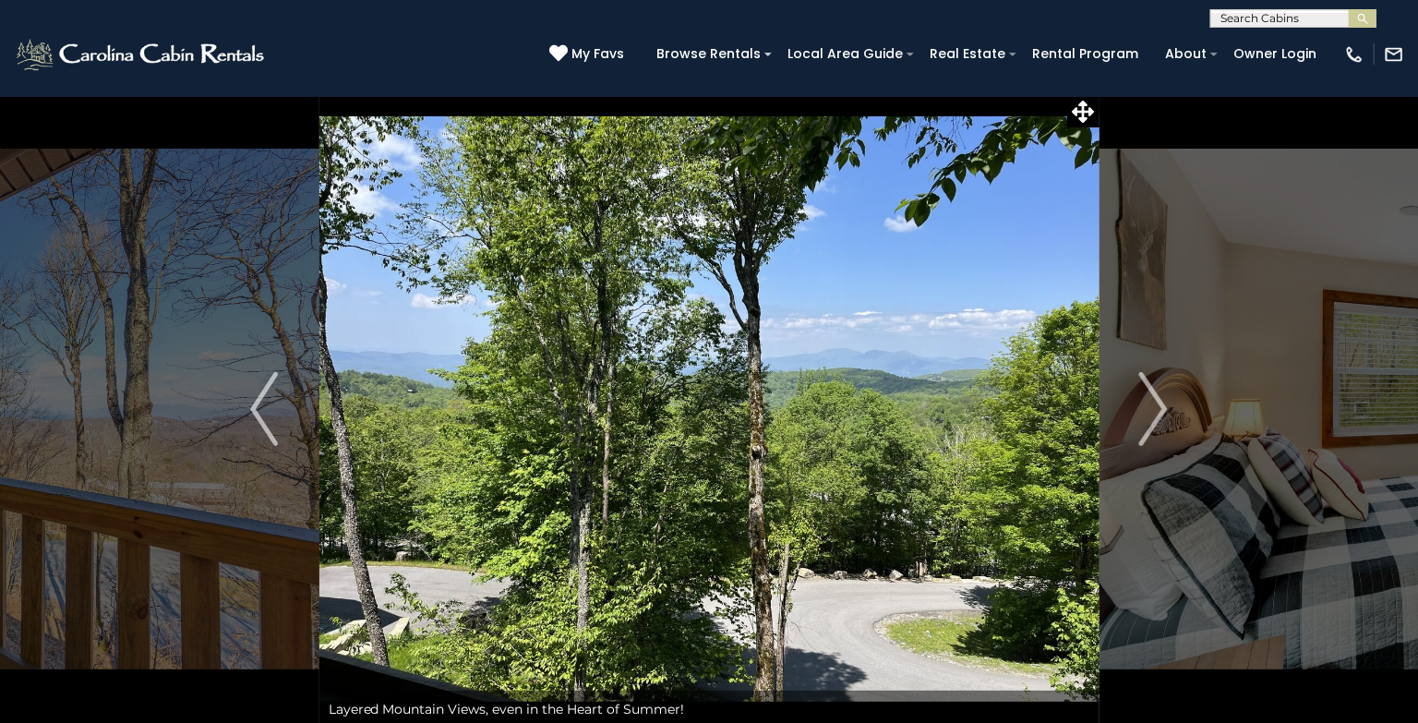
scroll to position [0, 0]
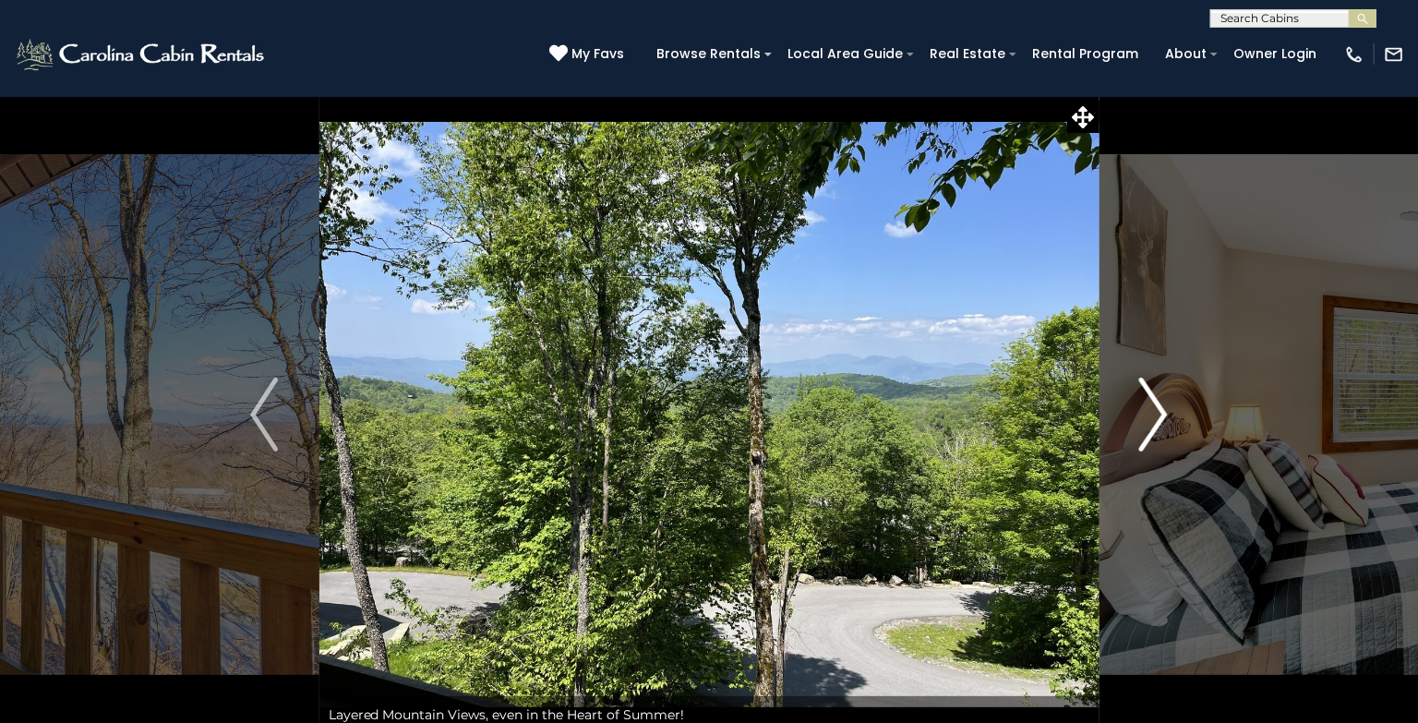
click at [1143, 396] on img "Next" at bounding box center [1154, 415] width 28 height 74
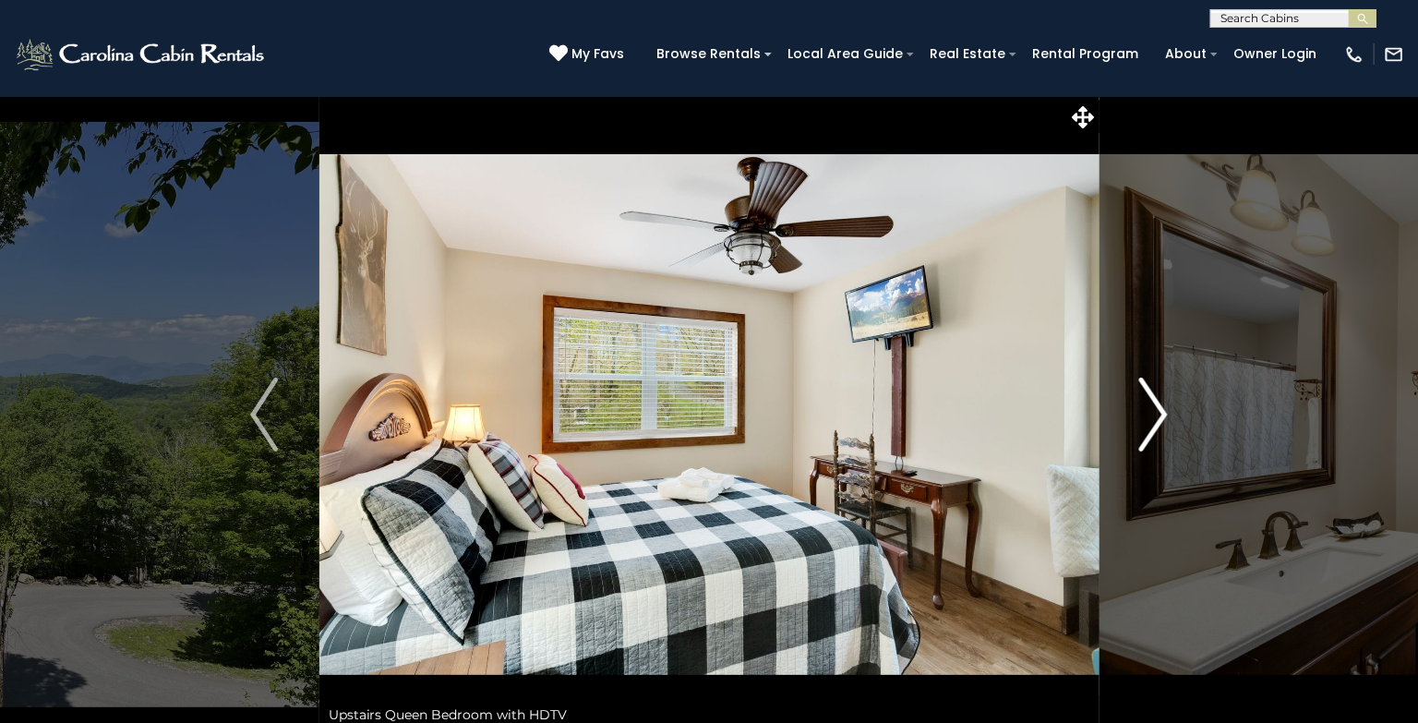
click at [1143, 396] on img "Next" at bounding box center [1154, 415] width 28 height 74
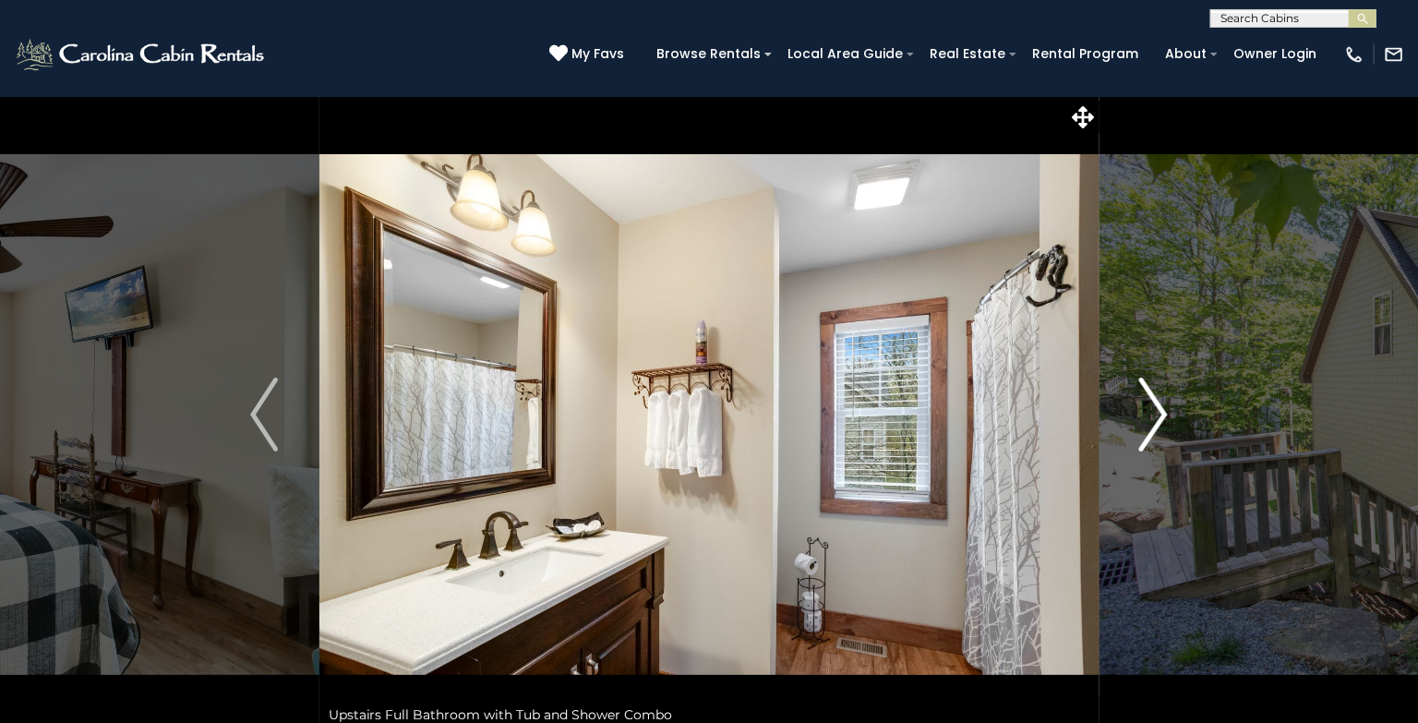
click at [1143, 396] on img "Next" at bounding box center [1154, 415] width 28 height 74
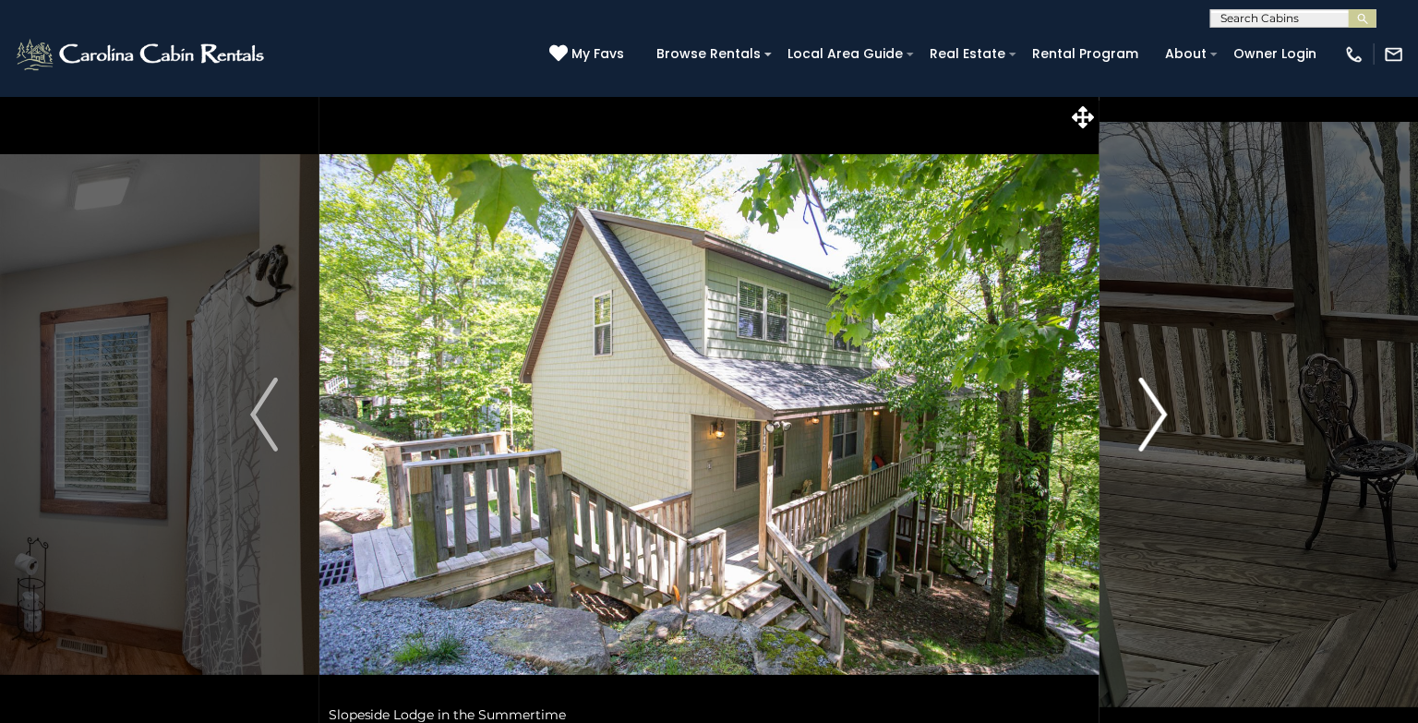
click at [1143, 396] on img "Next" at bounding box center [1154, 415] width 28 height 74
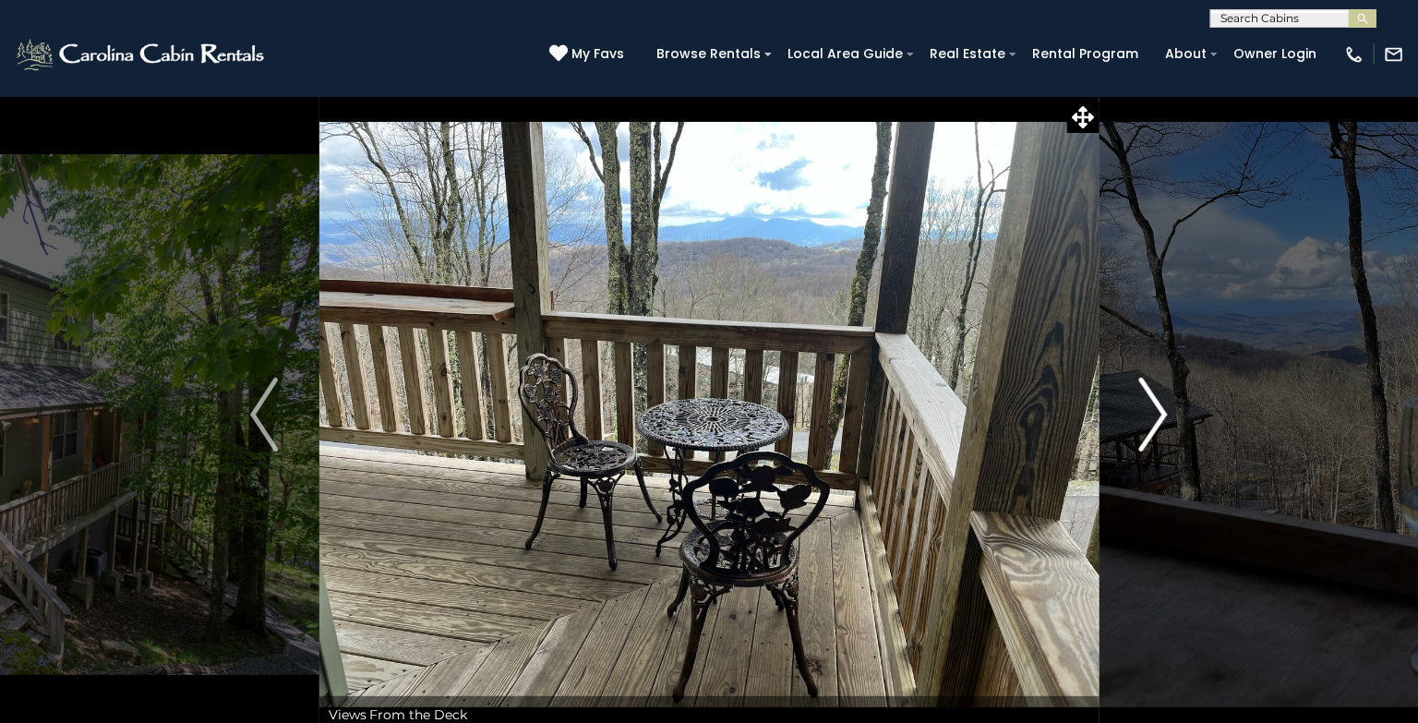
click at [1143, 396] on img "Next" at bounding box center [1154, 415] width 28 height 74
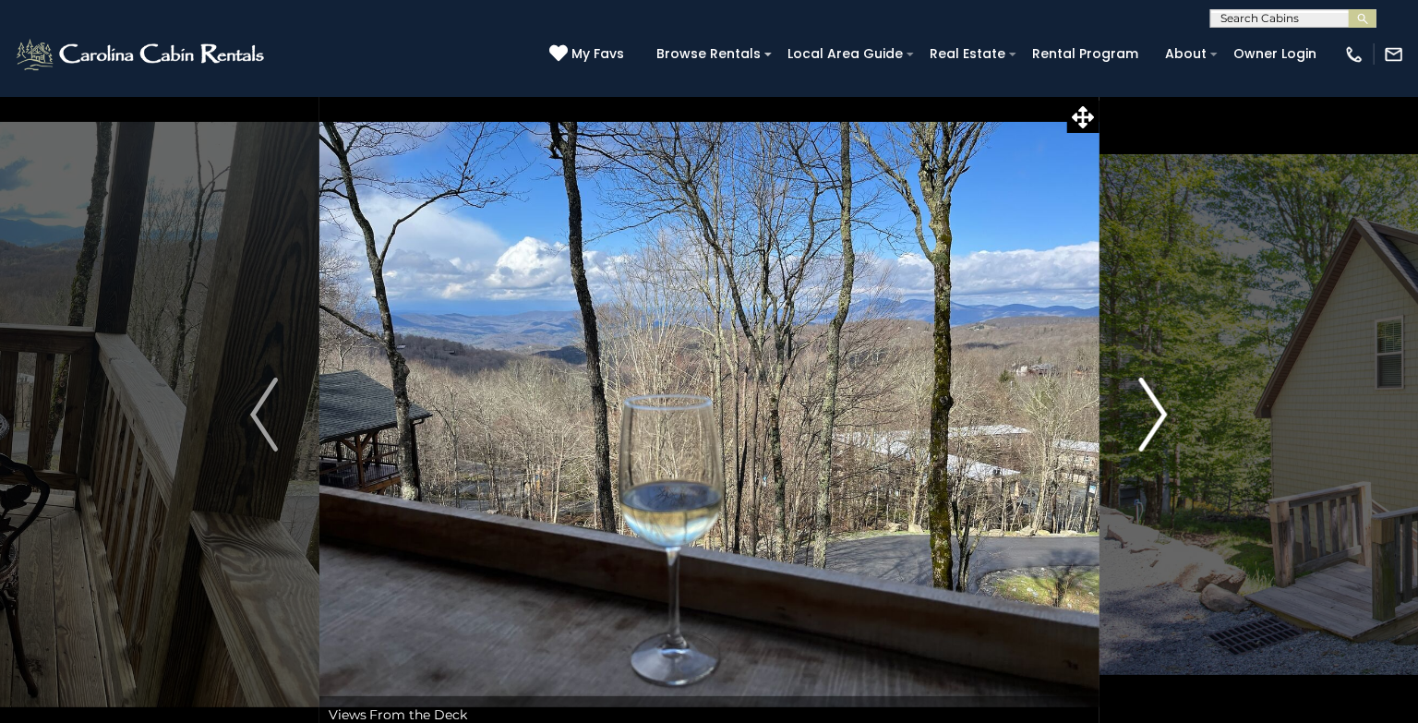
click at [1143, 396] on img "Next" at bounding box center [1154, 415] width 28 height 74
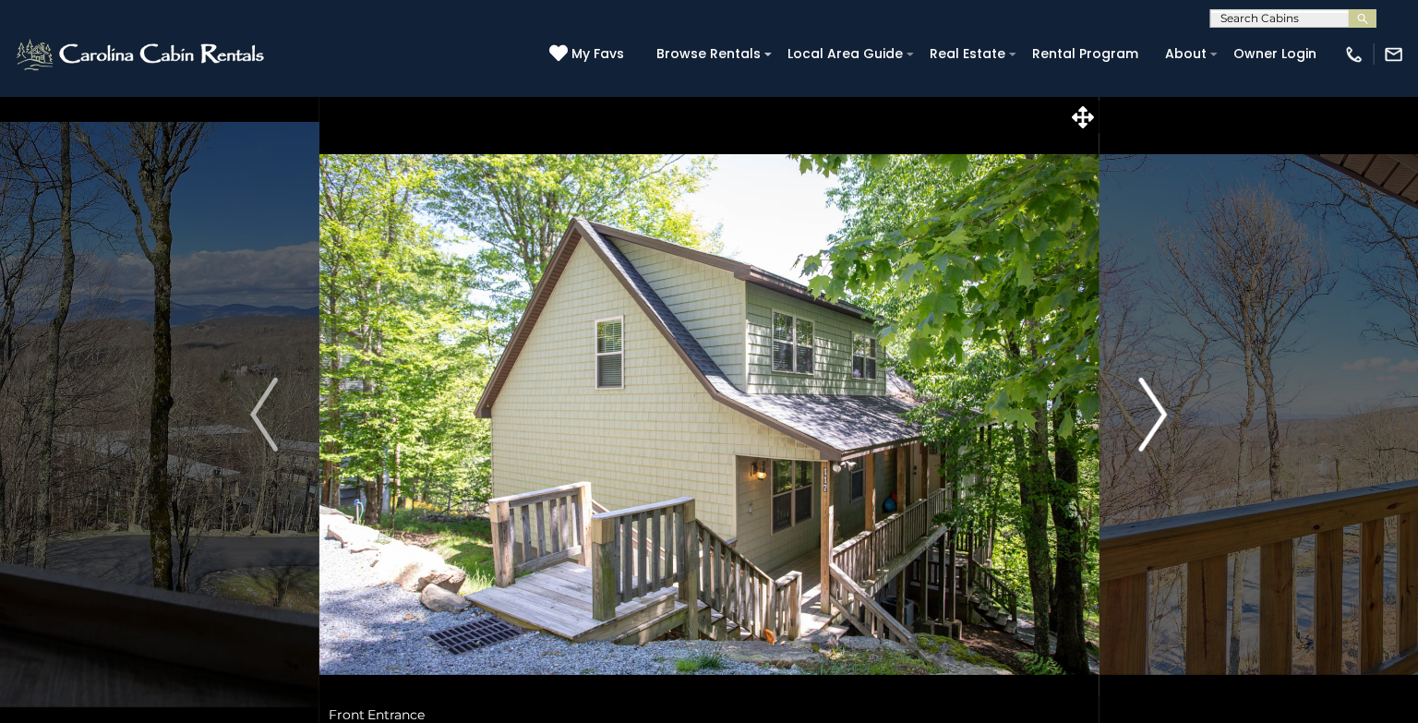
click at [1143, 396] on img "Next" at bounding box center [1154, 415] width 28 height 74
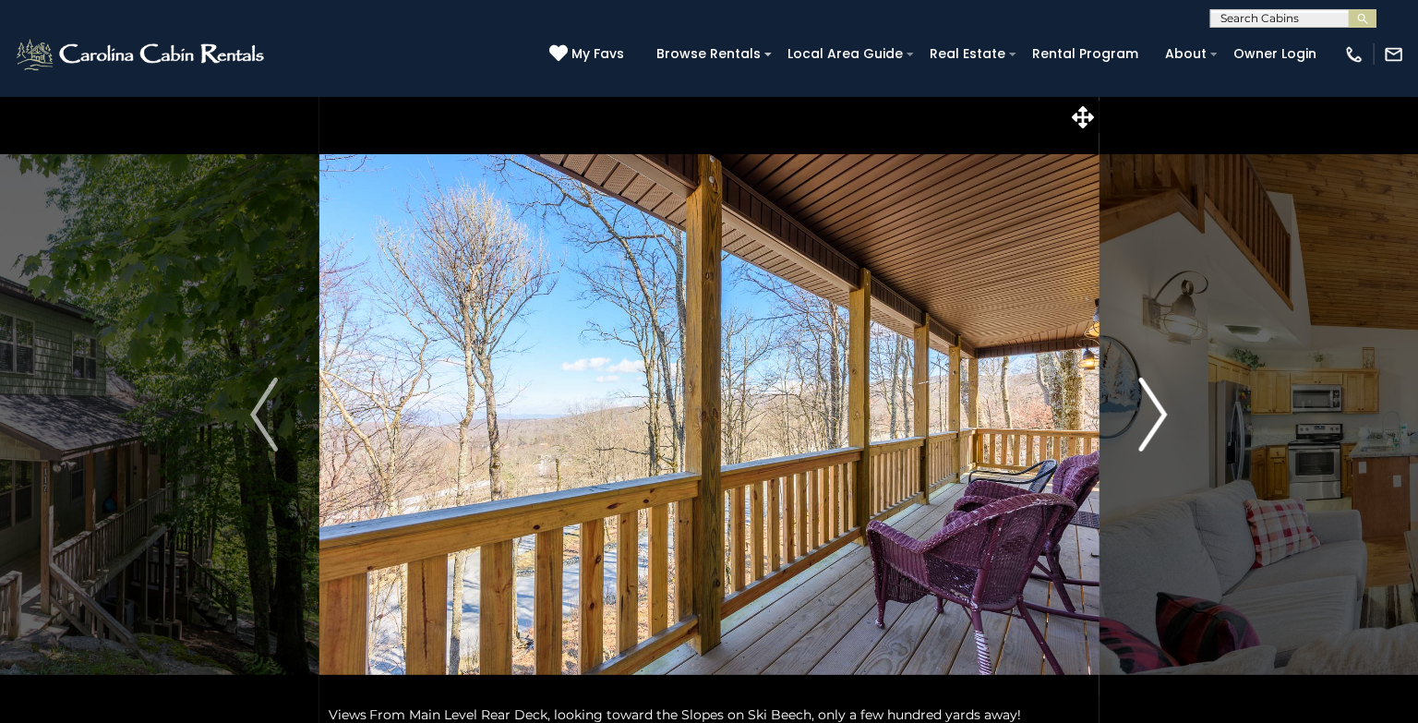
click at [1143, 396] on img "Next" at bounding box center [1154, 415] width 28 height 74
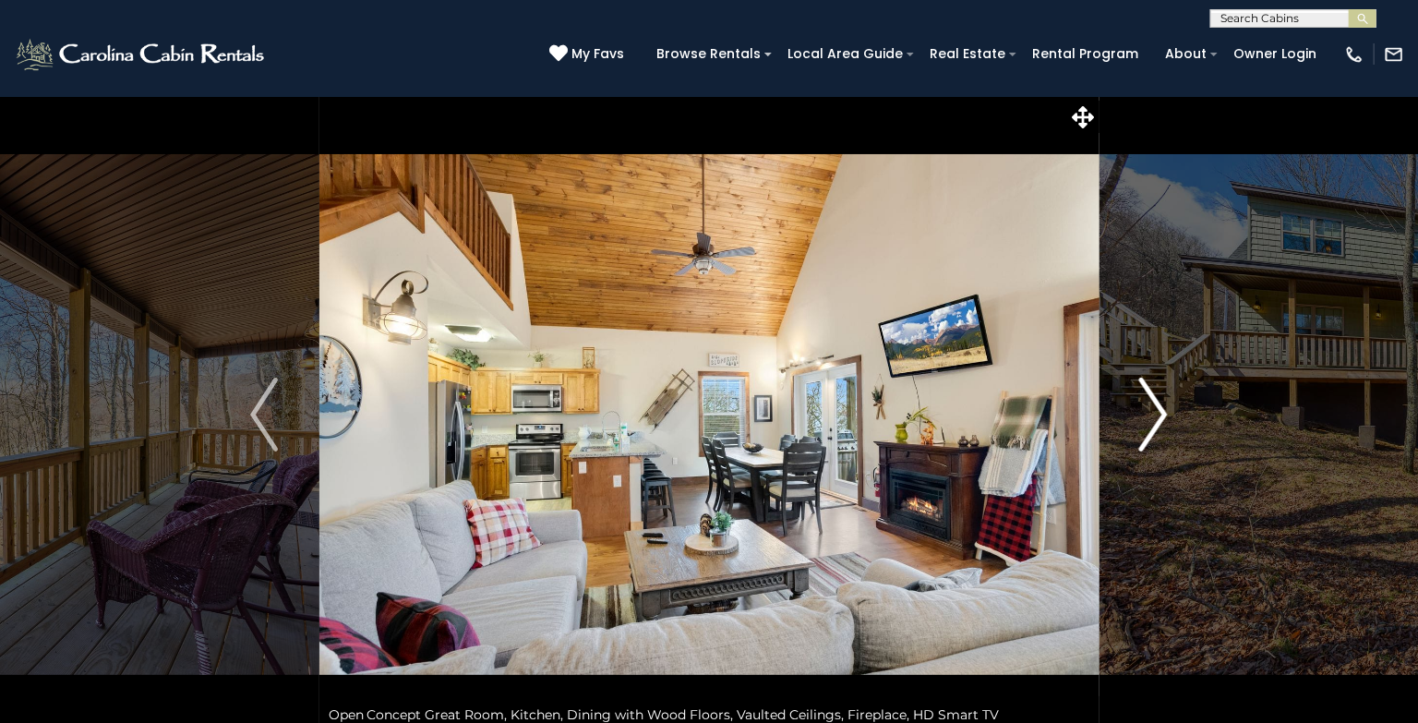
click at [1143, 396] on img "Next" at bounding box center [1154, 415] width 28 height 74
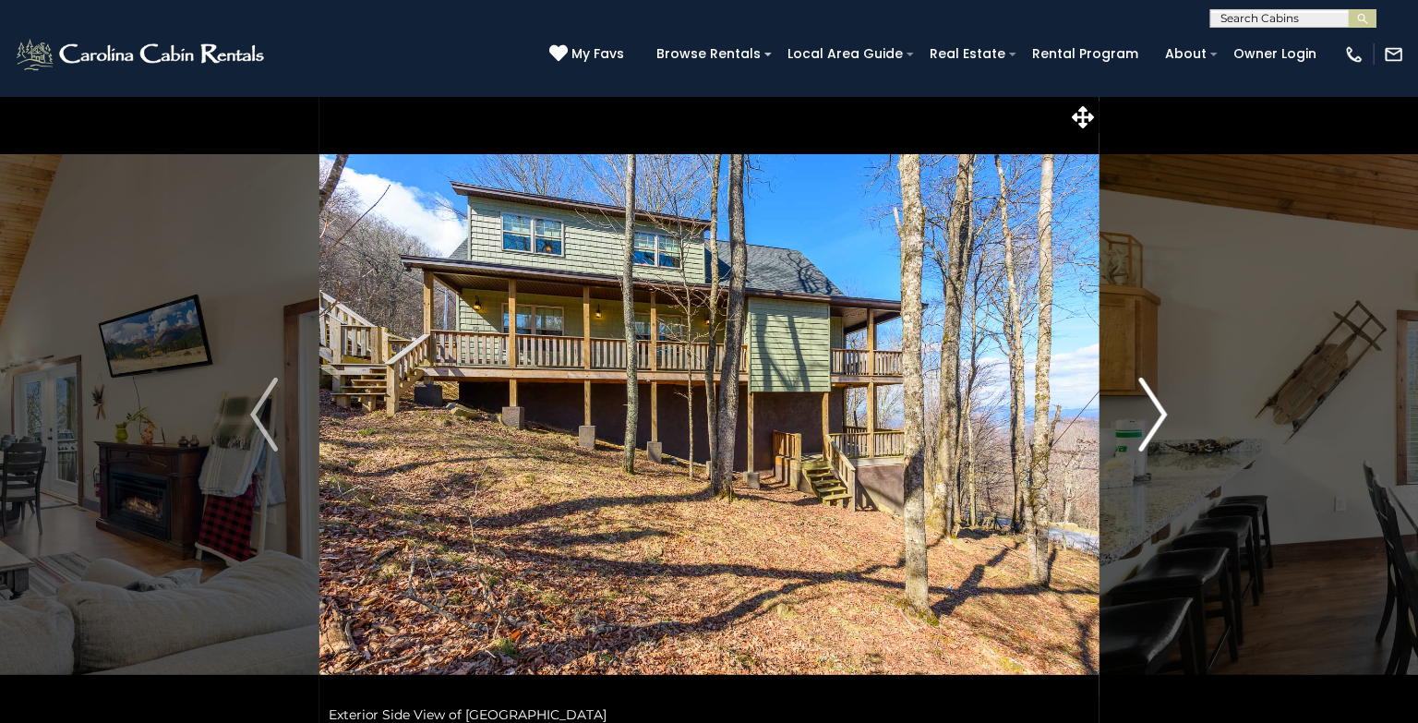
click at [1143, 396] on img "Next" at bounding box center [1154, 415] width 28 height 74
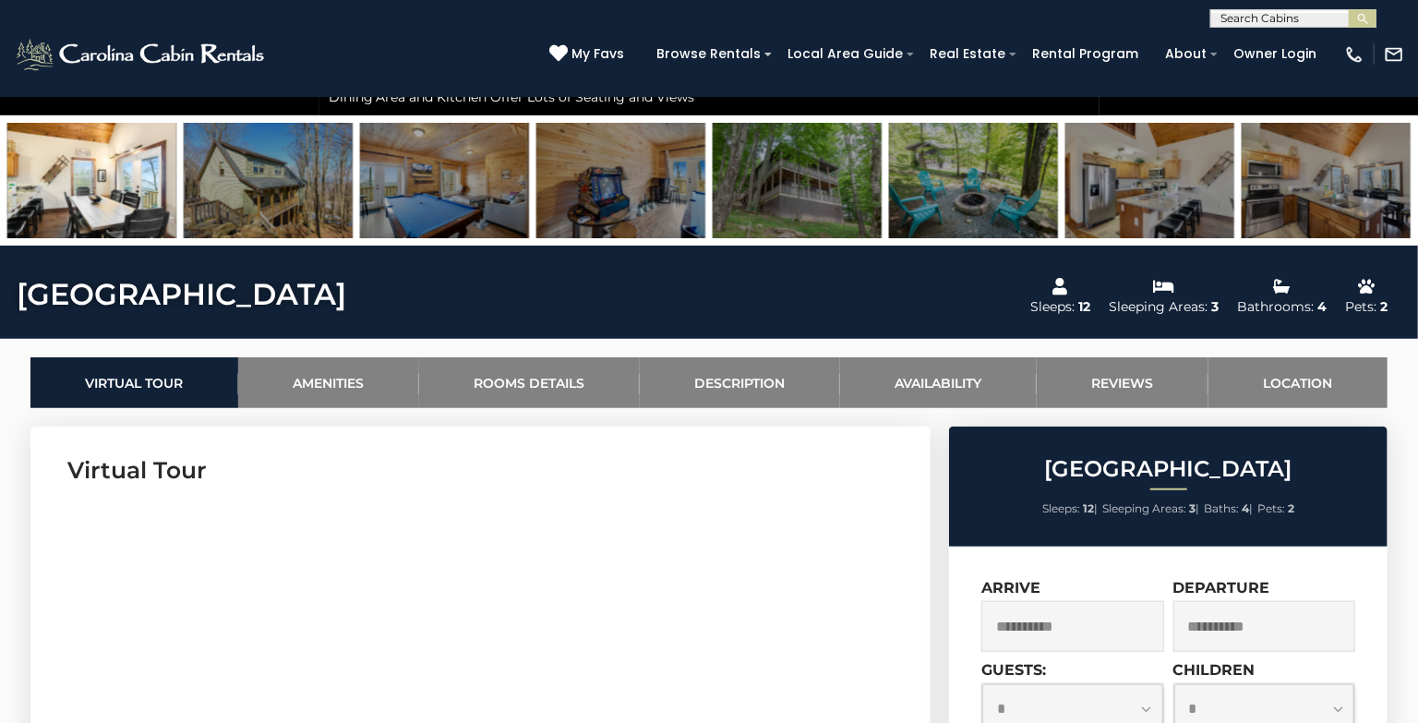
scroll to position [621, 0]
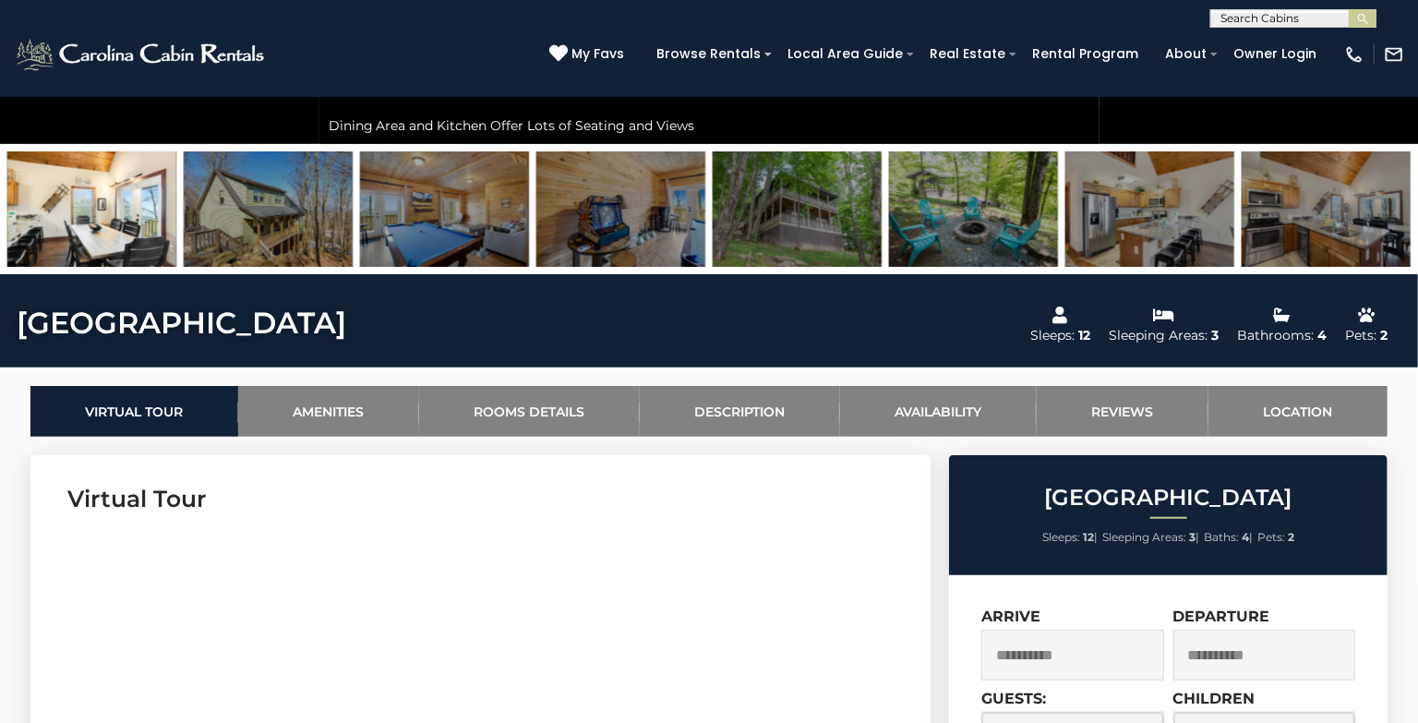
scroll to position [592, 0]
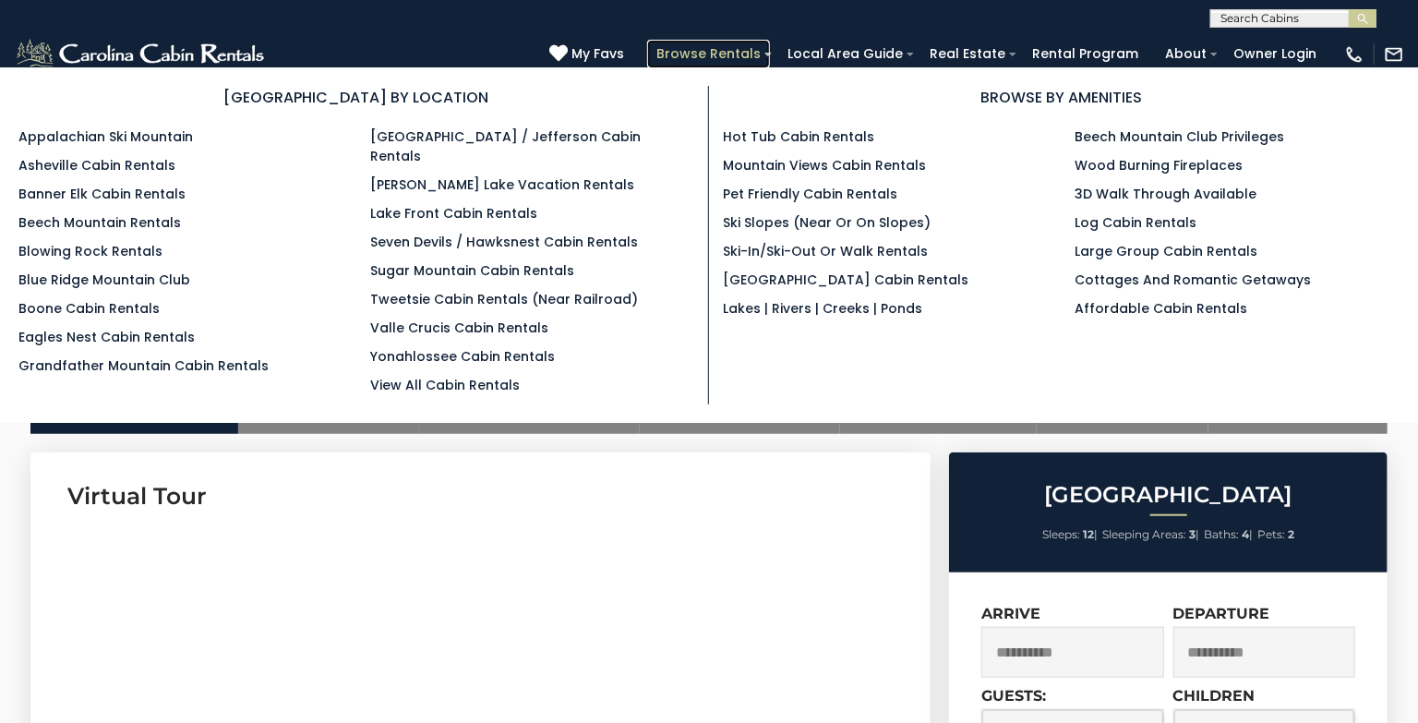
click at [720, 56] on link "Browse Rentals" at bounding box center [708, 54] width 123 height 29
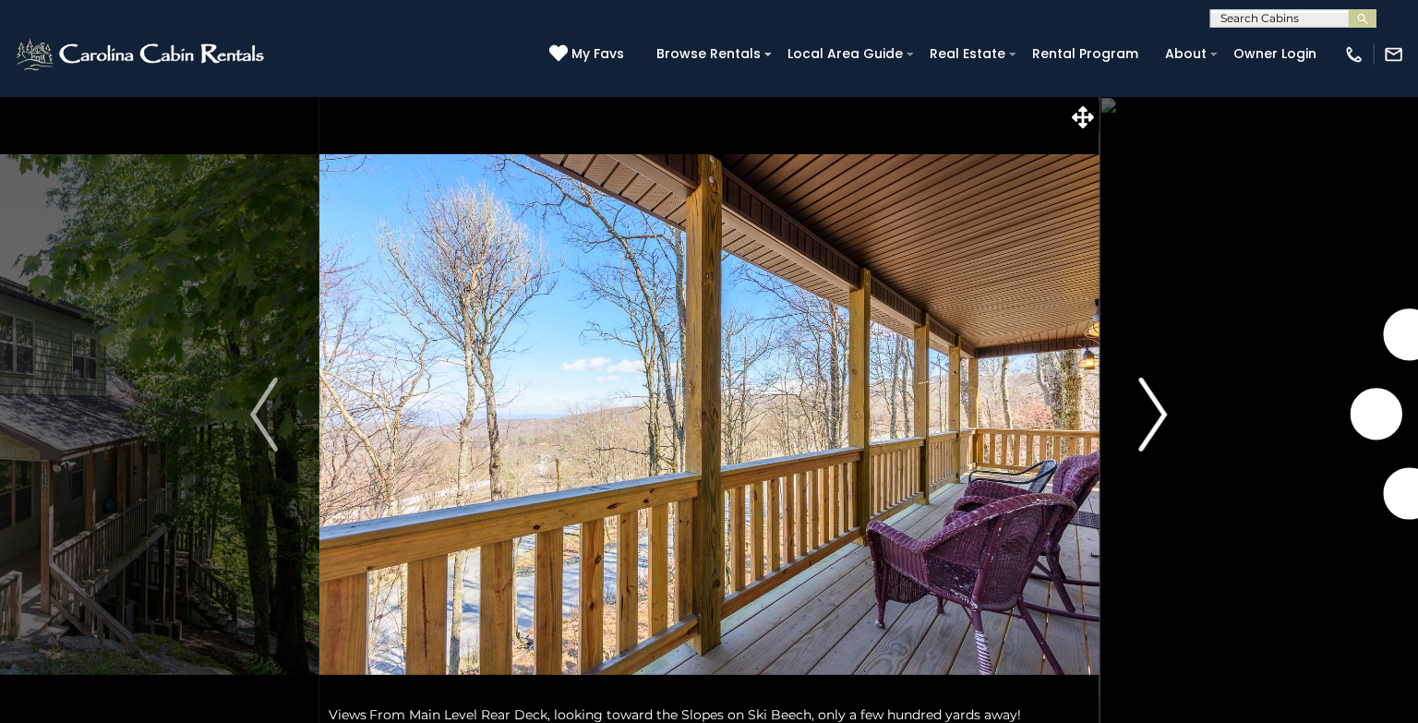
click at [1183, 438] on button "Next" at bounding box center [1153, 414] width 110 height 637
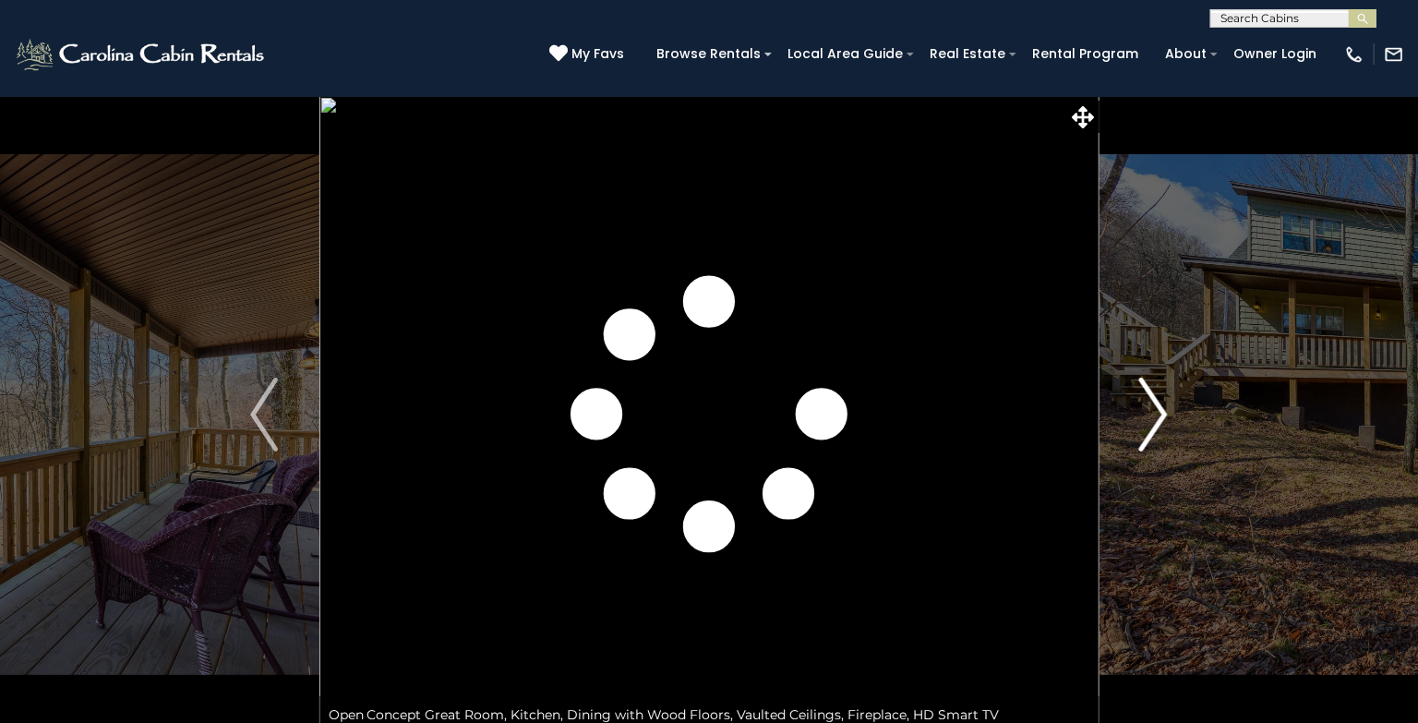
click at [1183, 438] on button "Next" at bounding box center [1153, 414] width 110 height 637
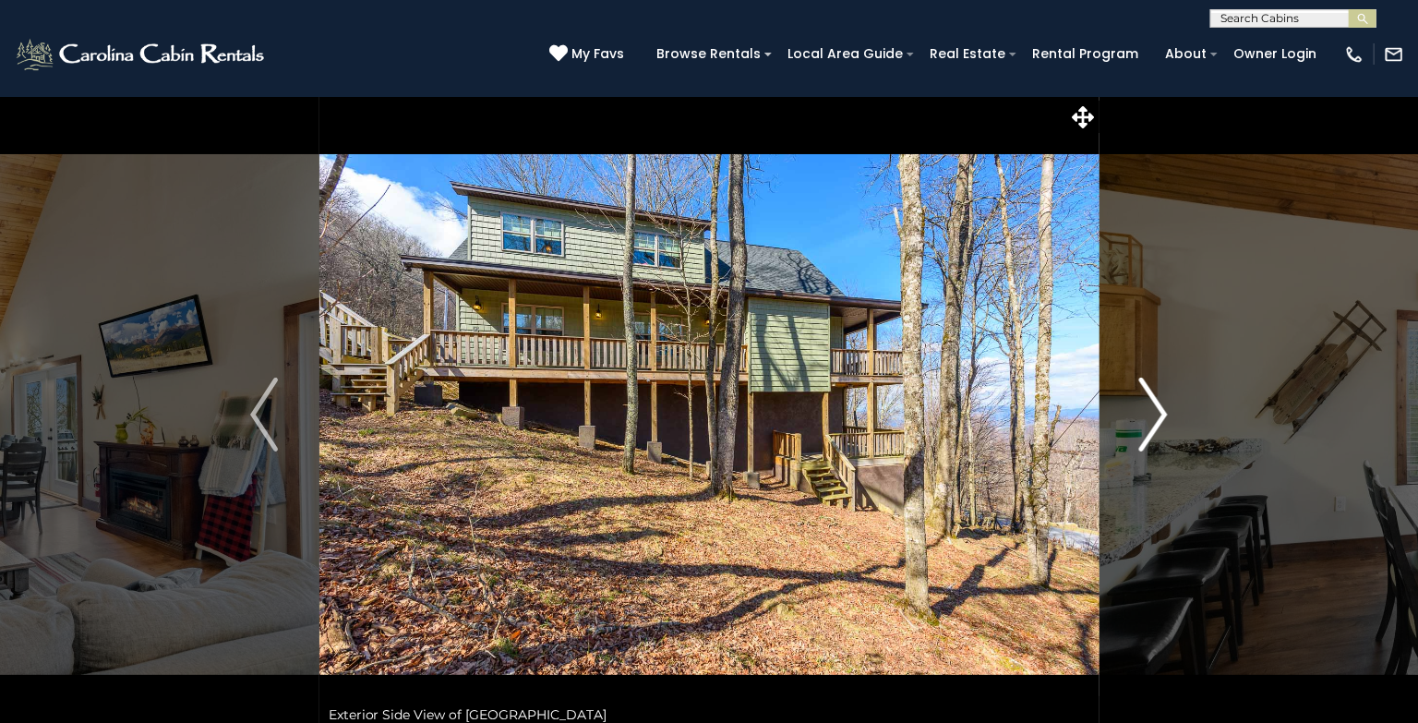
click at [1183, 438] on button "Next" at bounding box center [1153, 414] width 110 height 637
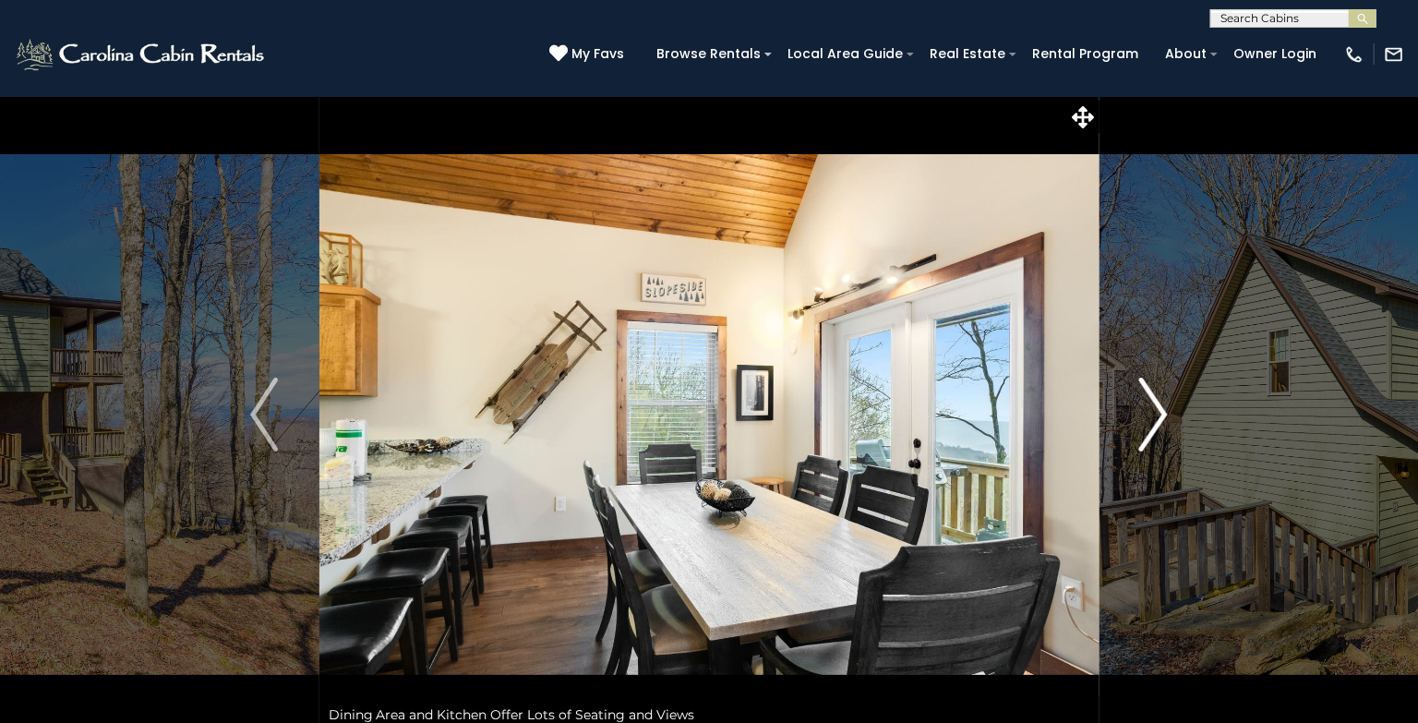
click at [1183, 438] on button "Next" at bounding box center [1153, 414] width 110 height 637
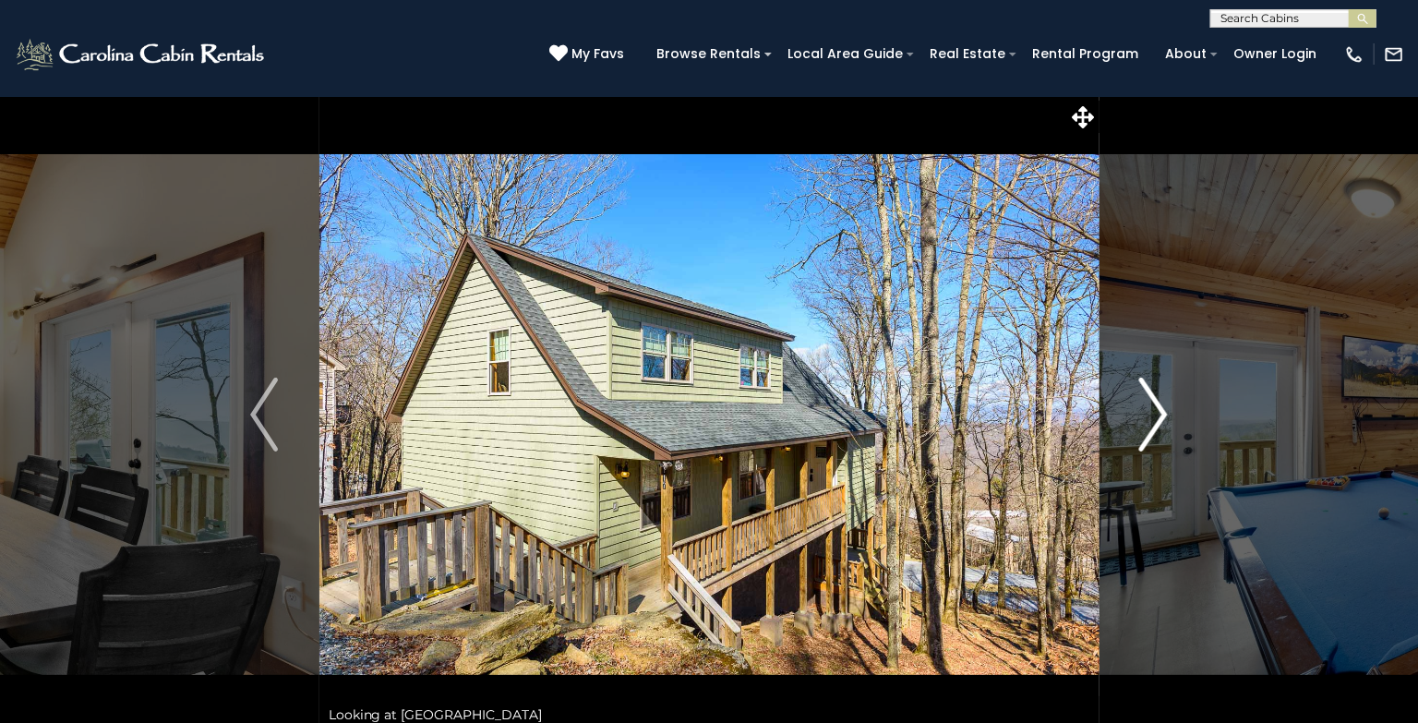
click at [1143, 428] on img "Next" at bounding box center [1154, 415] width 28 height 74
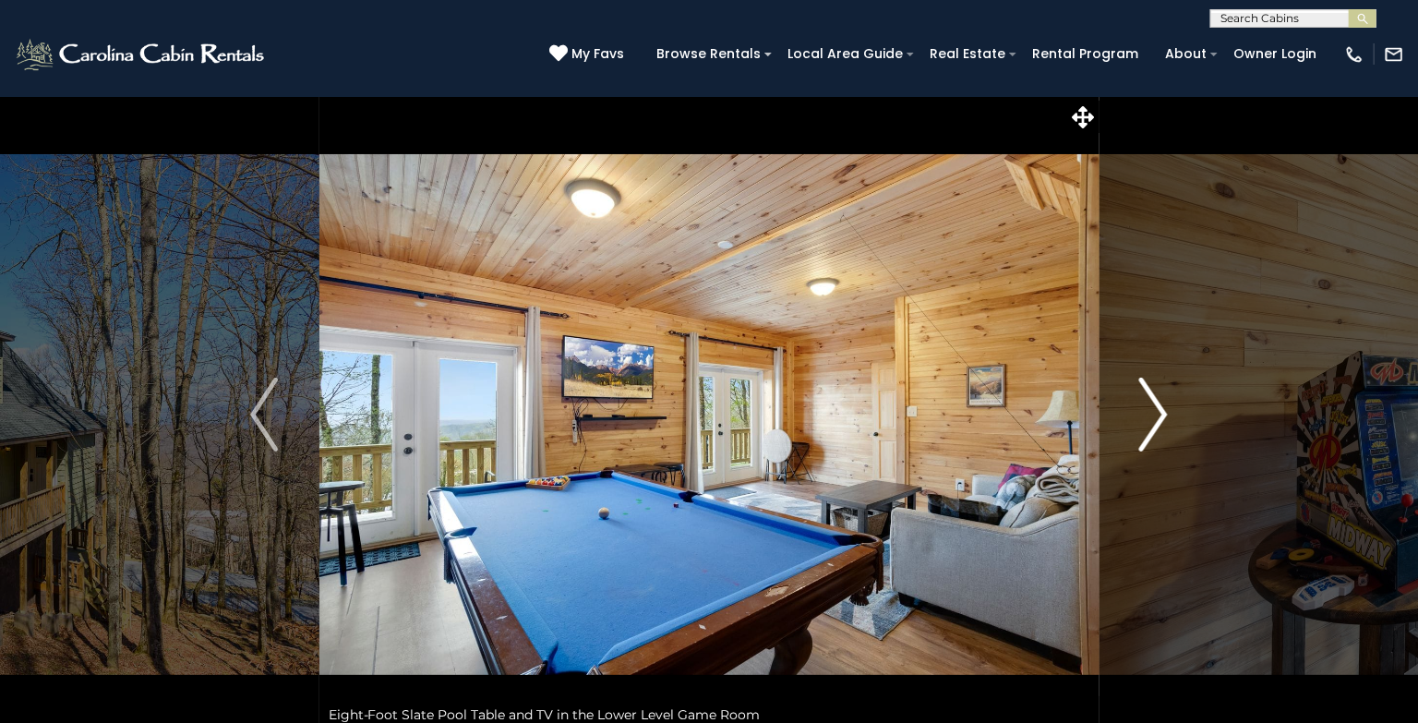
click at [1143, 428] on img "Next" at bounding box center [1154, 415] width 28 height 74
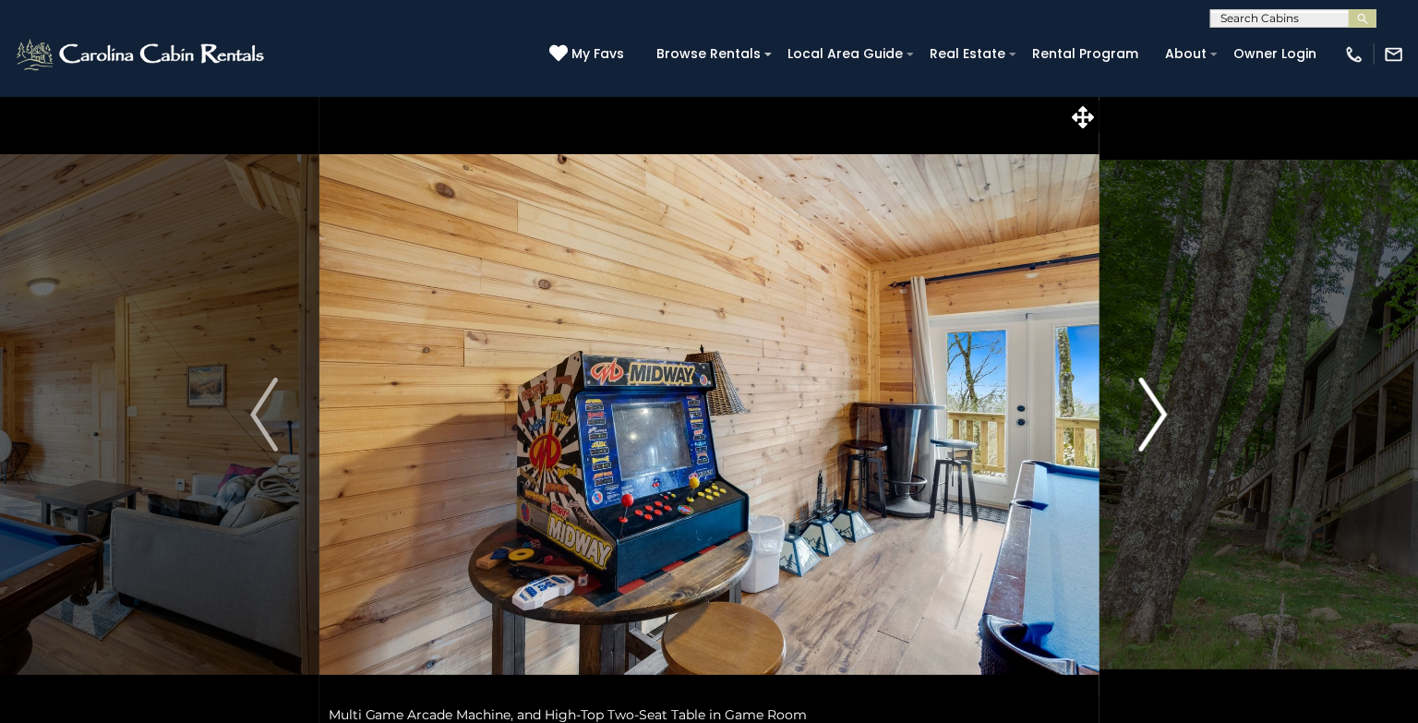
click at [1157, 402] on img "Next" at bounding box center [1154, 415] width 28 height 74
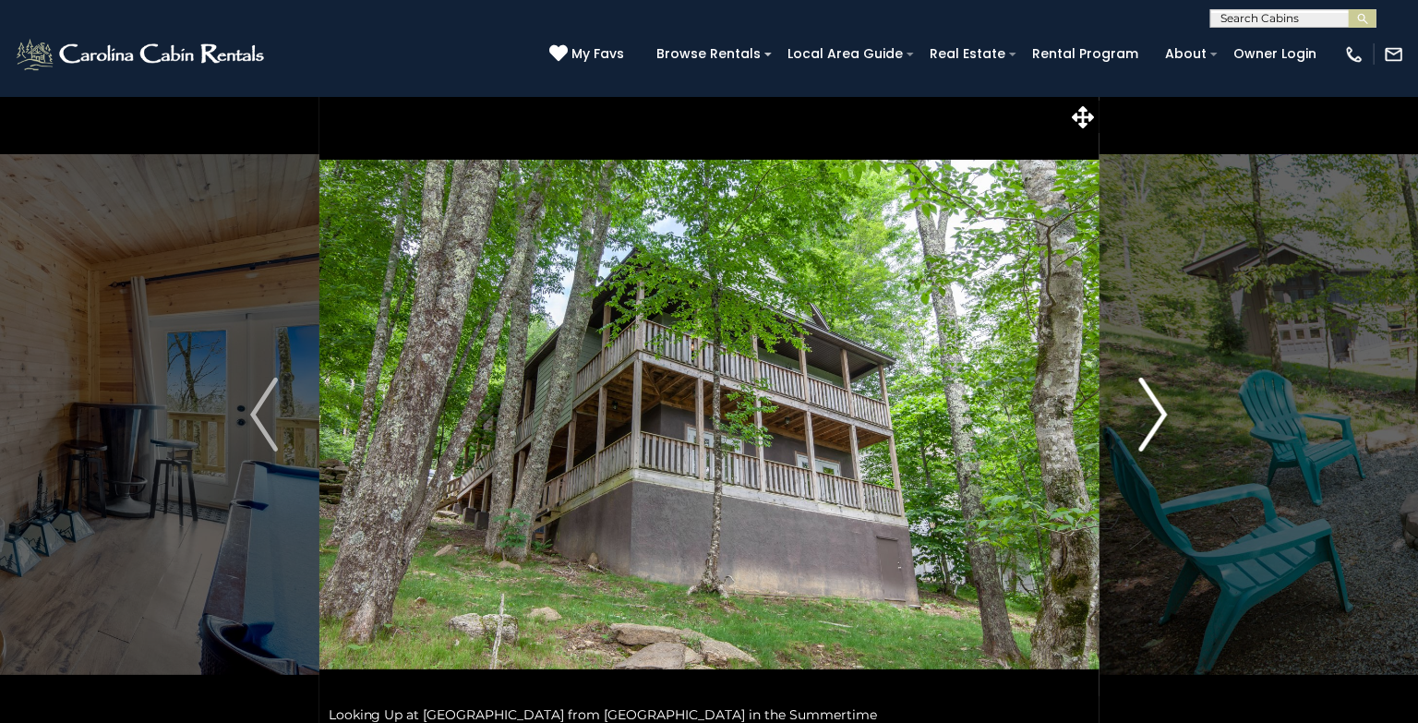
click at [1157, 402] on img "Next" at bounding box center [1154, 415] width 28 height 74
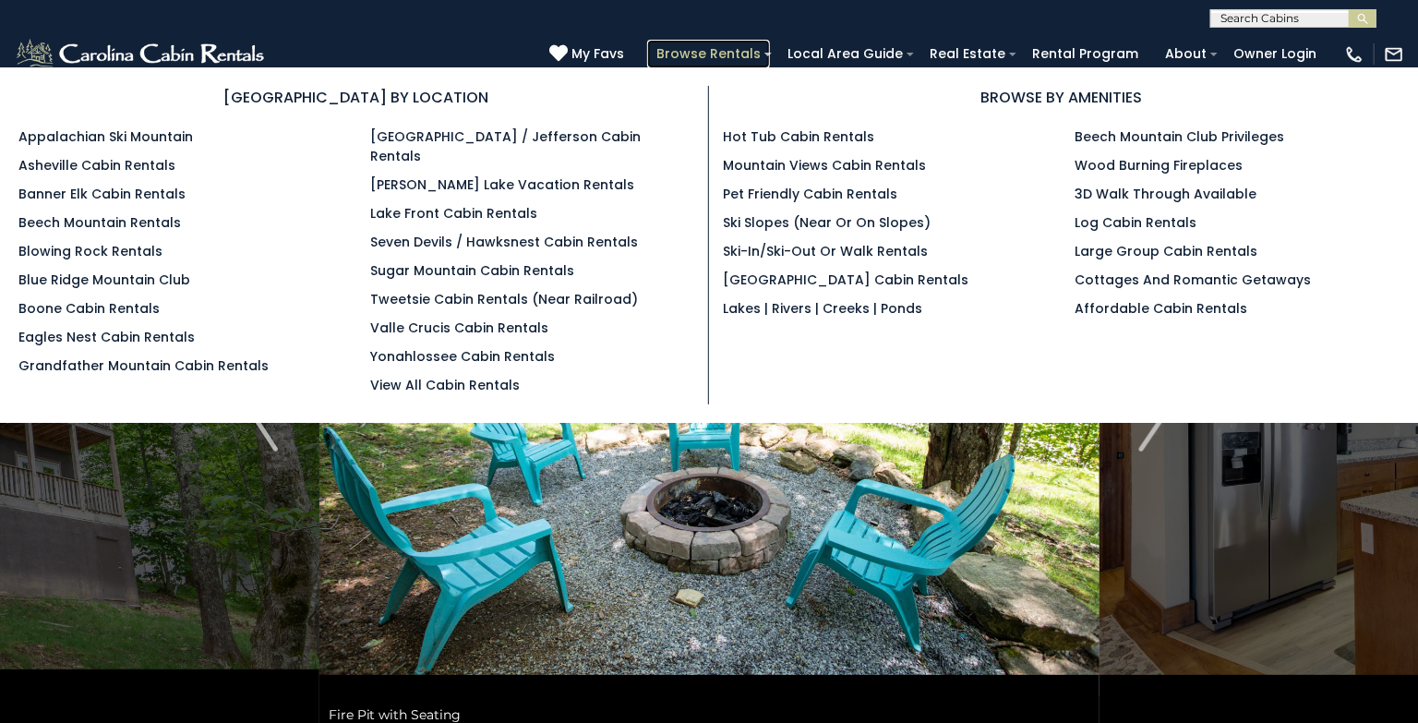
click at [741, 53] on link "Browse Rentals" at bounding box center [708, 54] width 123 height 29
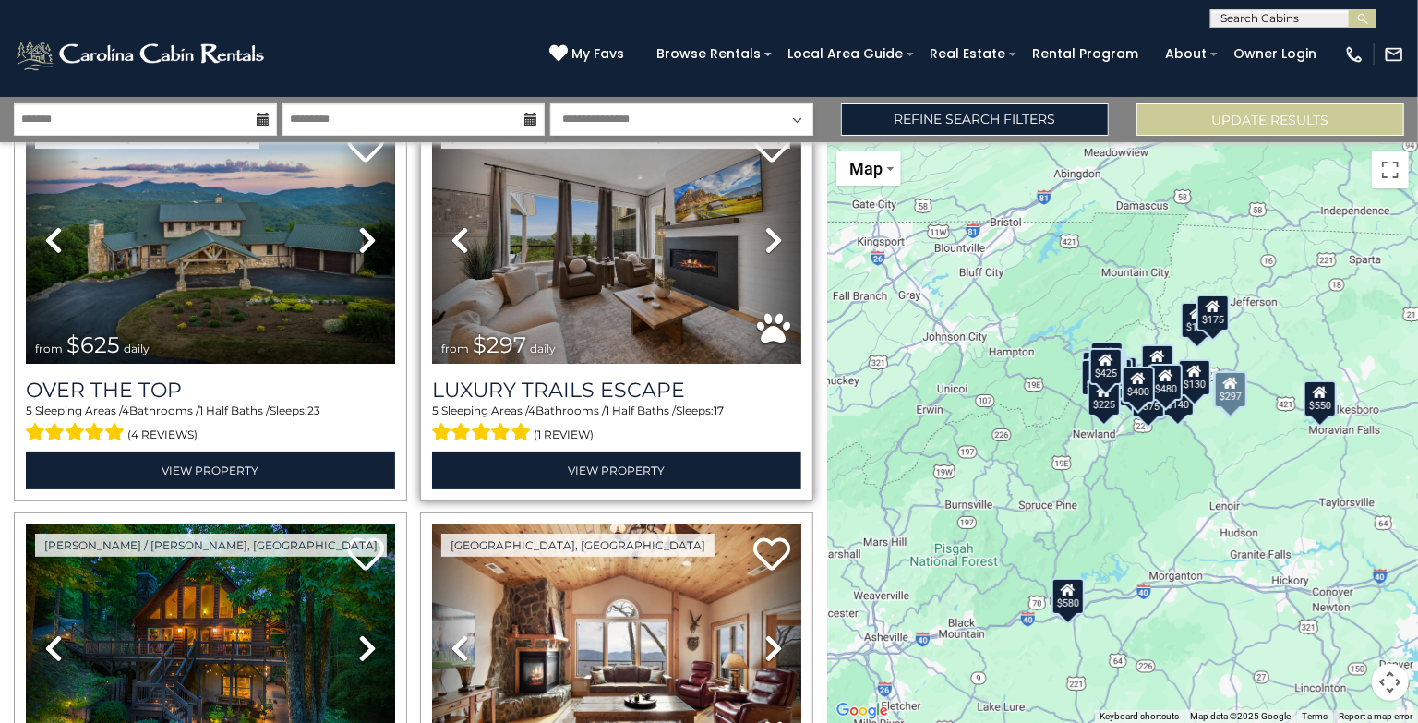
scroll to position [107, 0]
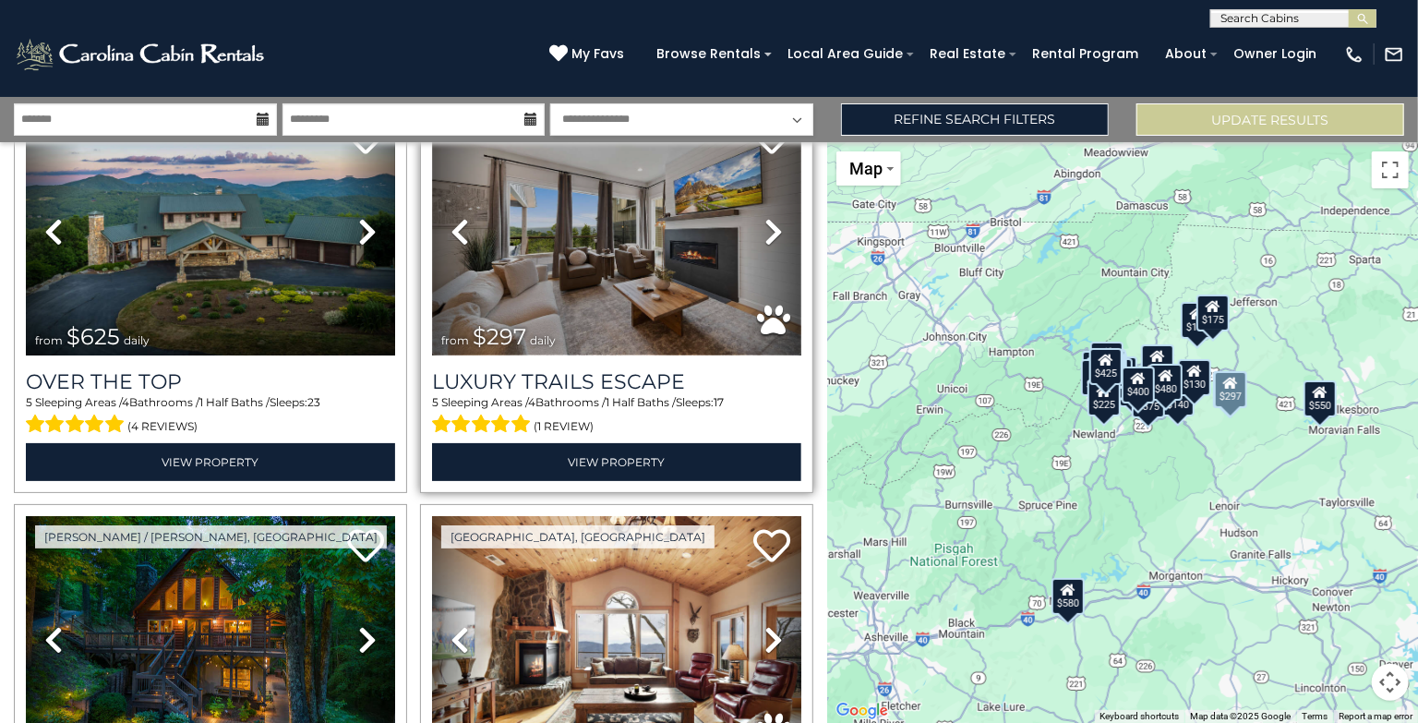
click at [583, 309] on img at bounding box center [616, 231] width 369 height 247
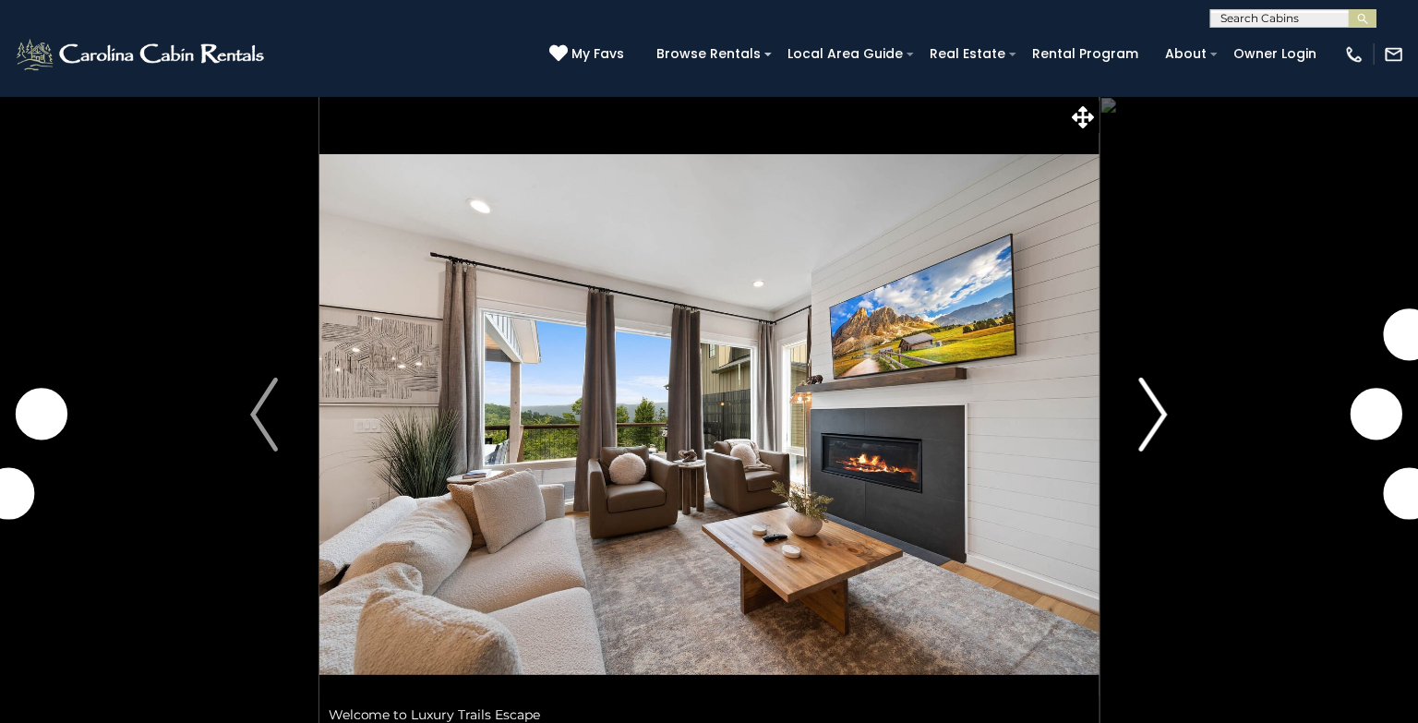
click at [1138, 406] on button "Next" at bounding box center [1153, 414] width 110 height 637
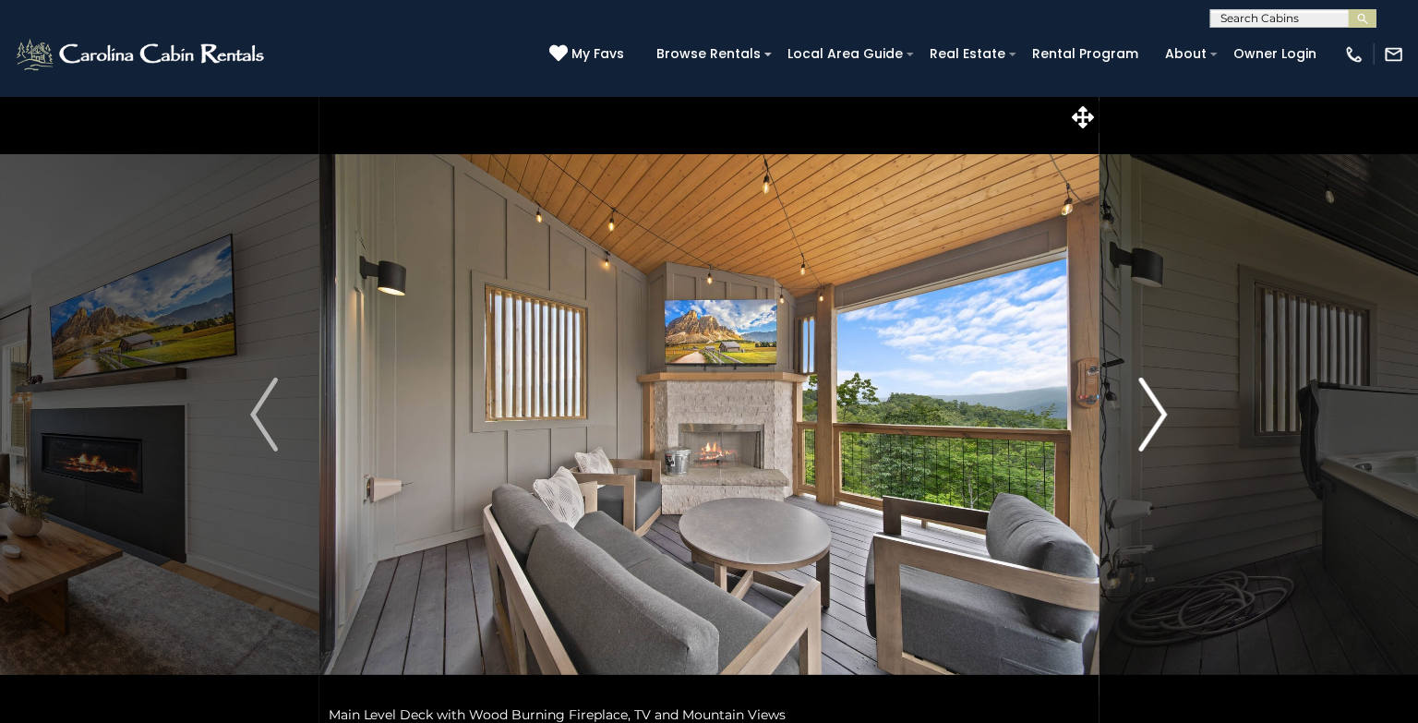
click at [1158, 410] on img "Next" at bounding box center [1154, 415] width 28 height 74
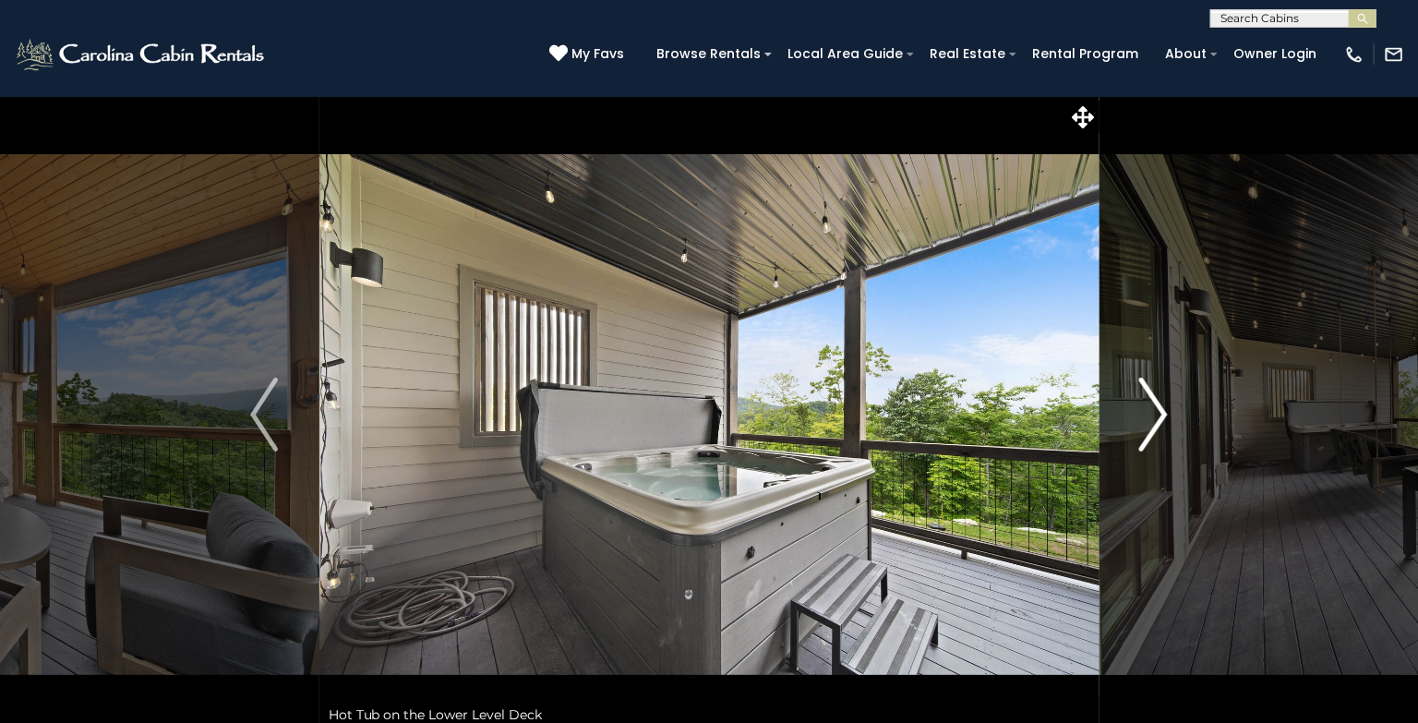
click at [1158, 410] on img "Next" at bounding box center [1154, 415] width 28 height 74
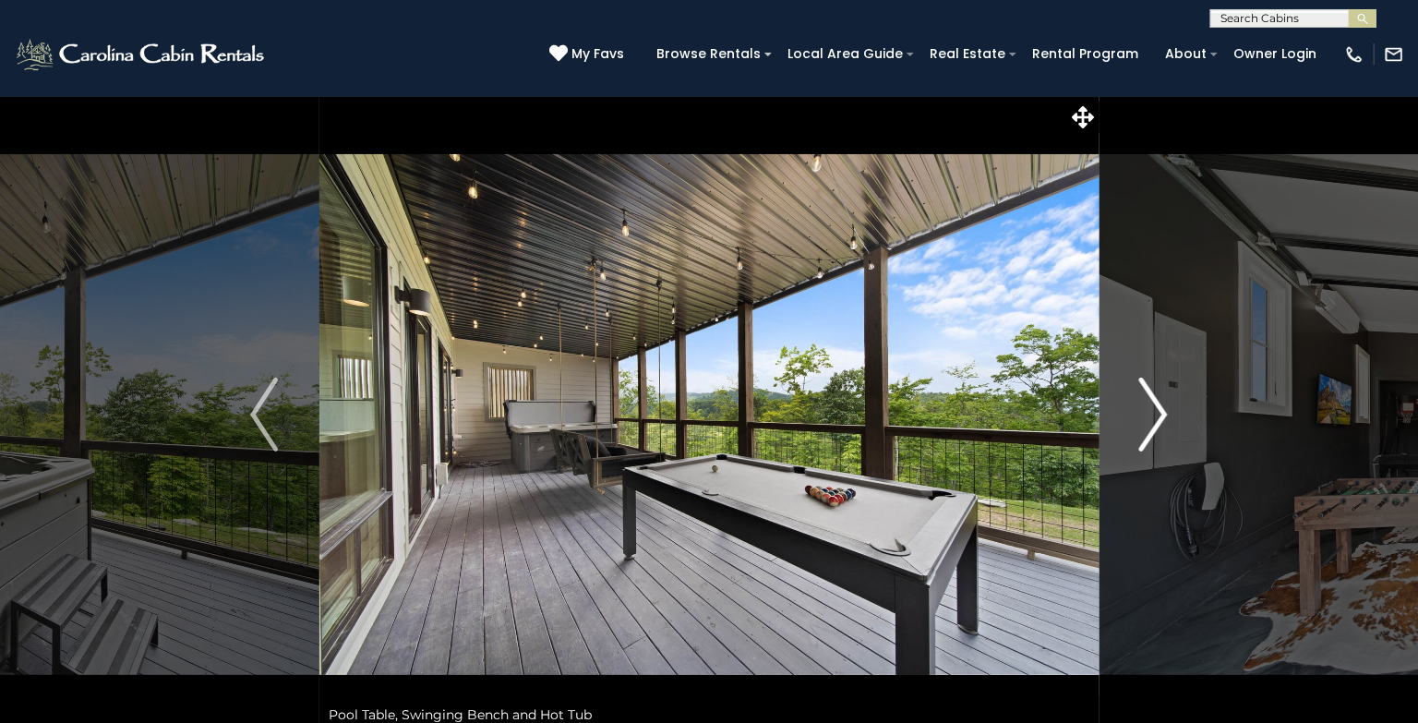
click at [1158, 410] on img "Next" at bounding box center [1154, 415] width 28 height 74
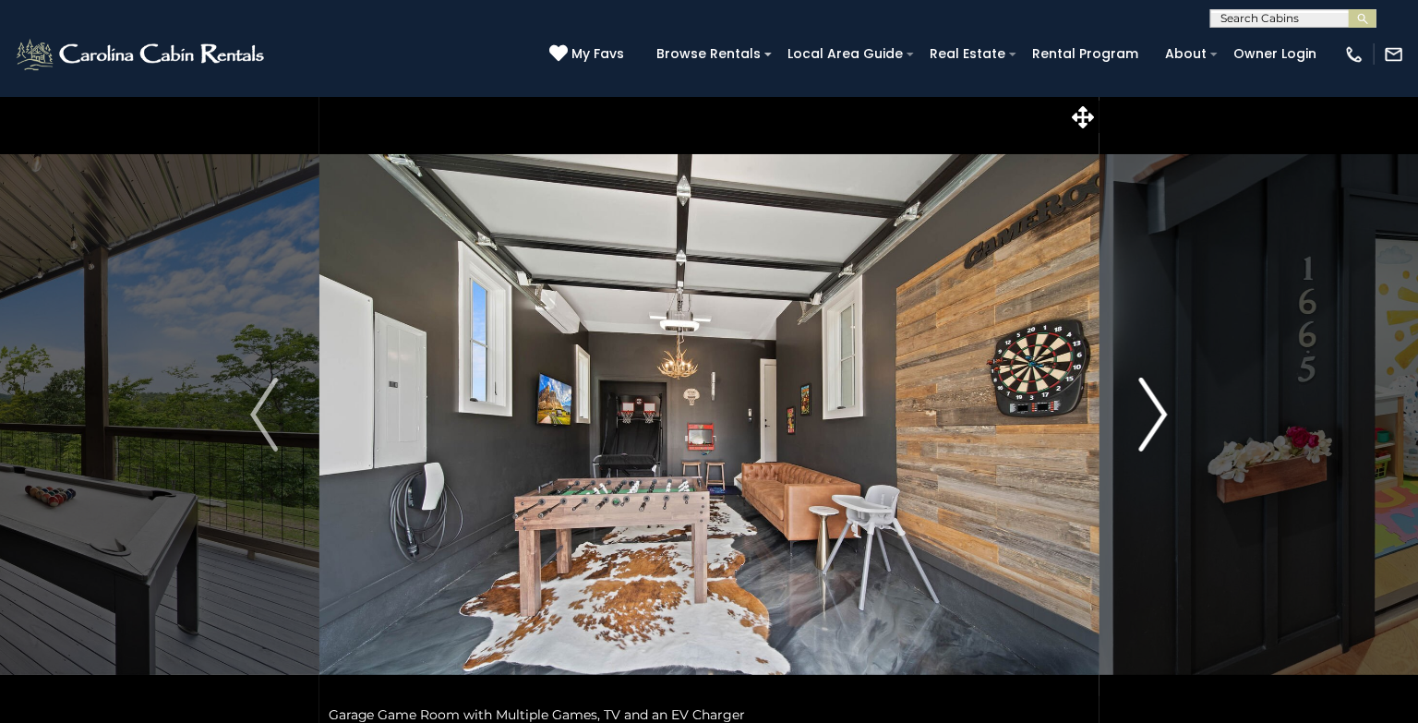
click at [1158, 410] on img "Next" at bounding box center [1154, 415] width 28 height 74
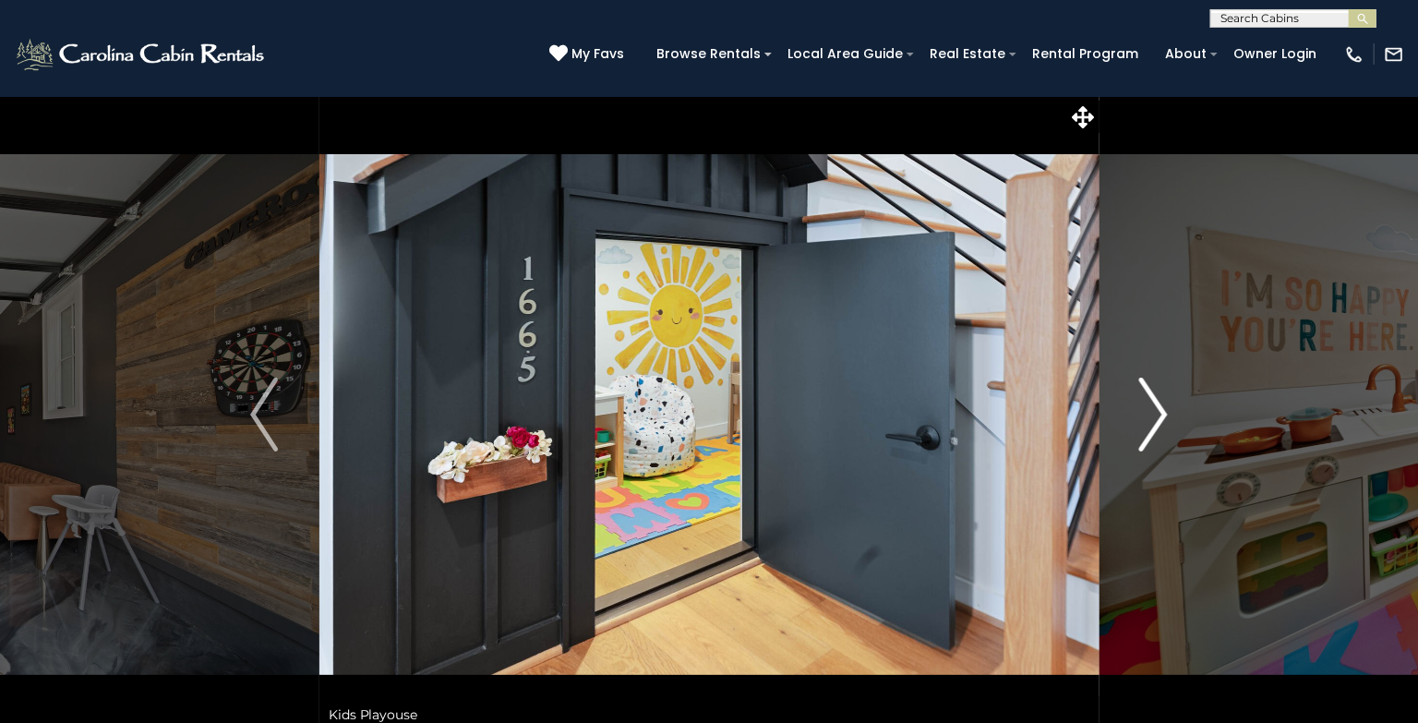
click at [1158, 410] on img "Next" at bounding box center [1154, 415] width 28 height 74
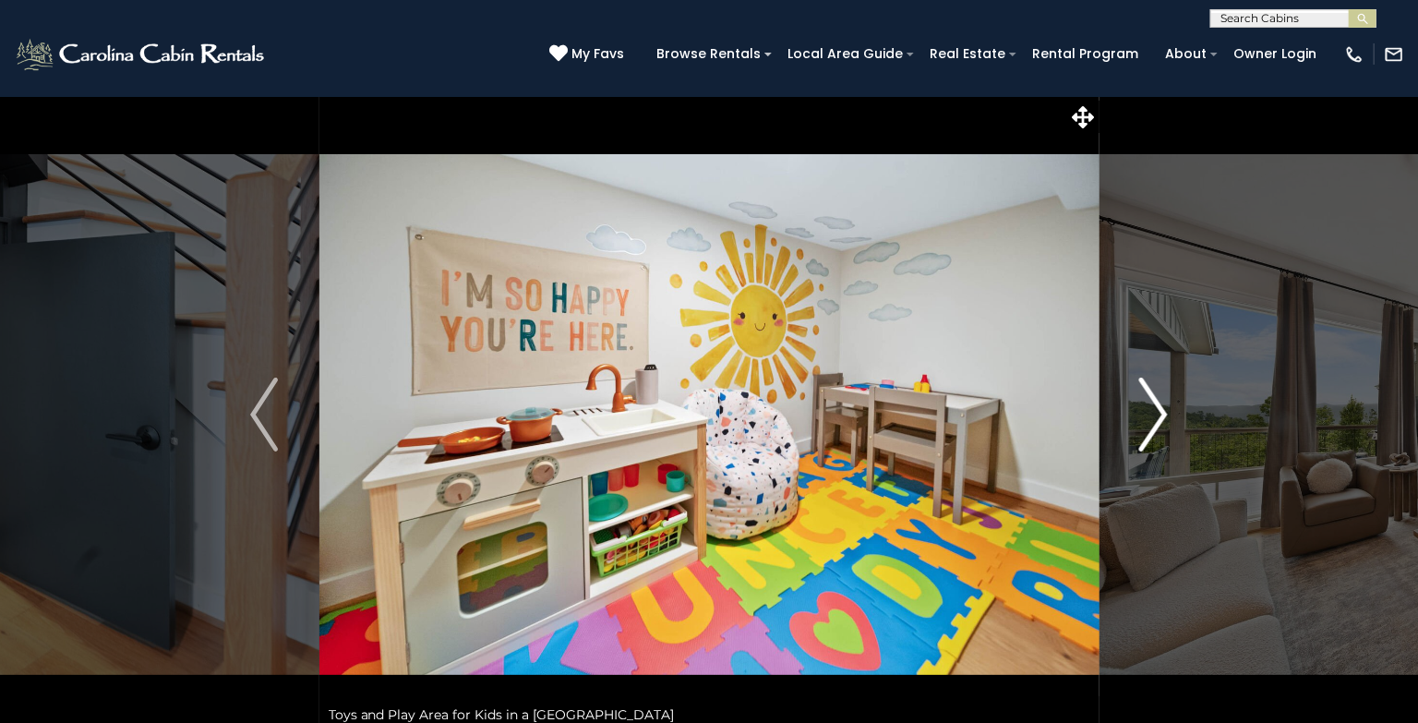
click at [1158, 410] on img "Next" at bounding box center [1154, 415] width 28 height 74
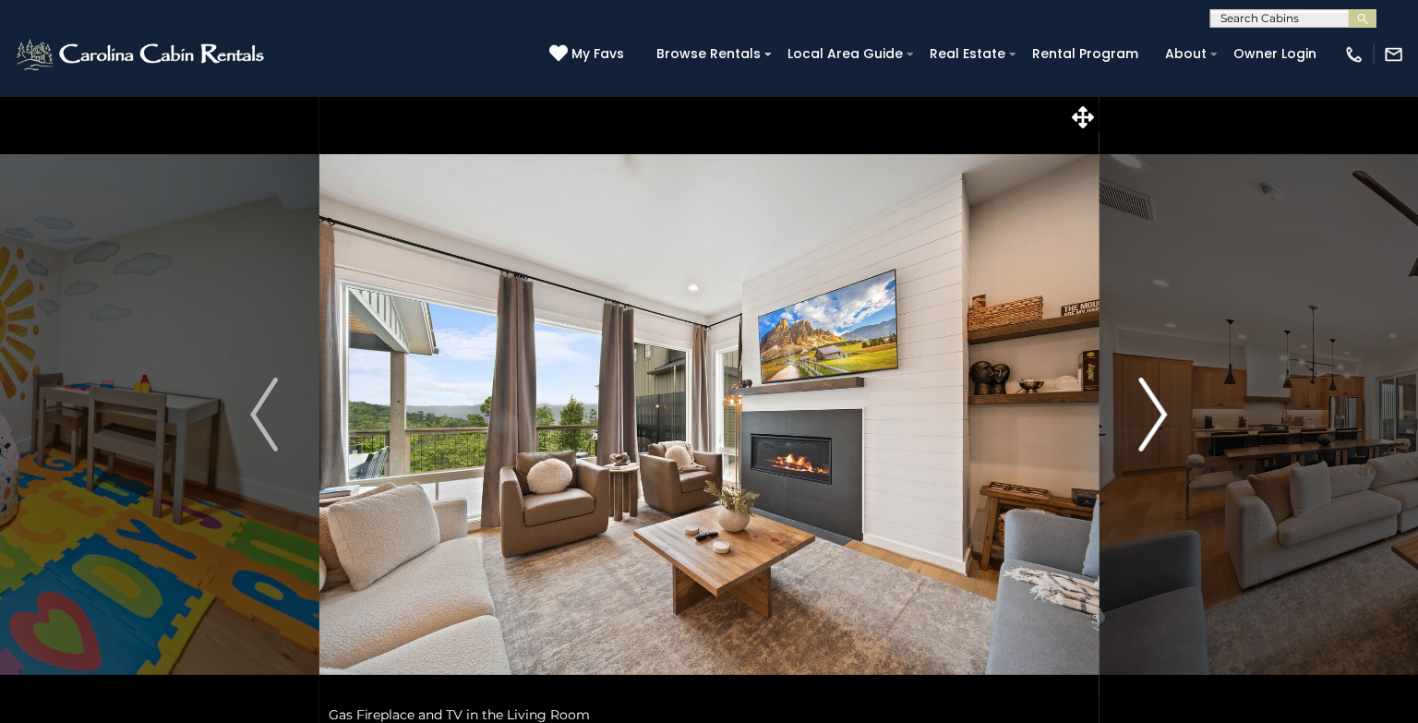
click at [1158, 410] on img "Next" at bounding box center [1154, 415] width 28 height 74
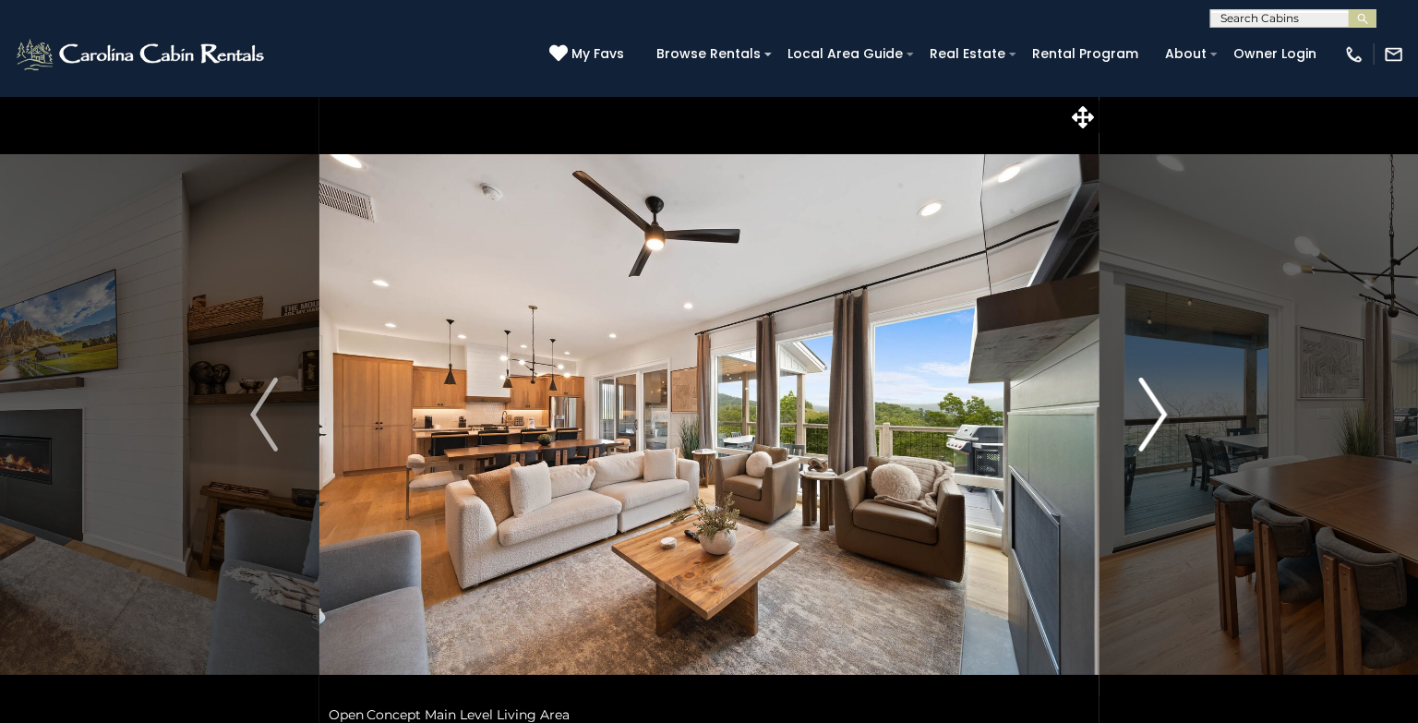
click at [1158, 410] on img "Next" at bounding box center [1154, 415] width 28 height 74
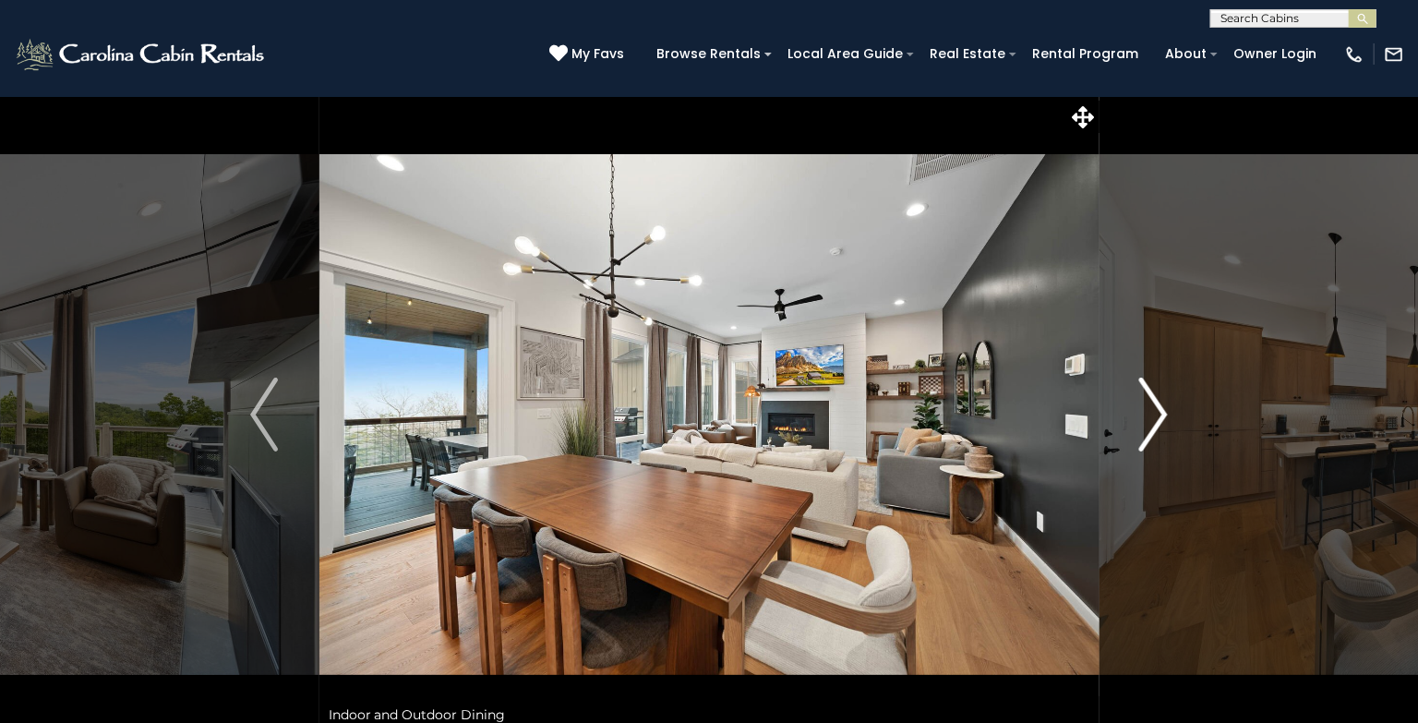
click at [1158, 410] on img "Next" at bounding box center [1154, 415] width 28 height 74
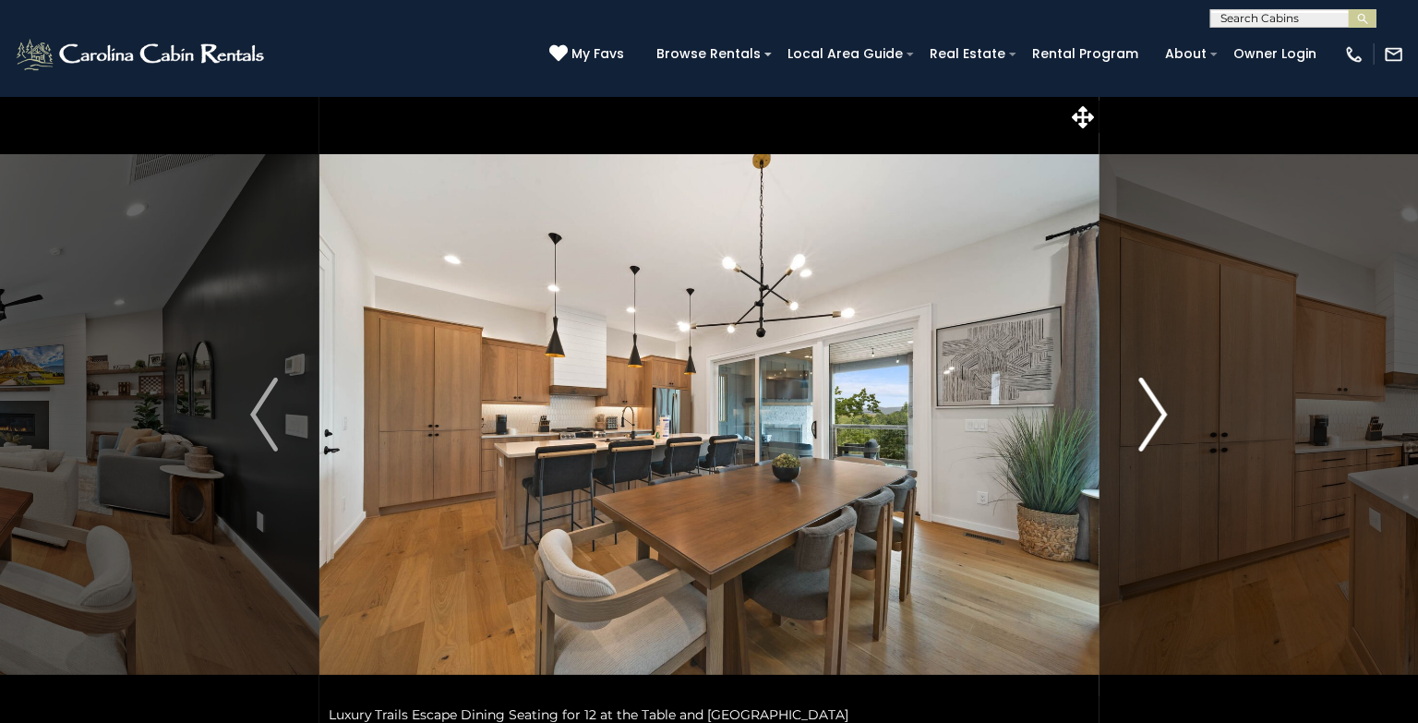
click at [1158, 410] on img "Next" at bounding box center [1154, 415] width 28 height 74
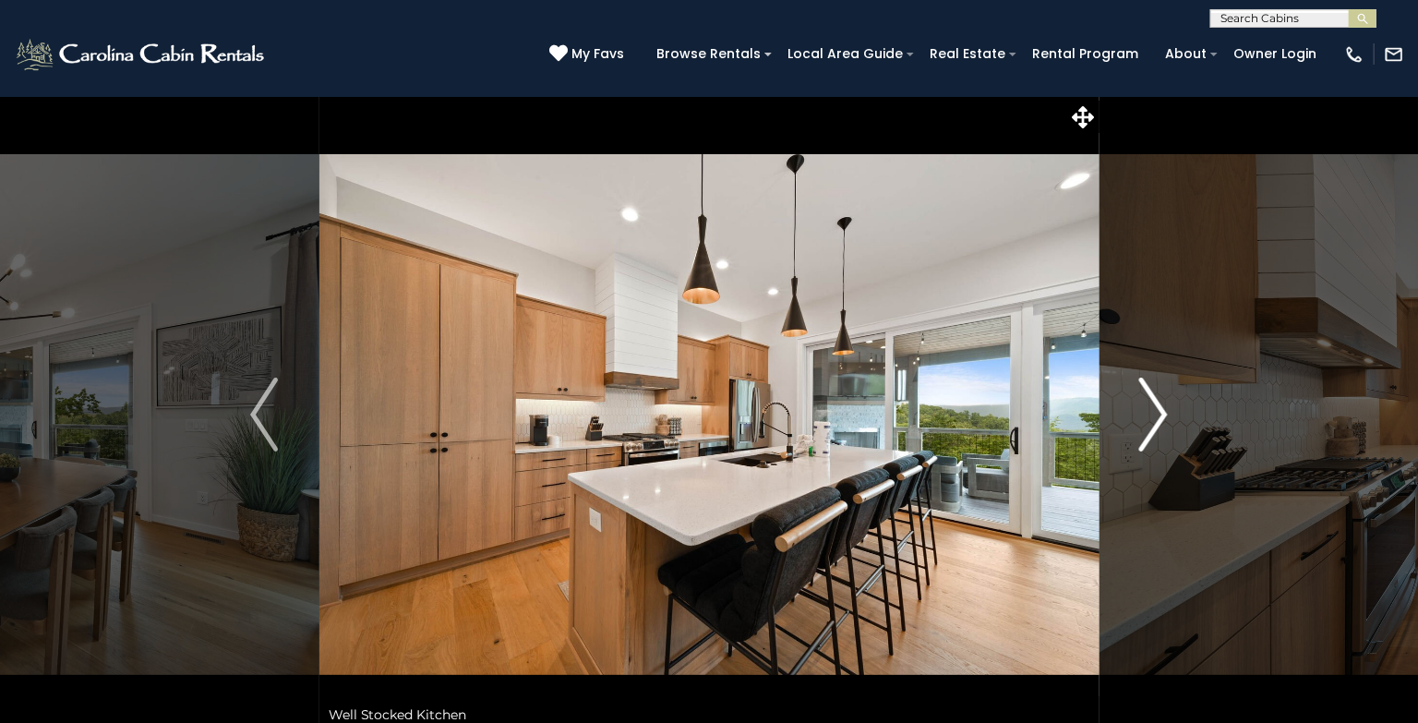
click at [1158, 410] on img "Next" at bounding box center [1154, 415] width 28 height 74
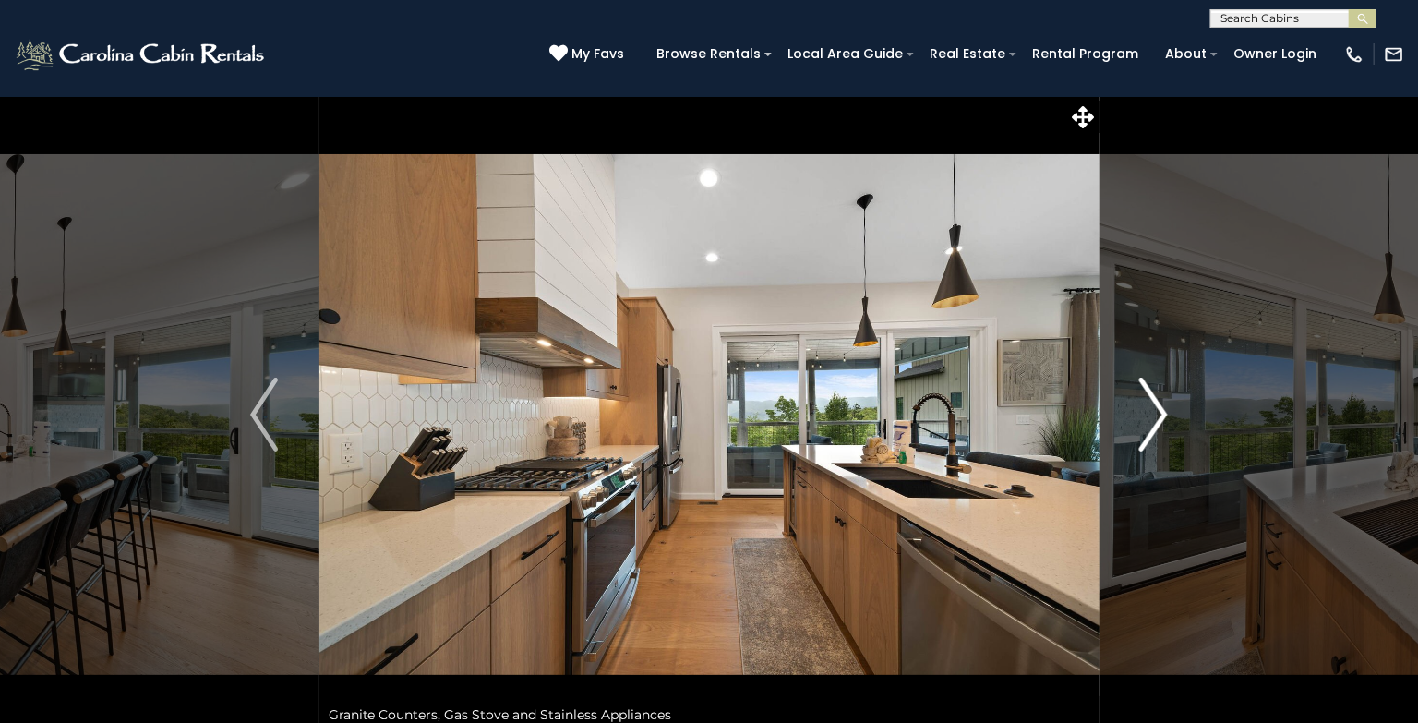
click at [1158, 410] on img "Next" at bounding box center [1154, 415] width 28 height 74
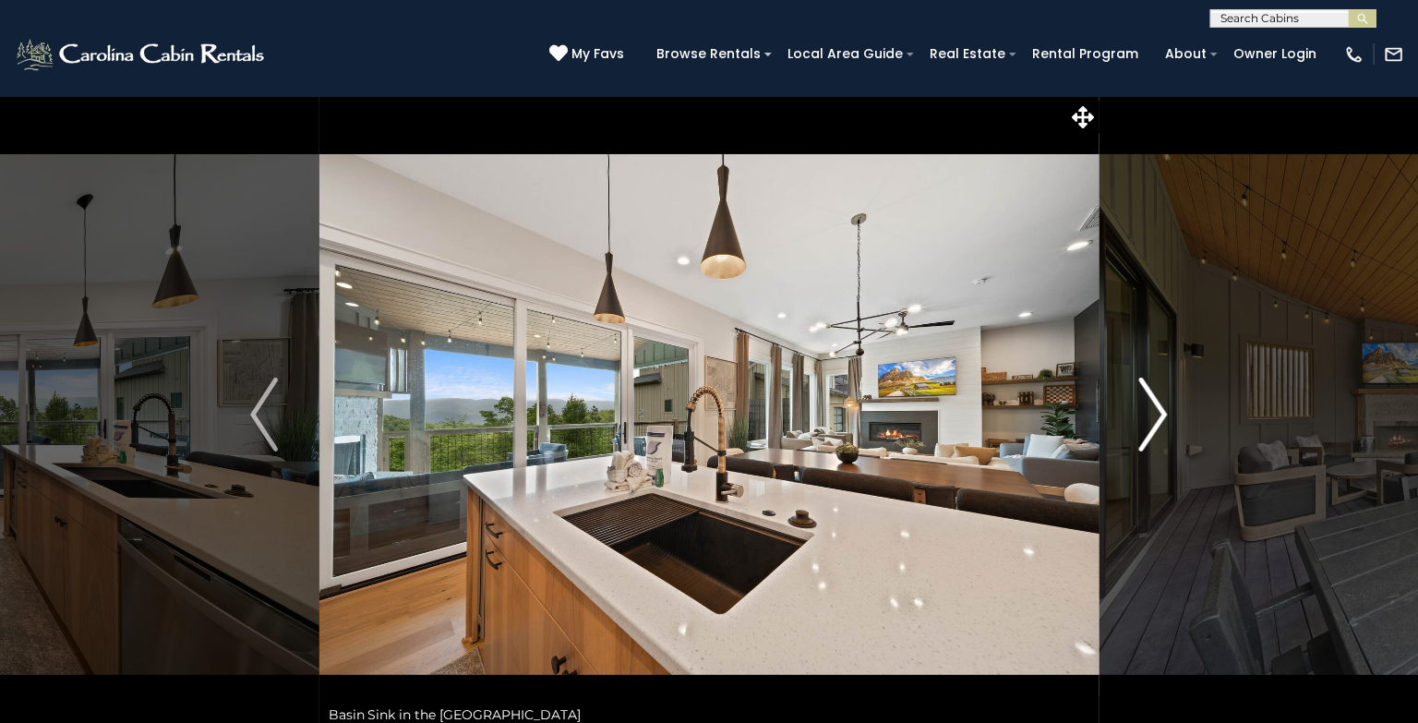
click at [1158, 410] on img "Next" at bounding box center [1154, 415] width 28 height 74
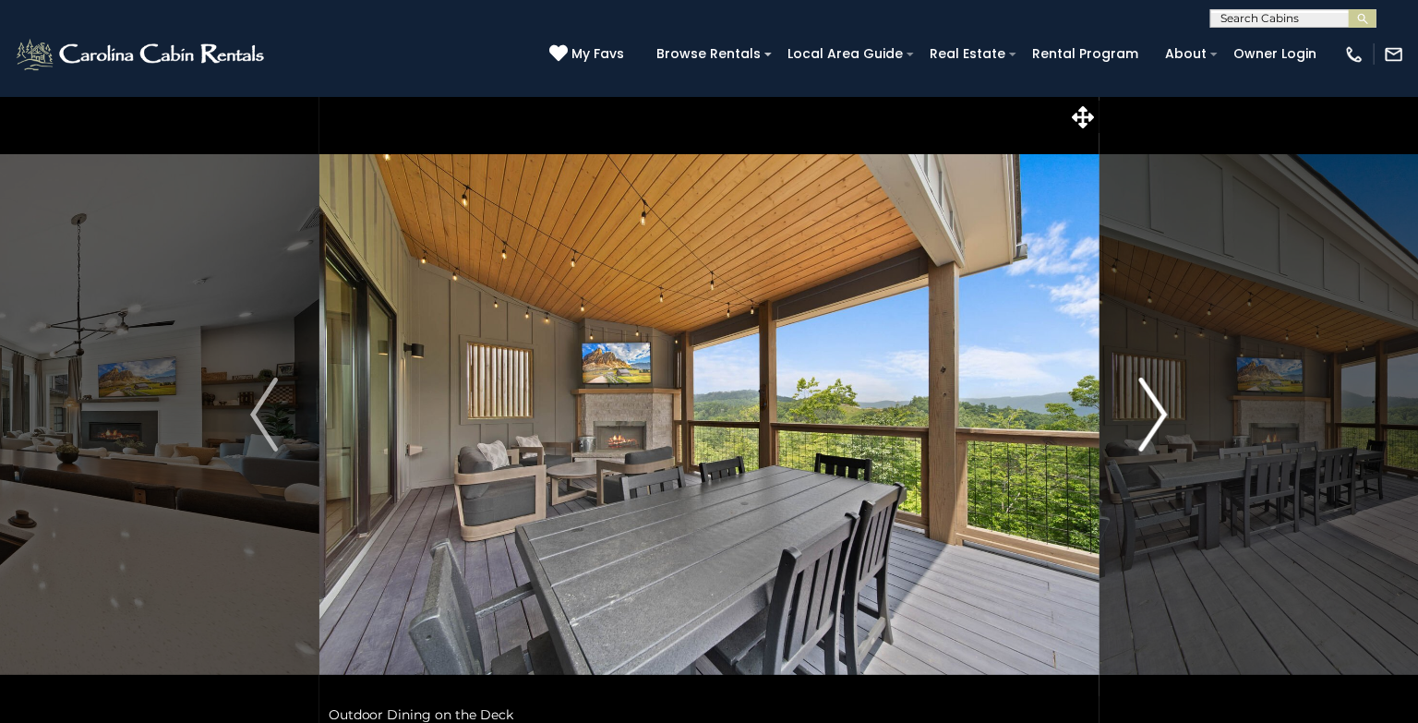
click at [1158, 410] on img "Next" at bounding box center [1154, 415] width 28 height 74
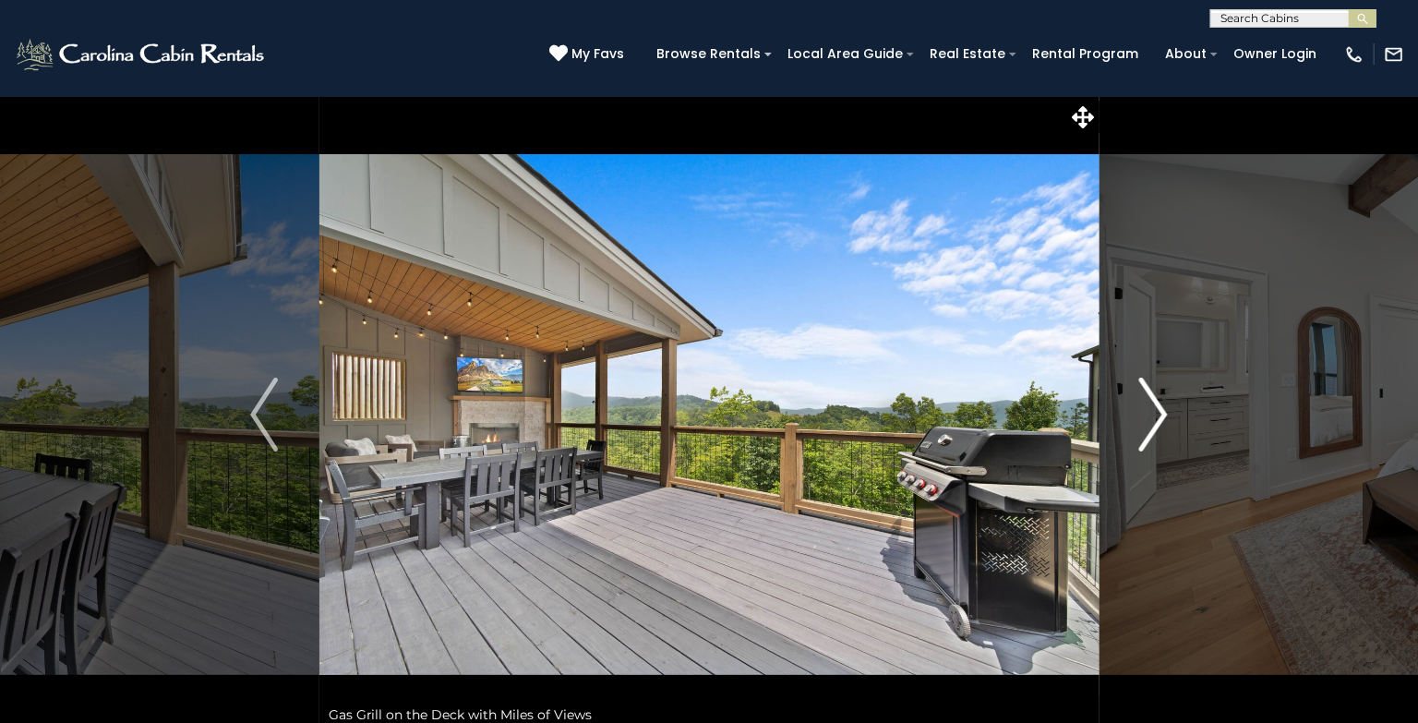
click at [1158, 410] on img "Next" at bounding box center [1154, 415] width 28 height 74
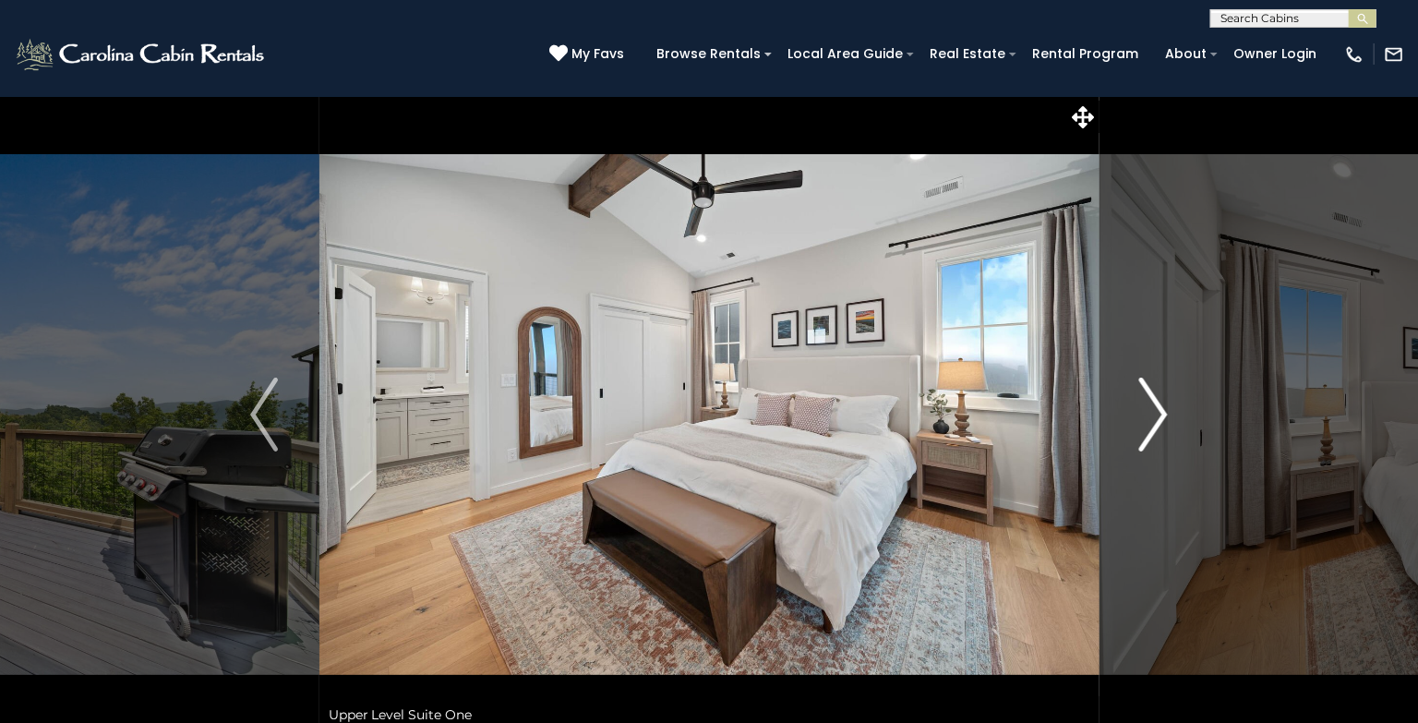
click at [1158, 410] on img "Next" at bounding box center [1154, 415] width 28 height 74
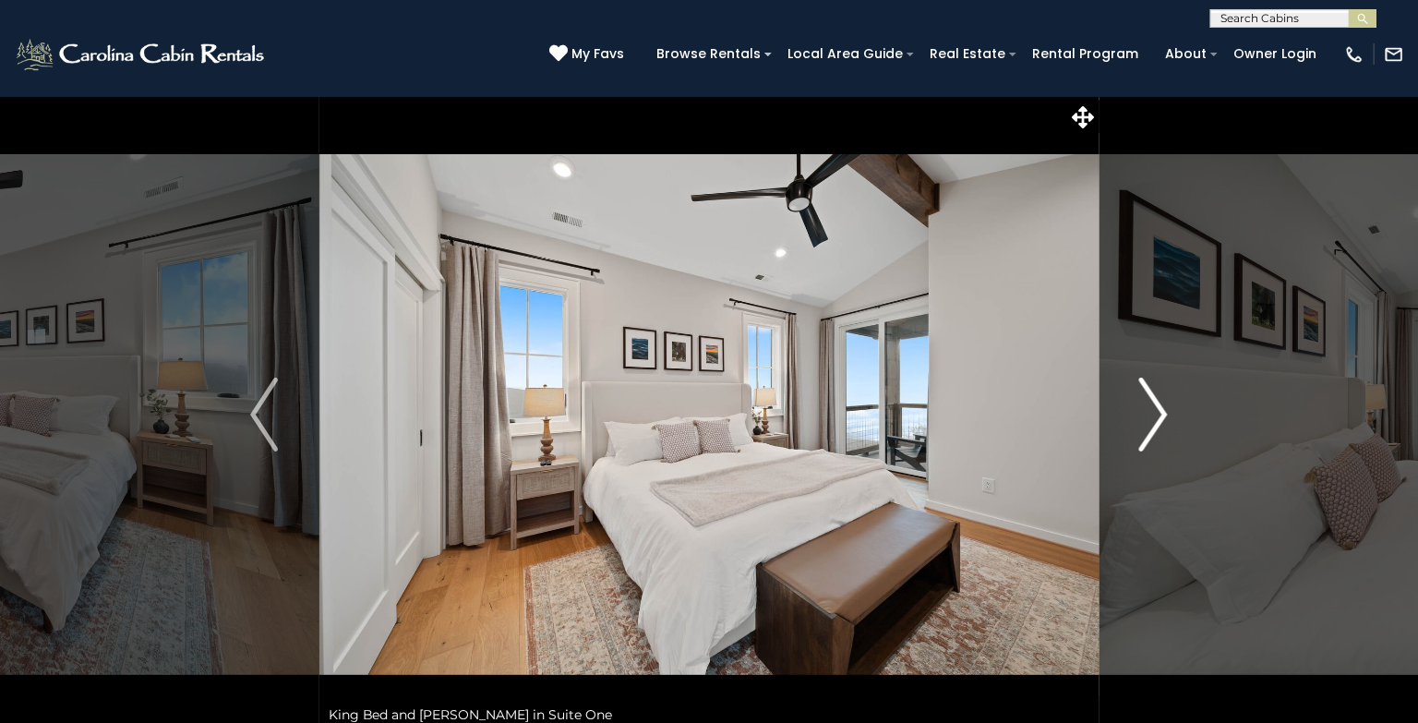
click at [1158, 410] on img "Next" at bounding box center [1154, 415] width 28 height 74
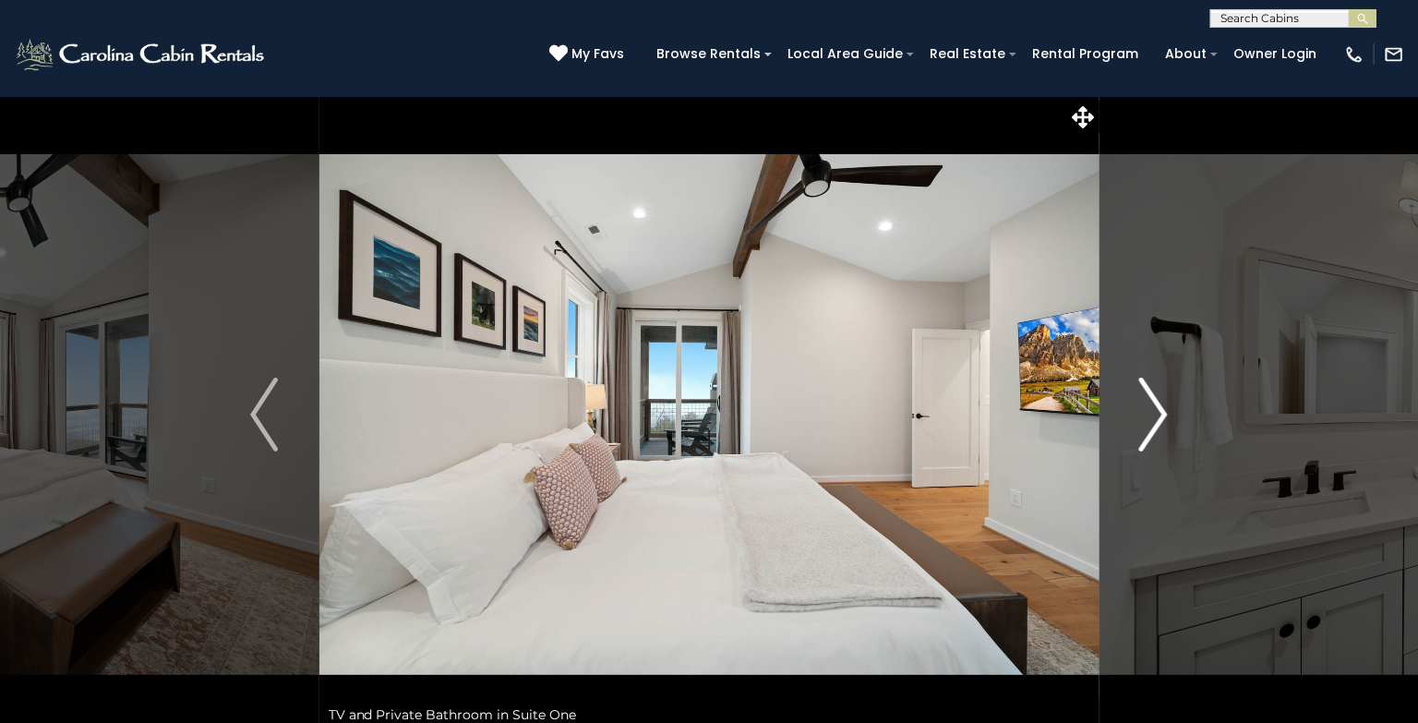
click at [1158, 410] on img "Next" at bounding box center [1154, 415] width 28 height 74
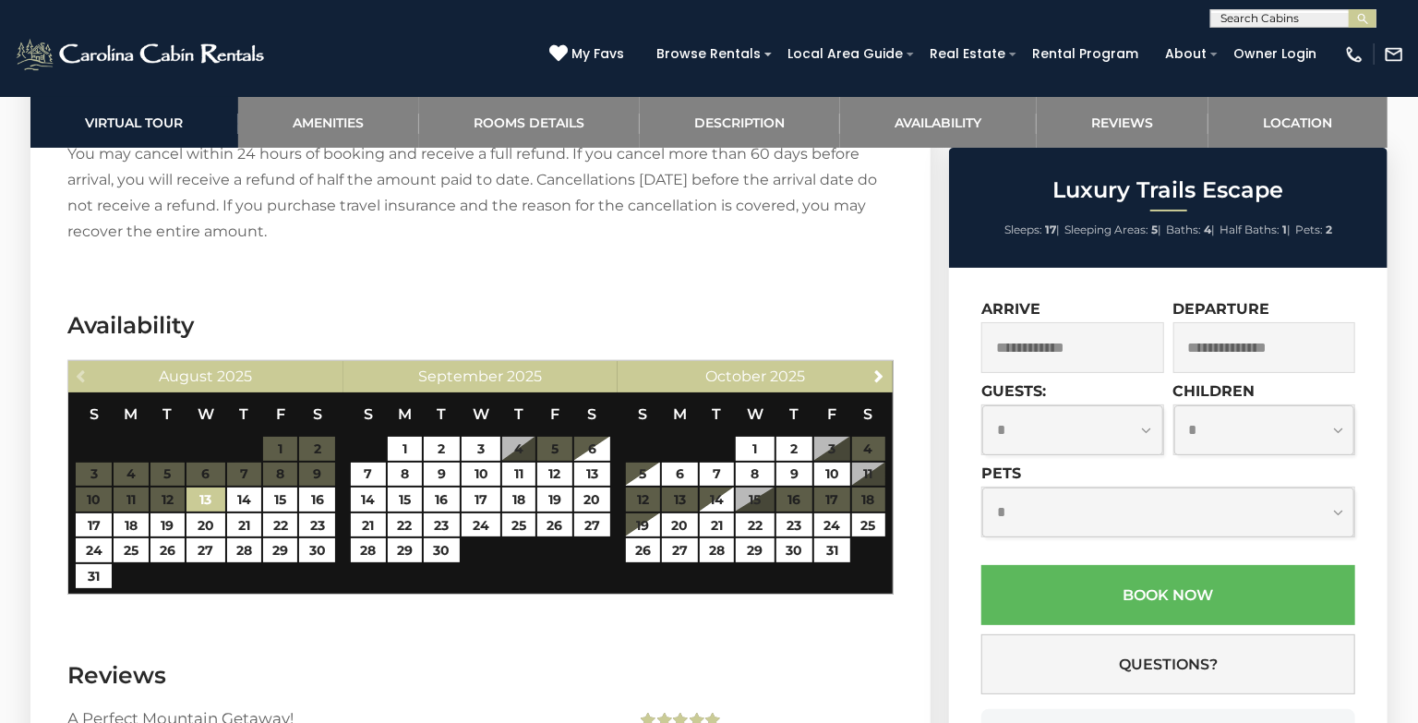
scroll to position [3852, 0]
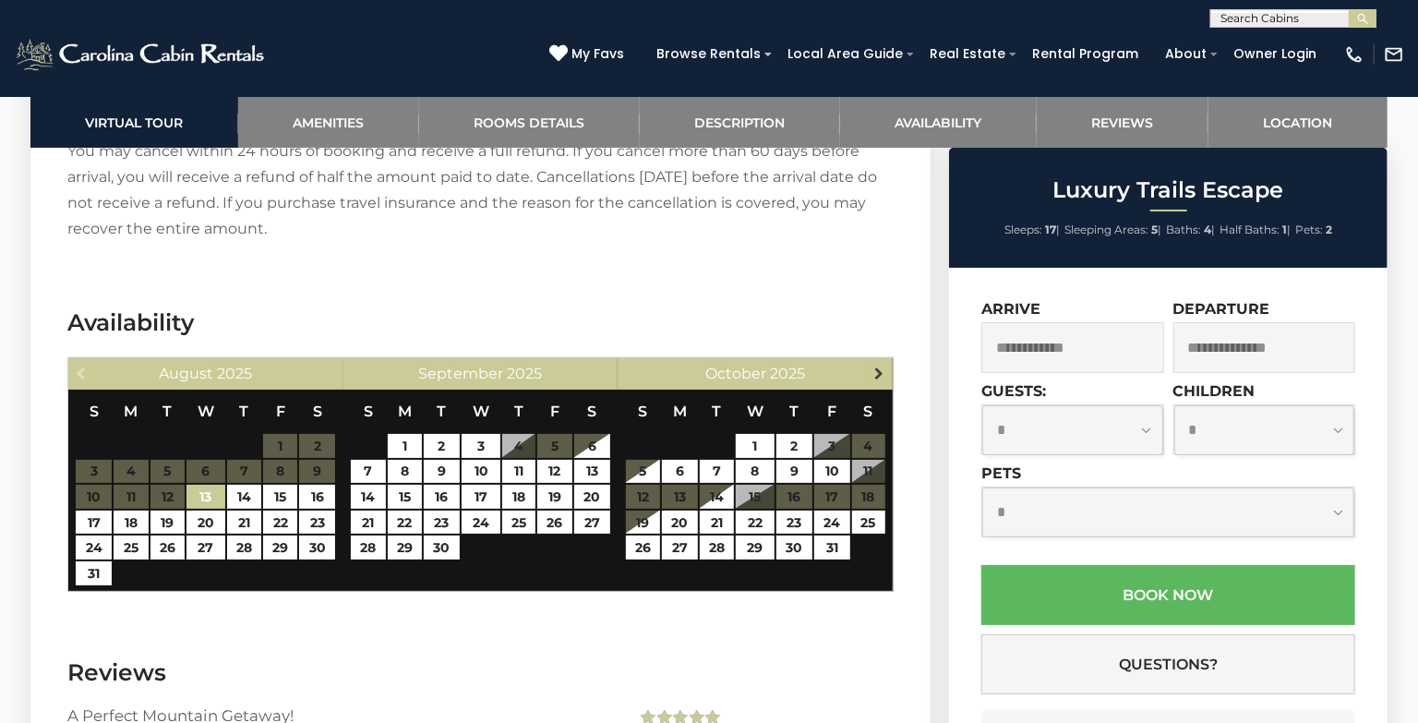
click at [871, 366] on span "Next" at bounding box center [878, 373] width 15 height 15
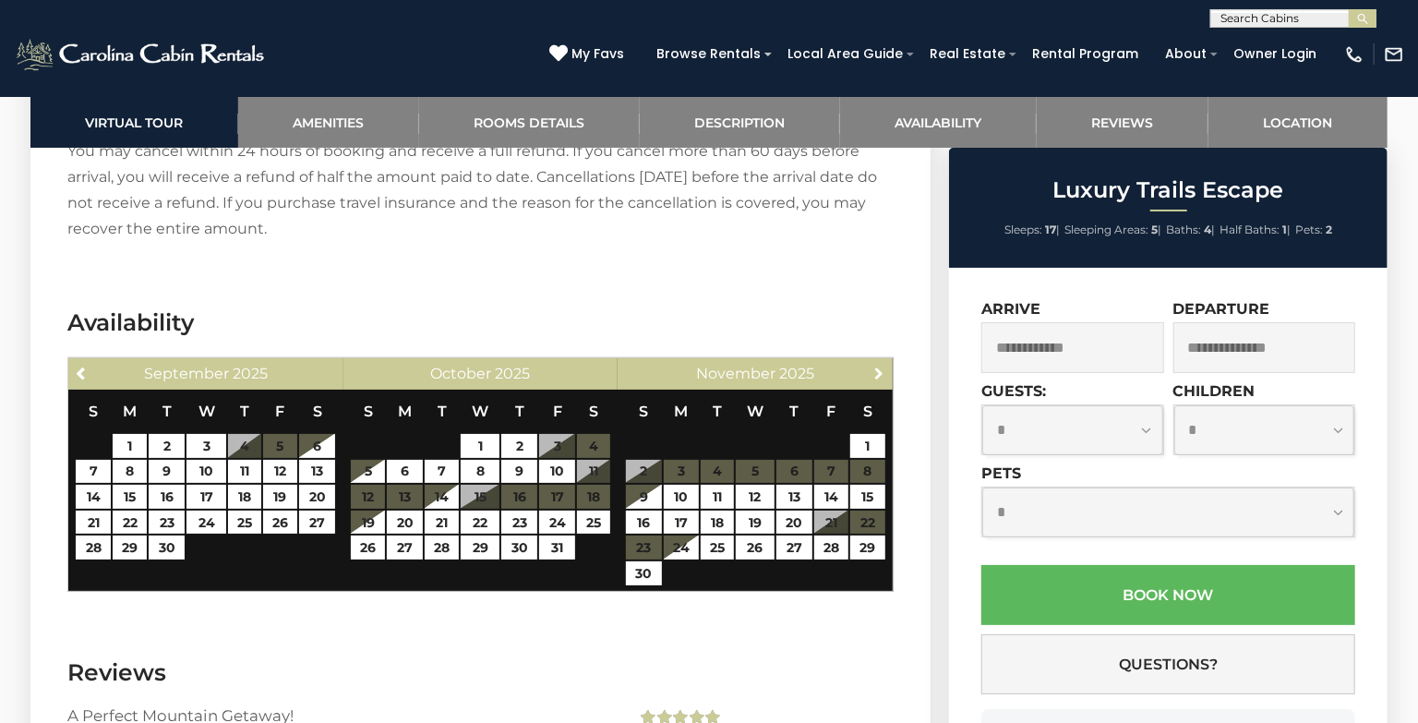
click at [871, 366] on span "Next" at bounding box center [878, 373] width 15 height 15
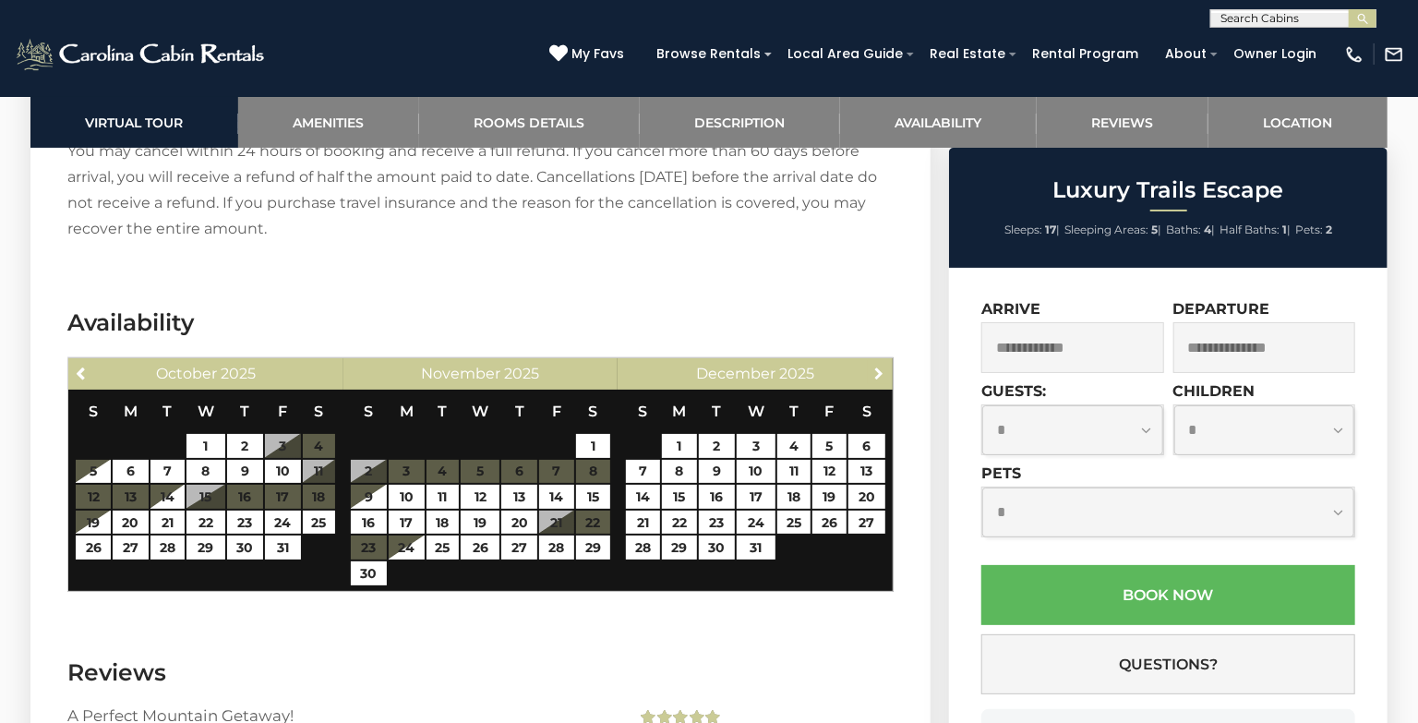
click at [871, 366] on span "Next" at bounding box center [878, 373] width 15 height 15
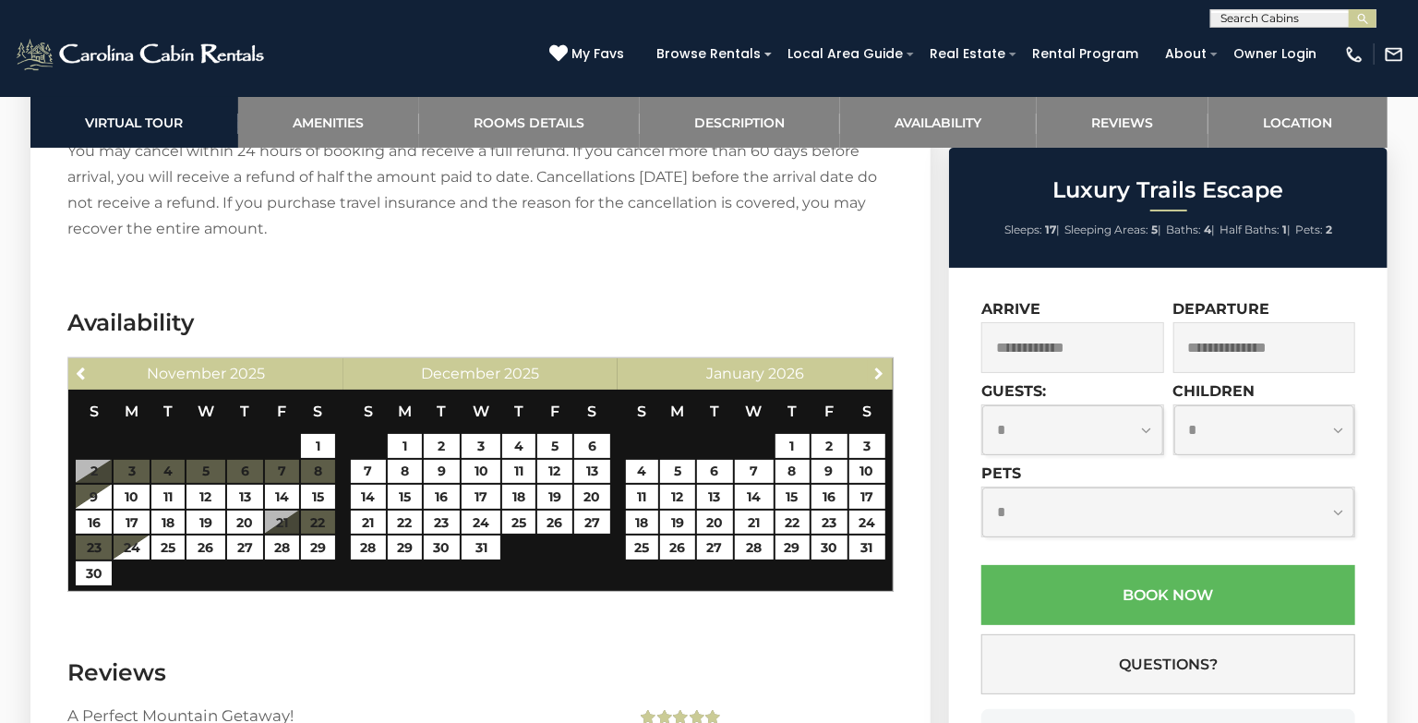
click at [871, 366] on span "Next" at bounding box center [878, 373] width 15 height 15
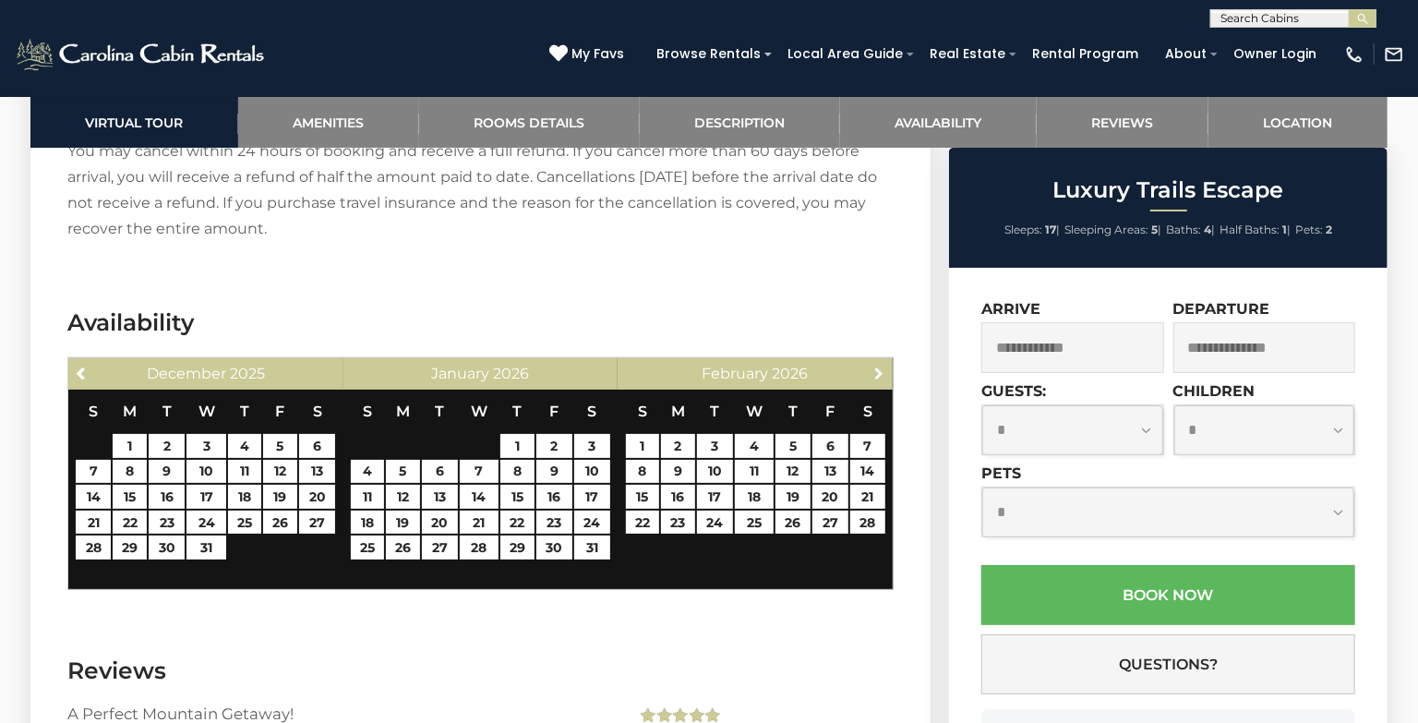
click at [871, 366] on span "Next" at bounding box center [878, 373] width 15 height 15
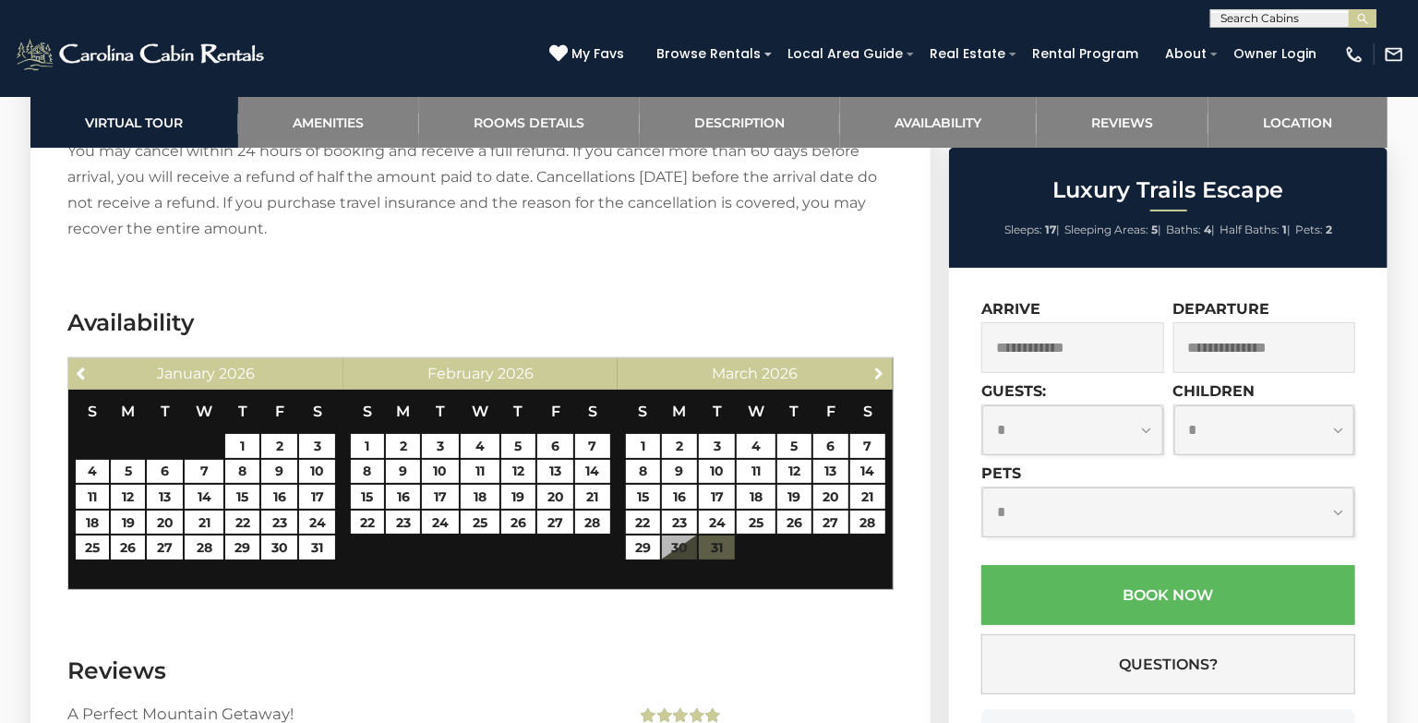
click at [871, 366] on span "Next" at bounding box center [878, 373] width 15 height 15
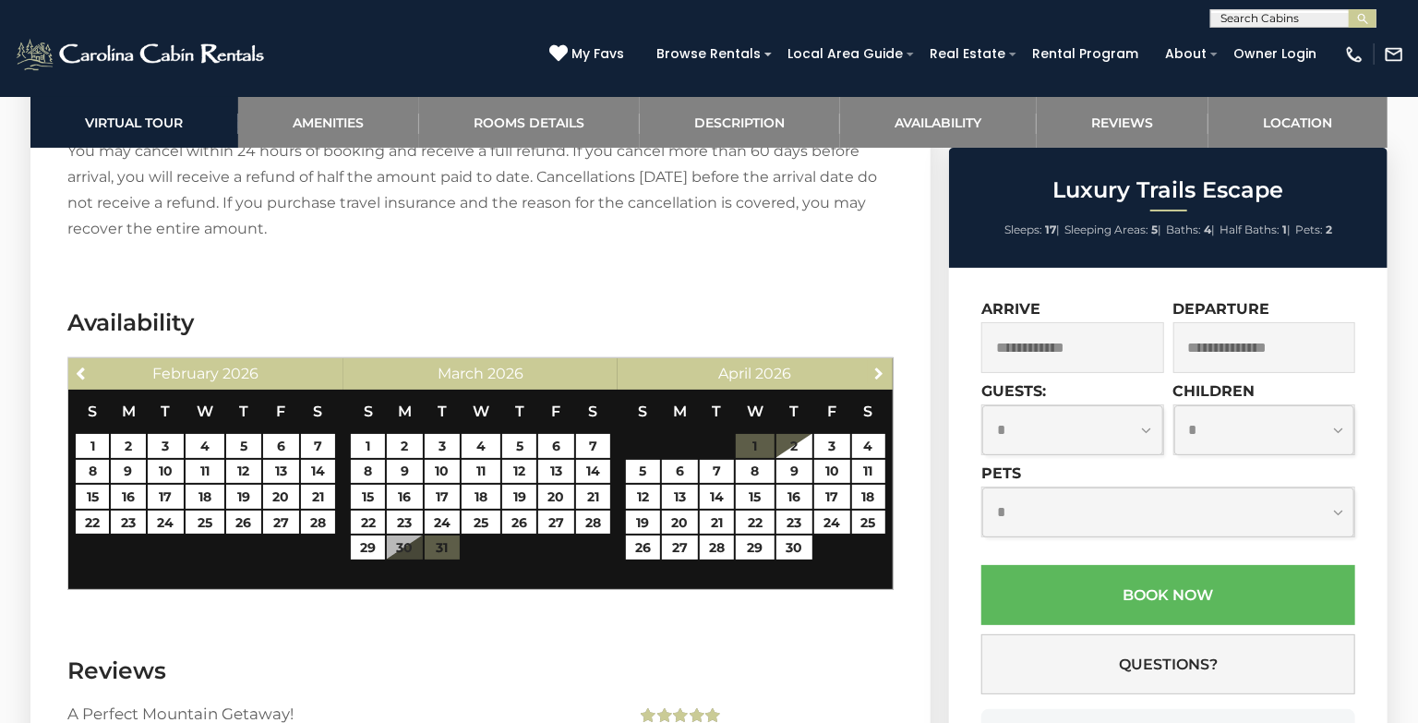
click at [871, 366] on span "Next" at bounding box center [878, 373] width 15 height 15
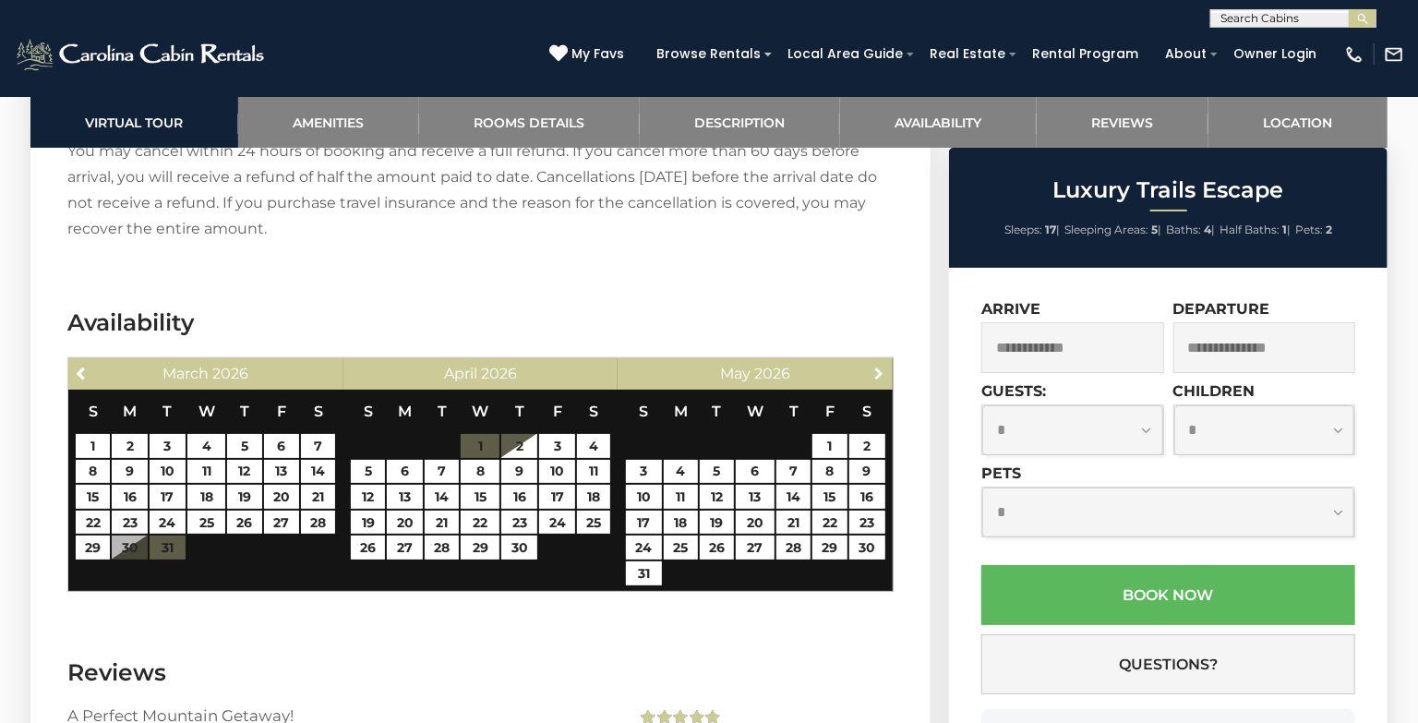
click at [871, 366] on span "Next" at bounding box center [878, 373] width 15 height 15
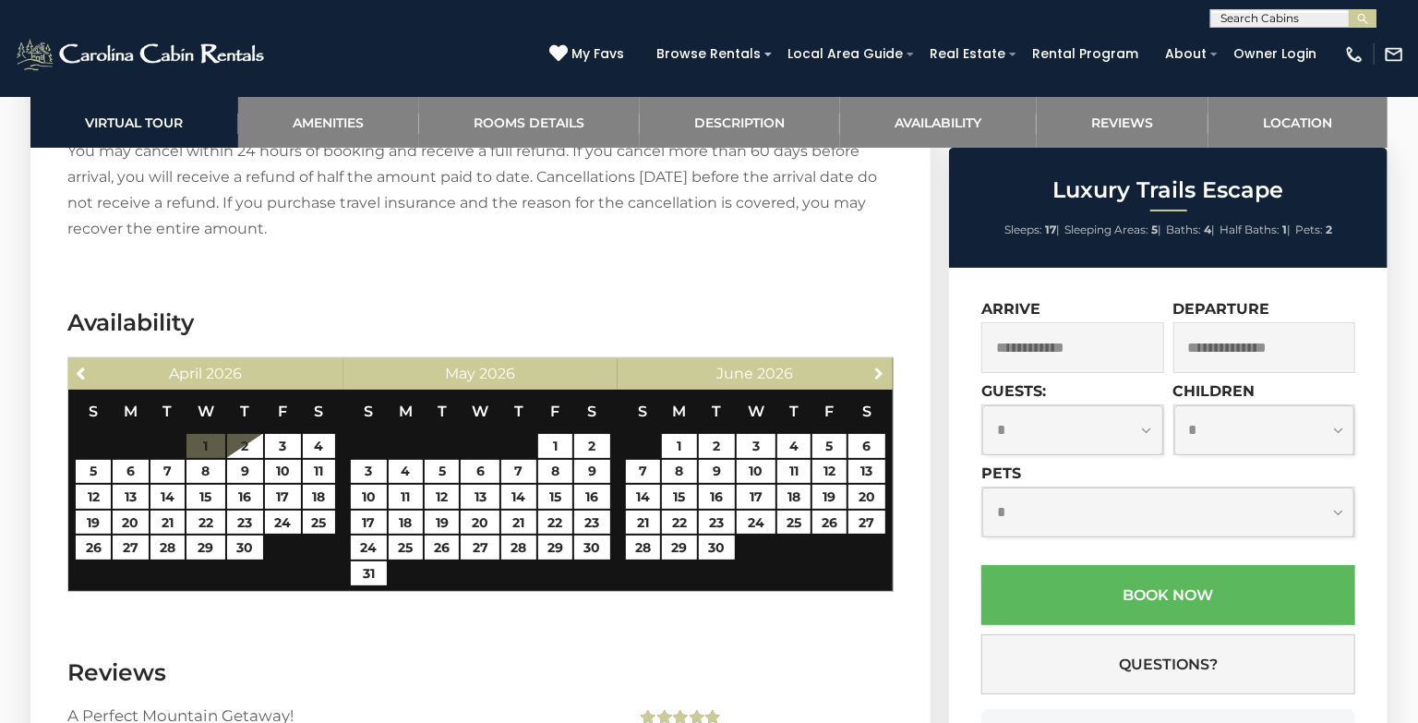
click at [871, 366] on span "Next" at bounding box center [878, 373] width 15 height 15
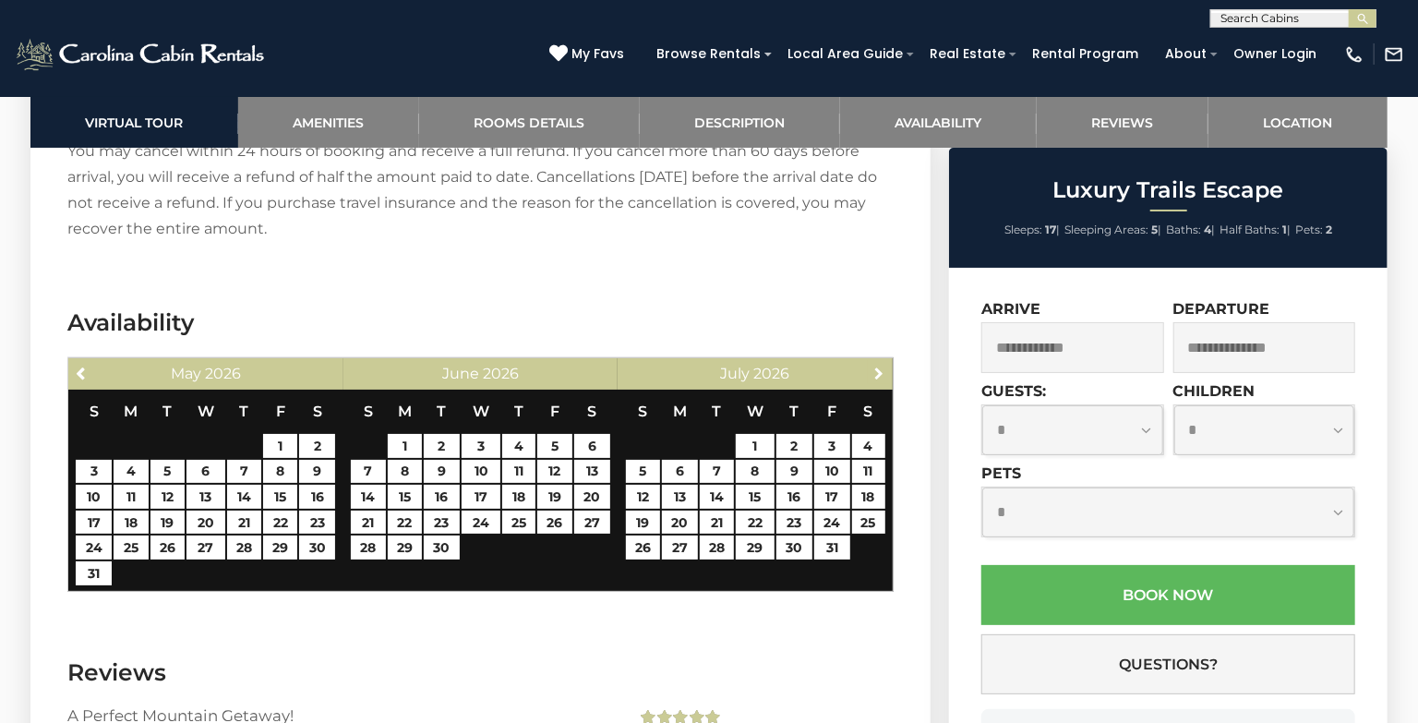
click at [871, 366] on span "Next" at bounding box center [878, 373] width 15 height 15
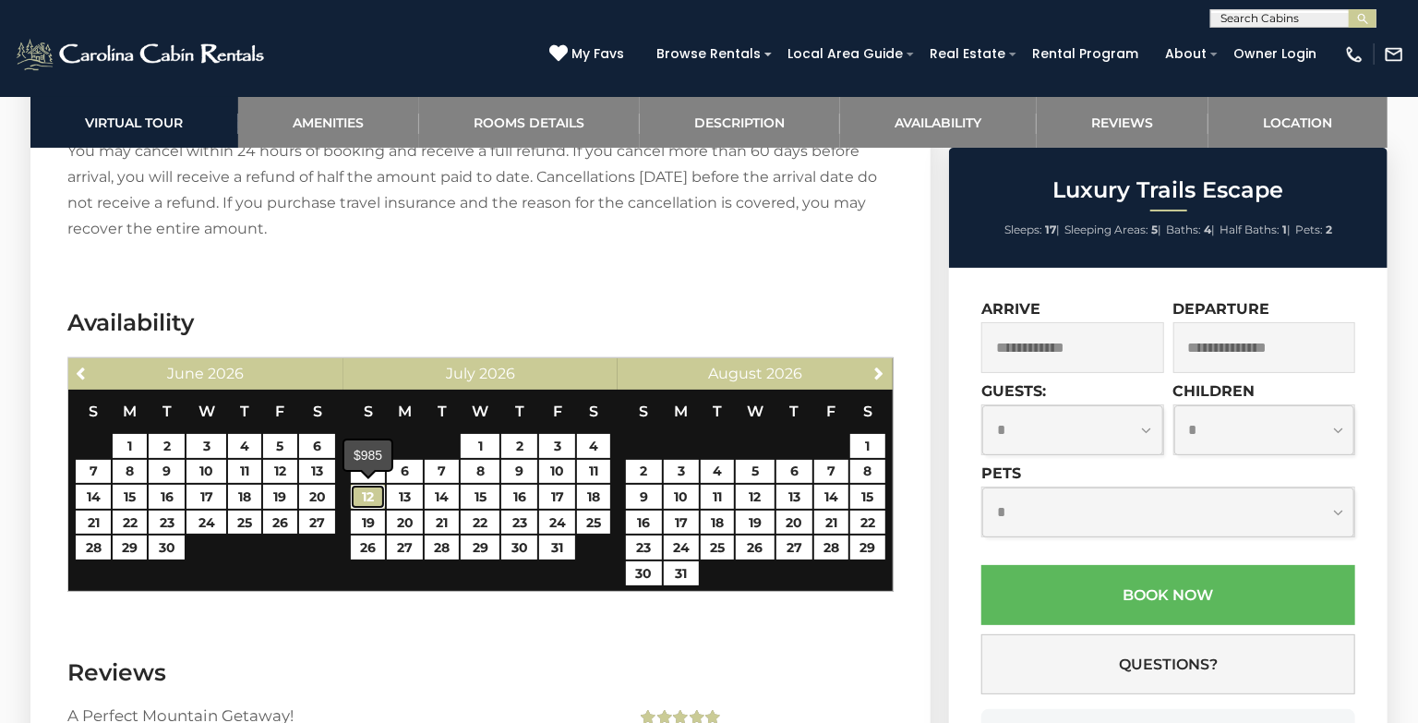
click at [376, 489] on link "12" at bounding box center [368, 497] width 34 height 24
type input "**********"
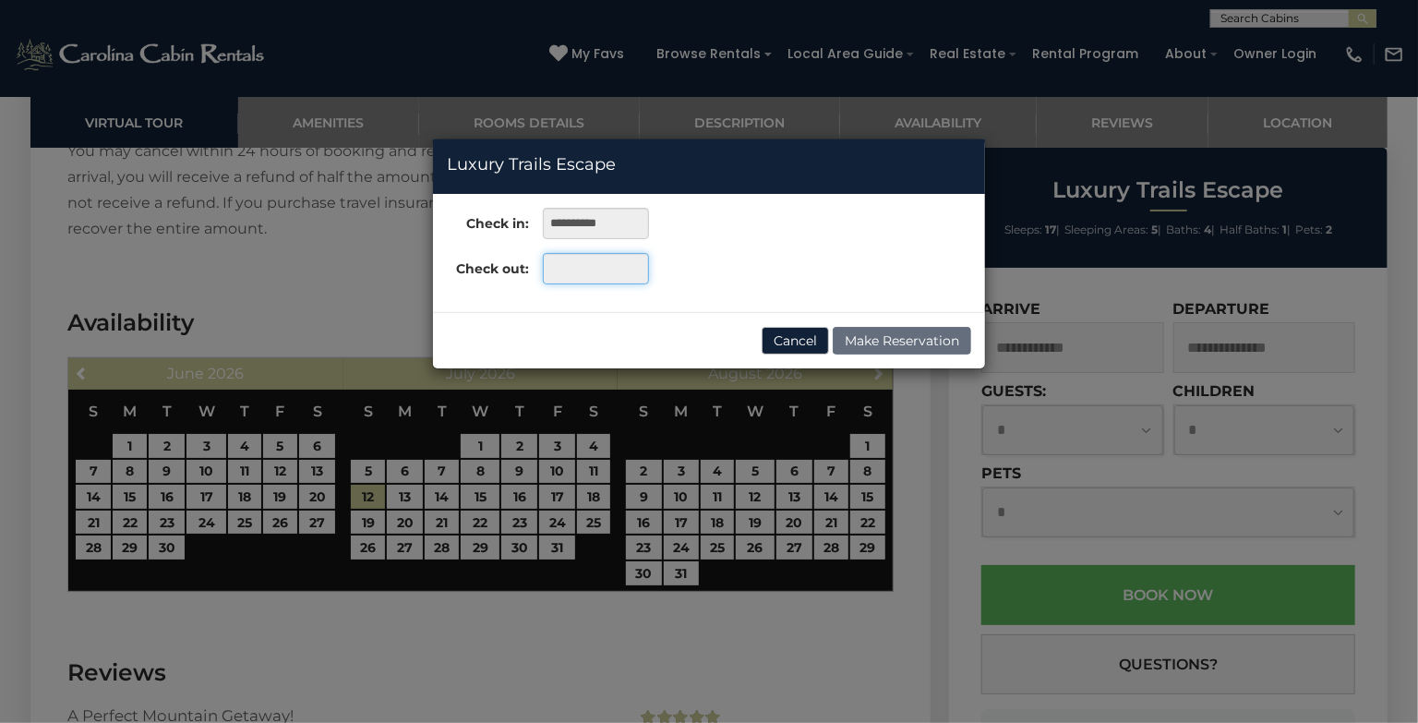
click at [610, 264] on input "text" at bounding box center [596, 268] width 106 height 31
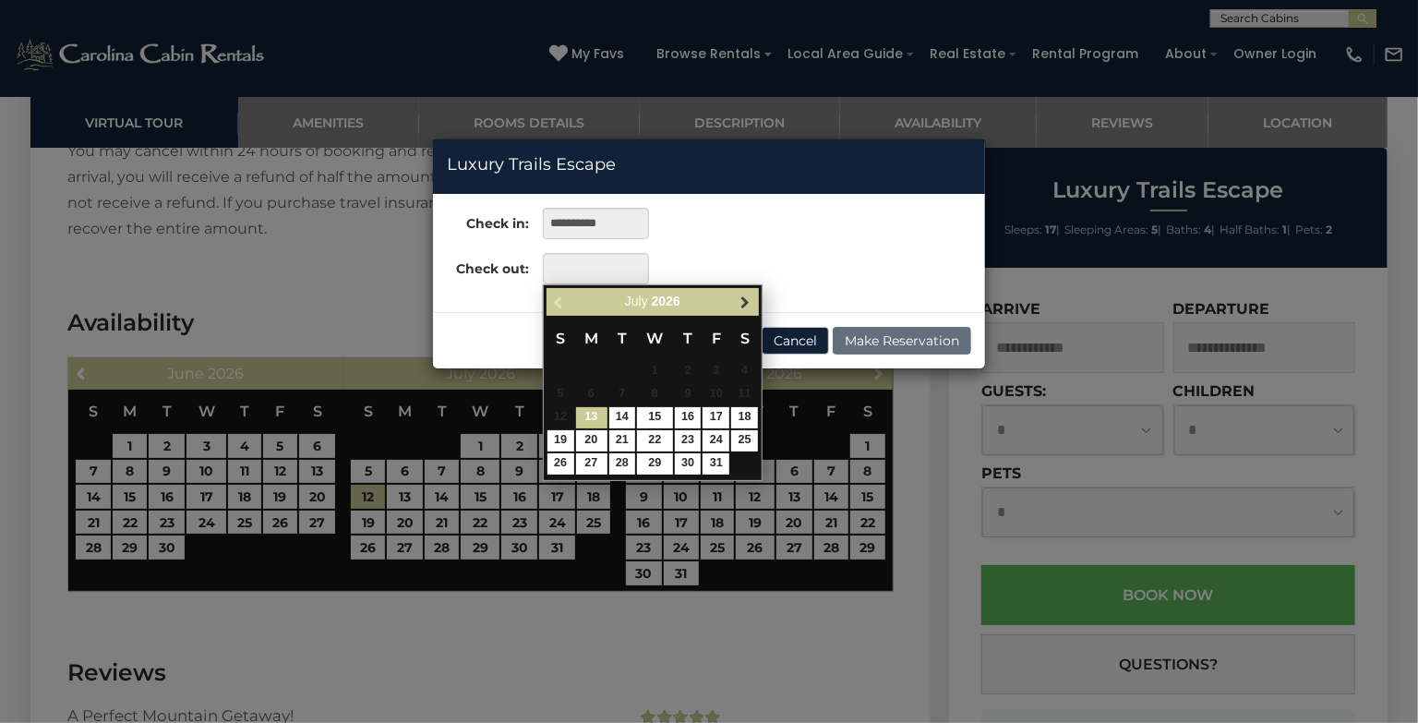
click at [742, 300] on span "Next" at bounding box center [745, 301] width 15 height 15
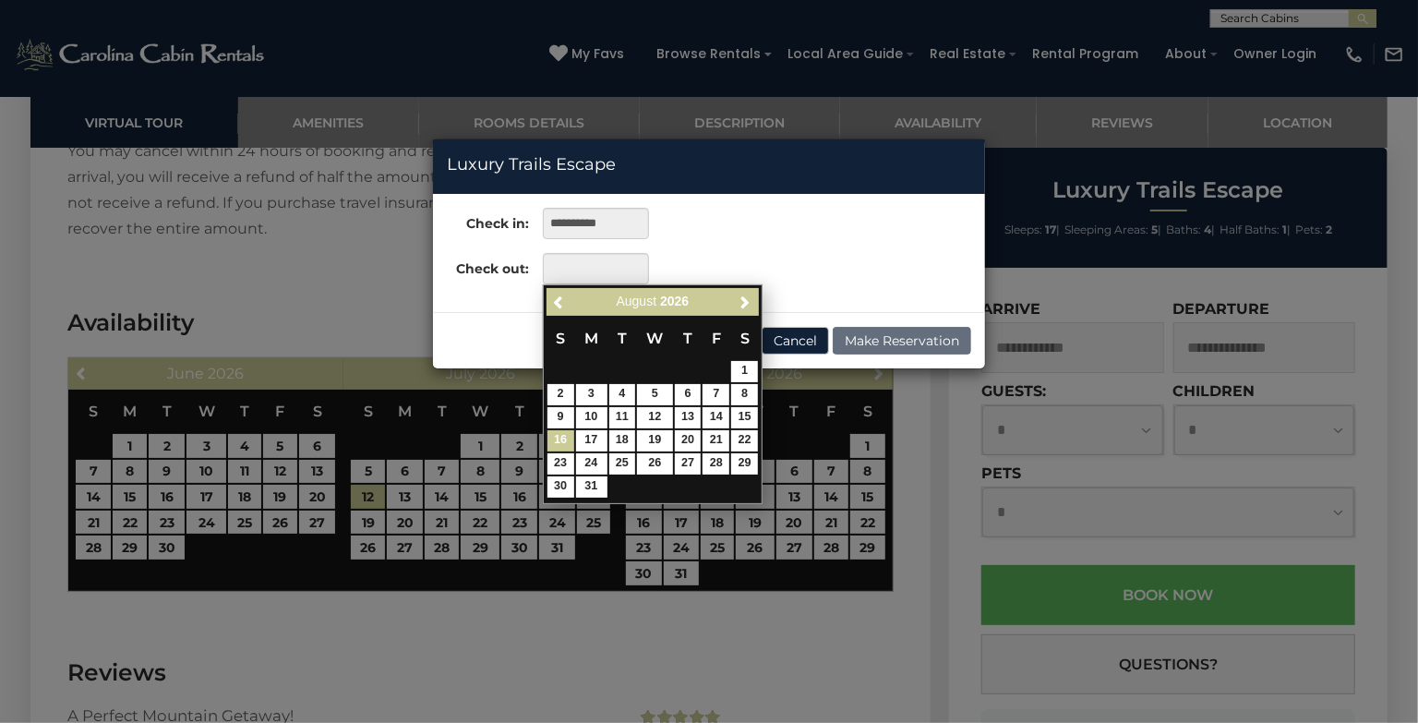
click at [564, 434] on link "16" at bounding box center [560, 440] width 27 height 21
type input "**********"
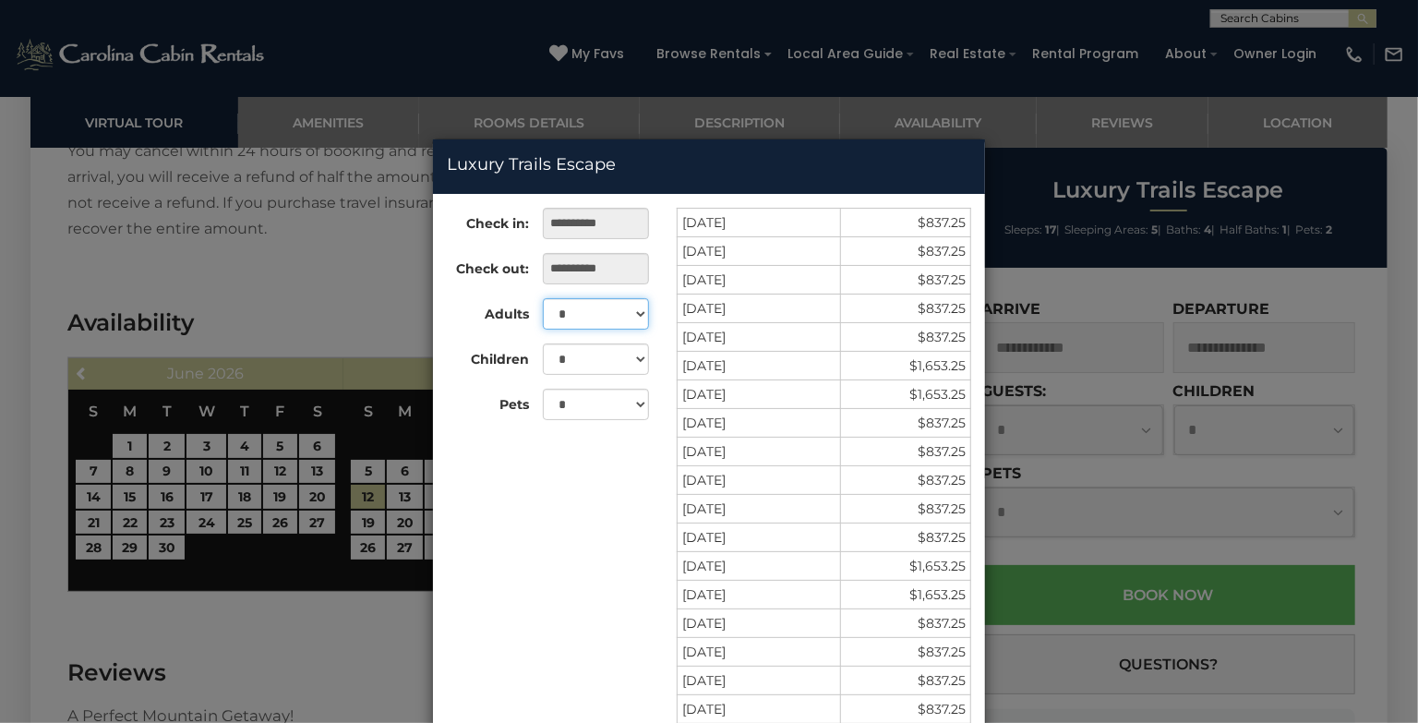
click at [643, 310] on select "* * * * * * * * * ** ** ** ** ** ** ** **" at bounding box center [596, 313] width 106 height 31
select select "*"
click at [631, 402] on select "* * *" at bounding box center [596, 404] width 106 height 31
select select "*"
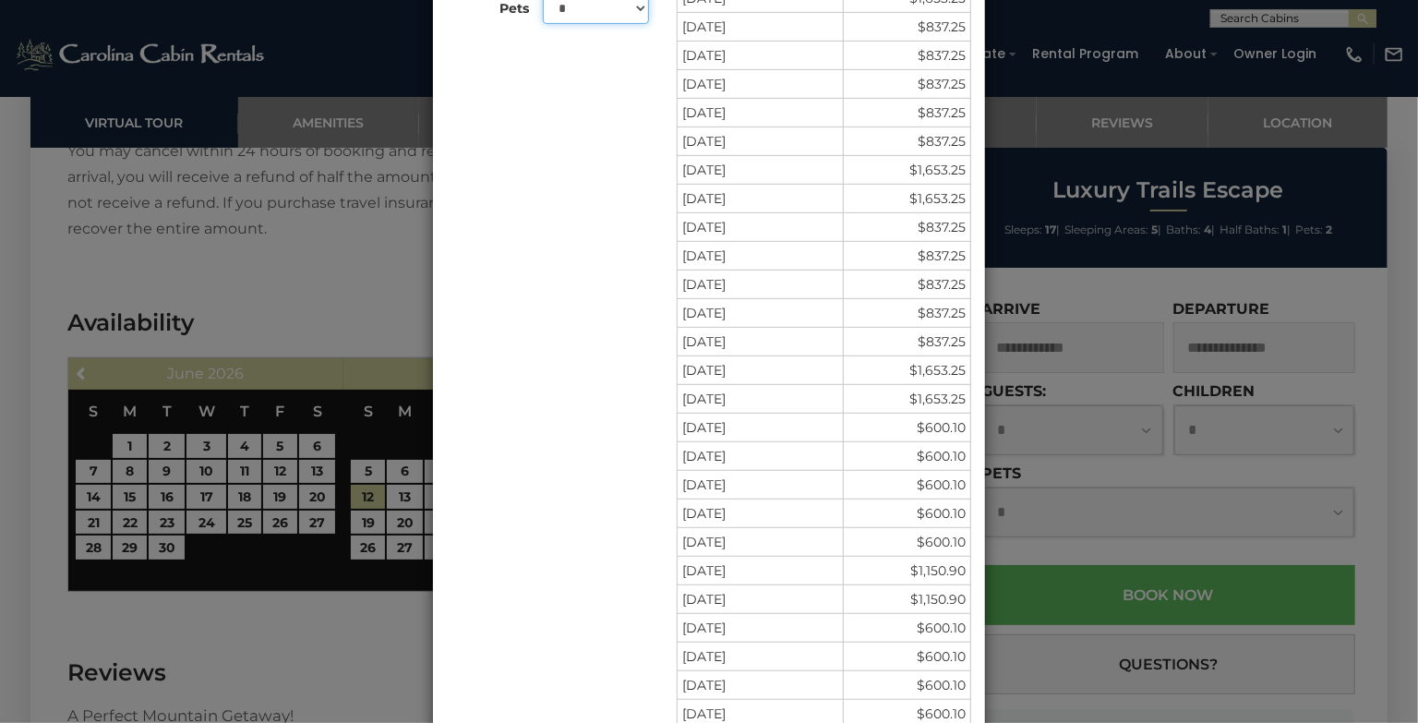
scroll to position [715, 0]
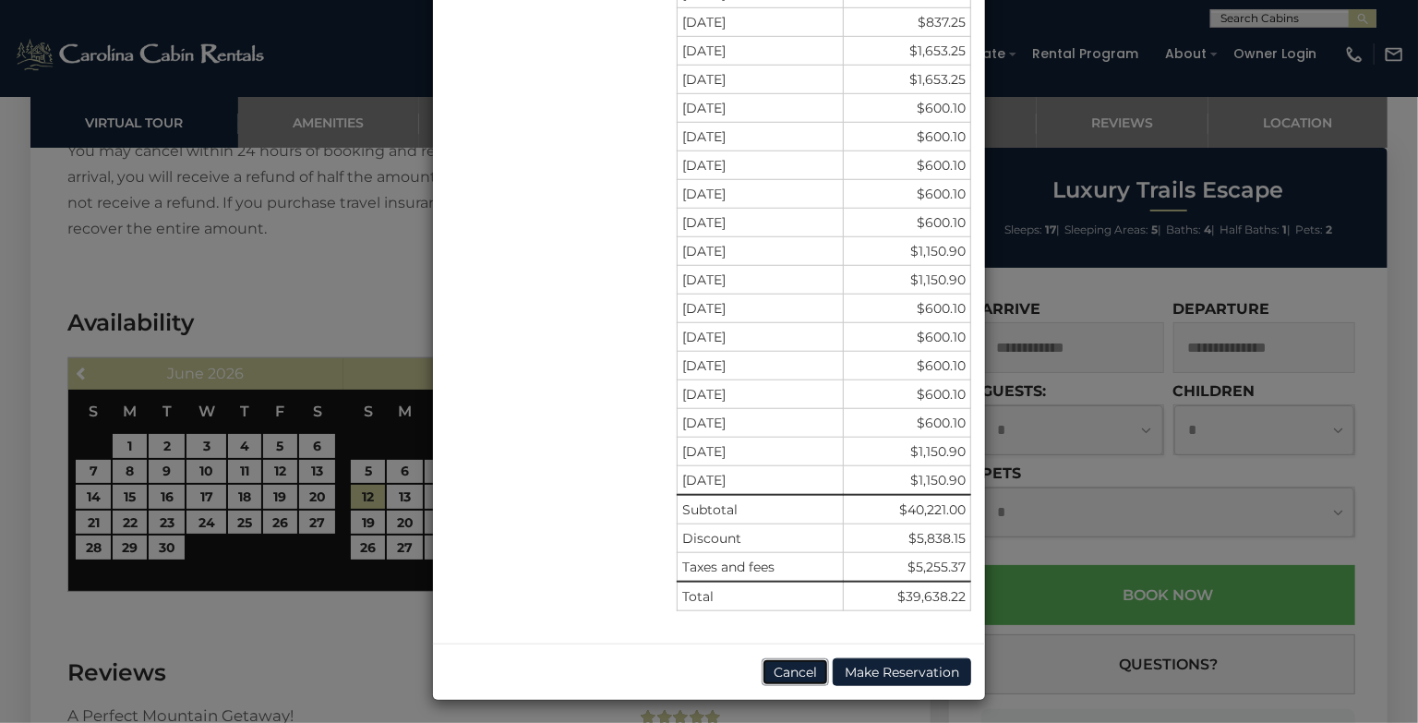
click at [792, 660] on button "Cancel" at bounding box center [795, 672] width 67 height 28
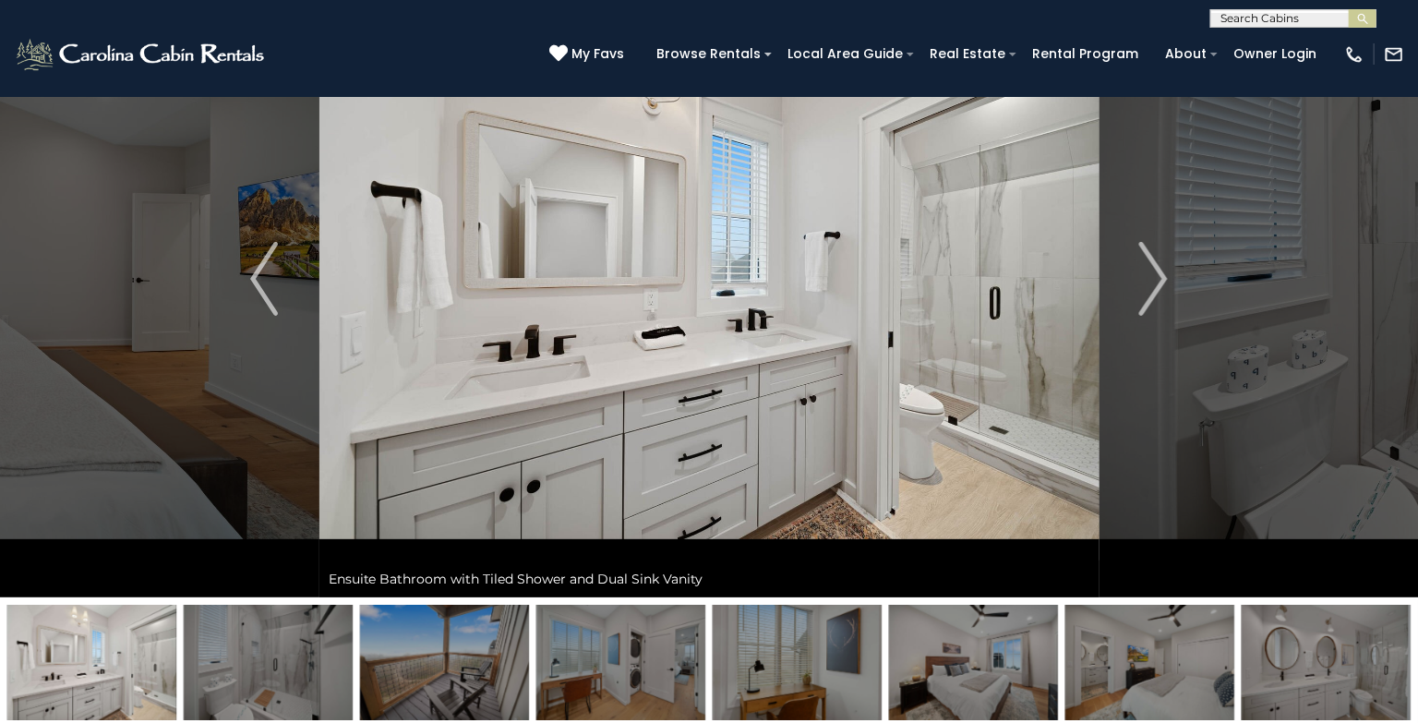
scroll to position [0, 0]
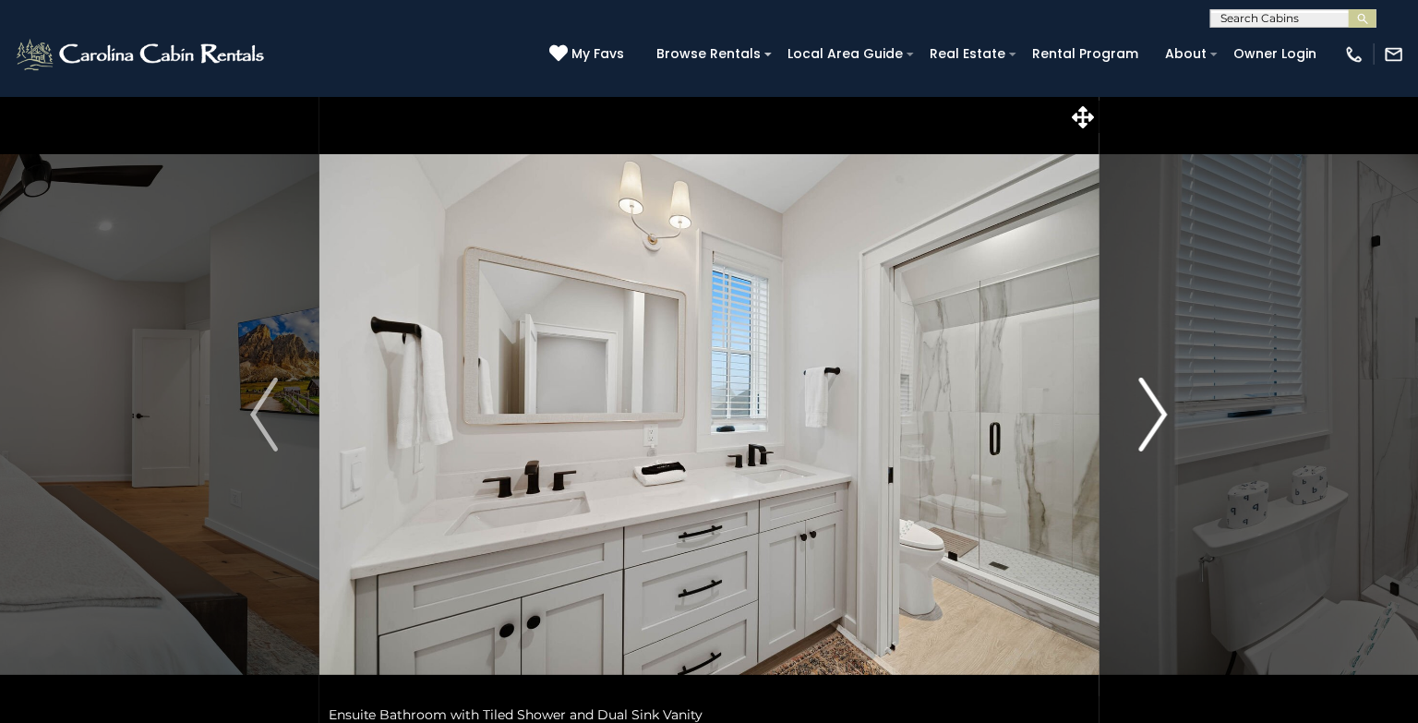
click at [1164, 439] on img "Next" at bounding box center [1154, 415] width 28 height 74
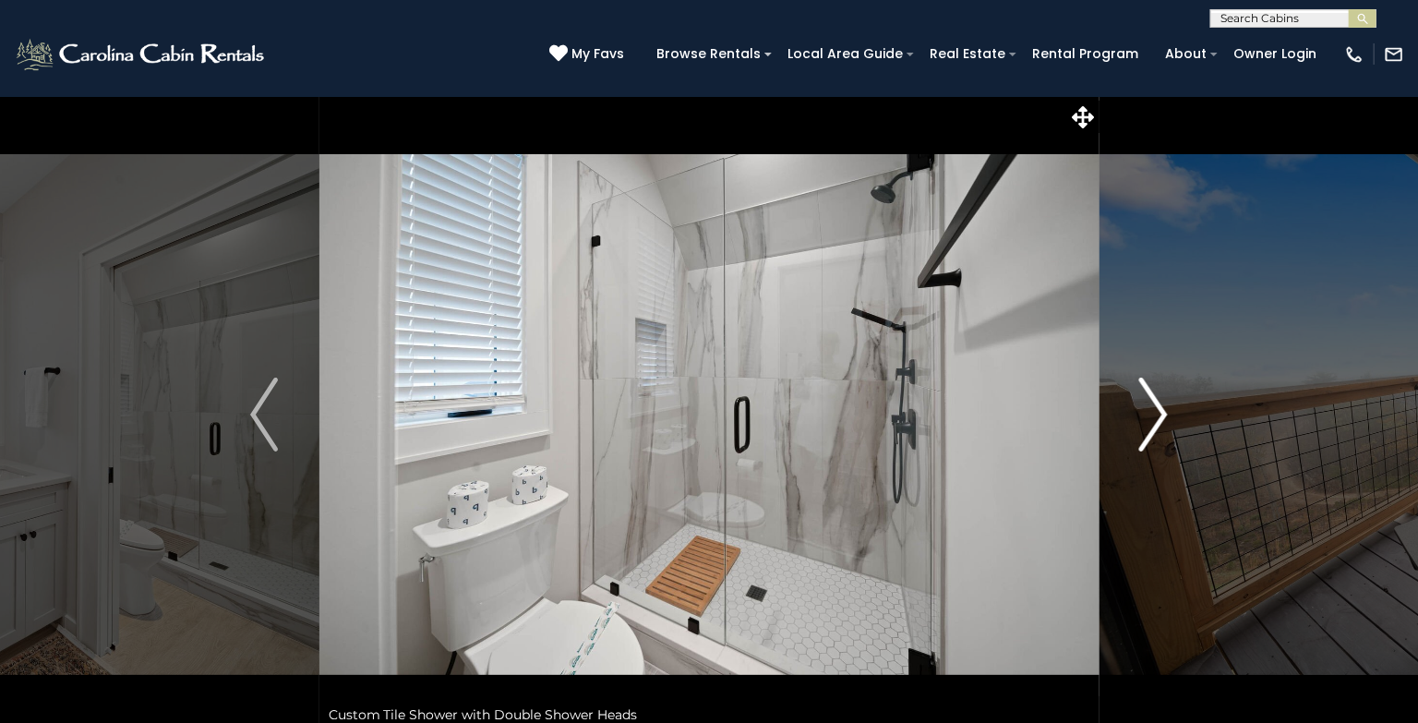
click at [1164, 439] on img "Next" at bounding box center [1154, 415] width 28 height 74
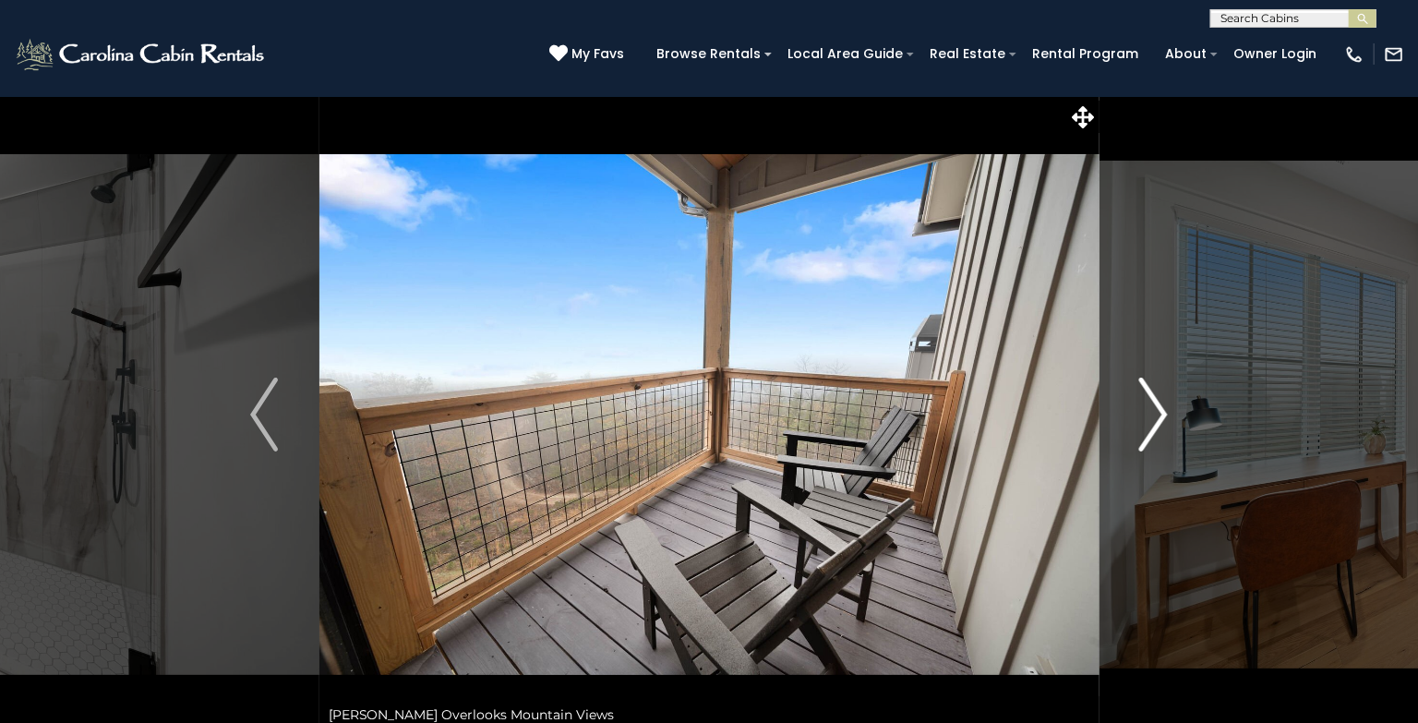
click at [1164, 439] on img "Next" at bounding box center [1154, 415] width 28 height 74
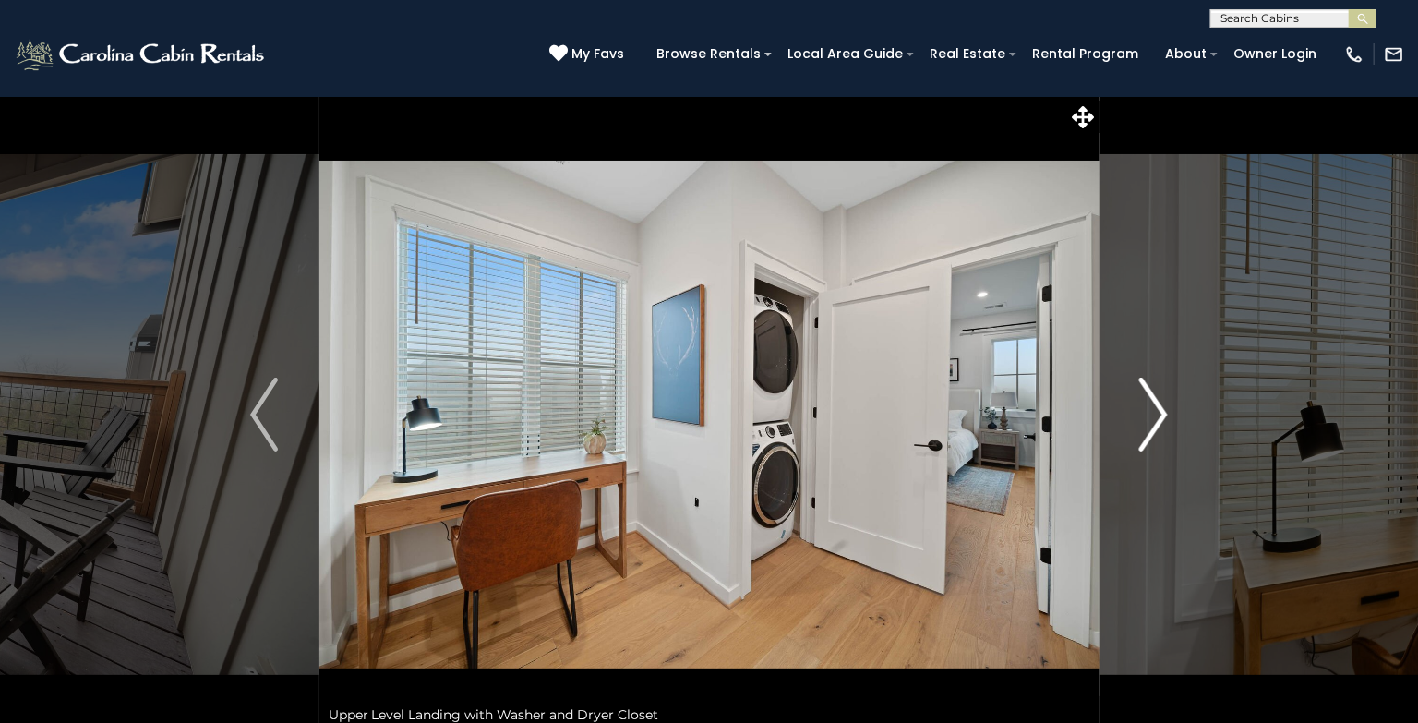
click at [1164, 439] on img "Next" at bounding box center [1154, 415] width 28 height 74
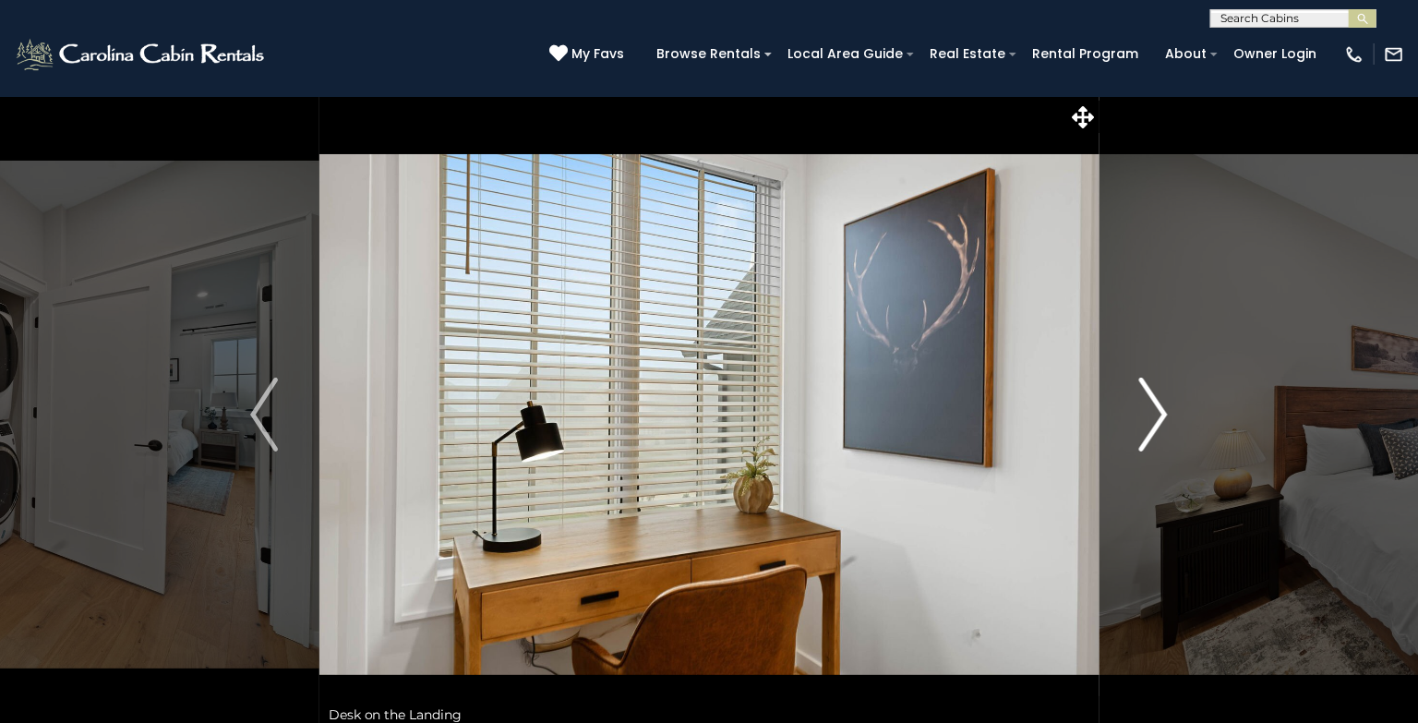
click at [1164, 439] on img "Next" at bounding box center [1154, 415] width 28 height 74
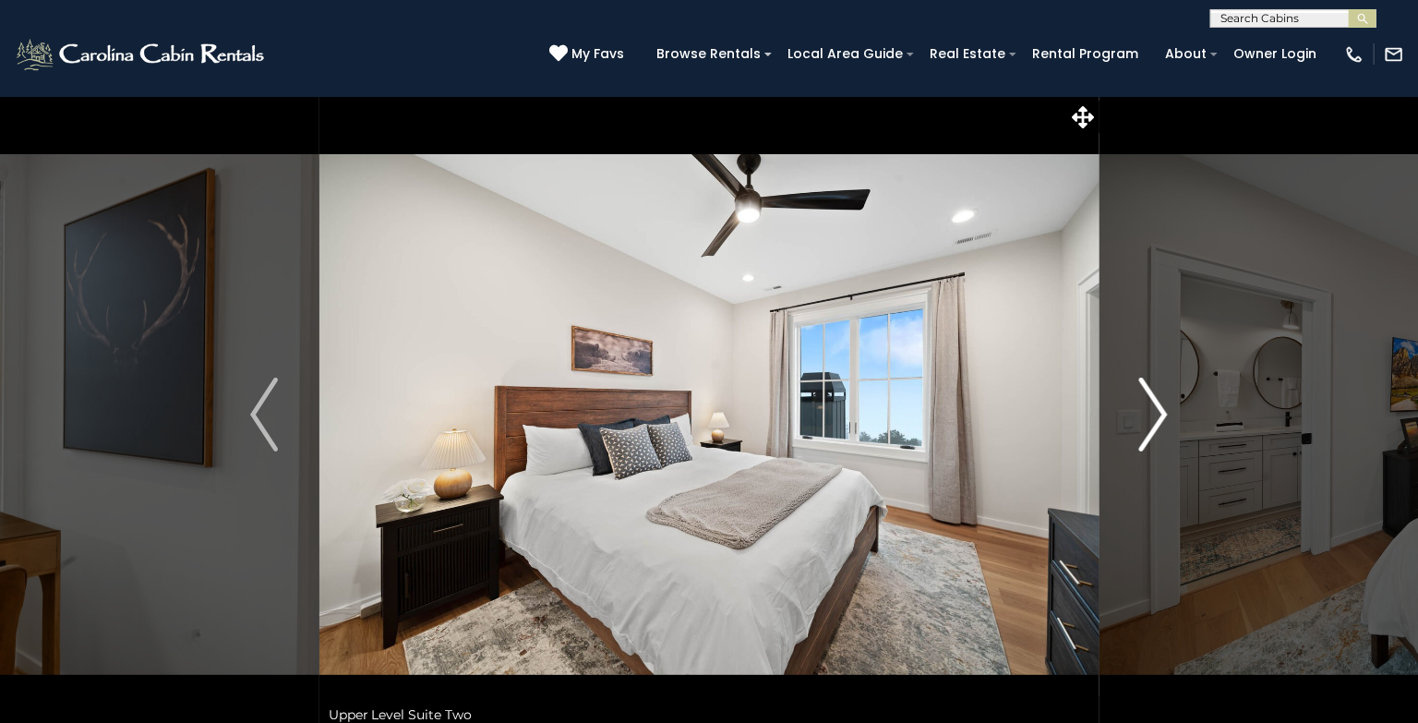
click at [1164, 439] on img "Next" at bounding box center [1154, 415] width 28 height 74
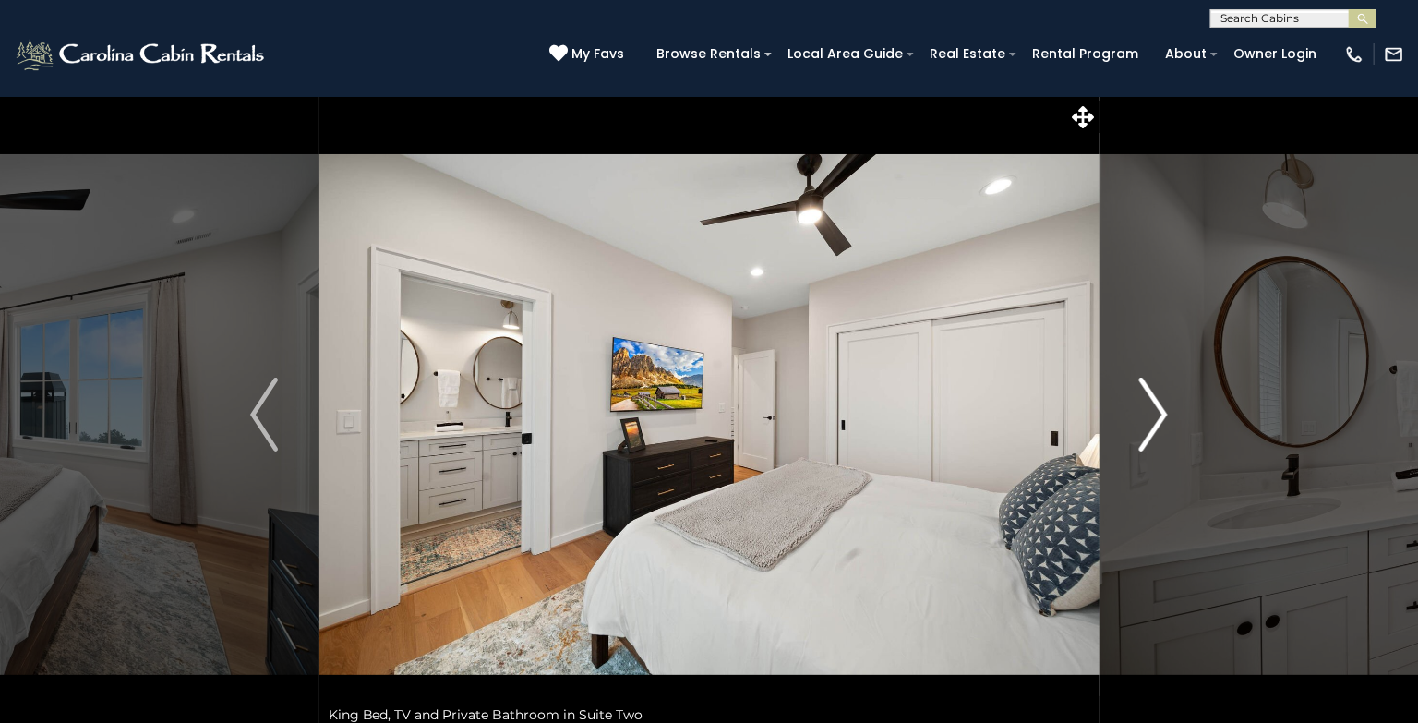
click at [1164, 439] on img "Next" at bounding box center [1154, 415] width 28 height 74
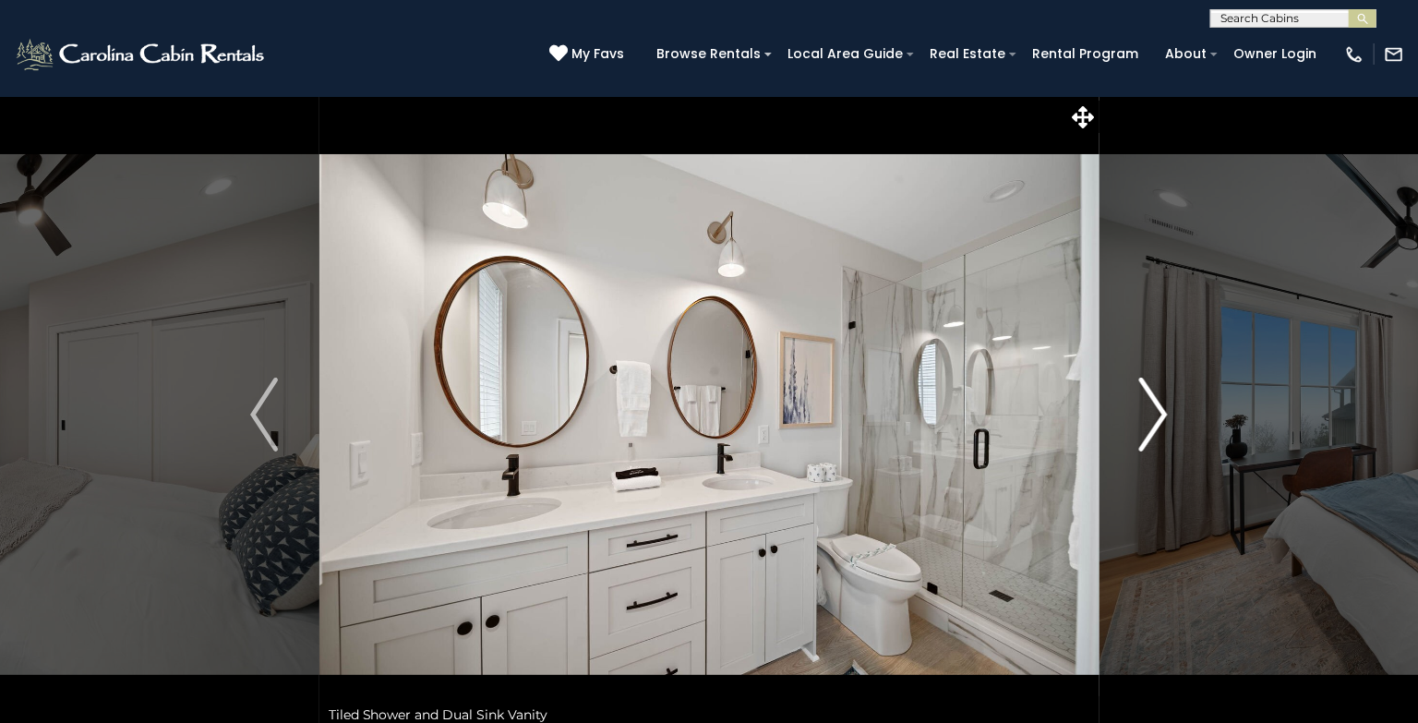
click at [1164, 439] on img "Next" at bounding box center [1154, 415] width 28 height 74
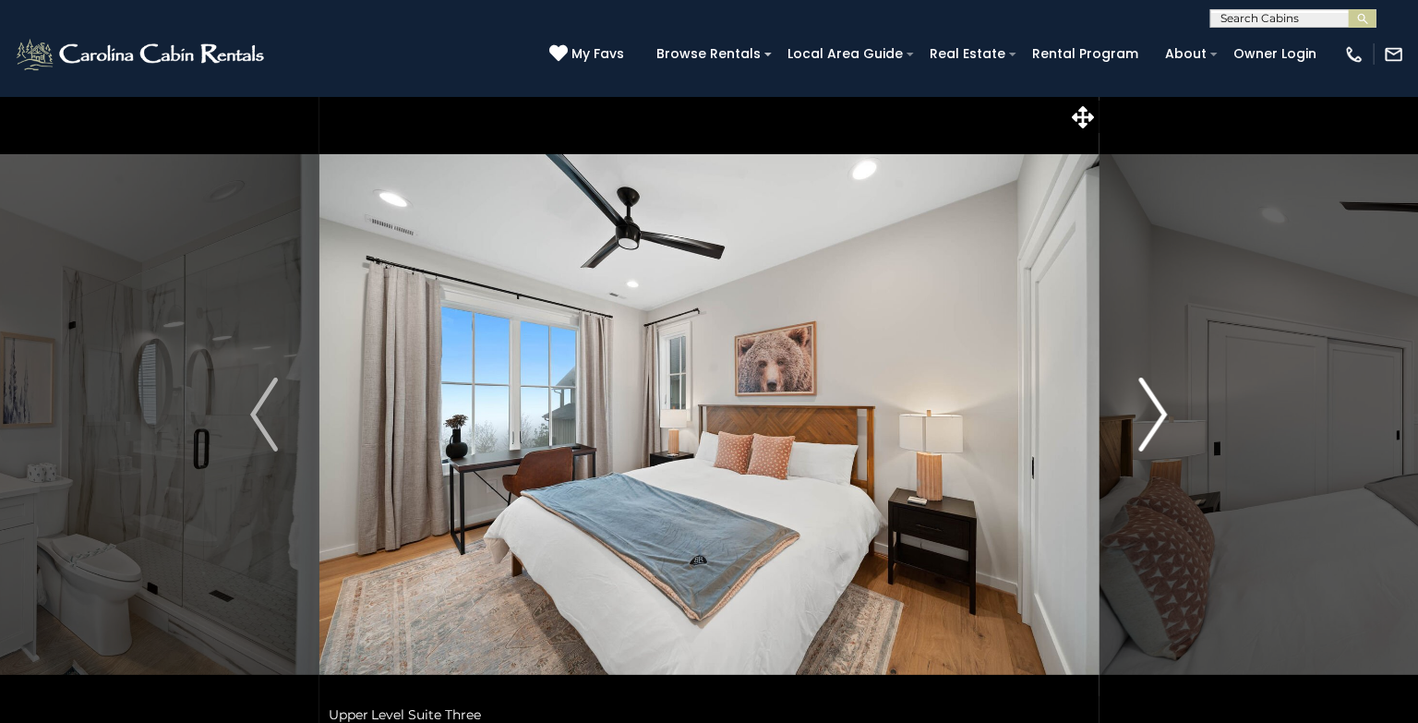
click at [1164, 439] on img "Next" at bounding box center [1154, 415] width 28 height 74
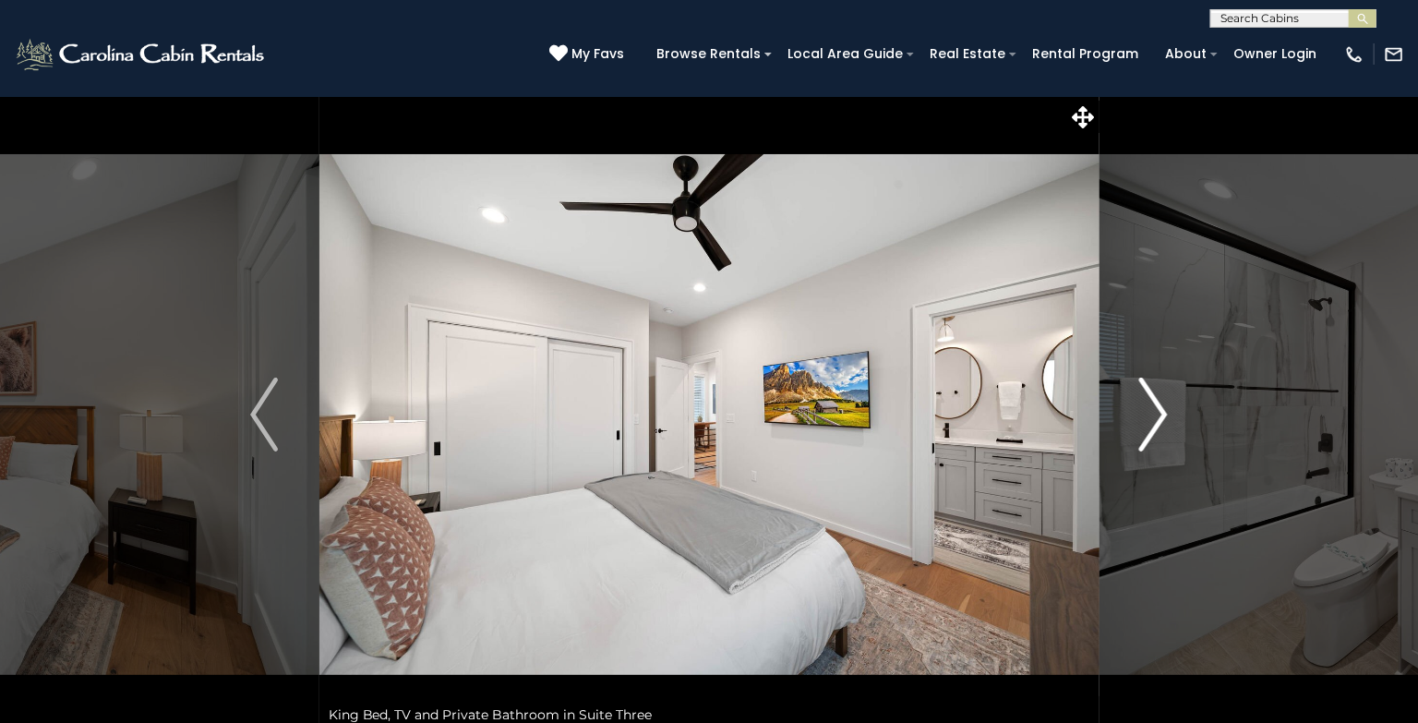
click at [1164, 439] on img "Next" at bounding box center [1154, 415] width 28 height 74
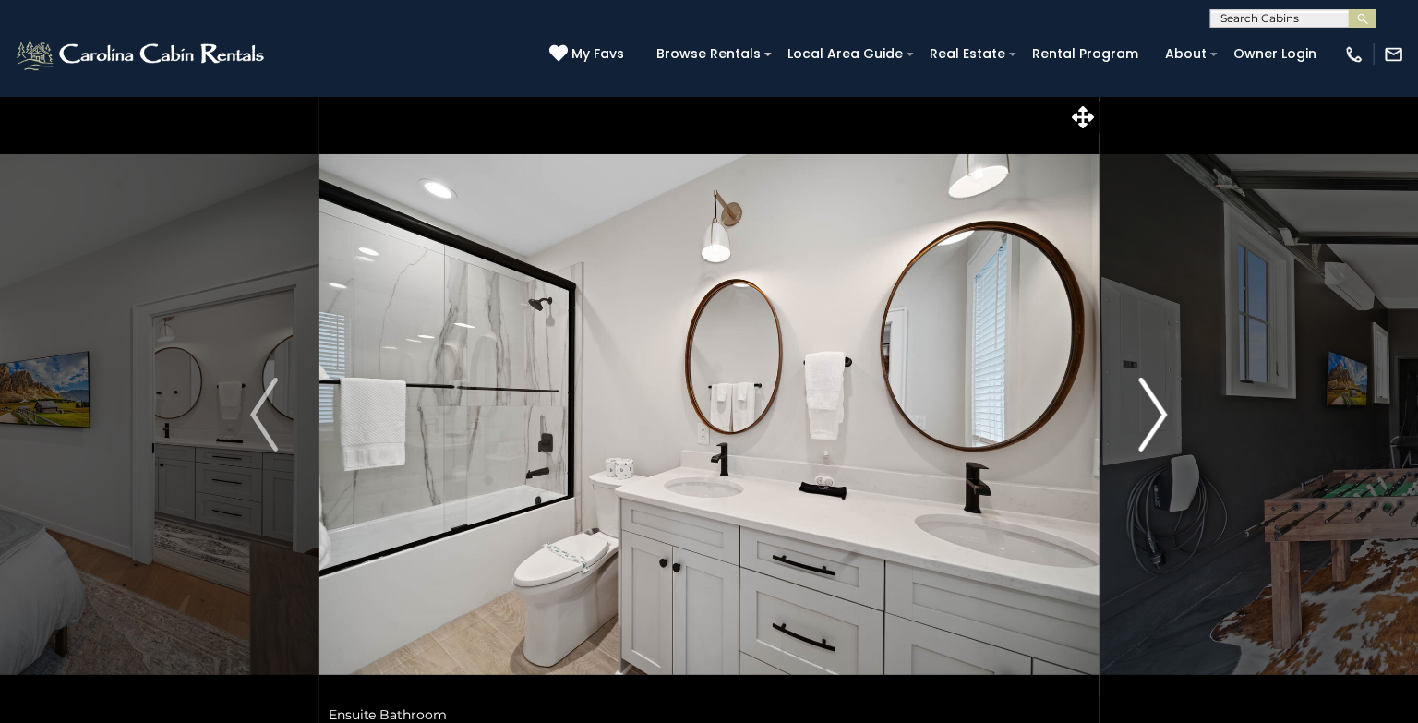
click at [1164, 439] on img "Next" at bounding box center [1154, 415] width 28 height 74
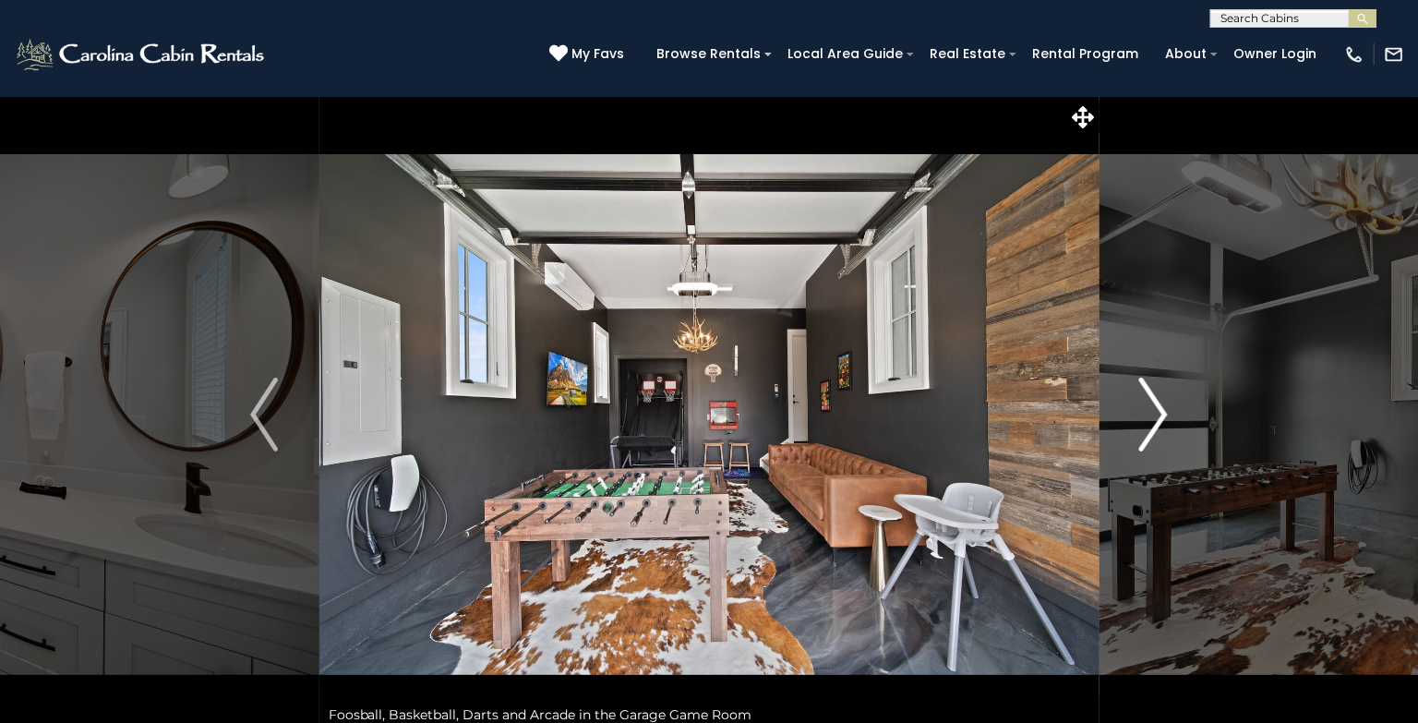
click at [1164, 439] on img "Next" at bounding box center [1154, 415] width 28 height 74
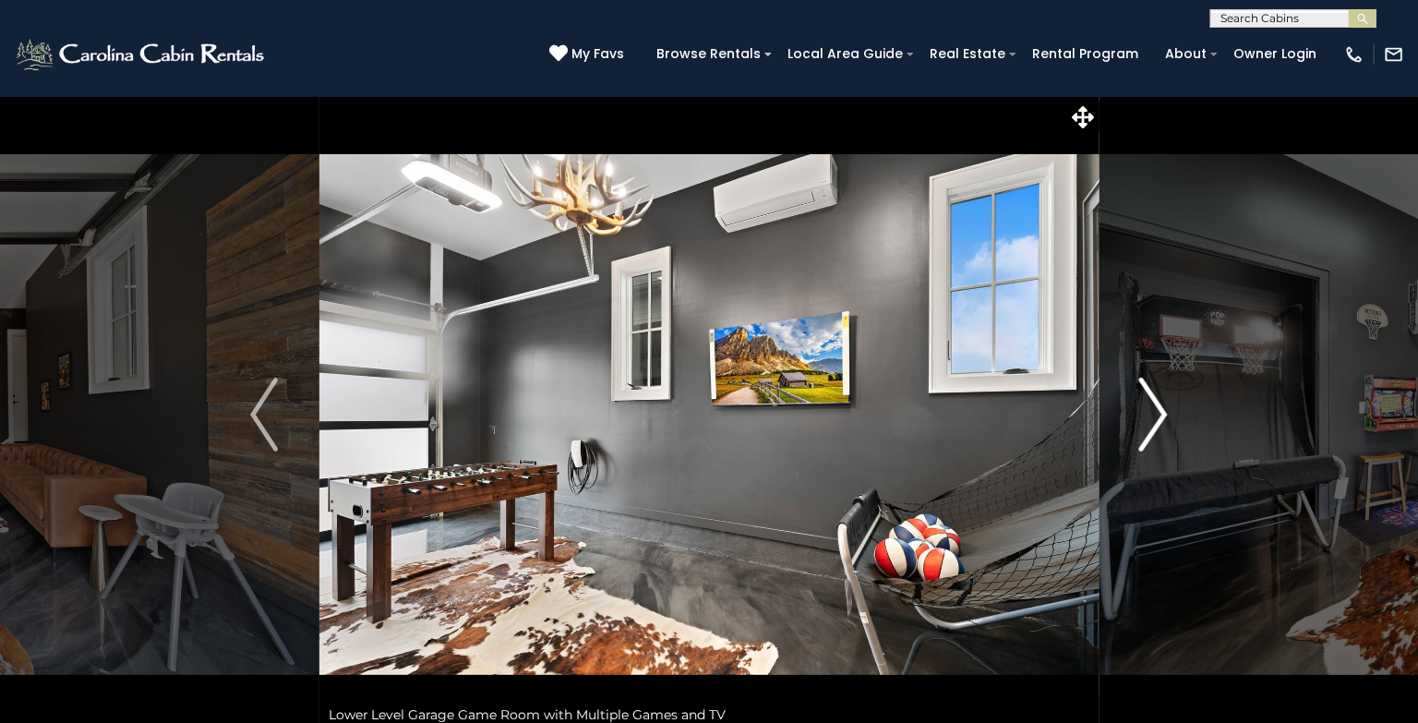
click at [1164, 439] on img "Next" at bounding box center [1154, 415] width 28 height 74
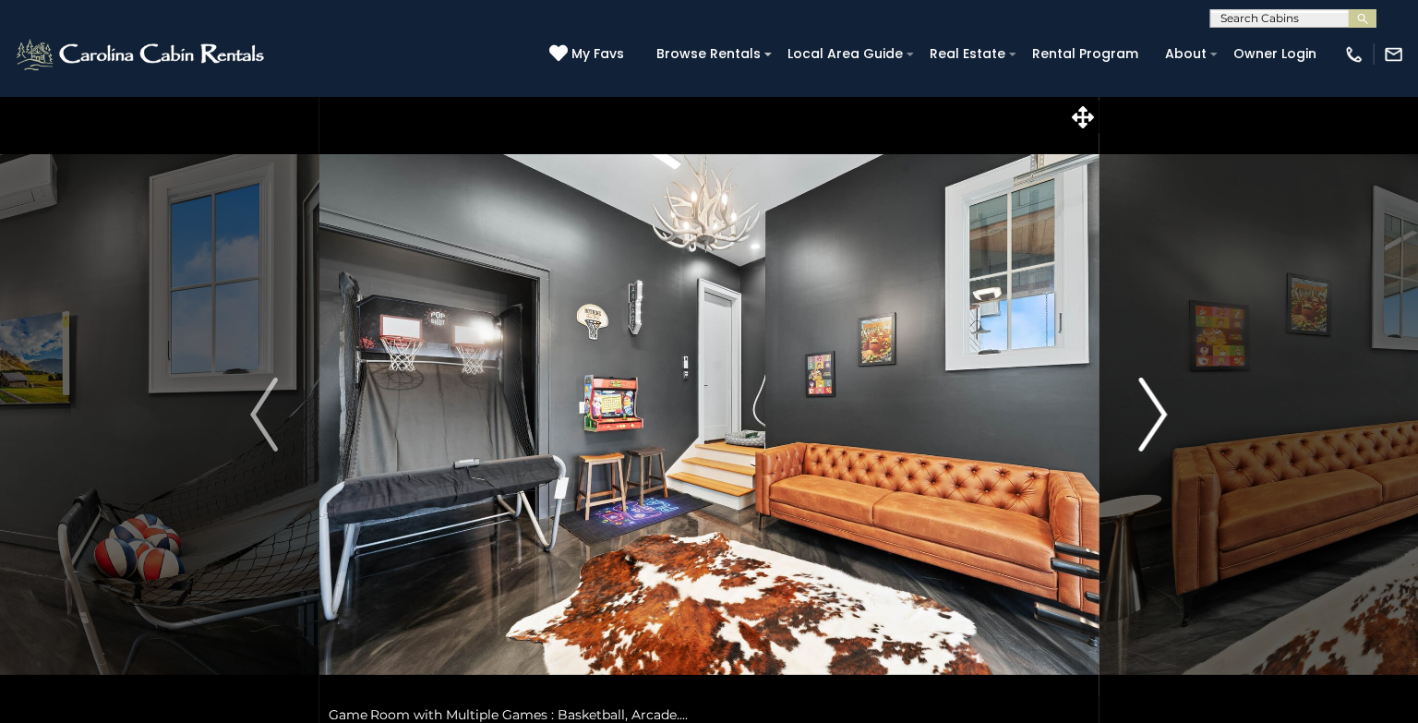
click at [1153, 403] on img "Next" at bounding box center [1154, 415] width 28 height 74
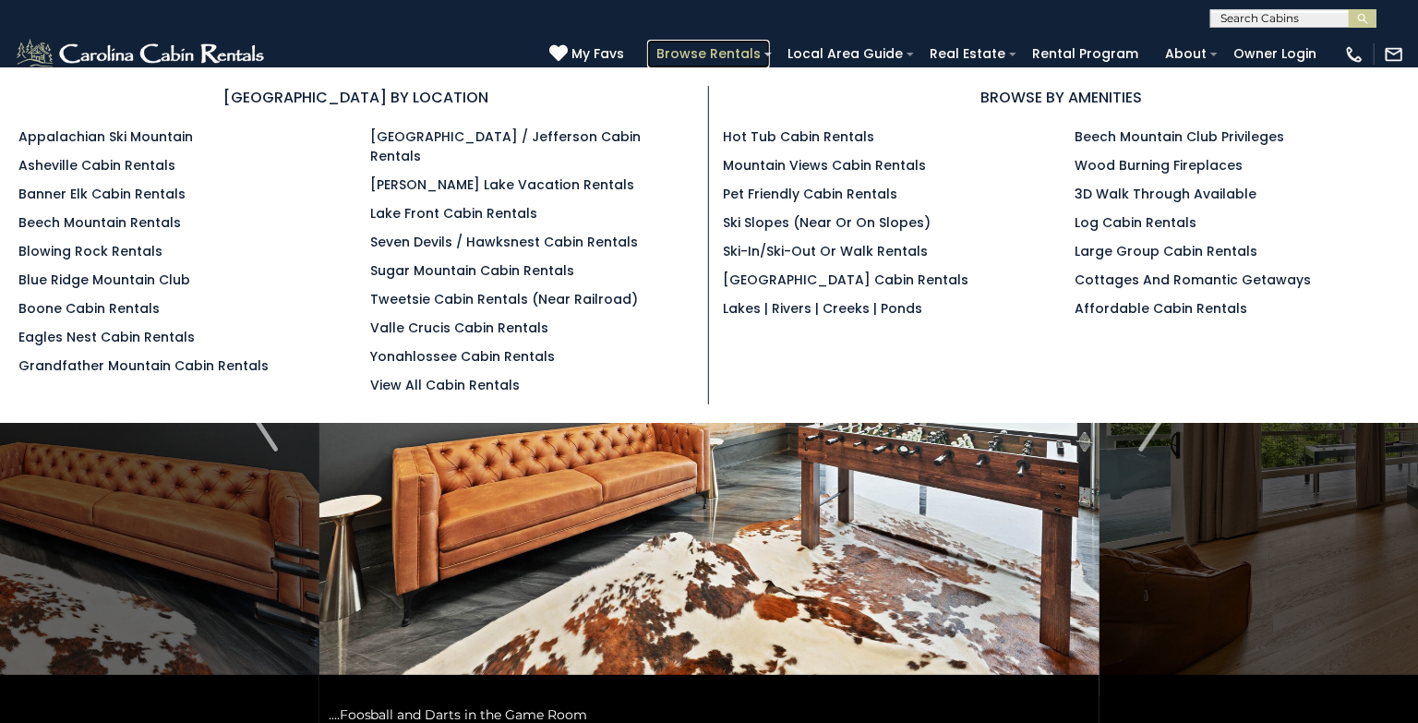
click at [758, 52] on link "Browse Rentals" at bounding box center [708, 54] width 123 height 29
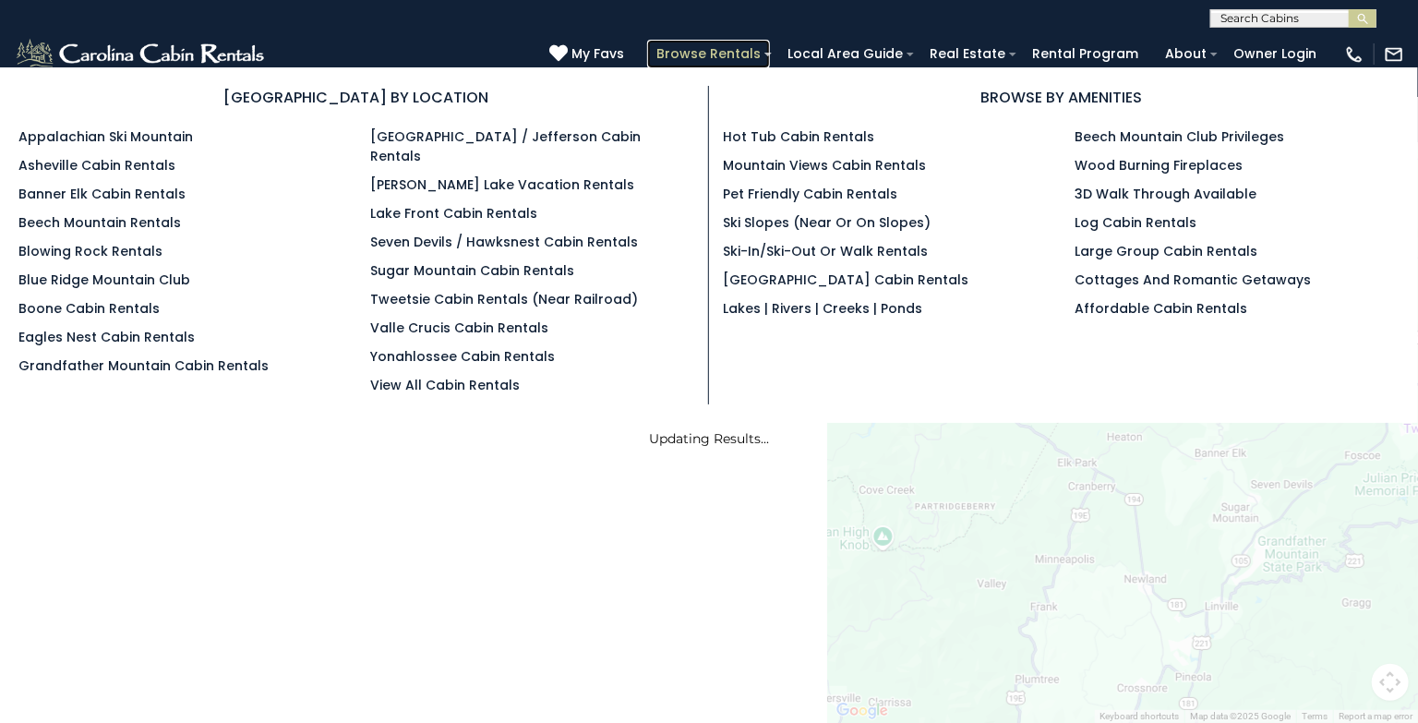
click at [724, 60] on link "Browse Rentals" at bounding box center [708, 54] width 123 height 29
click at [733, 57] on link "Browse Rentals" at bounding box center [708, 54] width 123 height 29
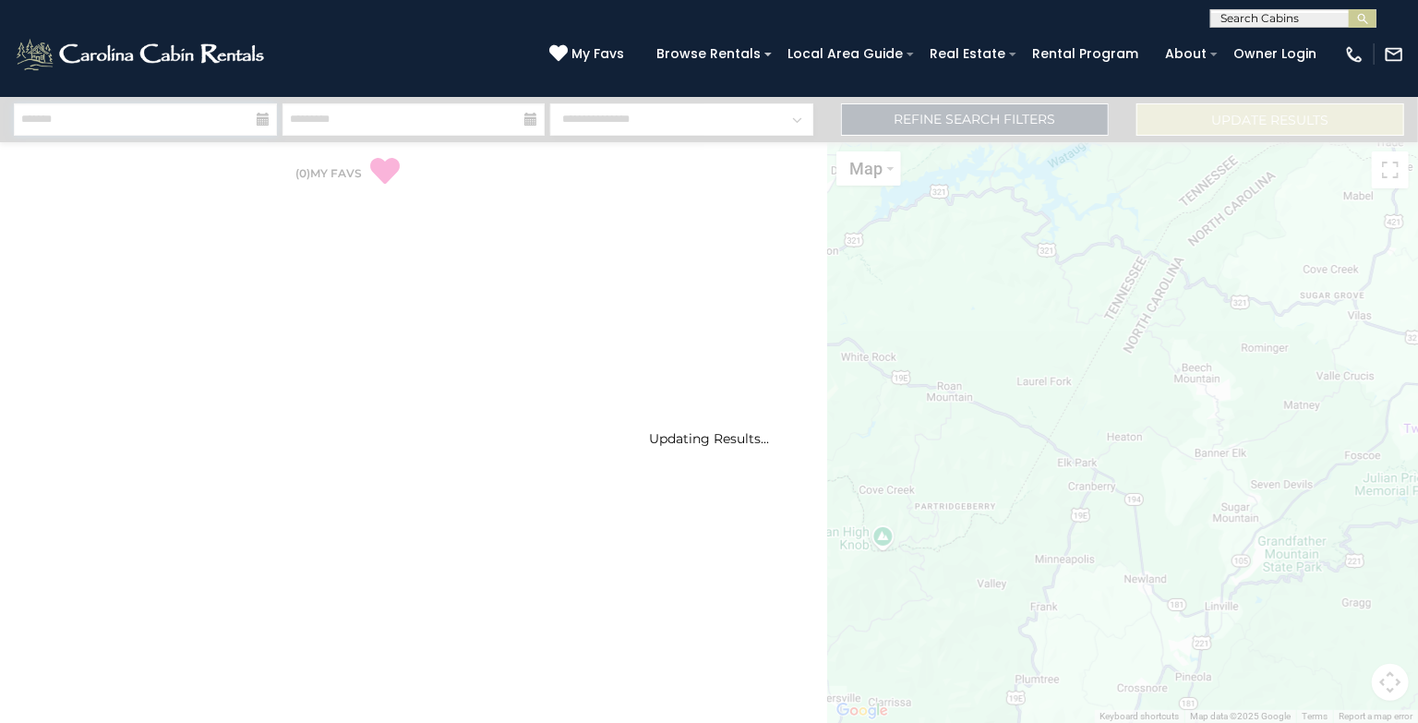
click at [107, 122] on input "text" at bounding box center [145, 119] width 263 height 32
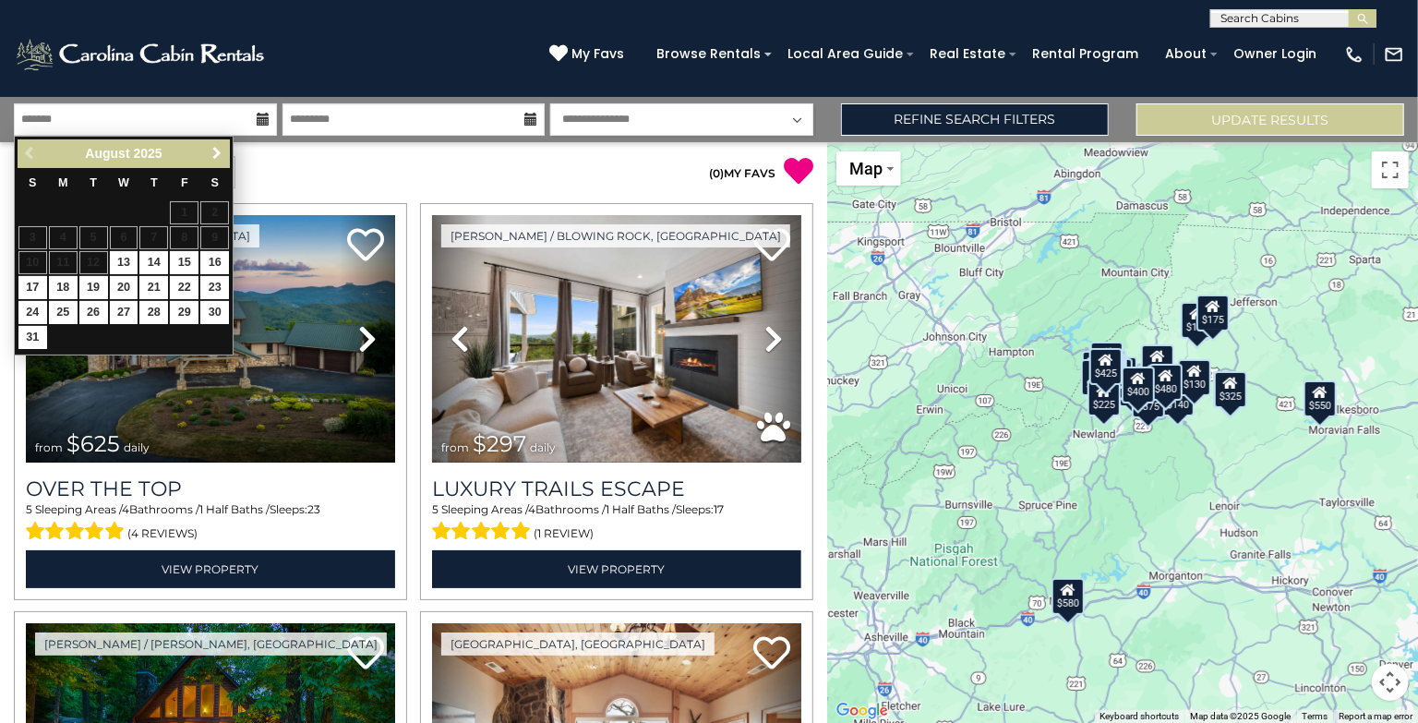
click at [216, 154] on span "Next" at bounding box center [217, 153] width 15 height 15
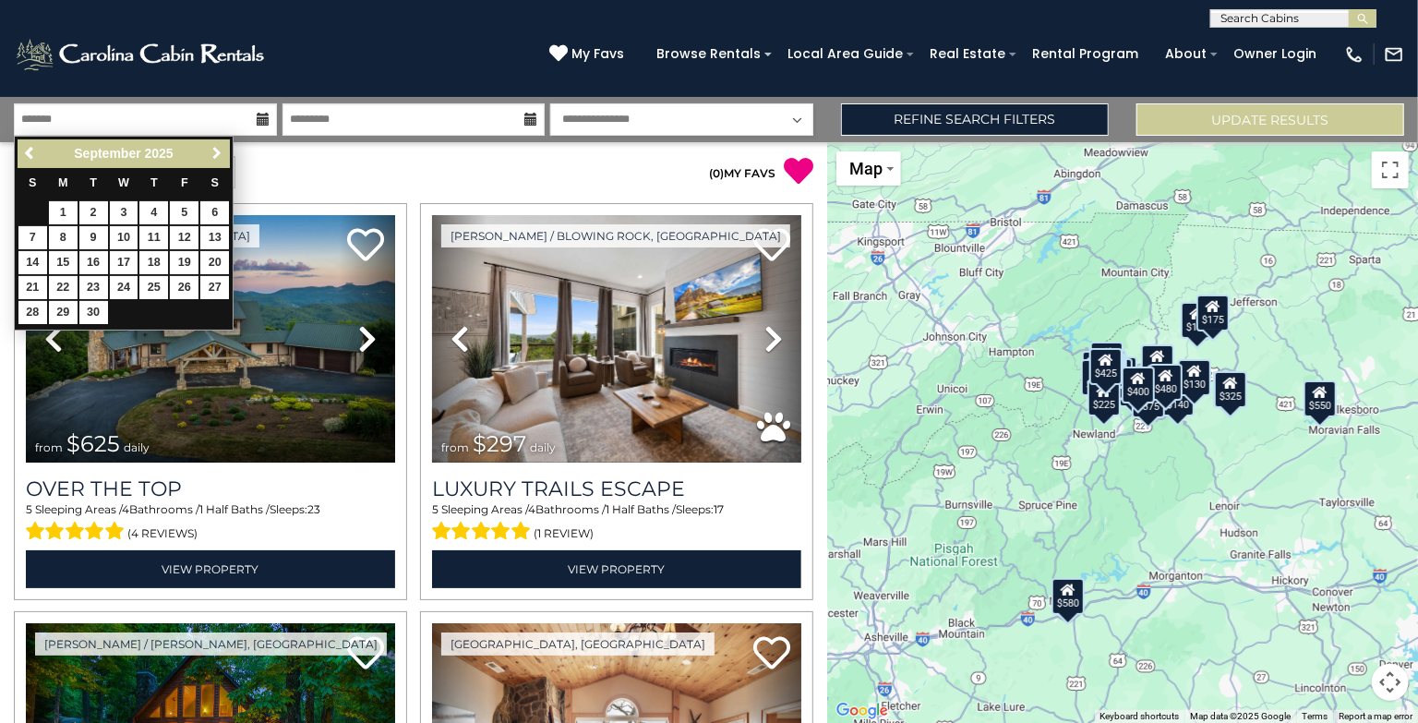
click at [216, 154] on span "Next" at bounding box center [217, 153] width 15 height 15
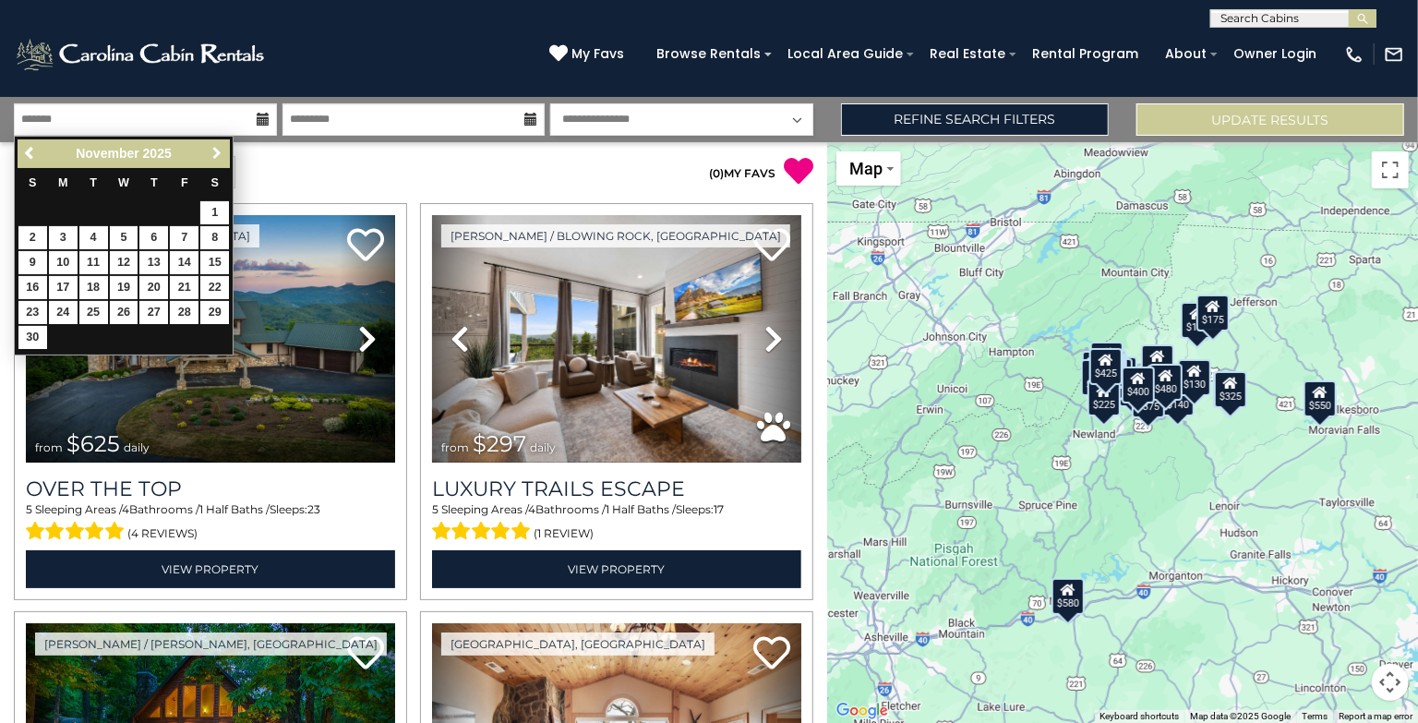
click at [216, 154] on span "Next" at bounding box center [217, 153] width 15 height 15
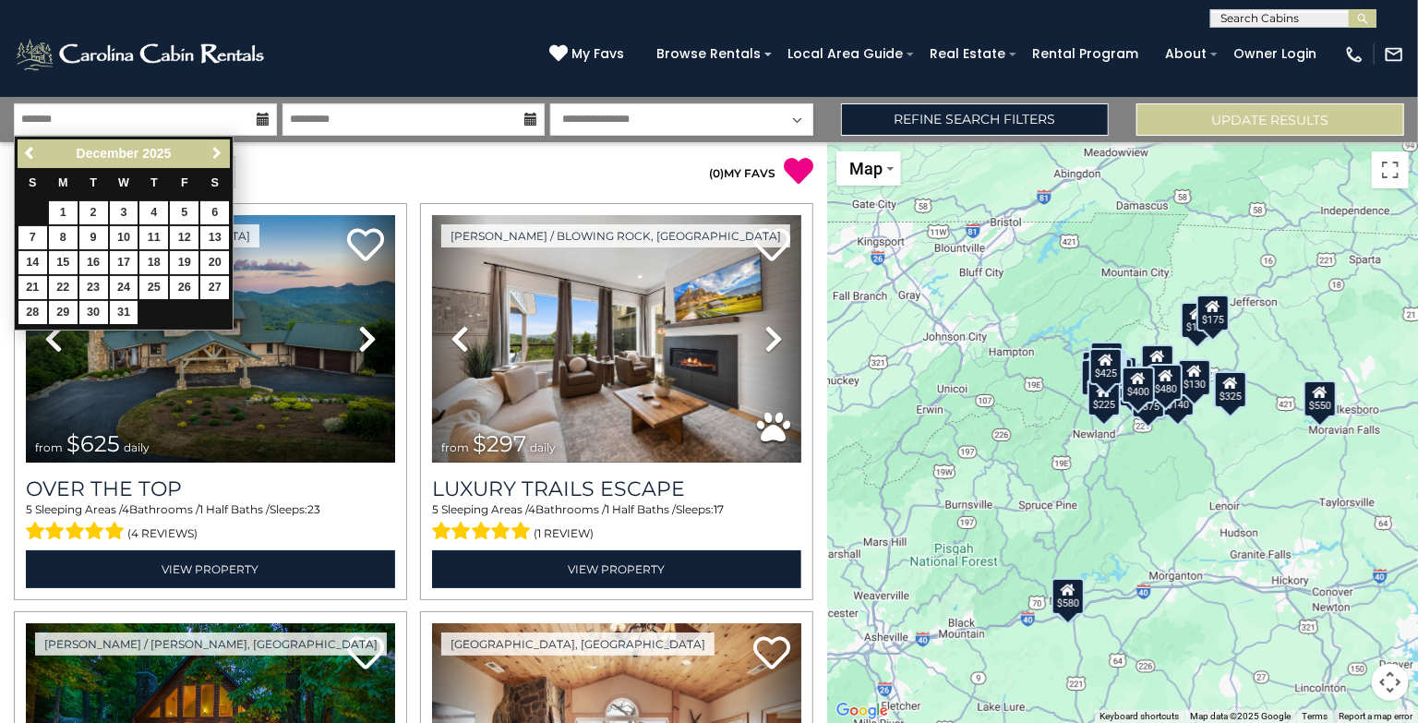
click at [216, 154] on span "Next" at bounding box center [217, 153] width 15 height 15
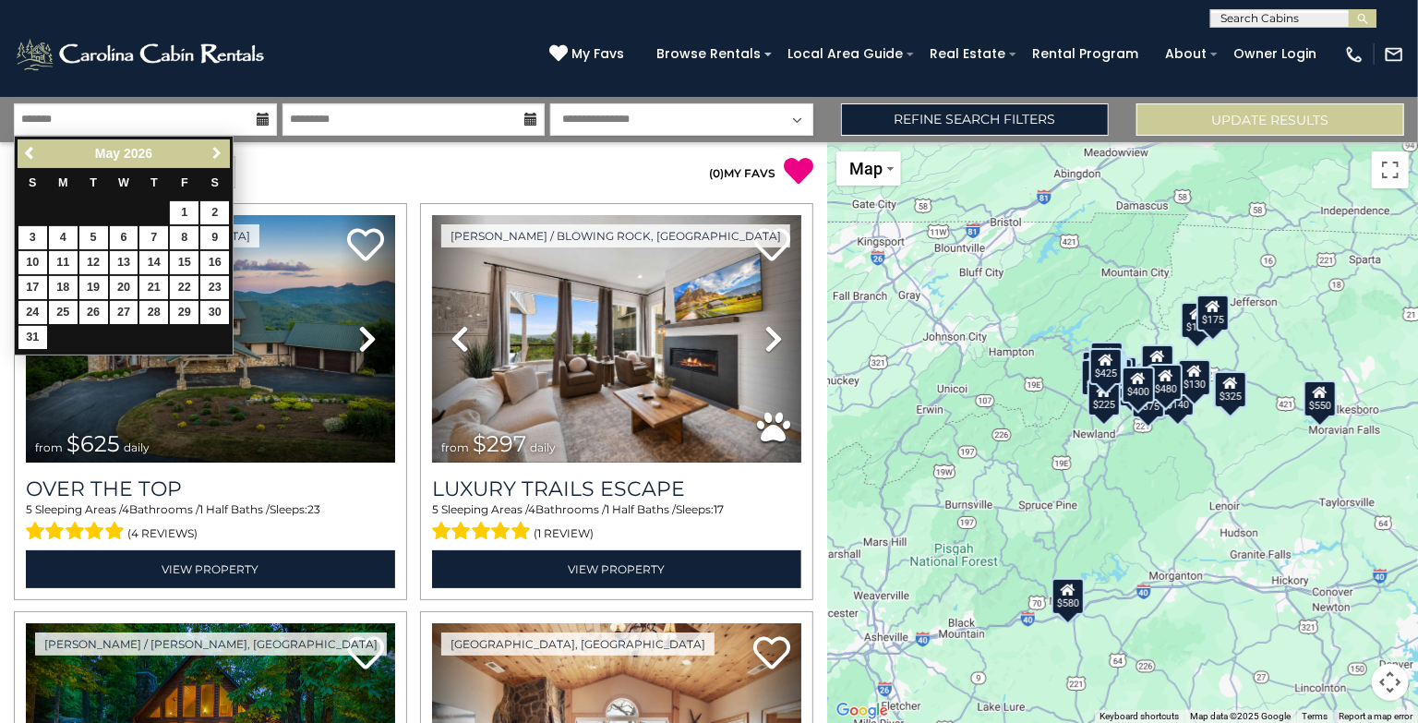
click at [216, 154] on span "Next" at bounding box center [217, 153] width 15 height 15
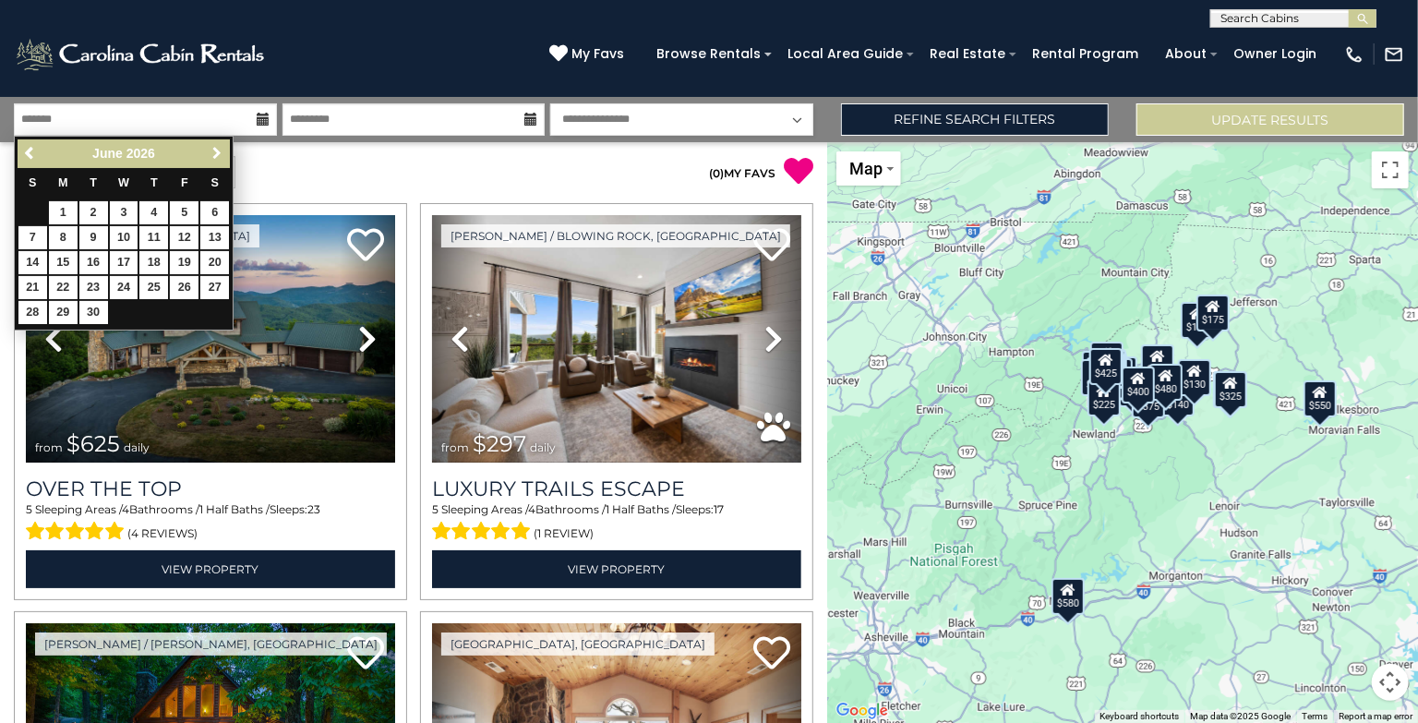
click at [216, 154] on span "Next" at bounding box center [217, 153] width 15 height 15
click at [38, 262] on link "12" at bounding box center [32, 262] width 29 height 23
type input "*******"
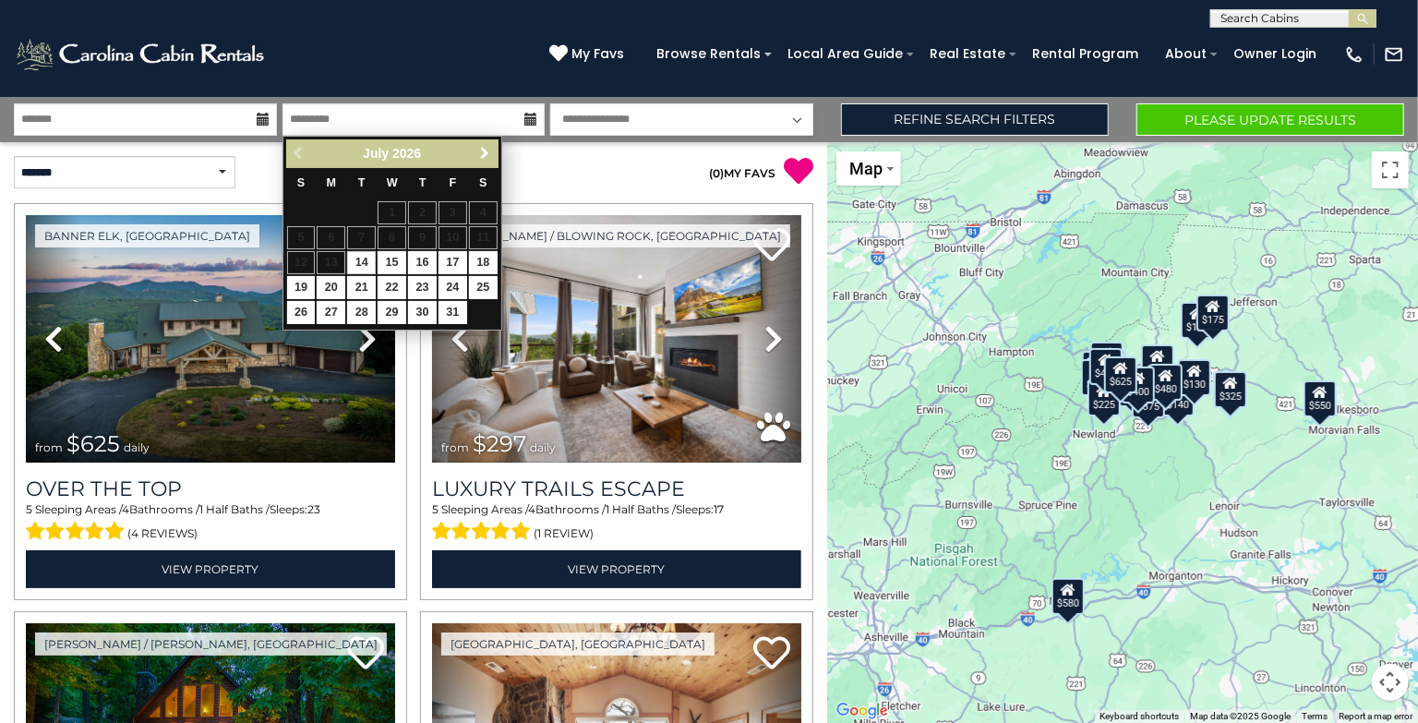
click at [492, 151] on link "Next" at bounding box center [485, 153] width 23 height 23
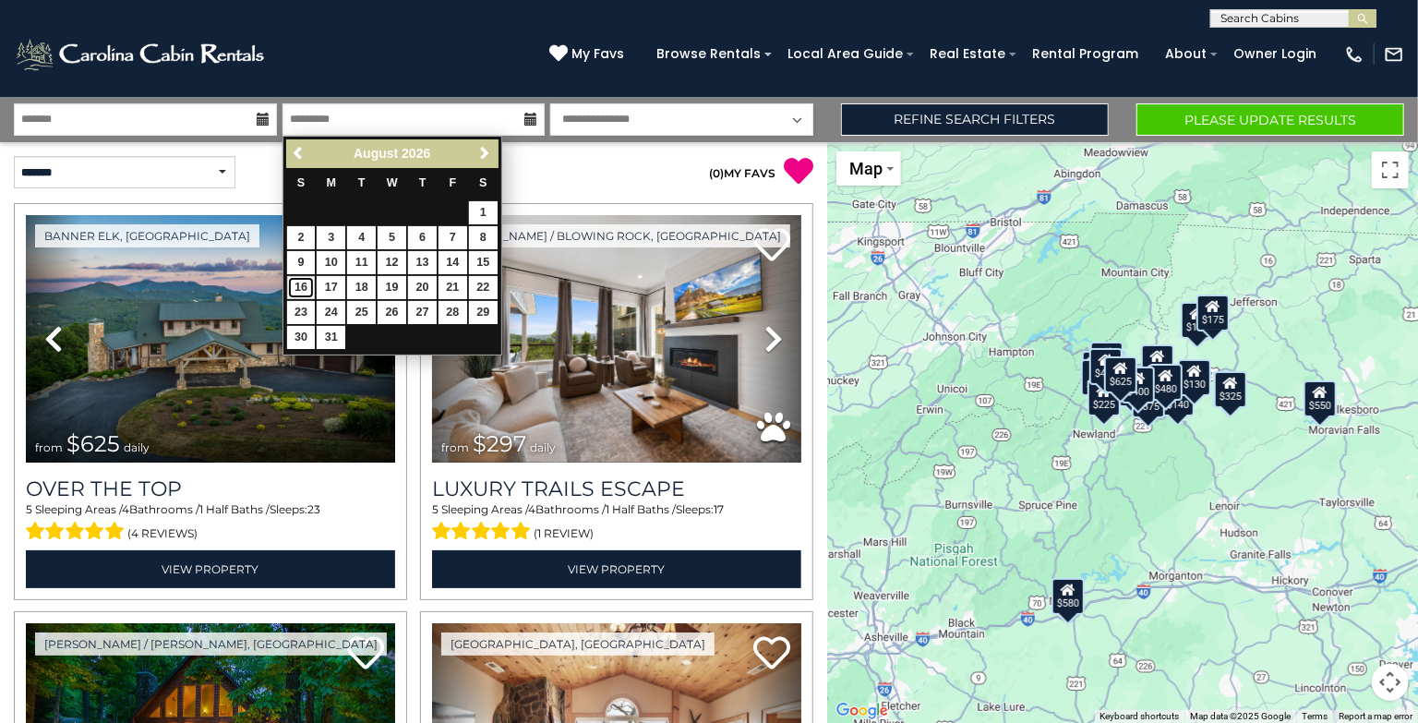
click at [296, 286] on link "16" at bounding box center [301, 287] width 29 height 23
type input "*******"
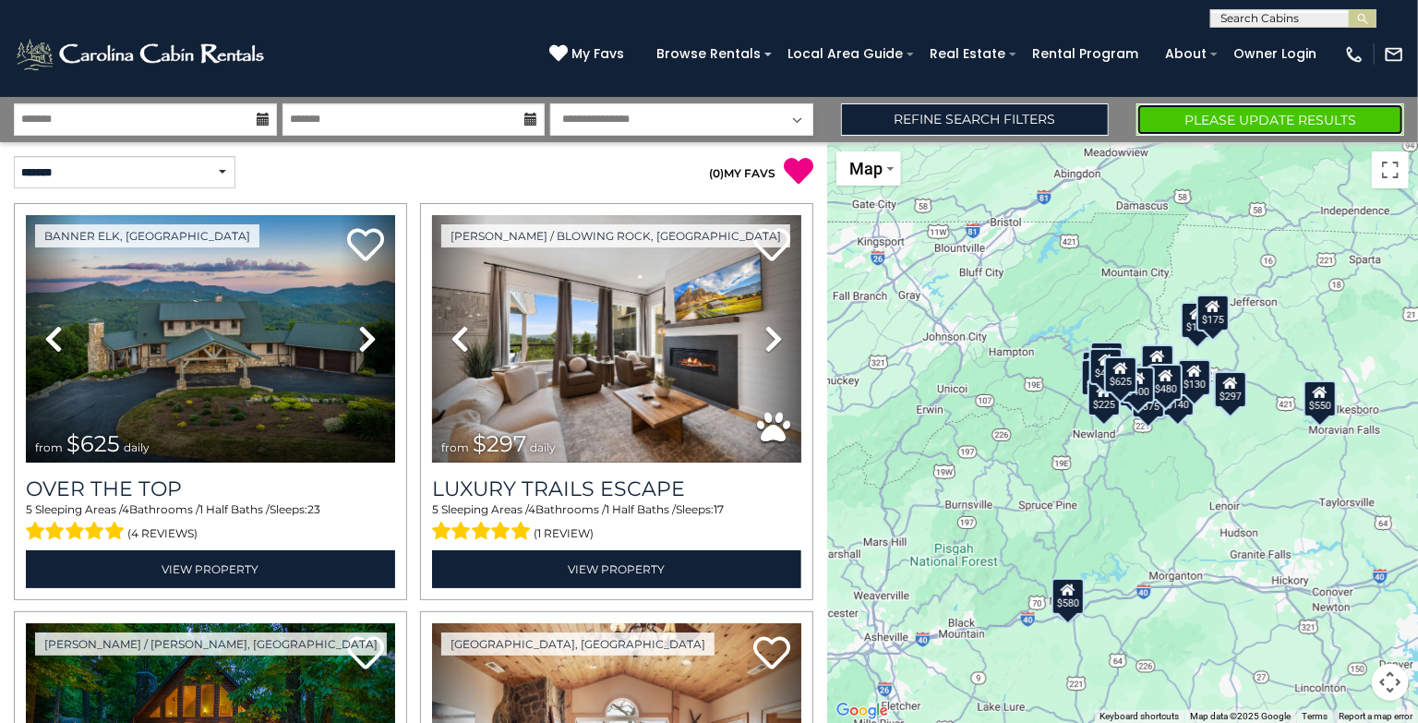
click at [1258, 108] on button "Please Update Results" at bounding box center [1270, 119] width 268 height 32
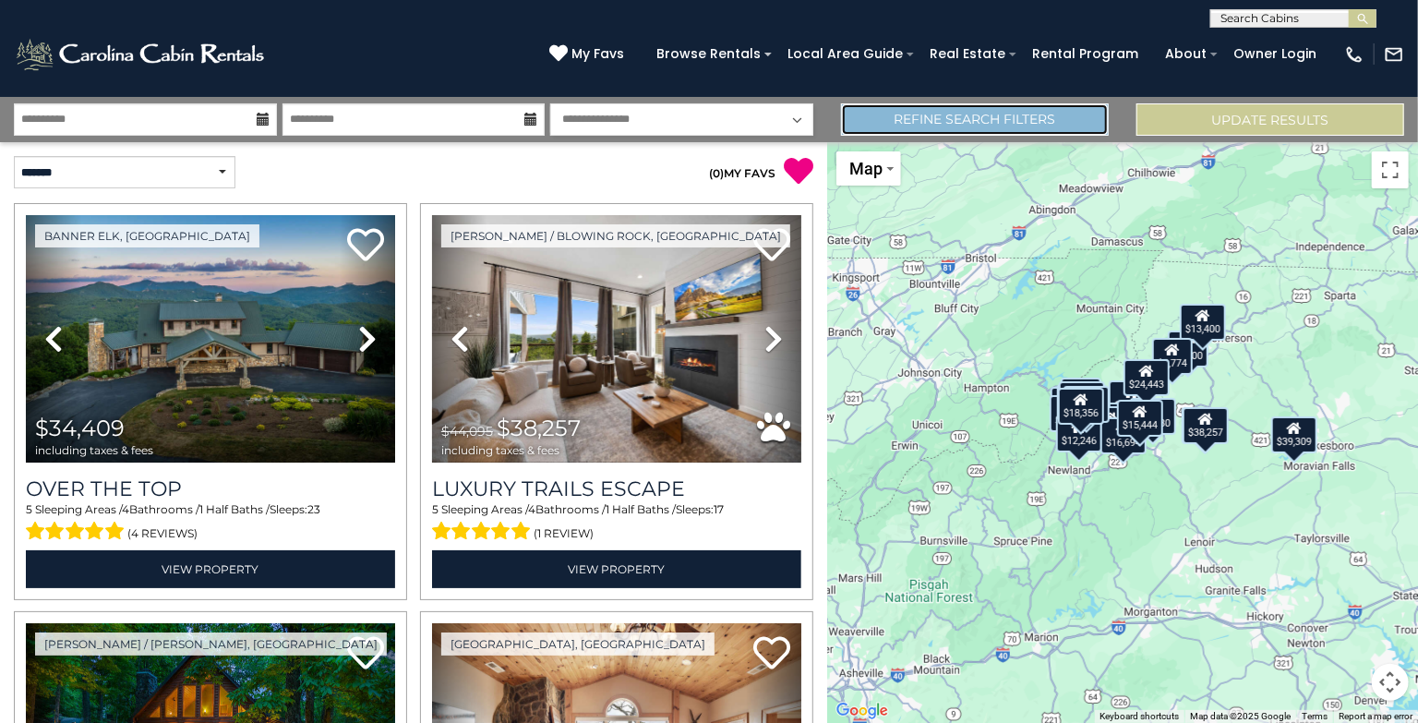
click at [941, 122] on link "Refine Search Filters" at bounding box center [975, 119] width 268 height 32
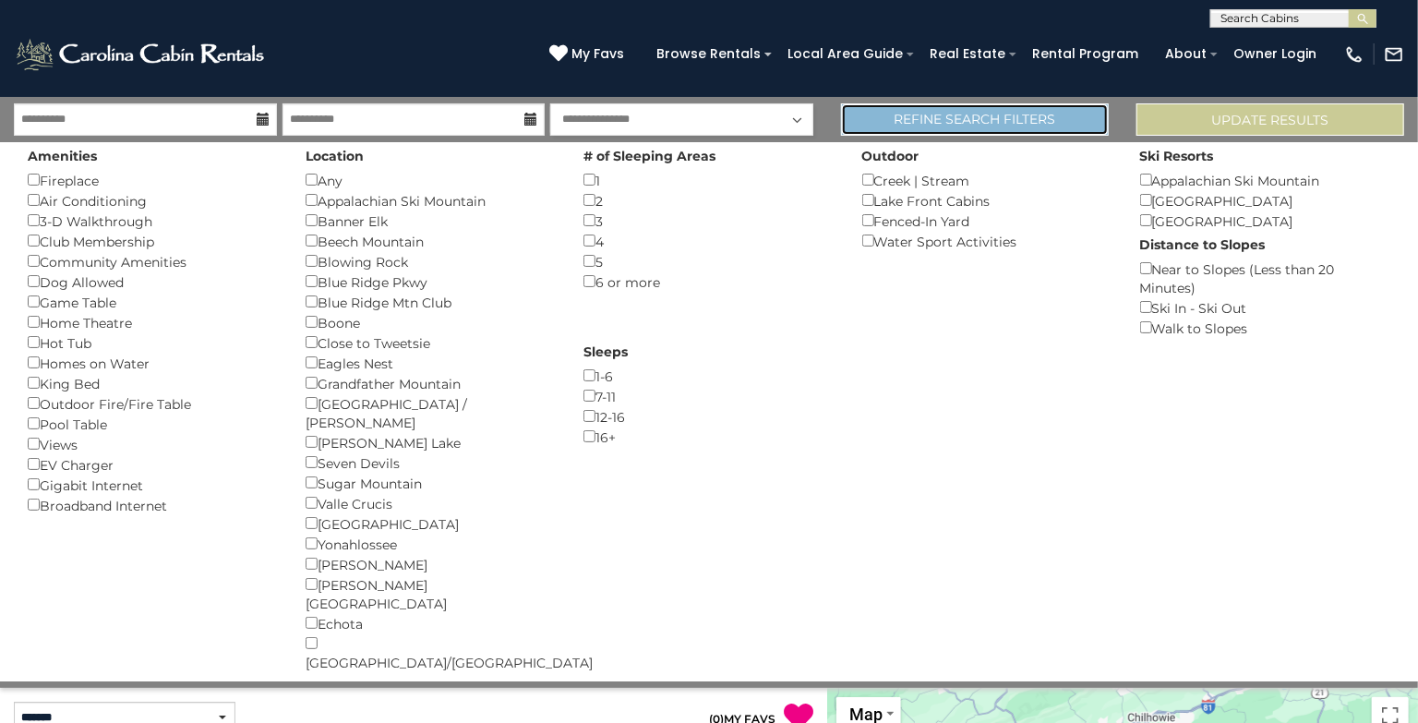
click at [1049, 116] on link "Refine Search Filters" at bounding box center [975, 119] width 268 height 32
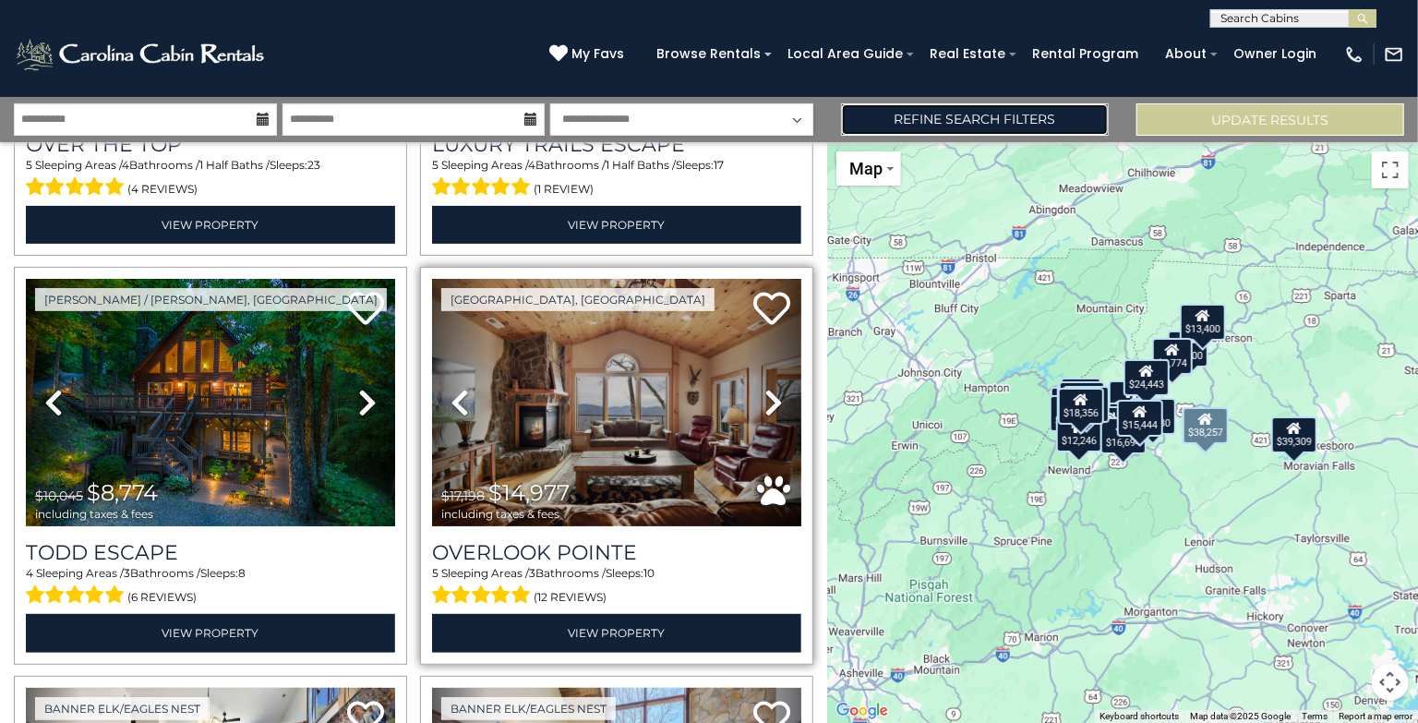
scroll to position [346, 0]
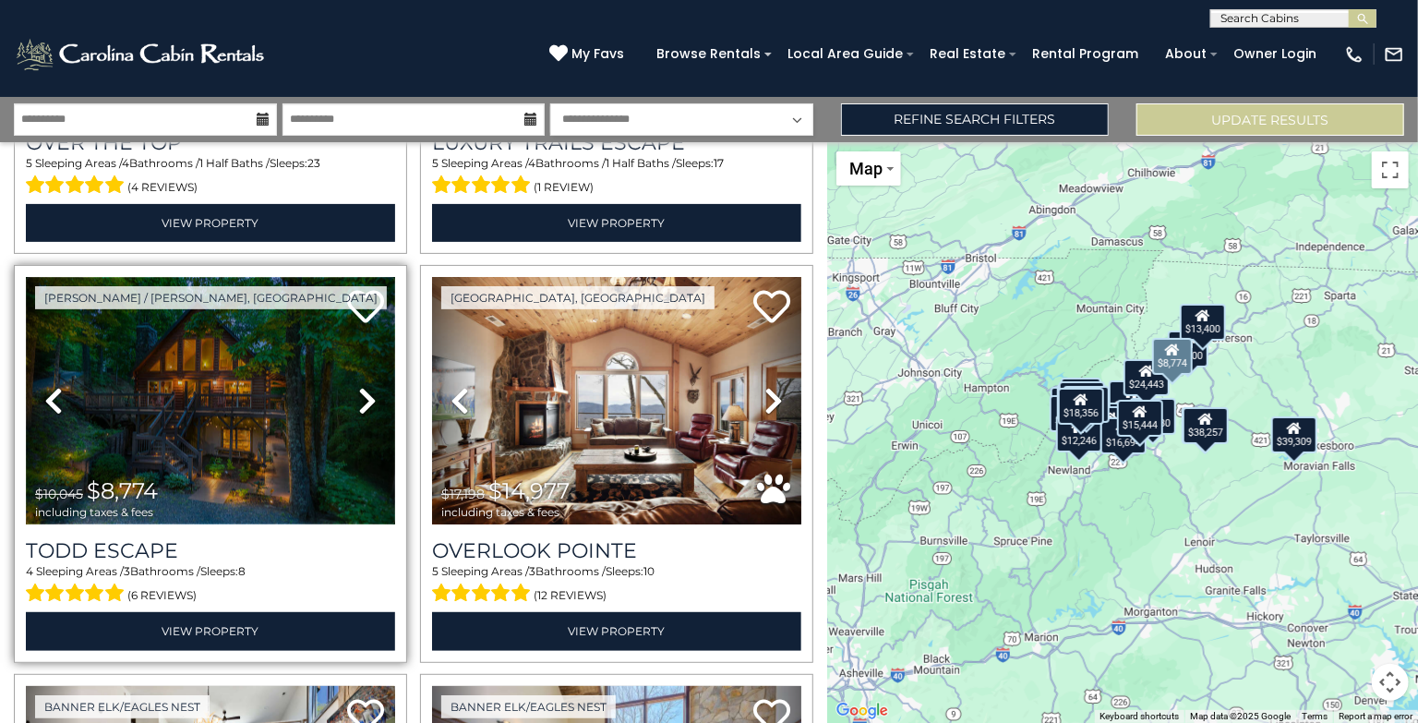
click at [276, 417] on img at bounding box center [210, 400] width 369 height 247
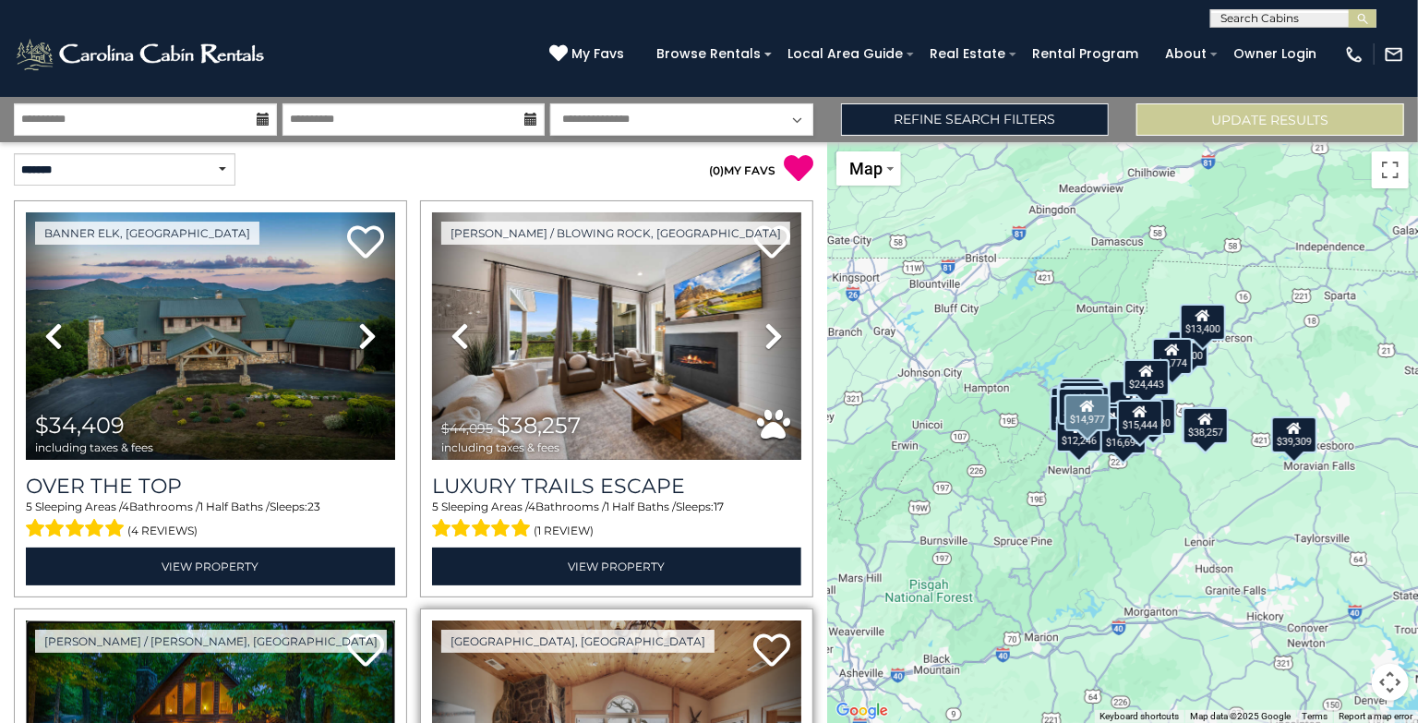
scroll to position [0, 0]
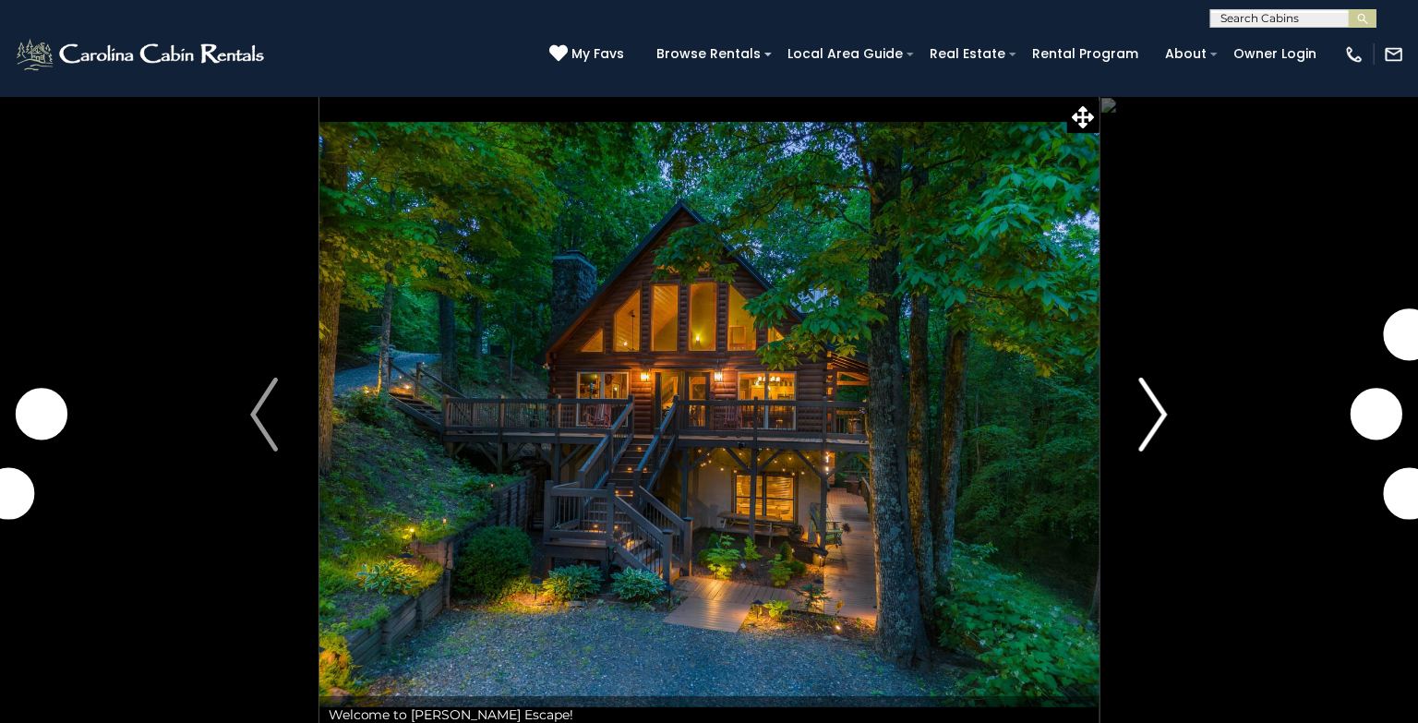
click at [1143, 430] on img "Next" at bounding box center [1154, 415] width 28 height 74
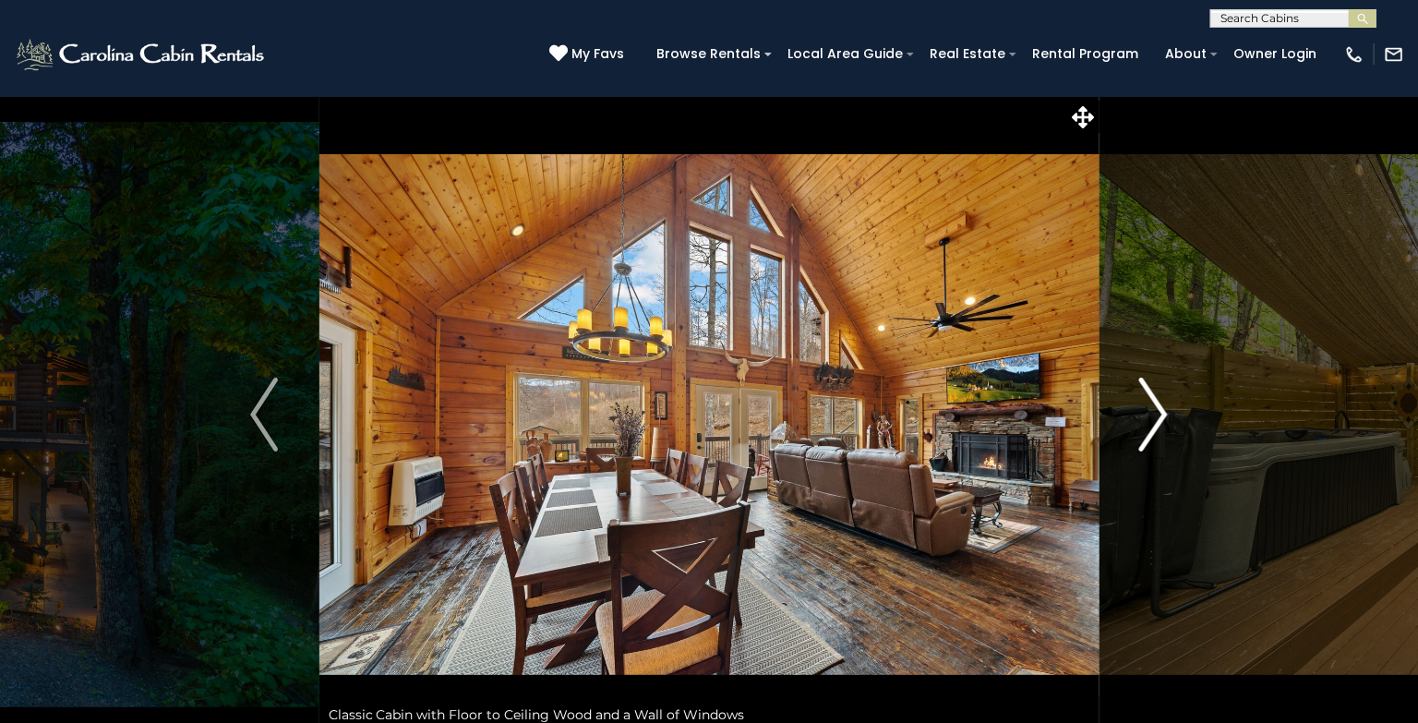
click at [1161, 422] on img "Next" at bounding box center [1154, 415] width 28 height 74
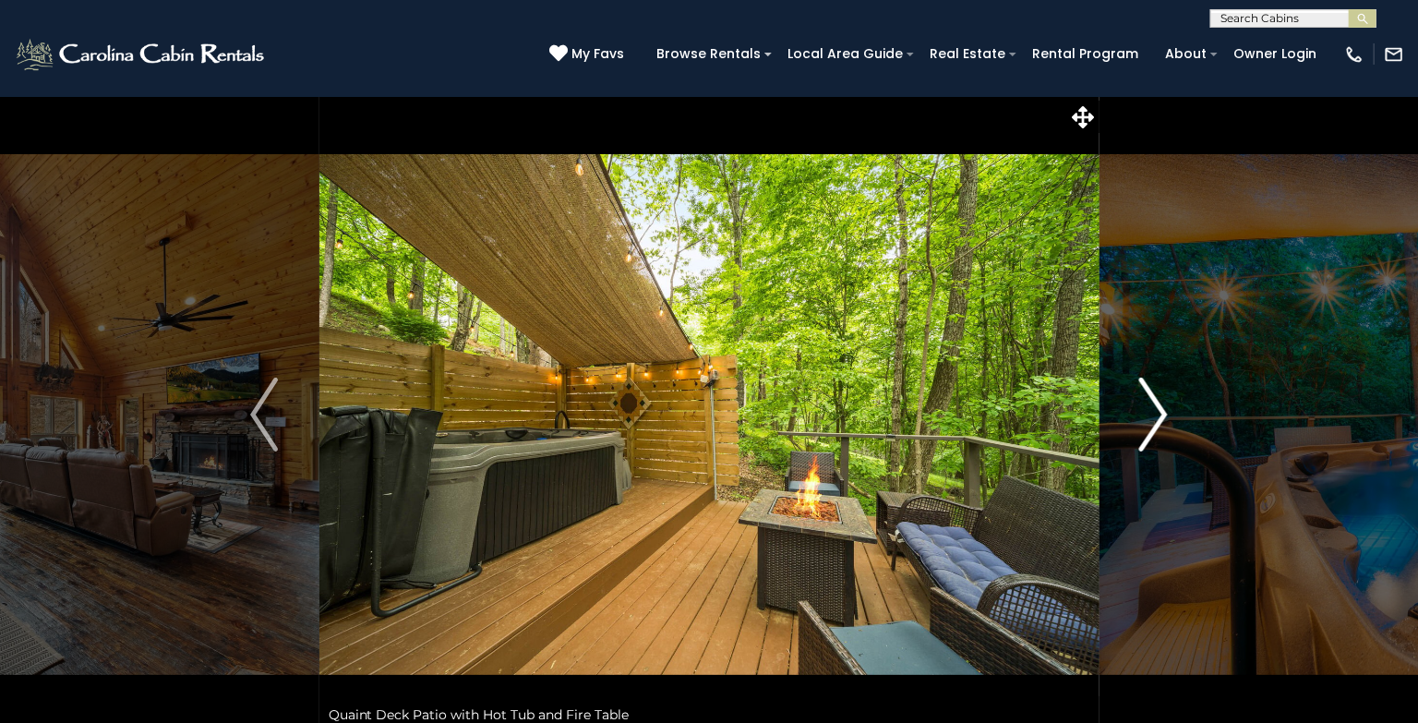
click at [1161, 422] on img "Next" at bounding box center [1154, 415] width 28 height 74
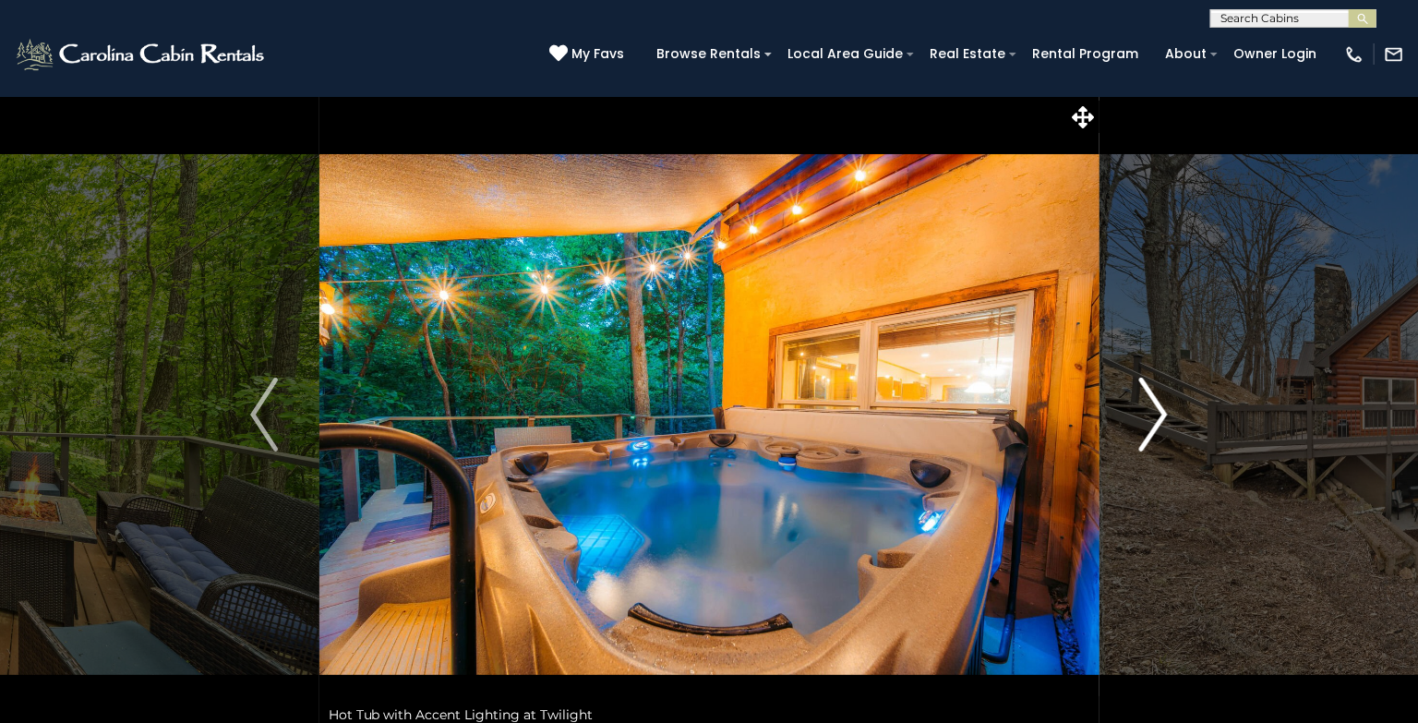
click at [1161, 422] on img "Next" at bounding box center [1154, 415] width 28 height 74
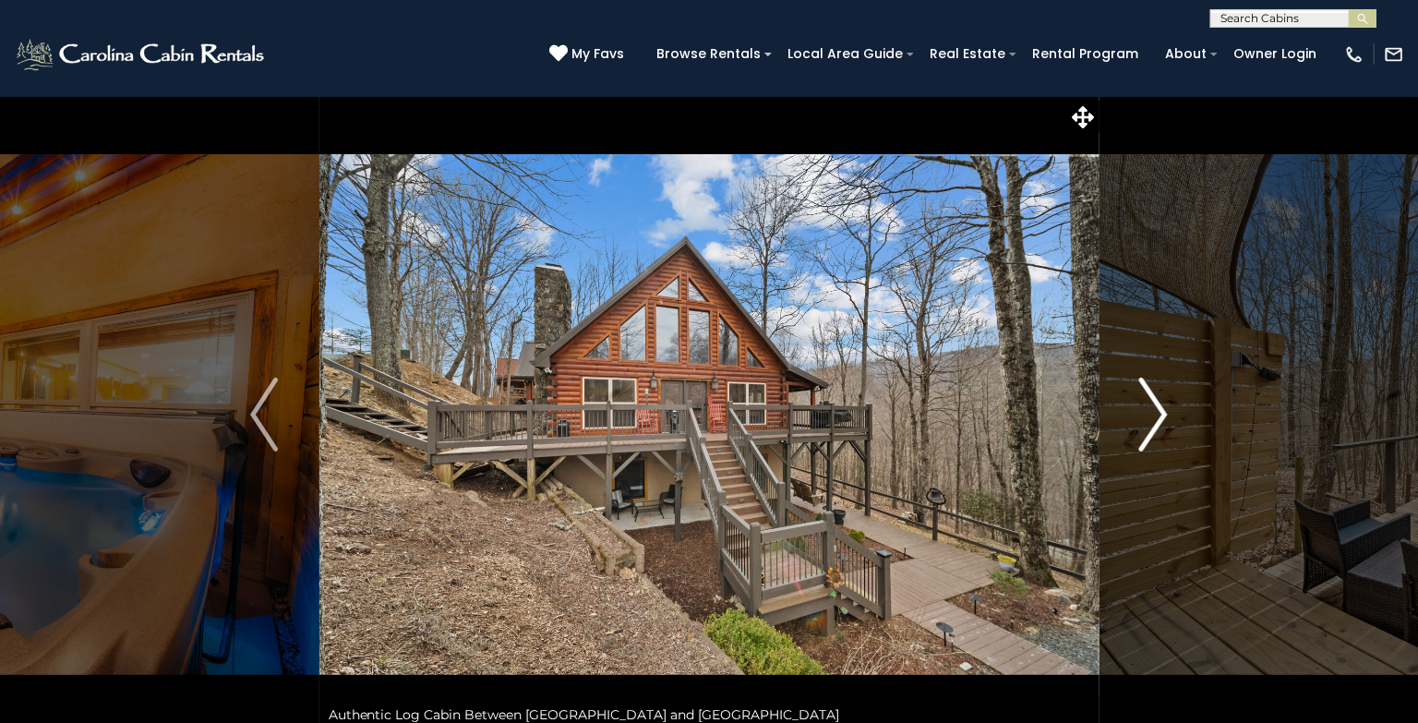
click at [1161, 422] on img "Next" at bounding box center [1154, 415] width 28 height 74
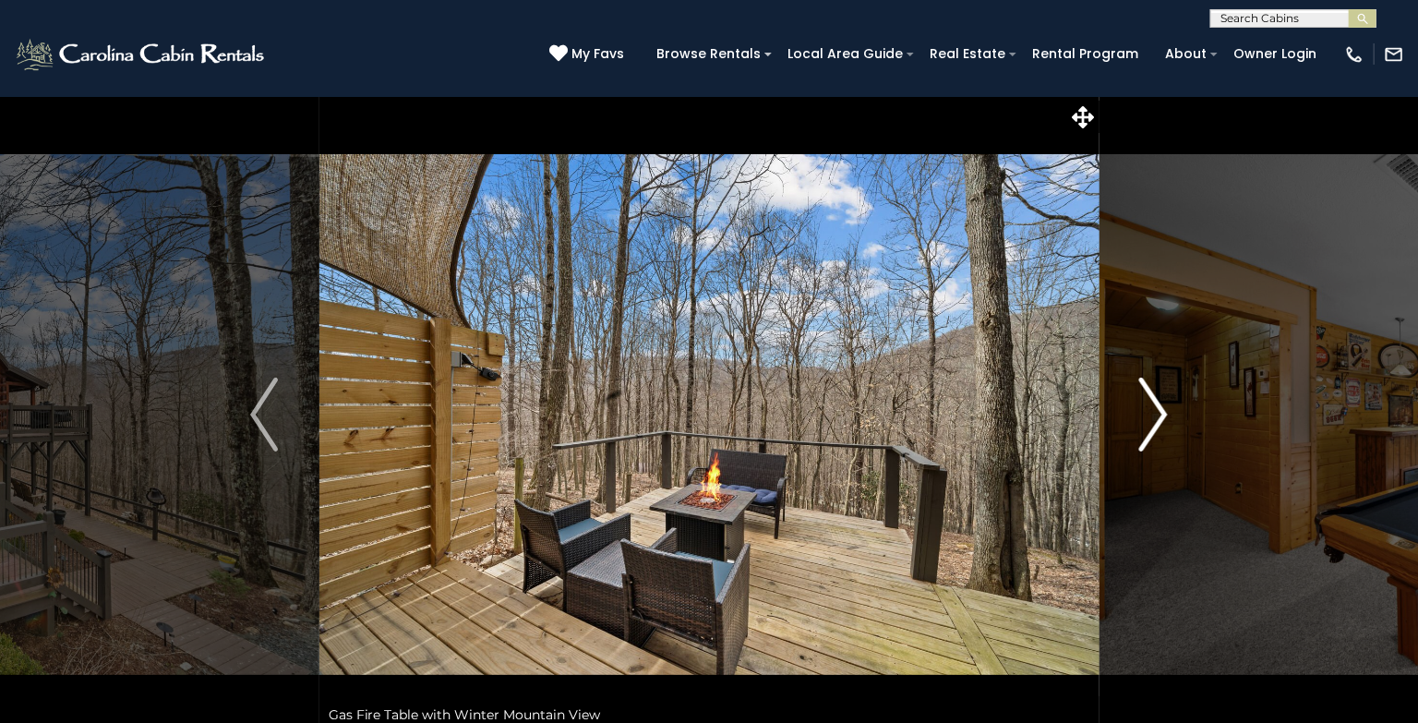
click at [1161, 422] on img "Next" at bounding box center [1154, 415] width 28 height 74
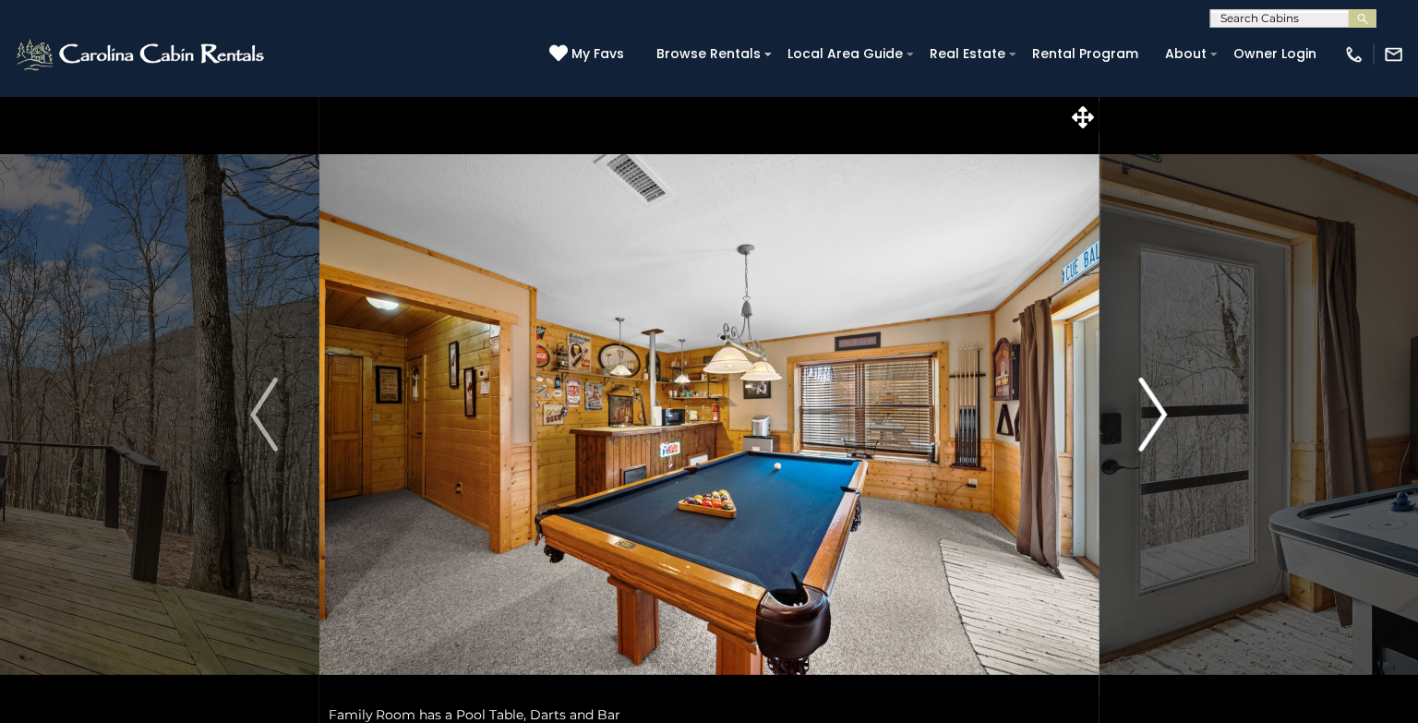
click at [1161, 422] on img "Next" at bounding box center [1154, 415] width 28 height 74
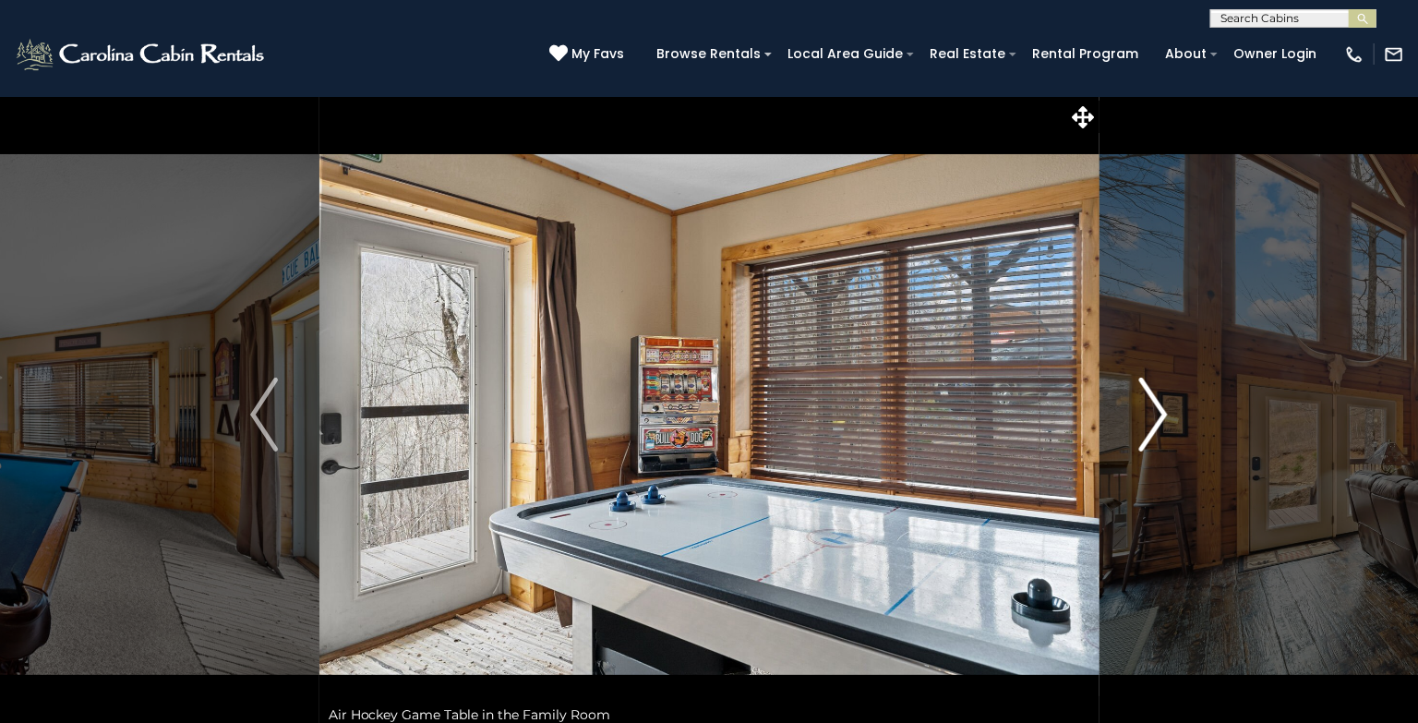
click at [1161, 422] on img "Next" at bounding box center [1154, 415] width 28 height 74
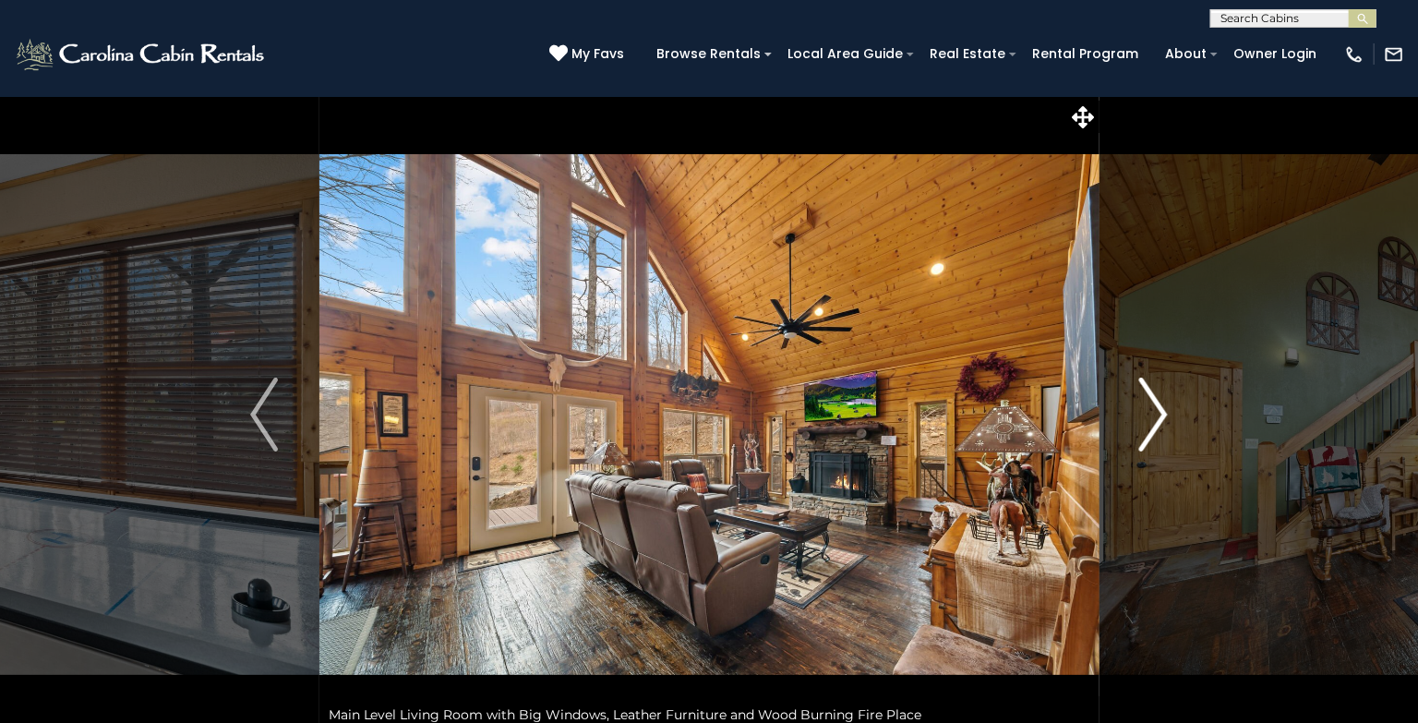
click at [1161, 422] on img "Next" at bounding box center [1154, 415] width 28 height 74
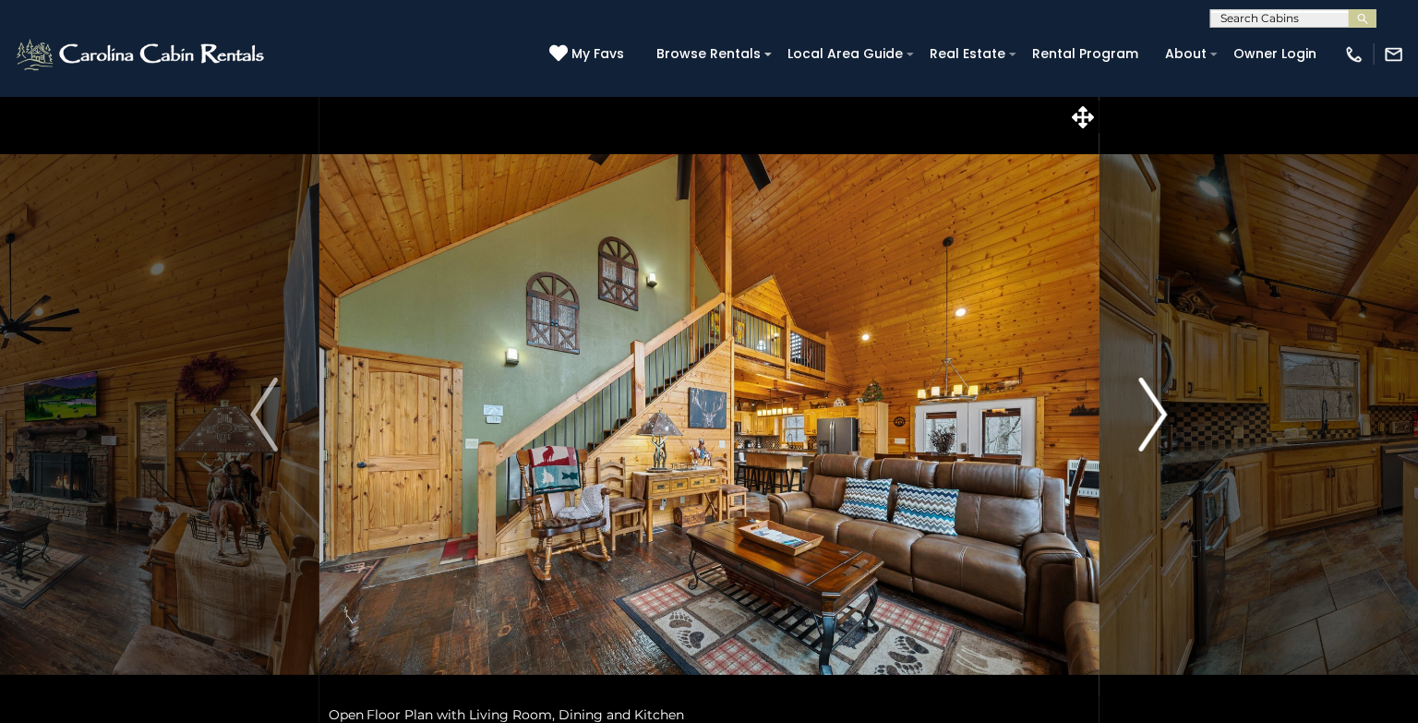
click at [1161, 422] on img "Next" at bounding box center [1154, 415] width 28 height 74
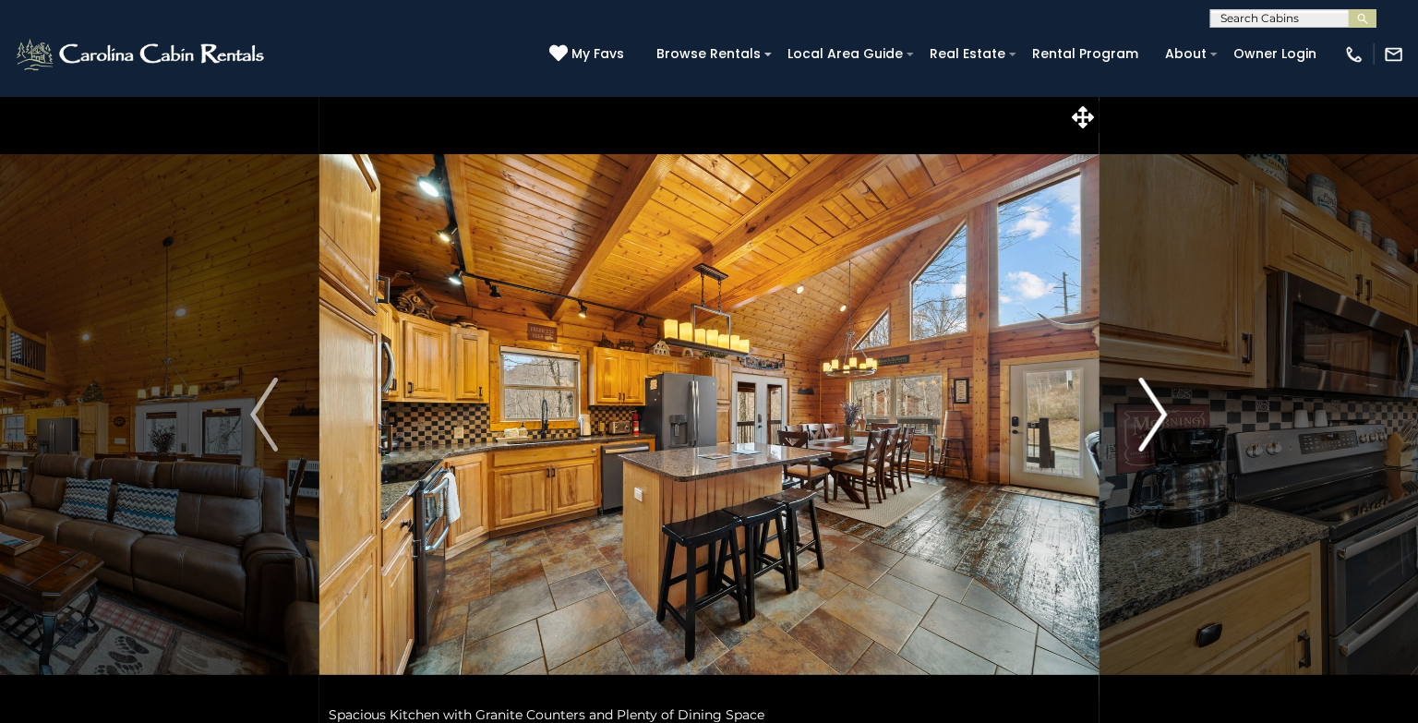
click at [1161, 422] on img "Next" at bounding box center [1154, 415] width 28 height 74
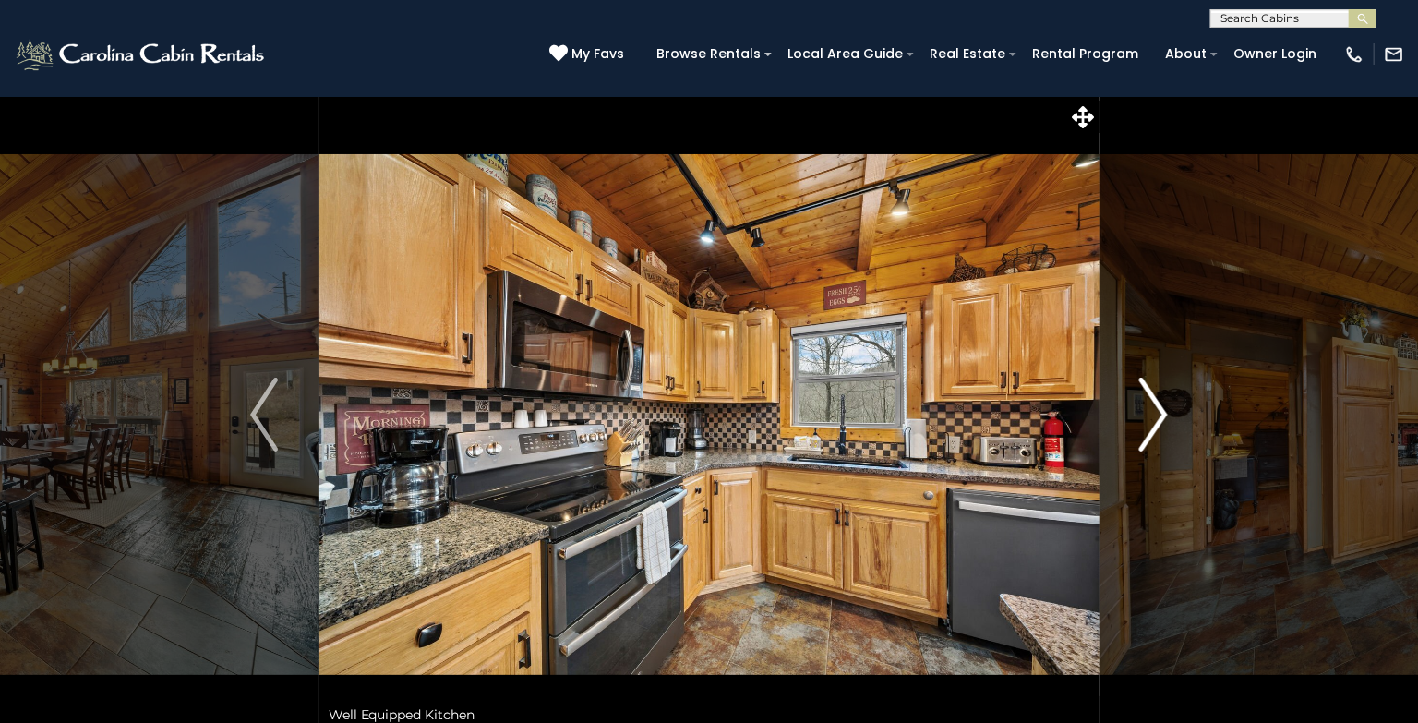
click at [1161, 422] on img "Next" at bounding box center [1154, 415] width 28 height 74
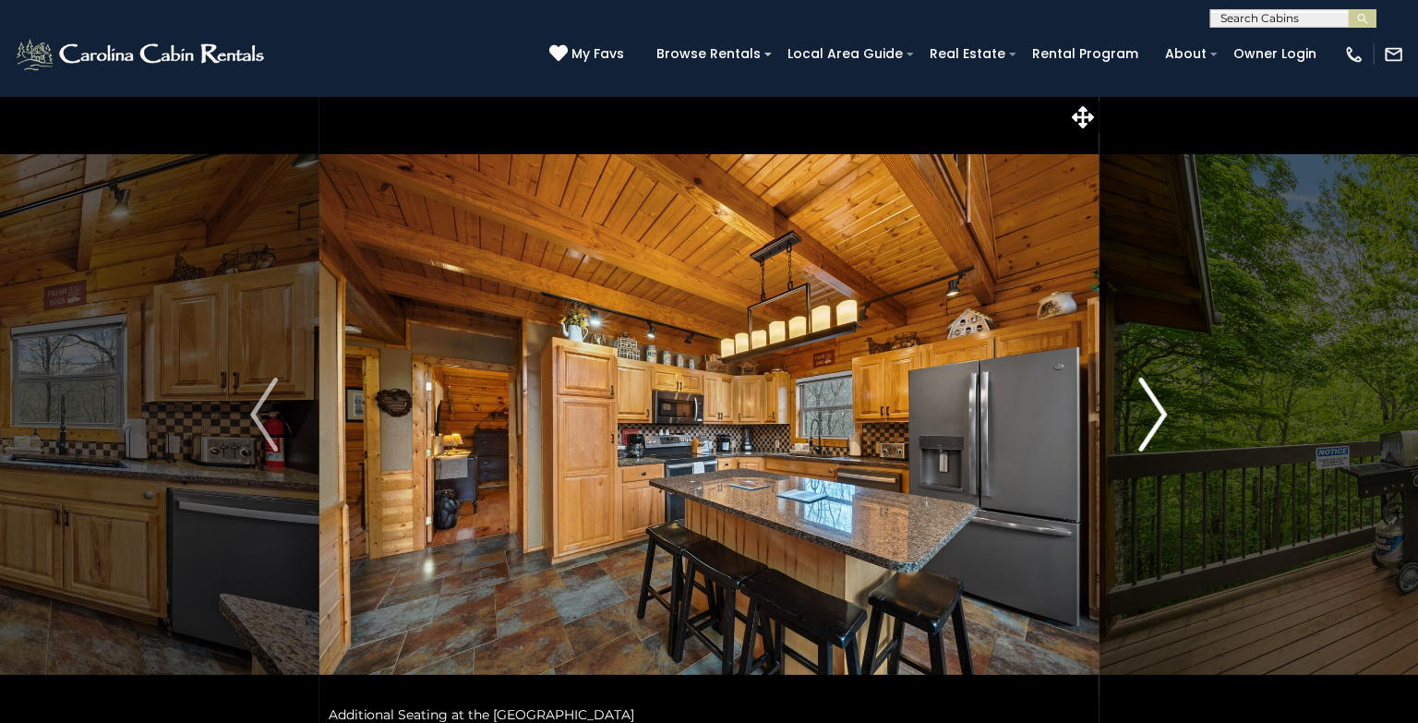
click at [1161, 422] on img "Next" at bounding box center [1154, 415] width 28 height 74
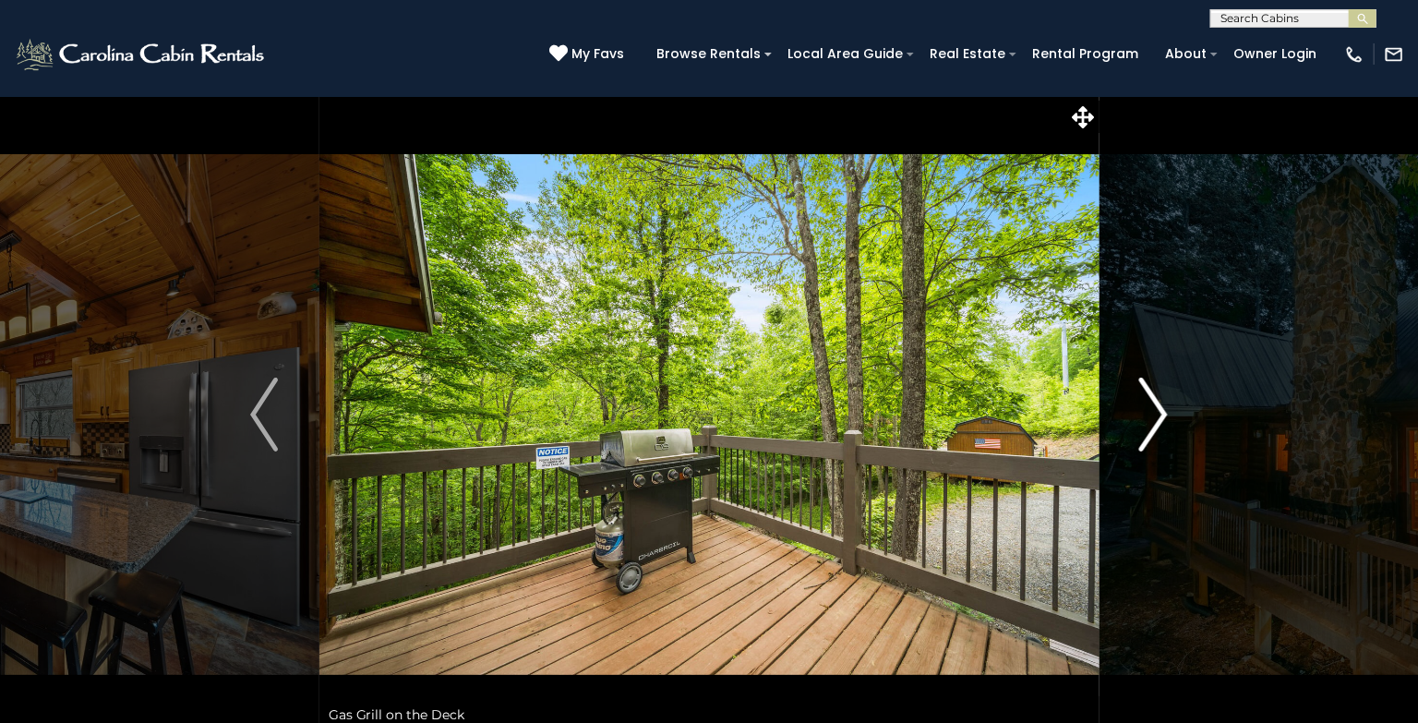
click at [1161, 422] on img "Next" at bounding box center [1154, 415] width 28 height 74
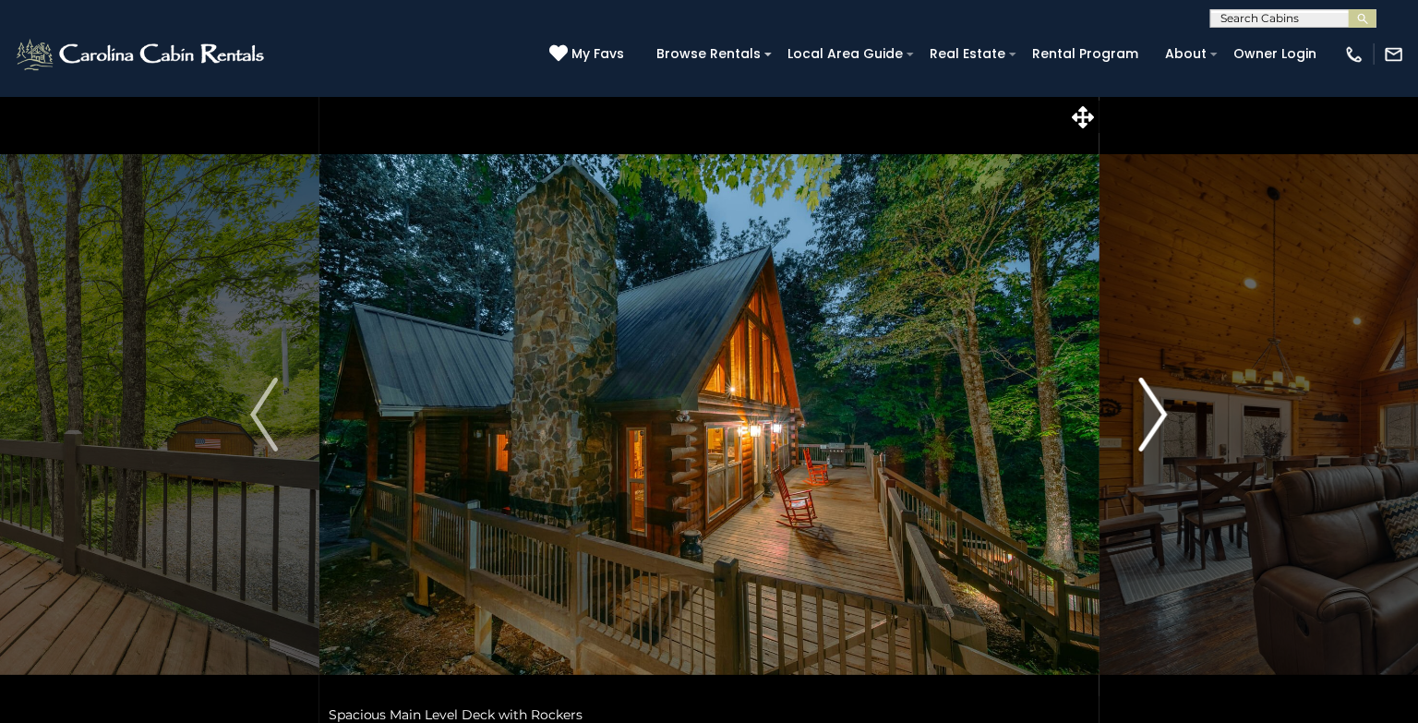
click at [1161, 422] on img "Next" at bounding box center [1154, 415] width 28 height 74
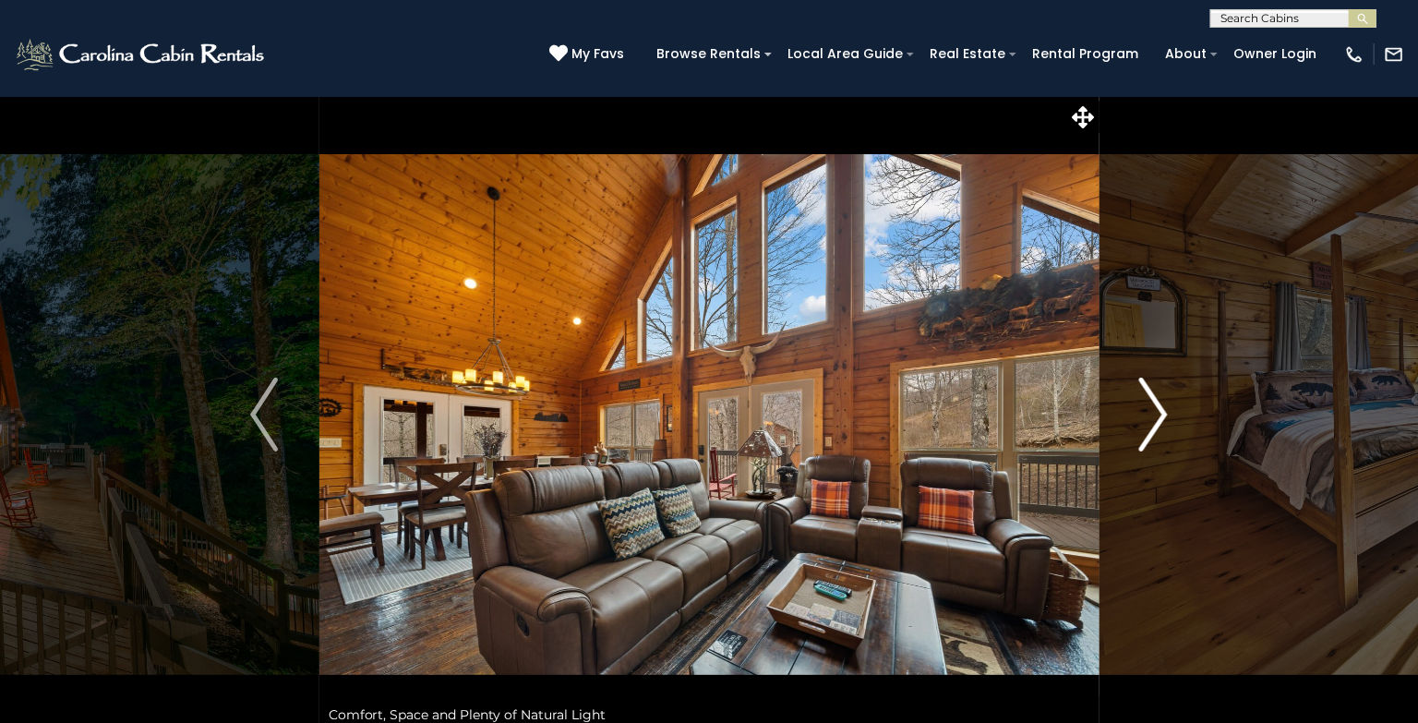
click at [1161, 422] on img "Next" at bounding box center [1154, 415] width 28 height 74
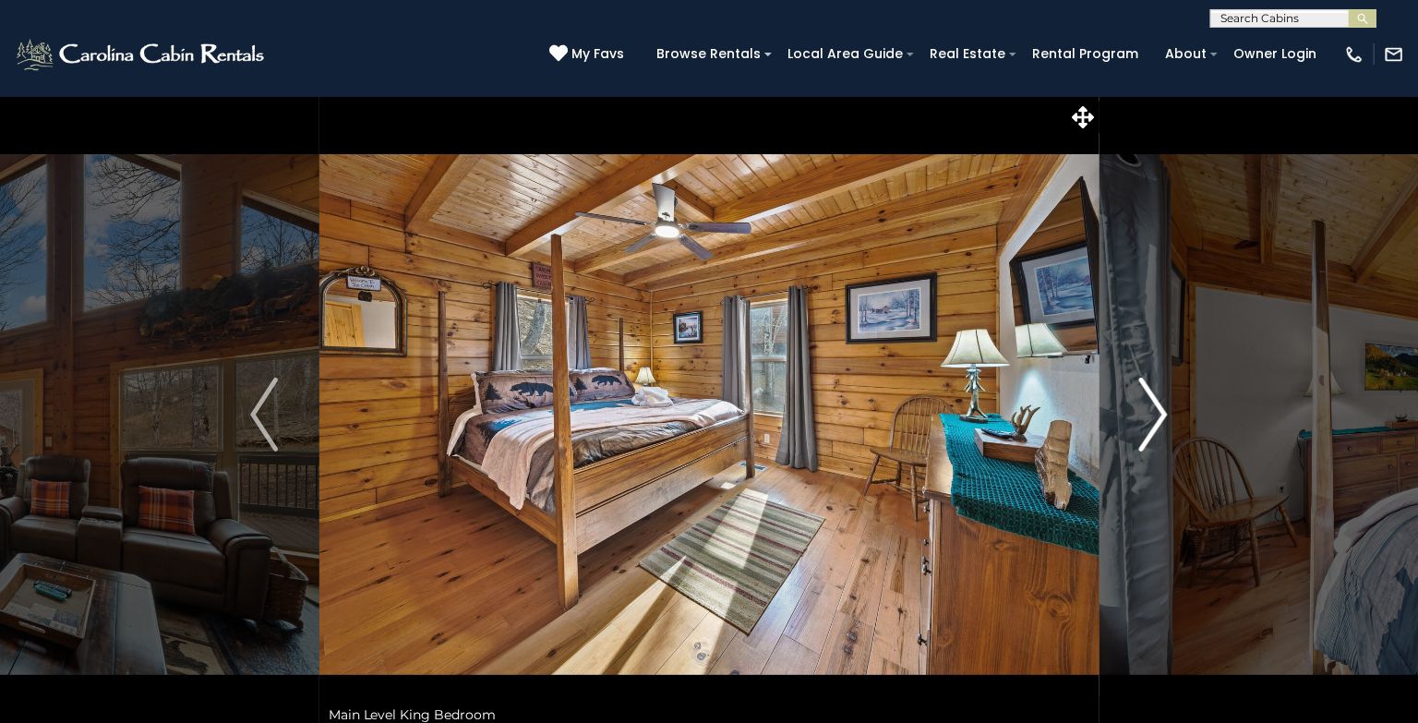
click at [1161, 422] on img "Next" at bounding box center [1154, 415] width 28 height 74
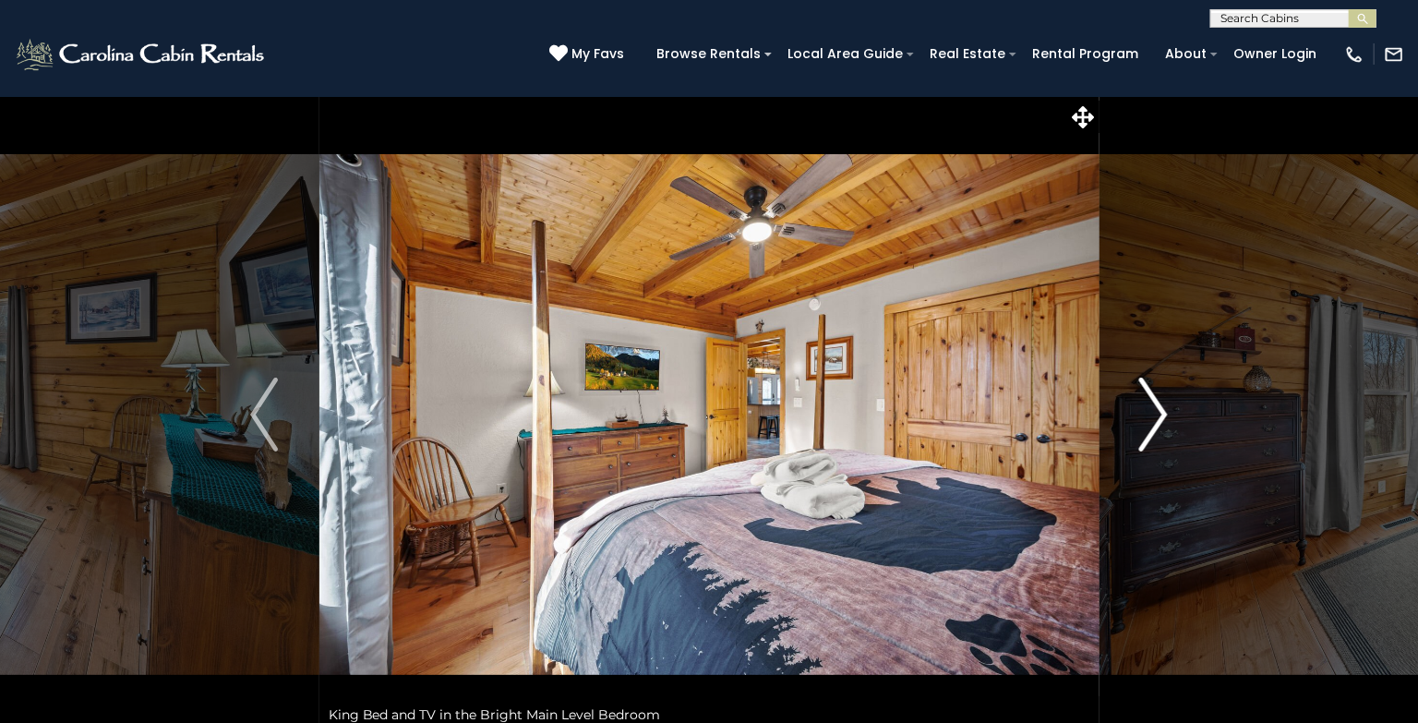
click at [1161, 422] on img "Next" at bounding box center [1154, 415] width 28 height 74
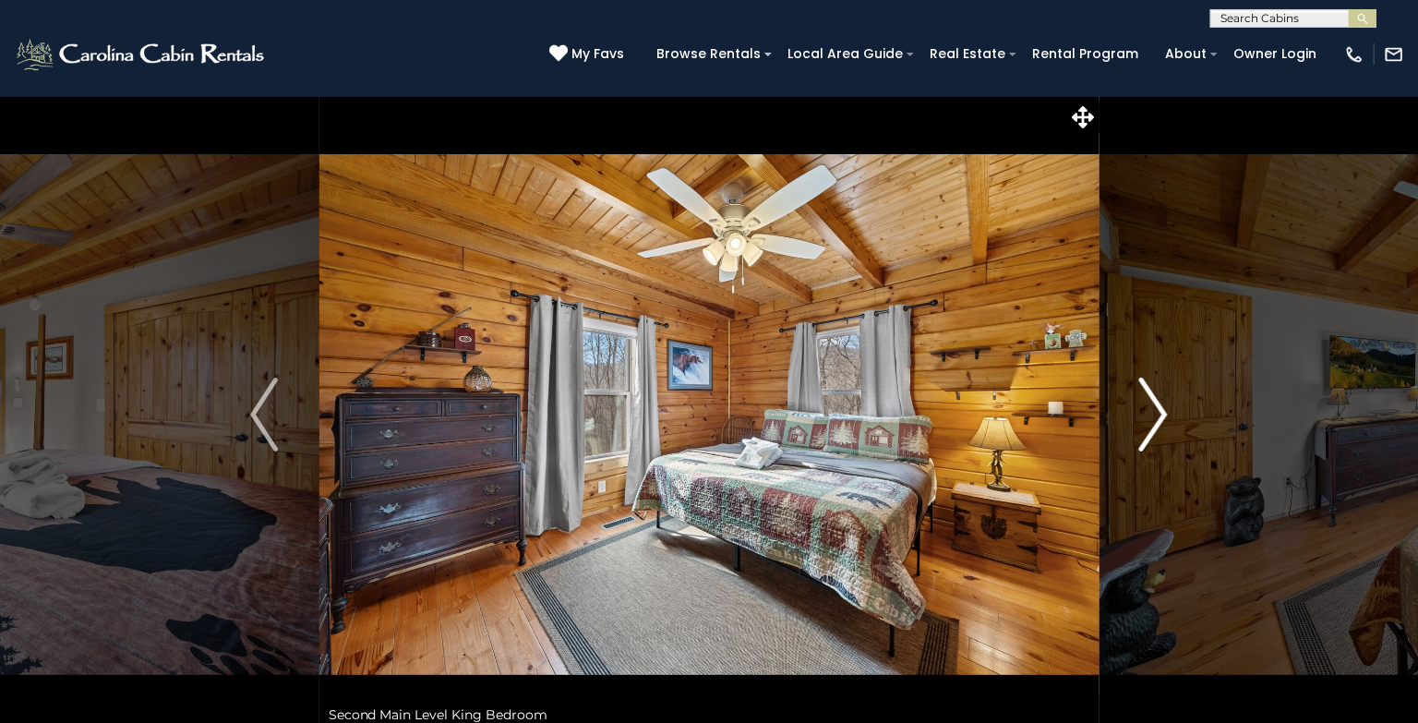
click at [1161, 422] on img "Next" at bounding box center [1154, 415] width 28 height 74
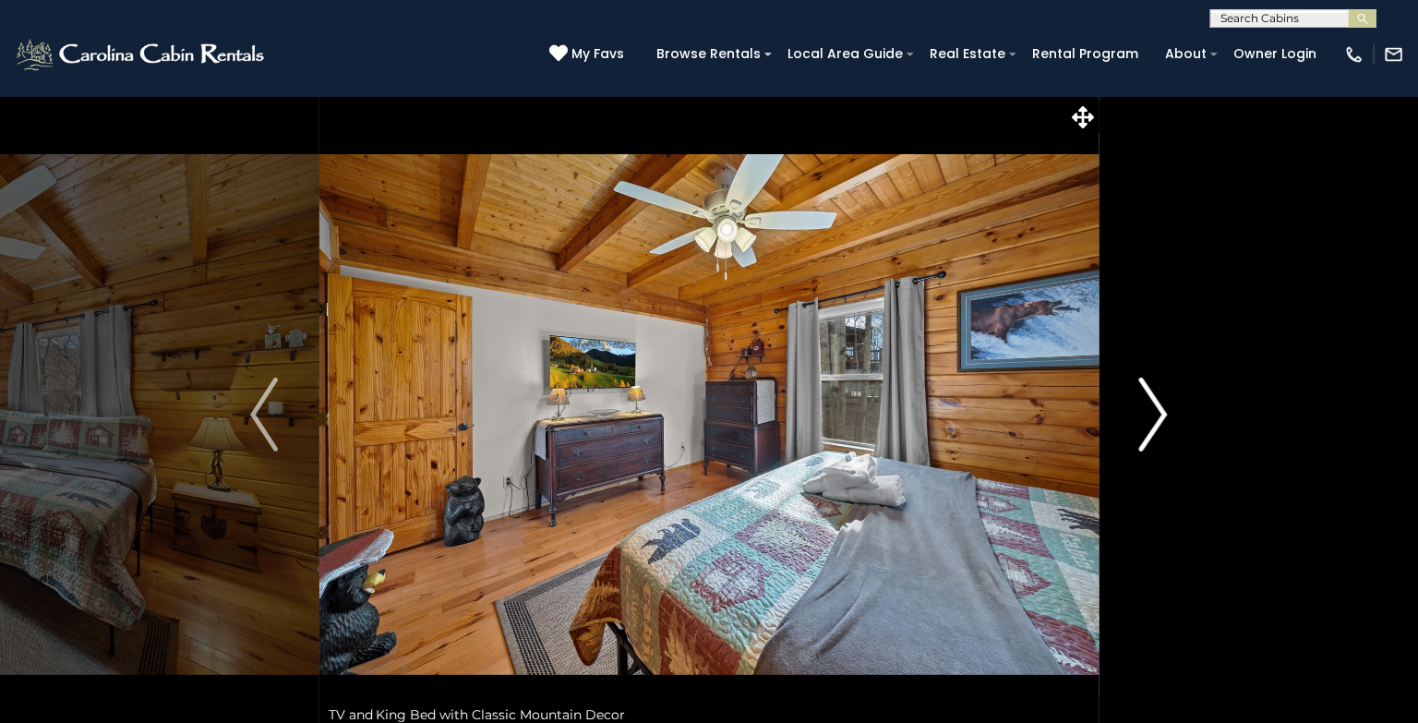
click at [1161, 422] on img "Next" at bounding box center [1154, 415] width 28 height 74
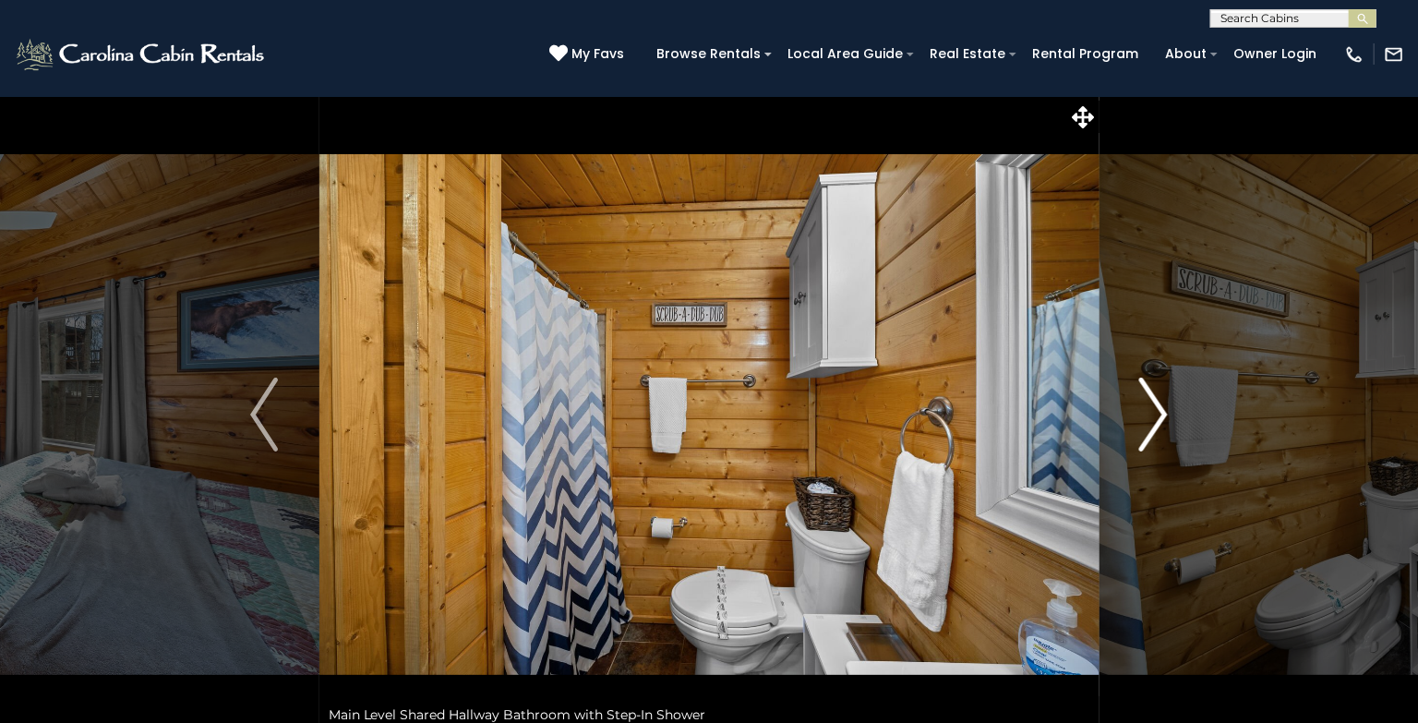
click at [1161, 422] on img "Next" at bounding box center [1154, 415] width 28 height 74
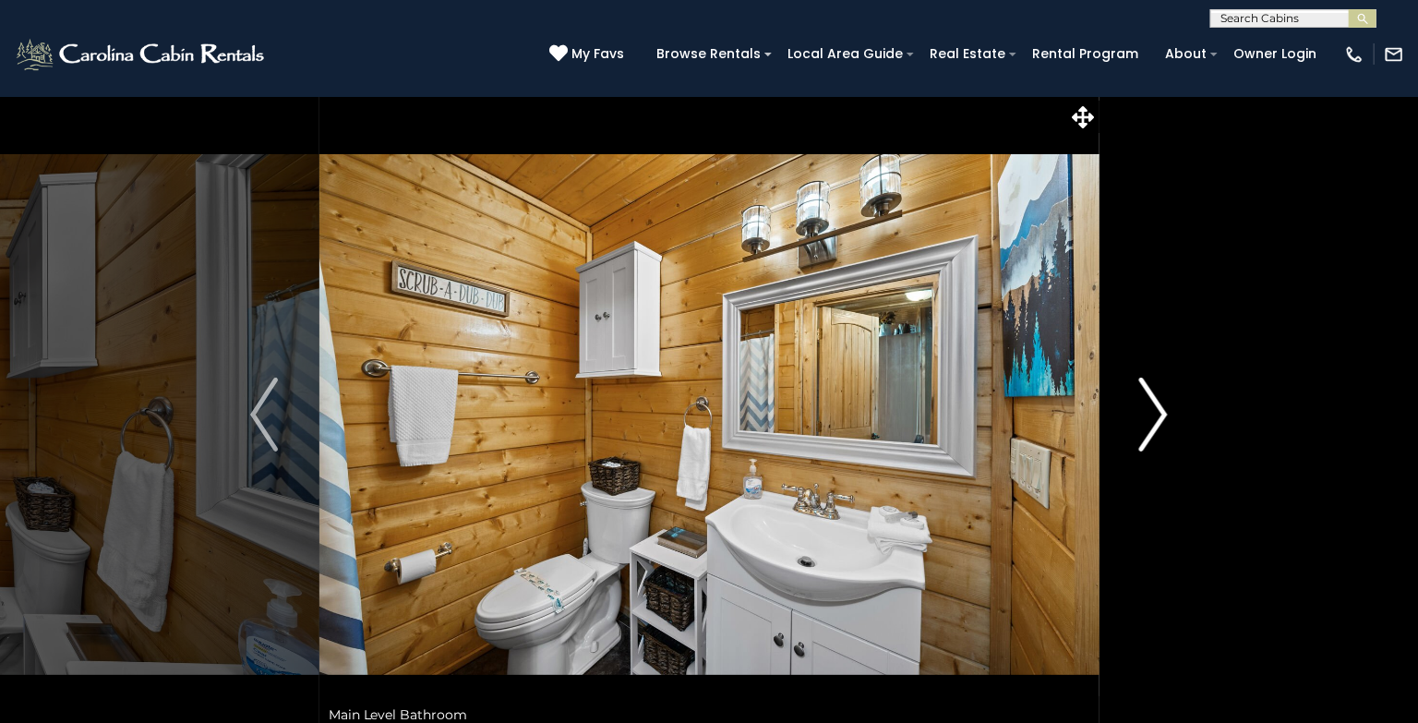
click at [1161, 422] on img "Next" at bounding box center [1154, 415] width 28 height 74
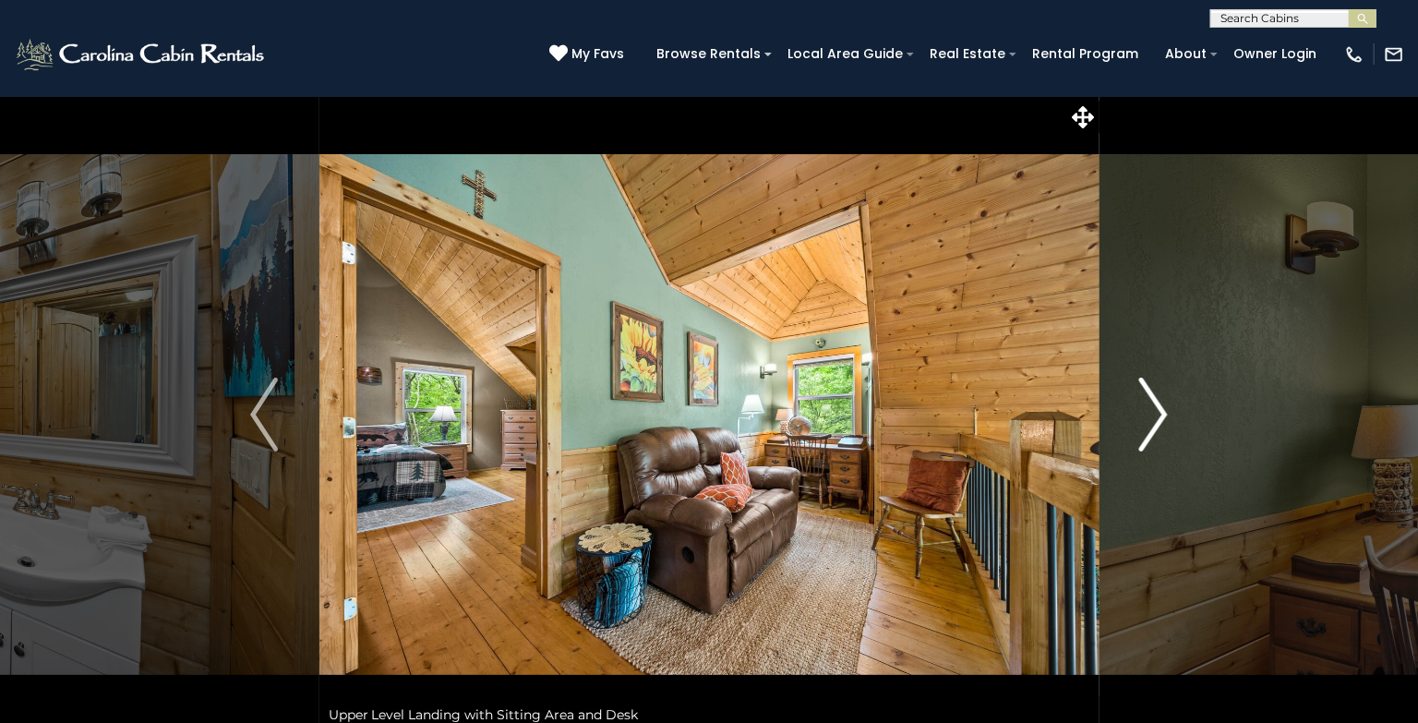
click at [1161, 422] on img "Next" at bounding box center [1154, 415] width 28 height 74
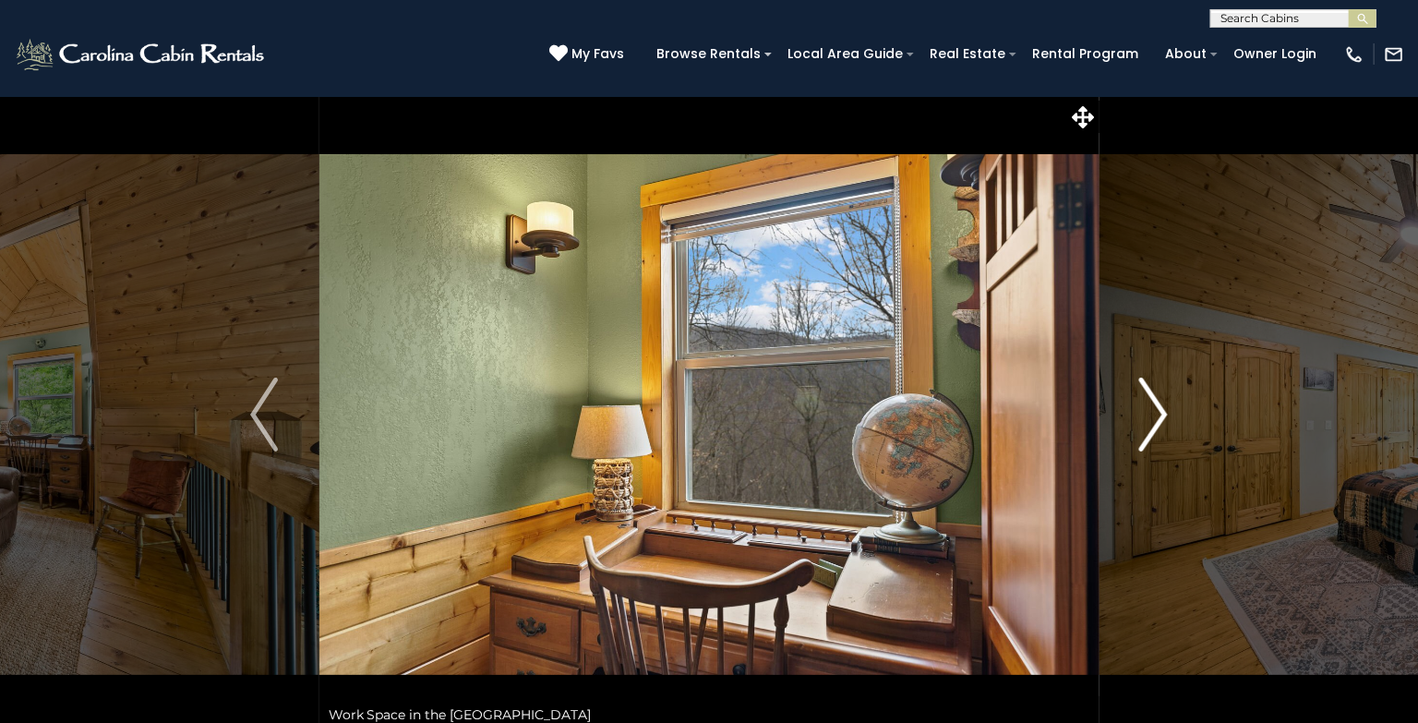
click at [1161, 422] on img "Next" at bounding box center [1154, 415] width 28 height 74
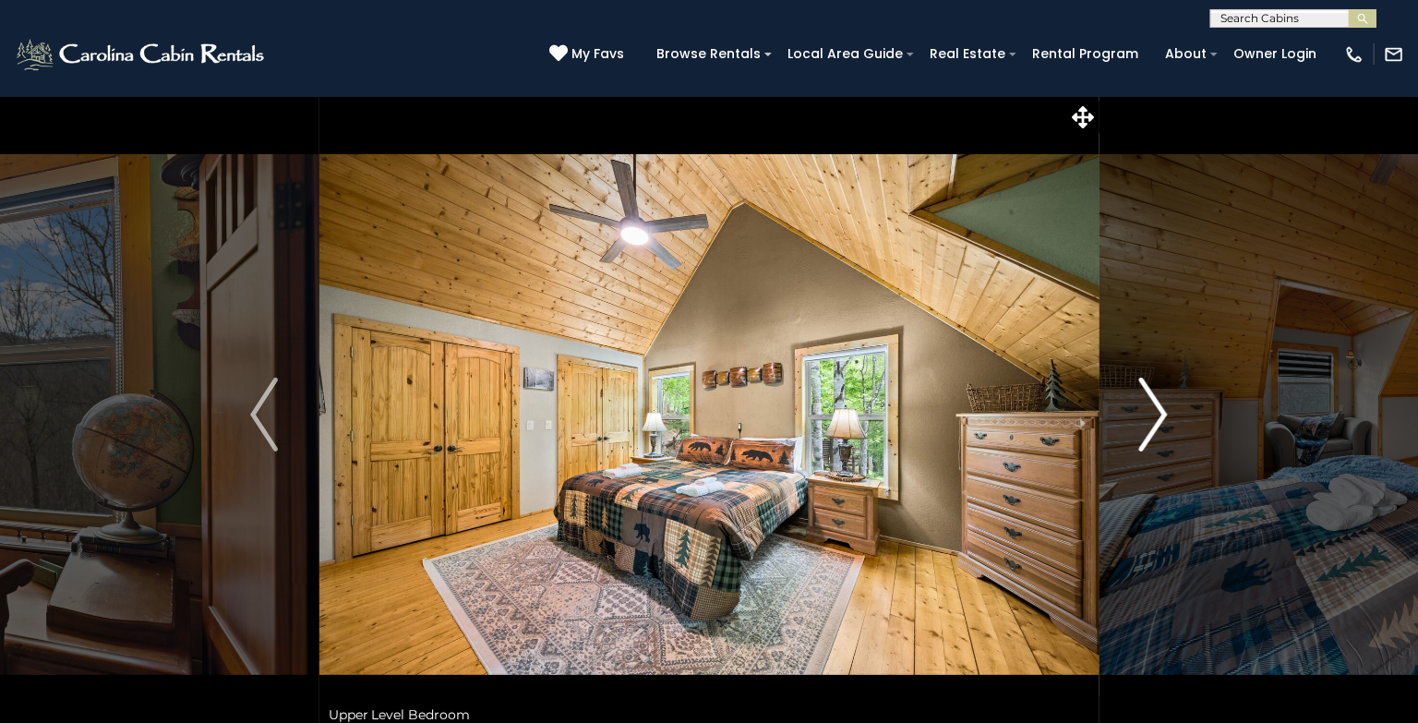
click at [1161, 422] on img "Next" at bounding box center [1154, 415] width 28 height 74
